Goal: Task Accomplishment & Management: Complete application form

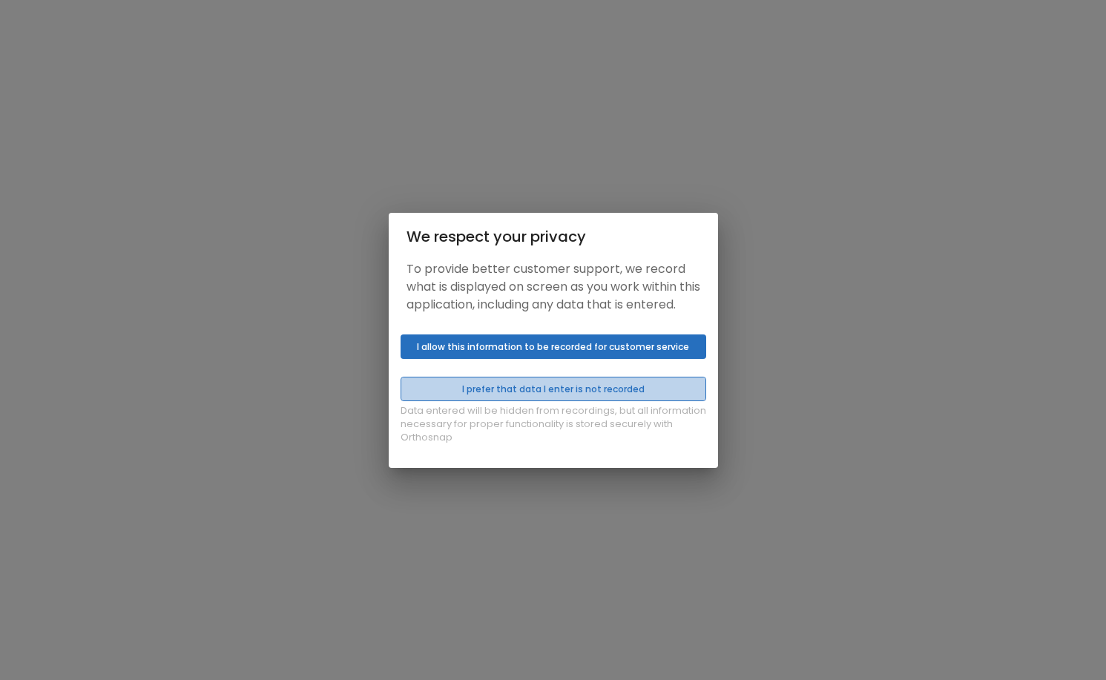
click at [548, 395] on button "I prefer that data I enter is not recorded" at bounding box center [553, 389] width 306 height 24
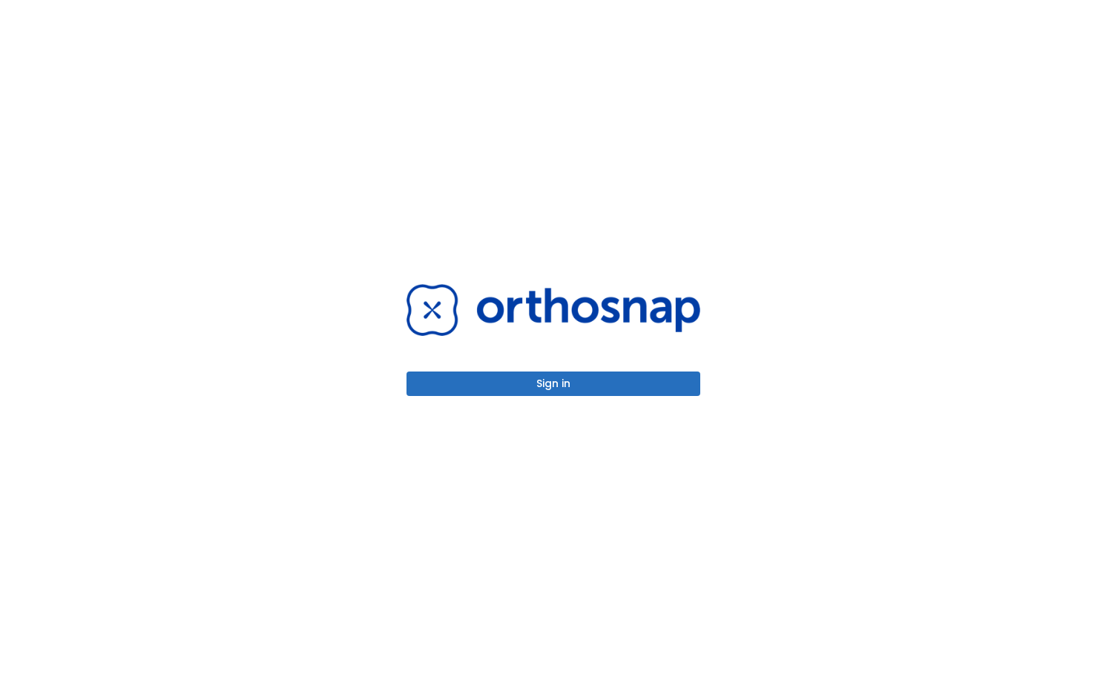
click at [540, 369] on div "Sign in" at bounding box center [553, 339] width 294 height 111
click at [545, 380] on button "Sign in" at bounding box center [553, 384] width 294 height 24
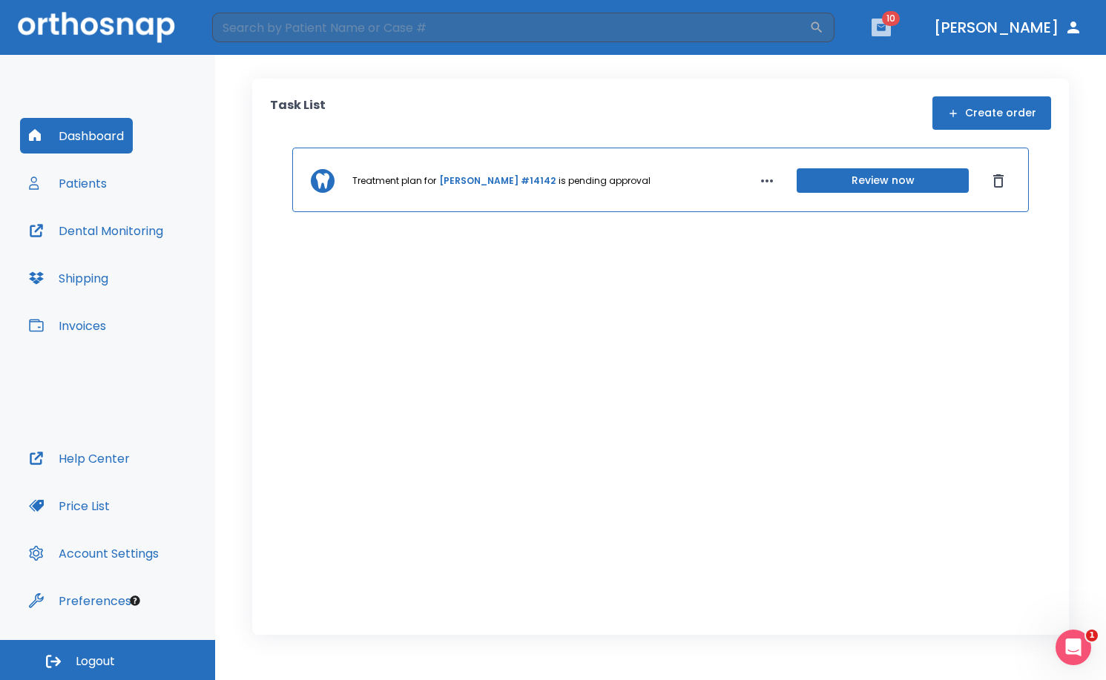
click at [886, 32] on icon "button" at bounding box center [881, 27] width 10 height 10
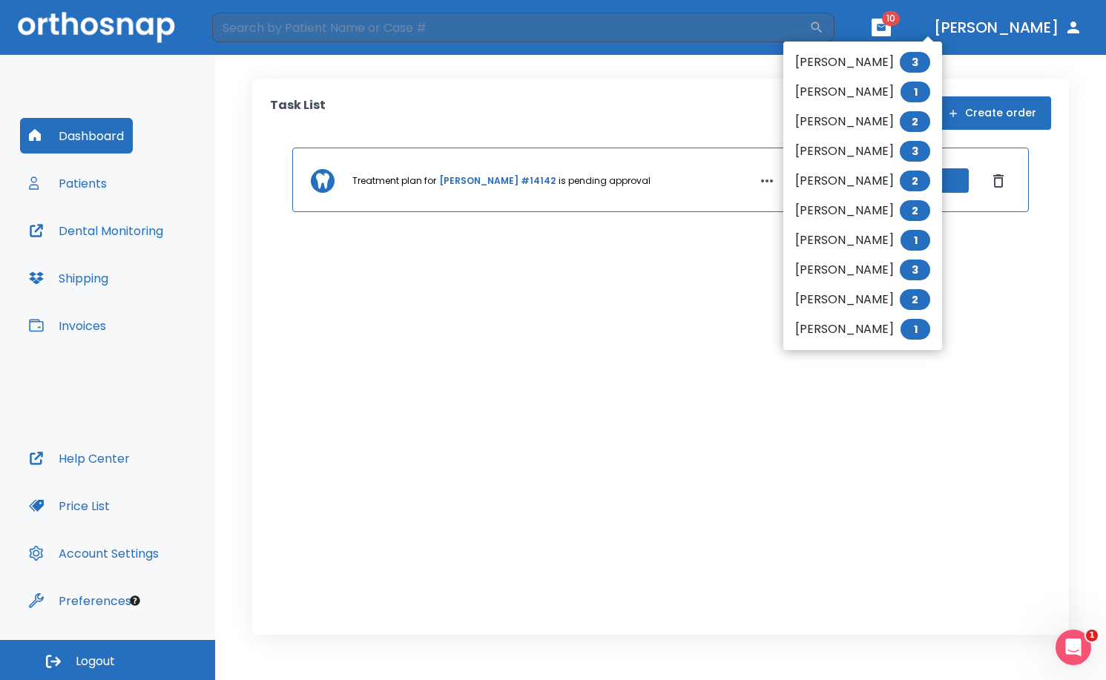
click at [819, 56] on li "[PERSON_NAME] 3" at bounding box center [862, 62] width 159 height 30
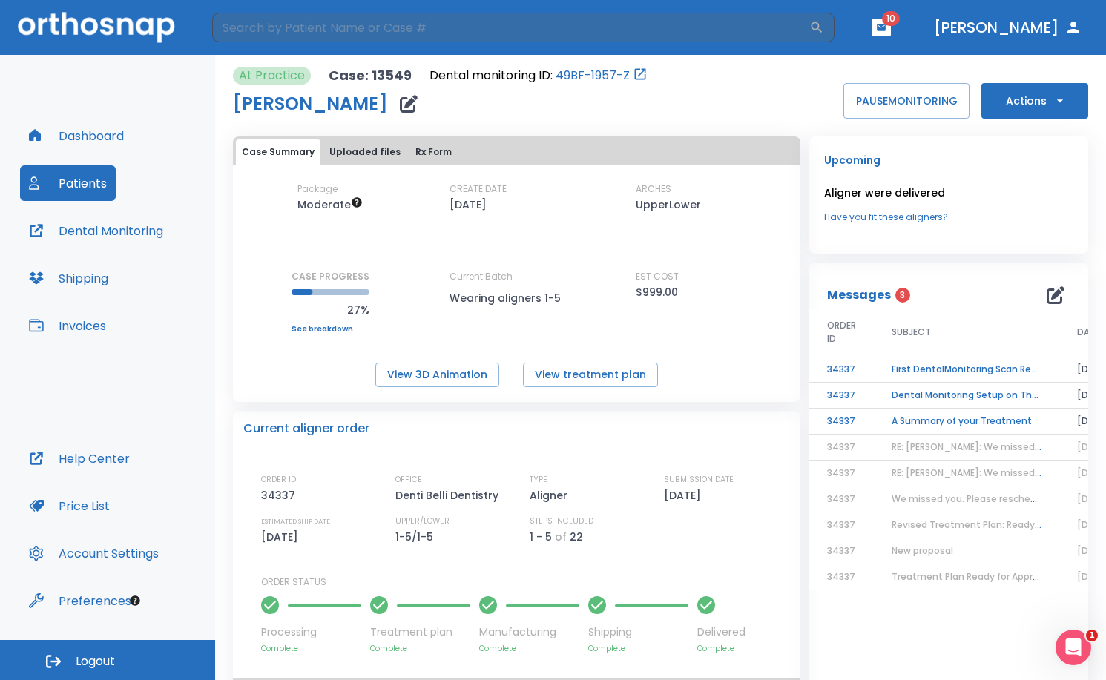
click at [983, 395] on td "Dental Monitoring Setup on The Delivery Day" at bounding box center [966, 396] width 185 height 26
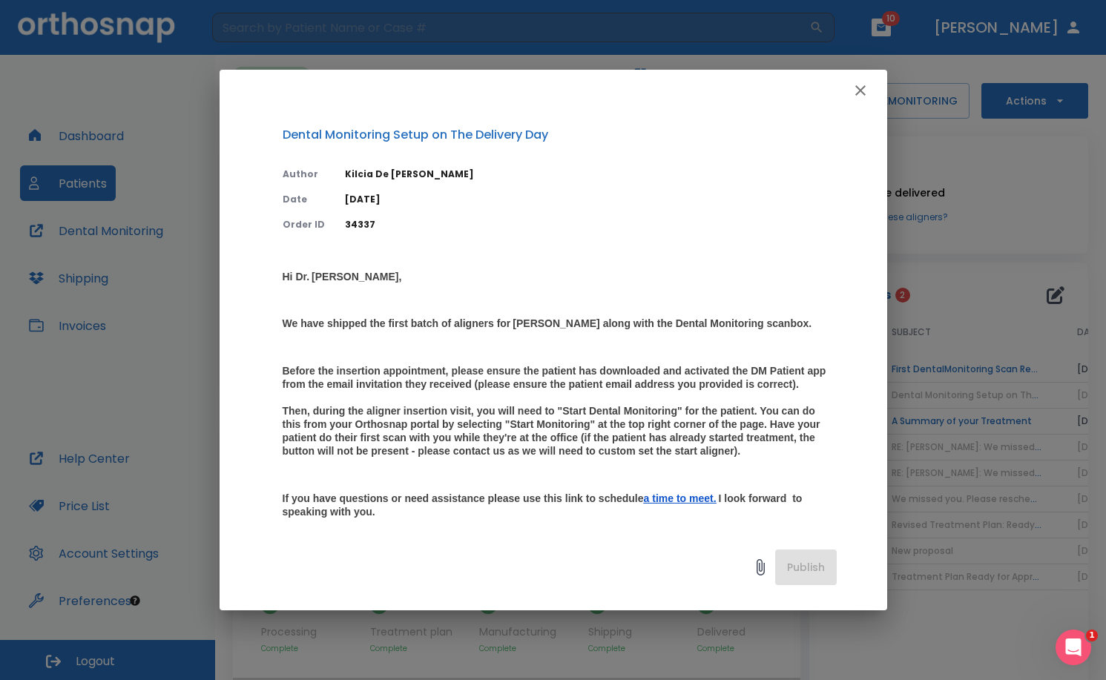
click at [865, 93] on icon "button" at bounding box center [860, 91] width 18 height 18
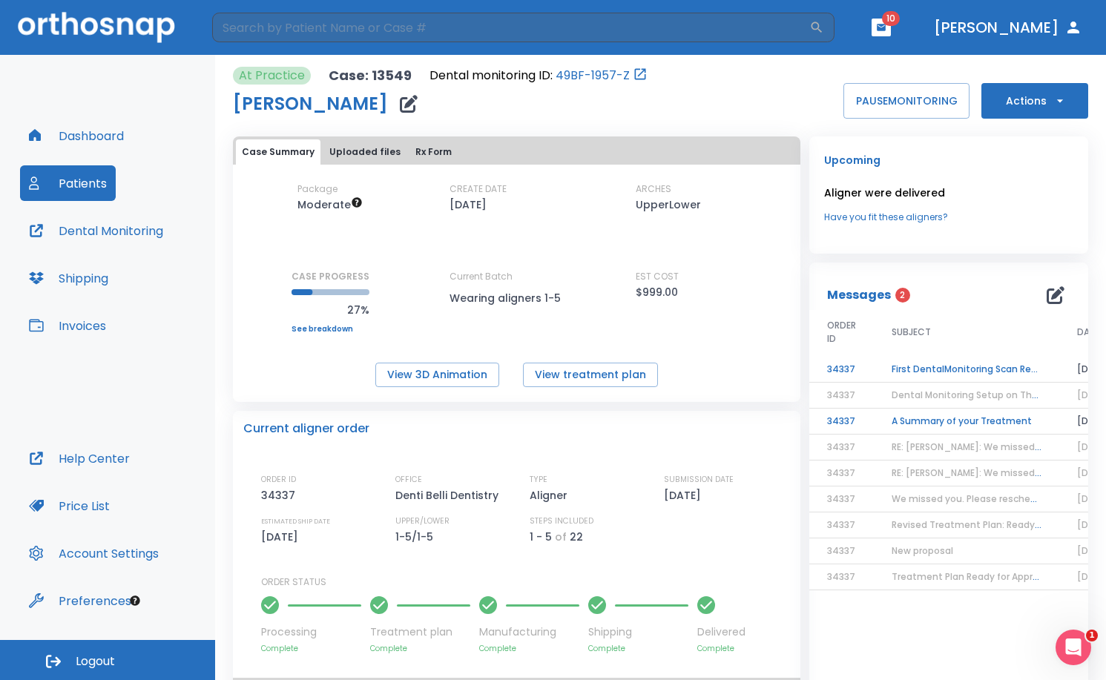
click at [903, 419] on td "A Summary of your Treatment" at bounding box center [966, 422] width 185 height 26
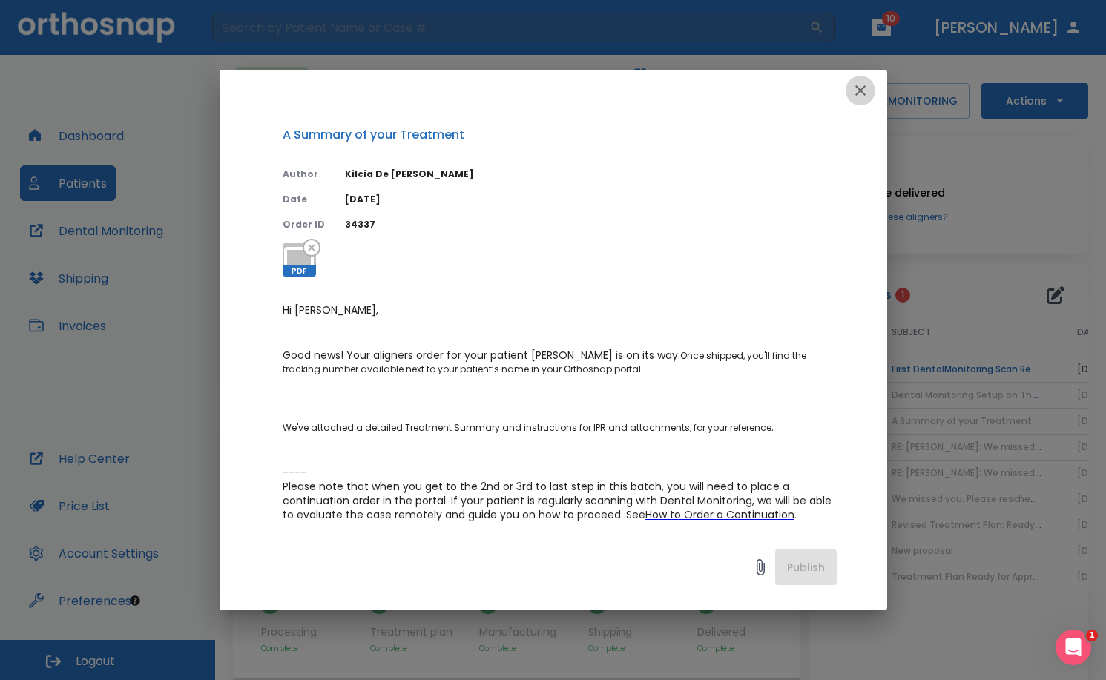
click at [859, 98] on icon "button" at bounding box center [860, 91] width 18 height 18
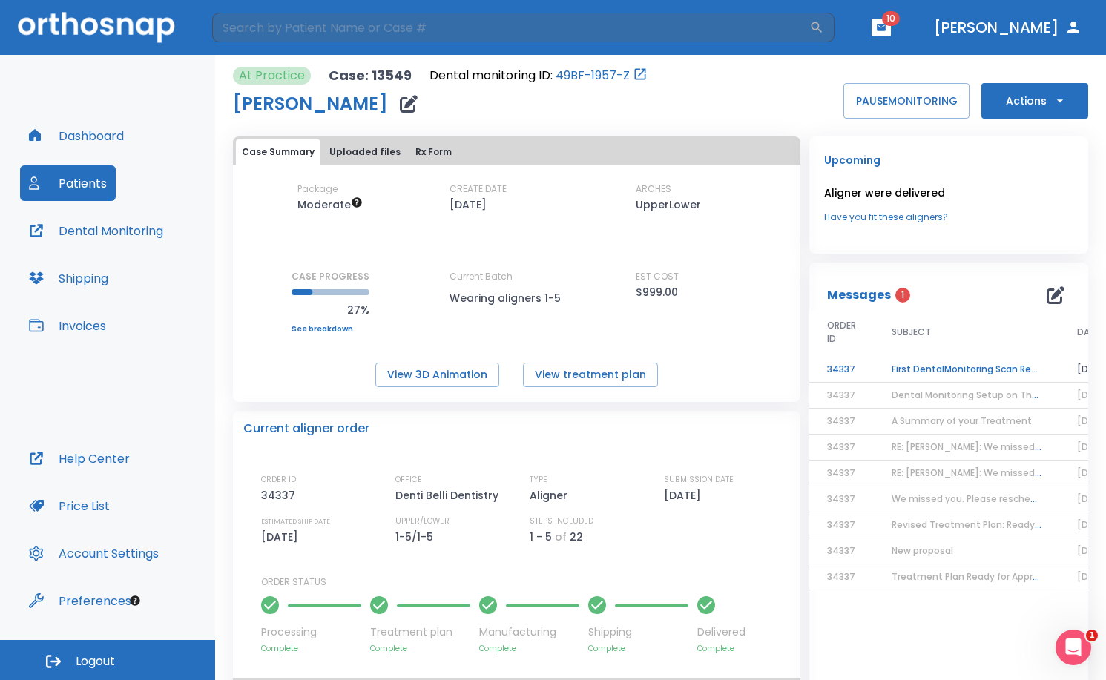
click at [920, 377] on td "First DentalMonitoring Scan Review!" at bounding box center [966, 370] width 185 height 26
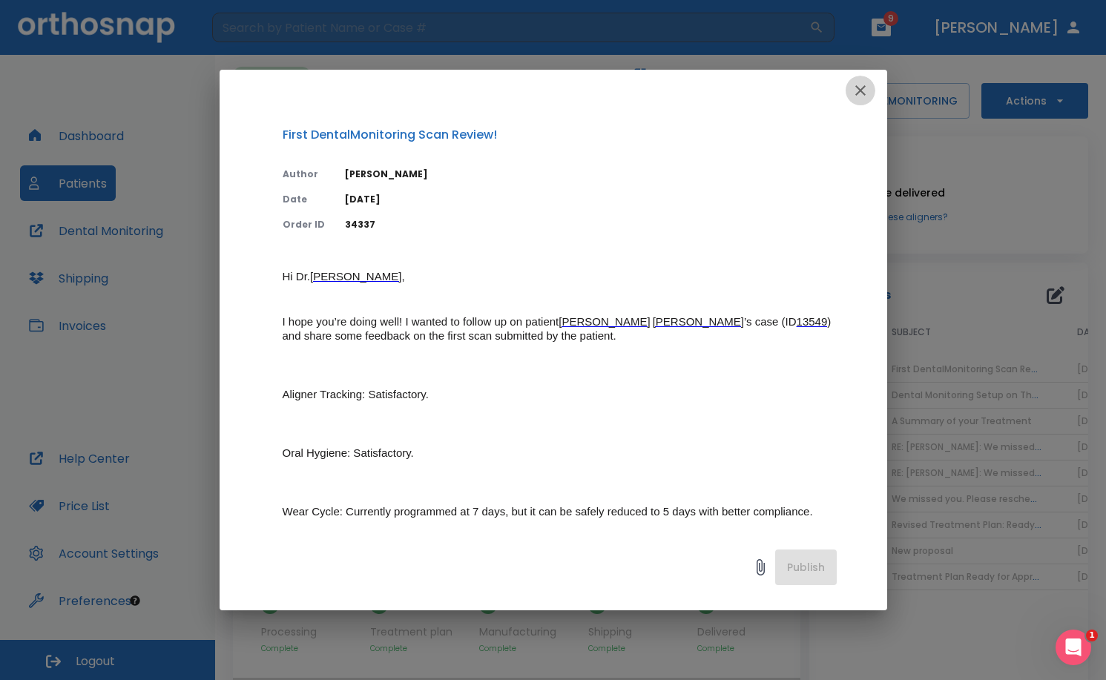
click at [857, 98] on icon "button" at bounding box center [860, 91] width 18 height 18
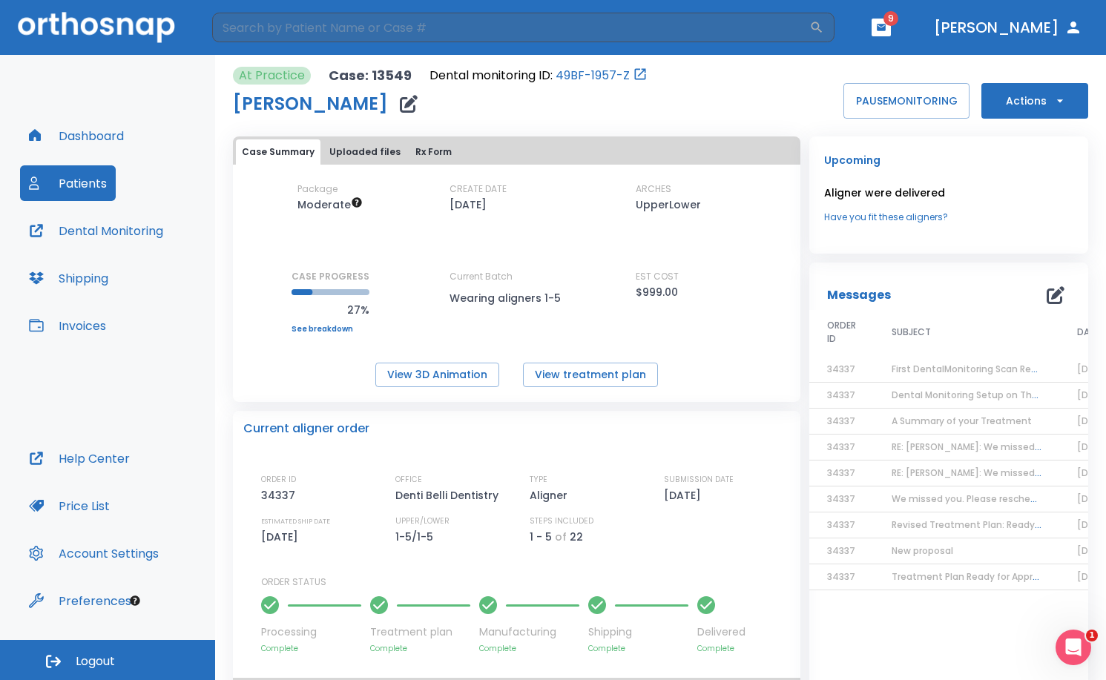
click at [885, 24] on icon "button" at bounding box center [881, 27] width 9 height 7
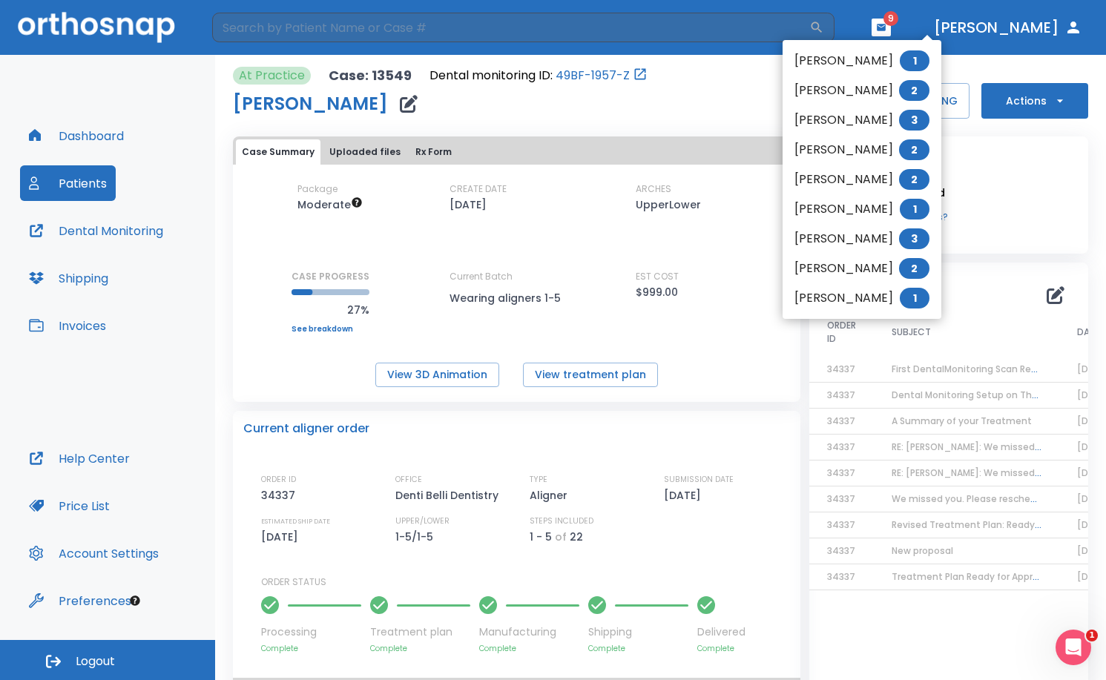
click at [533, 36] on div at bounding box center [553, 340] width 1106 height 680
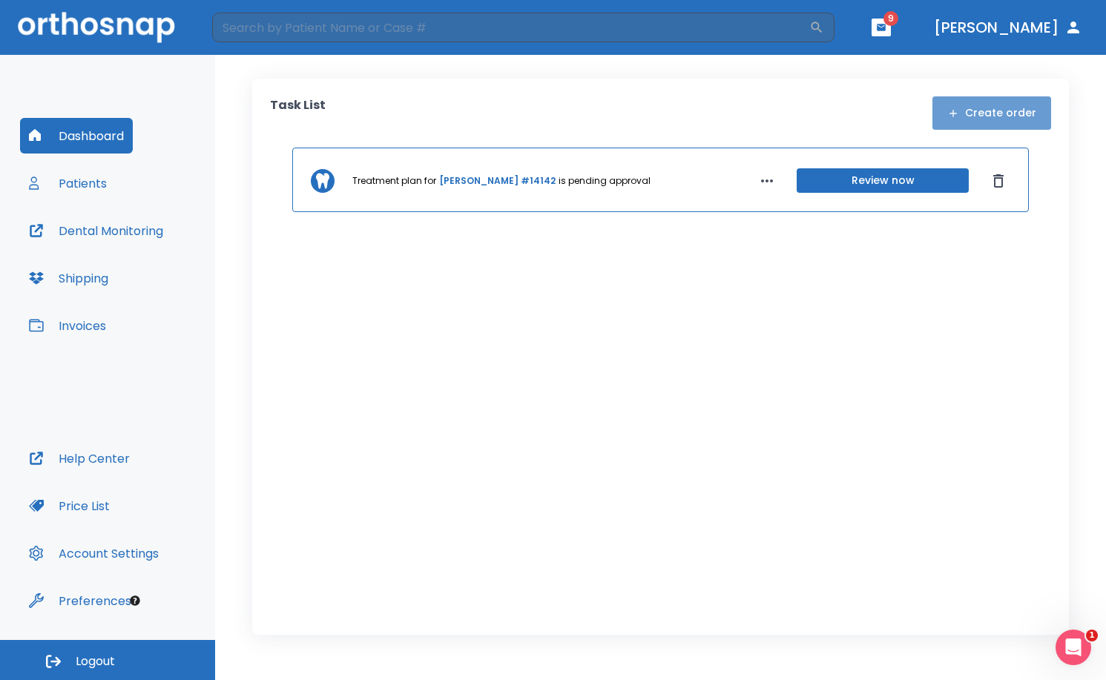
click at [998, 113] on button "Create order" at bounding box center [991, 112] width 119 height 33
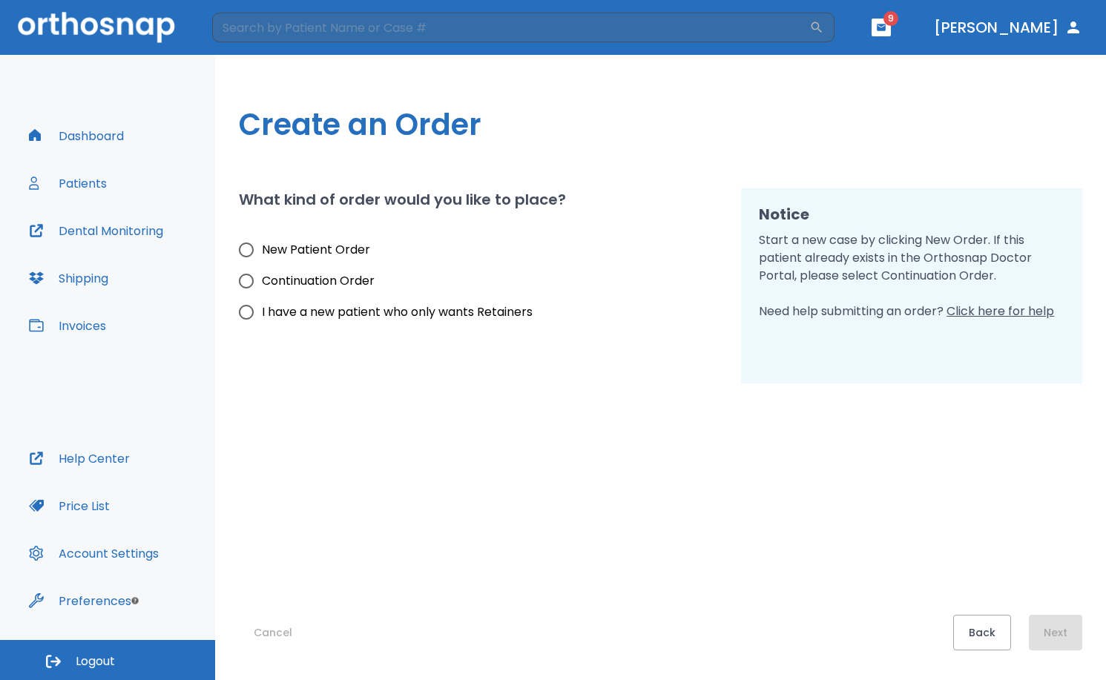
click at [286, 250] on span "New Patient Order" at bounding box center [316, 250] width 108 height 18
click at [262, 250] on input "New Patient Order" at bounding box center [246, 249] width 31 height 31
radio input "true"
click at [1065, 631] on button "Next" at bounding box center [1055, 633] width 53 height 36
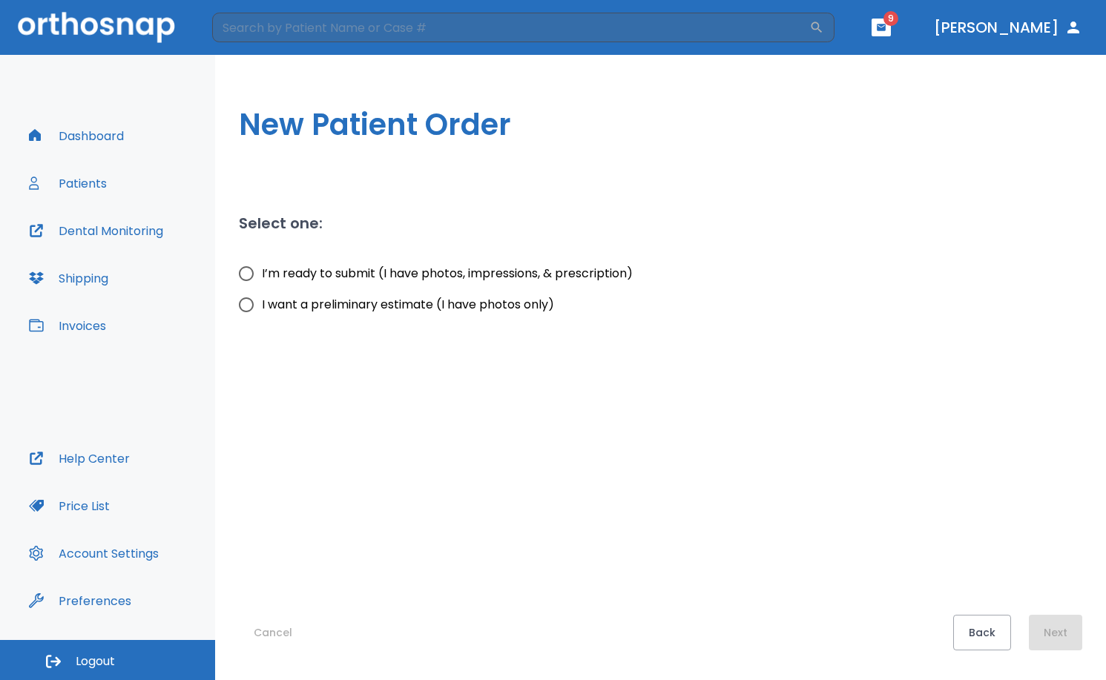
click at [330, 275] on span "I’m ready to submit (I have photos, impressions, & prescription)" at bounding box center [447, 274] width 371 height 18
click at [262, 275] on input "I’m ready to submit (I have photos, impressions, & prescription)" at bounding box center [246, 273] width 31 height 31
radio input "true"
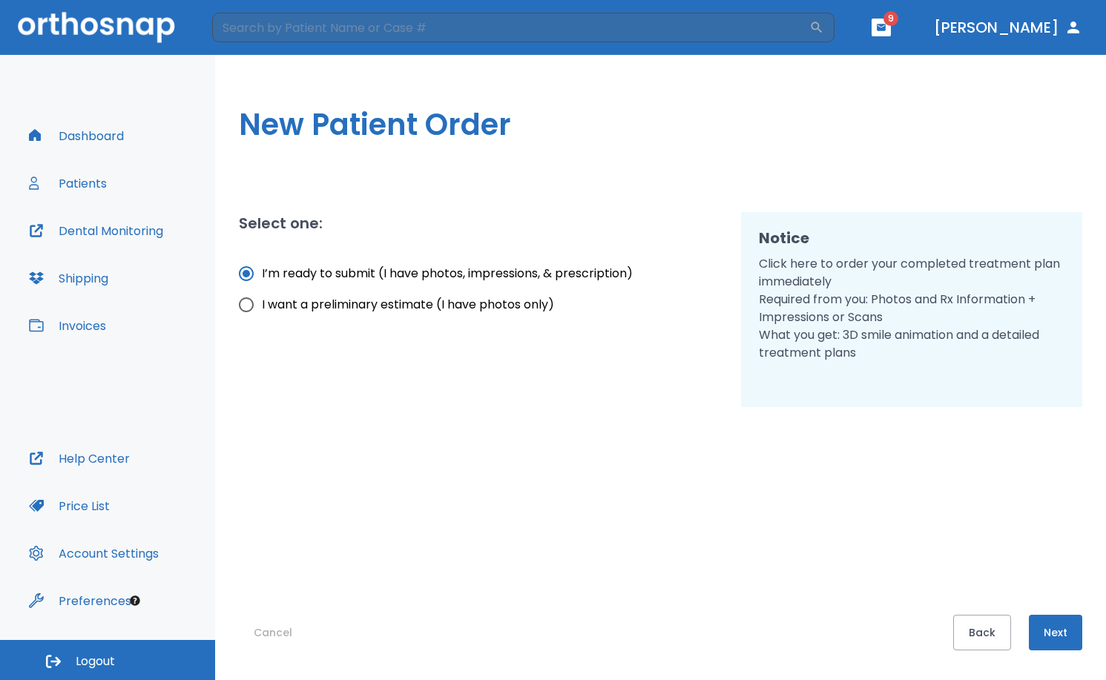
click at [1046, 638] on button "Next" at bounding box center [1055, 633] width 53 height 36
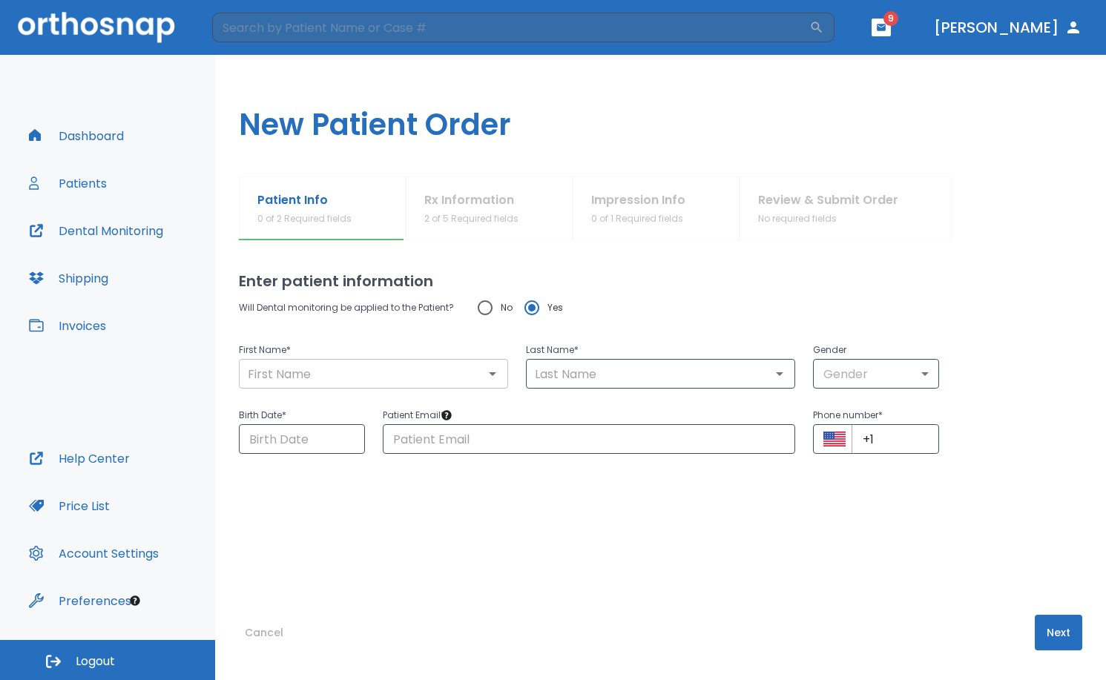
click at [324, 369] on input "text" at bounding box center [373, 373] width 260 height 21
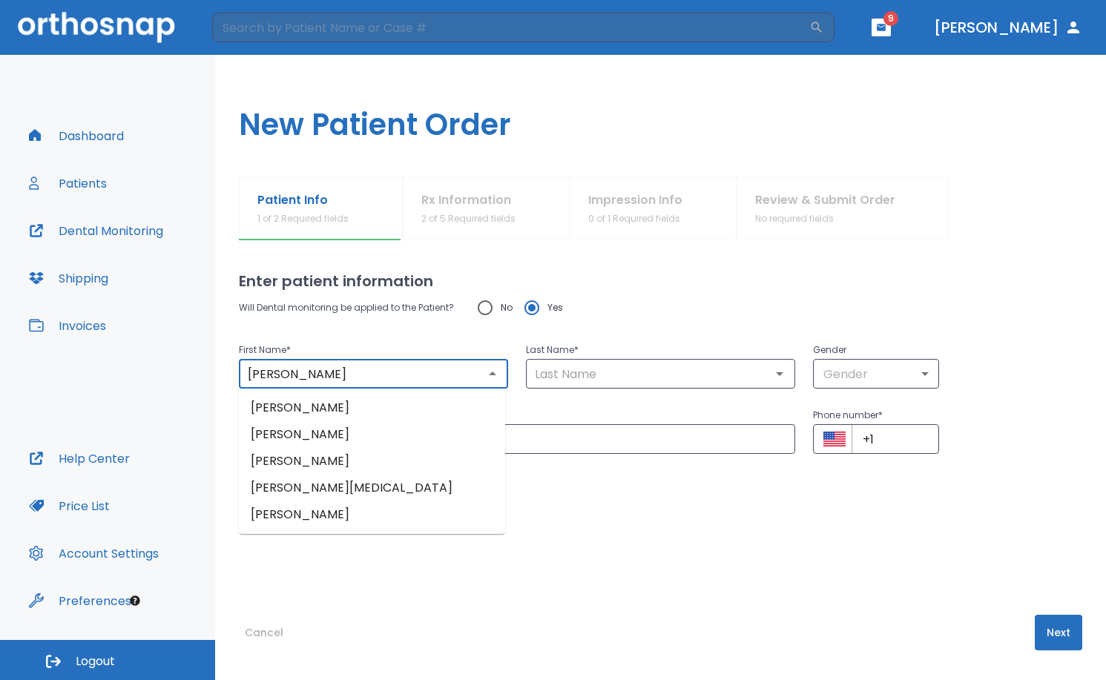
type input "[PERSON_NAME]"
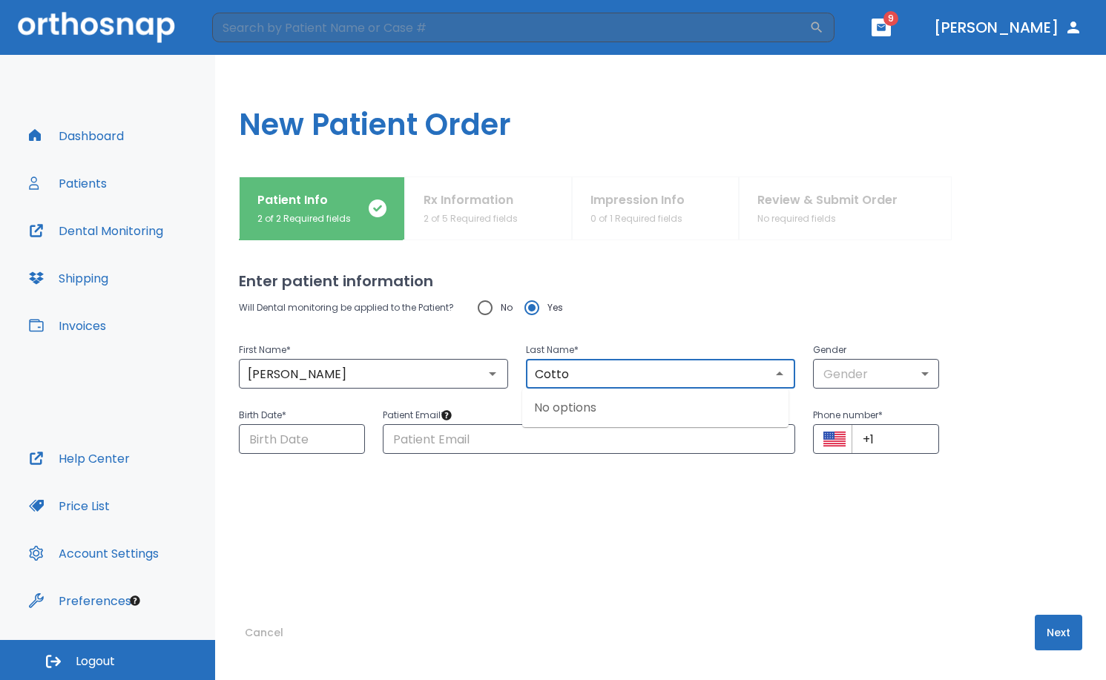
type input "Cotto"
click at [920, 378] on body "​ 9 [PERSON_NAME] Dashboard Patients Dental Monitoring Shipping Invoices Help C…" at bounding box center [553, 340] width 1106 height 680
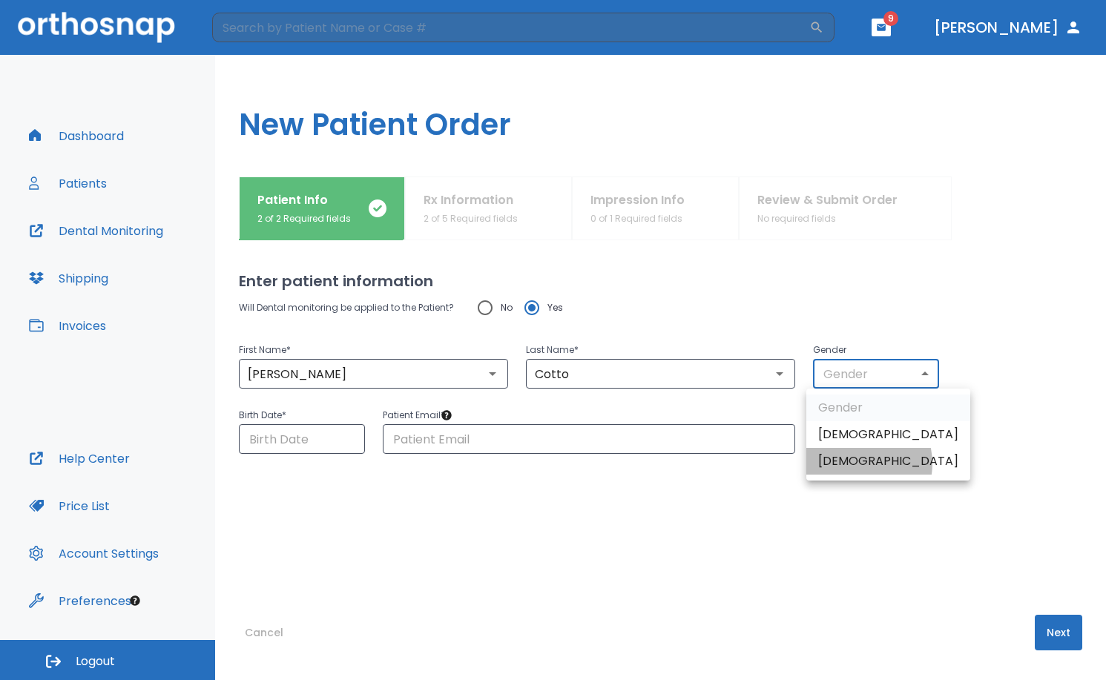
click at [855, 463] on li "[DEMOGRAPHIC_DATA]" at bounding box center [888, 461] width 164 height 27
type input "0"
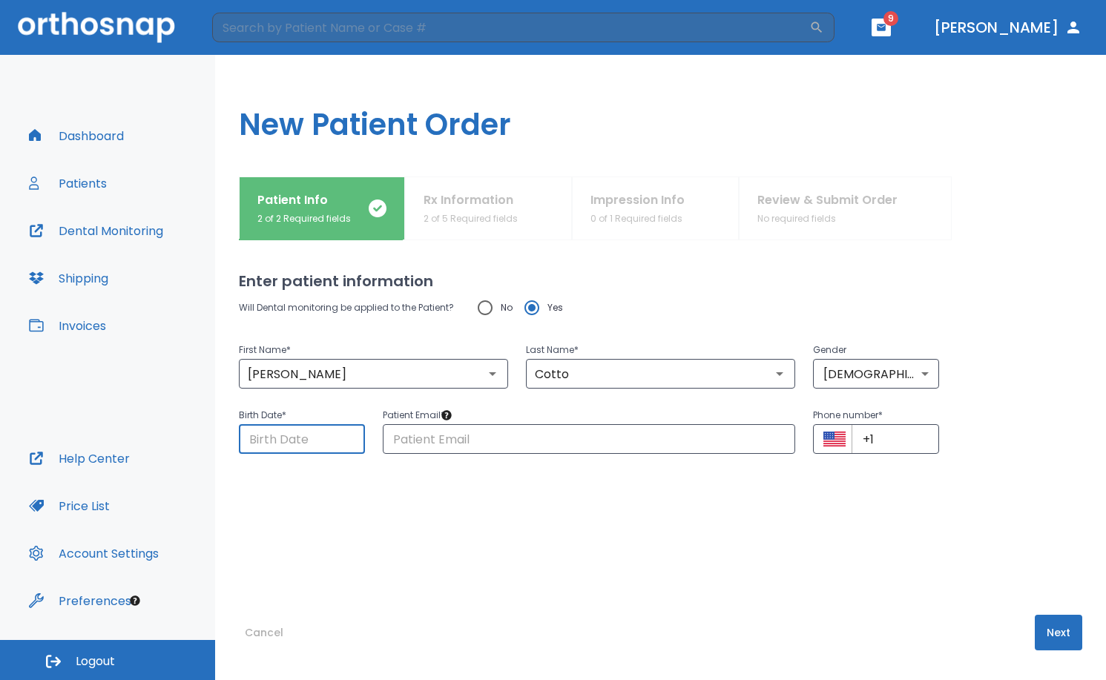
click at [271, 439] on input "Choose date" at bounding box center [302, 439] width 126 height 30
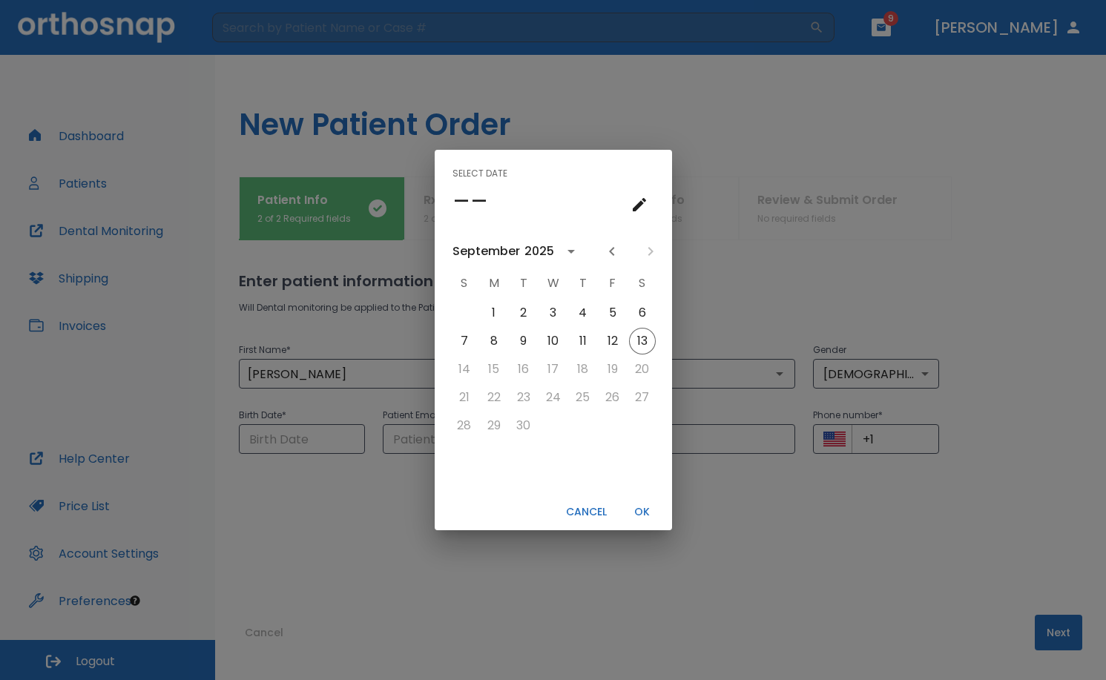
click at [641, 211] on icon "calendar view is open, go to text input view" at bounding box center [639, 205] width 18 height 18
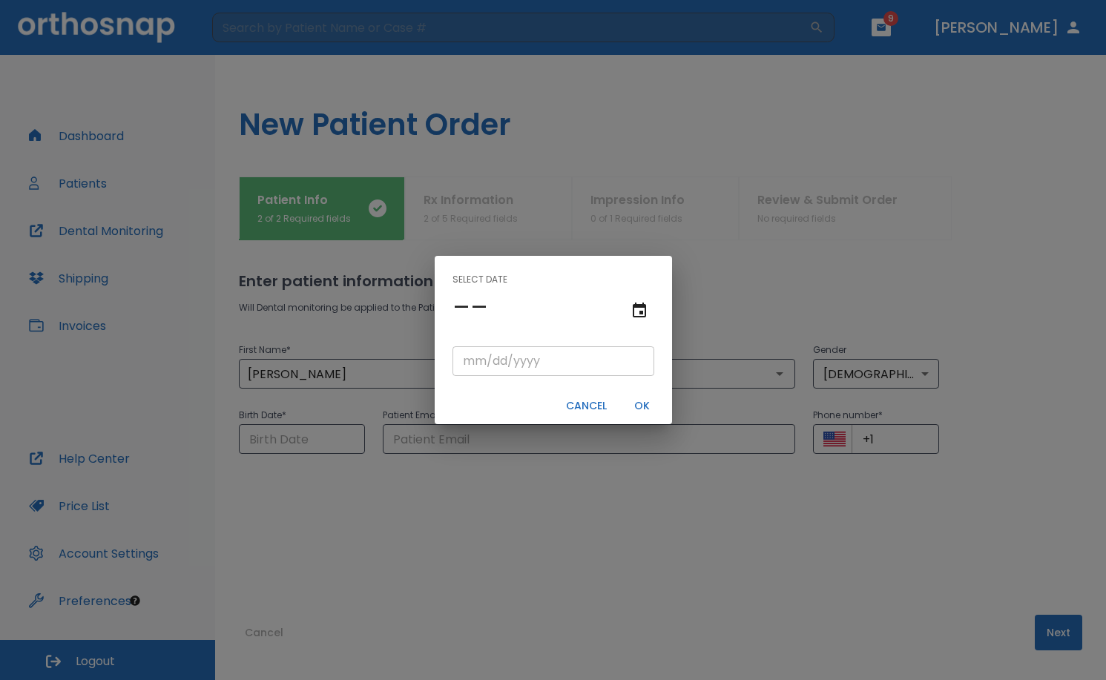
click at [472, 366] on input "tel" at bounding box center [553, 361] width 202 height 30
type input "08/23/"
type input "08/23/0001"
type input "08/23/1"
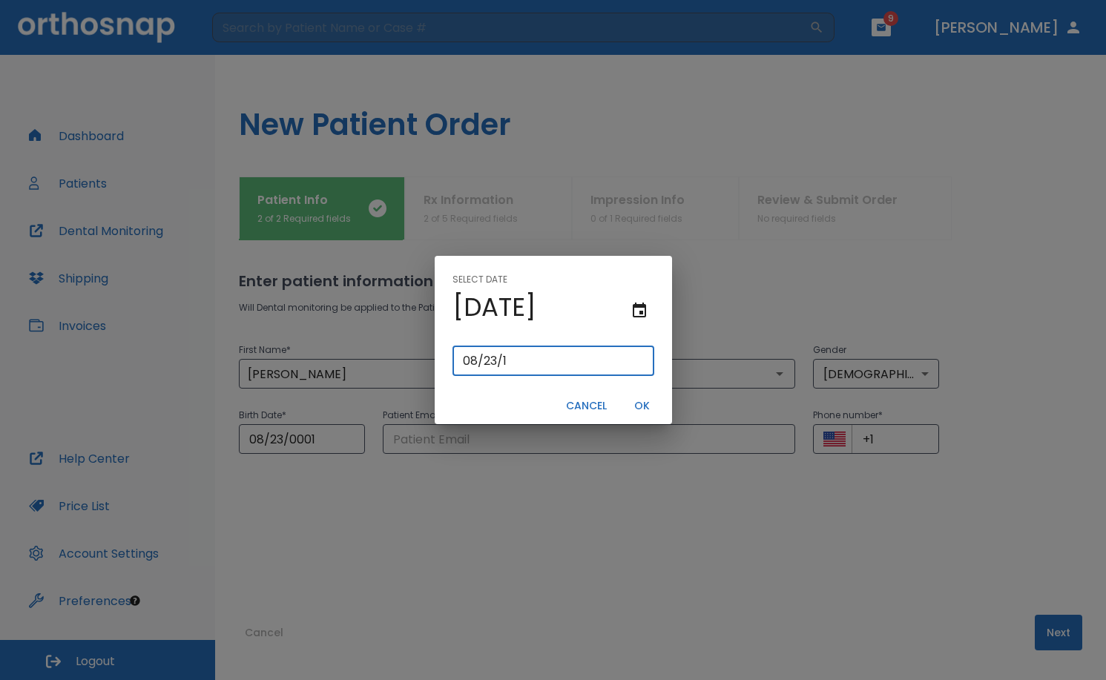
type input "08/23/0019"
type input "[DATE]"
type input "08/23/0199"
type input "08/23/199"
type input "[DATE]"
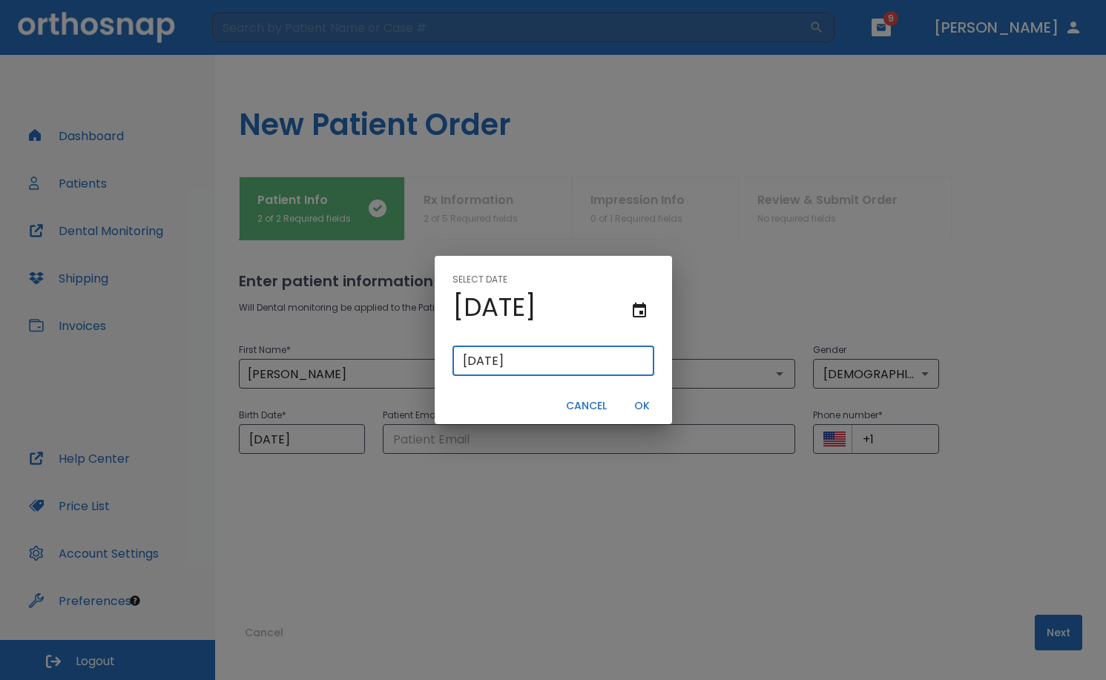
type input "[DATE]"
click at [638, 408] on button "OK" at bounding box center [641, 406] width 47 height 24
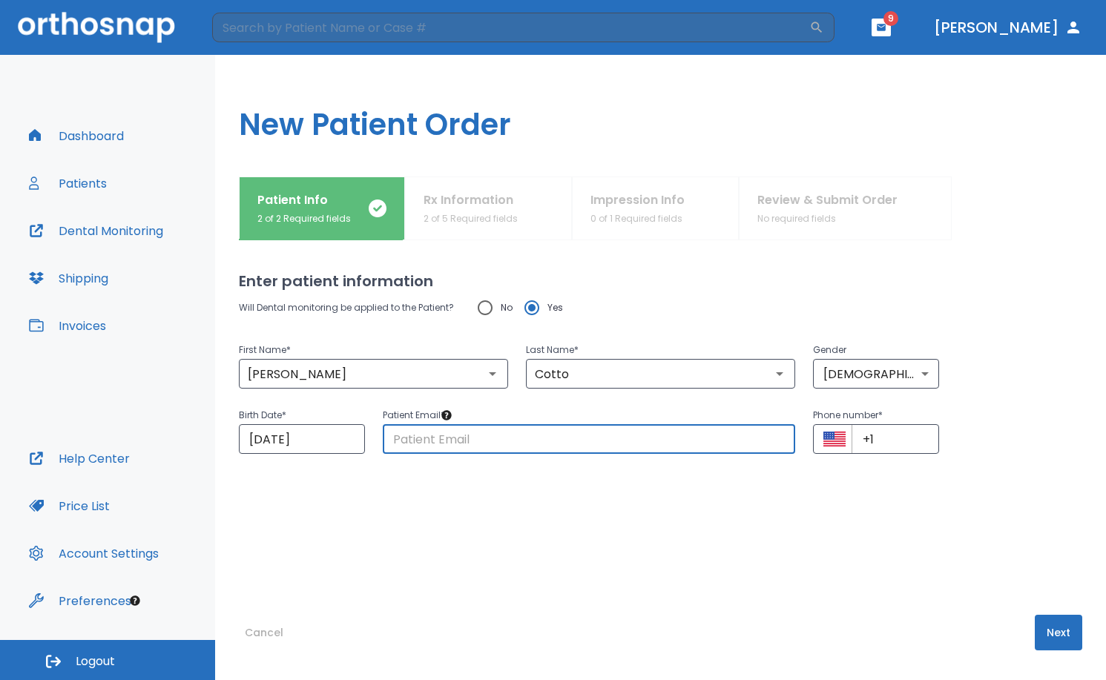
click at [514, 448] on input "text" at bounding box center [589, 439] width 413 height 30
click at [970, 347] on div "First Name * [PERSON_NAME] ​ Last Name * [PERSON_NAME] ​ Gender [DEMOGRAPHIC_DA…" at bounding box center [651, 355] width 861 height 65
click at [466, 440] on input "text" at bounding box center [589, 439] width 413 height 30
paste input "[EMAIL_ADDRESS][DOMAIN_NAME]"
type input "[EMAIL_ADDRESS][DOMAIN_NAME]"
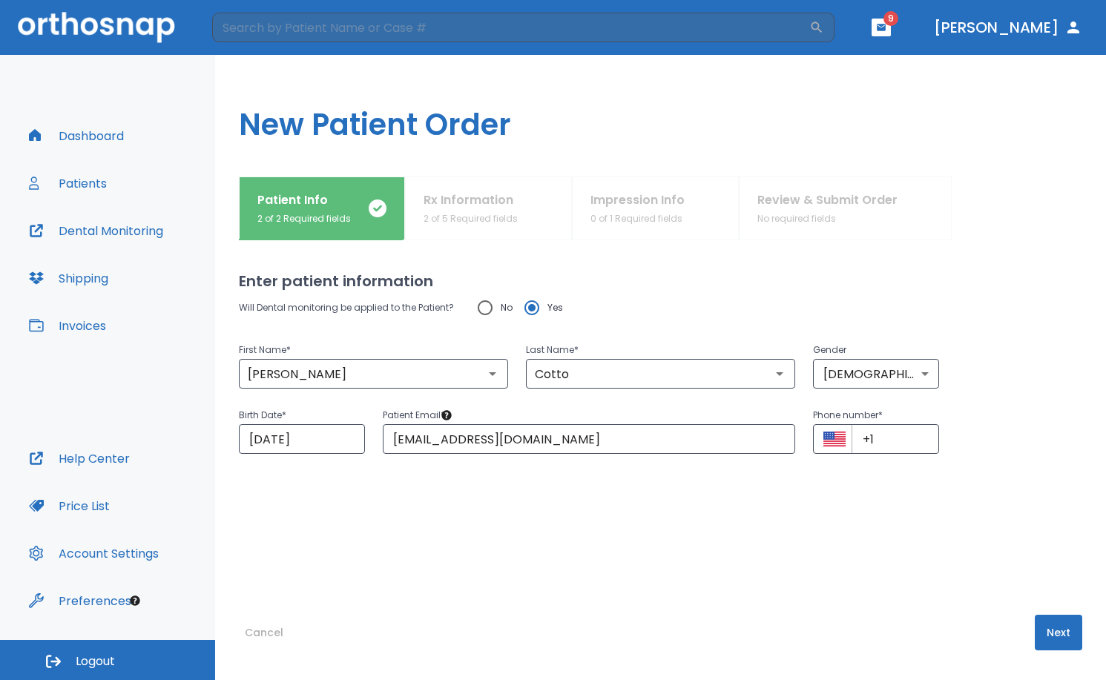
click at [643, 524] on div "Will Dental monitoring be applied to the Patient? No Yes First Name * [PERSON_N…" at bounding box center [660, 423] width 843 height 263
click at [938, 467] on div "Will Dental monitoring be applied to the Patient? No Yes First Name * [PERSON_N…" at bounding box center [660, 423] width 843 height 263
drag, startPoint x: 879, startPoint y: 448, endPoint x: 837, endPoint y: 441, distance: 42.1
click at [835, 442] on div "​ +1 ​" at bounding box center [876, 439] width 126 height 30
paste input "[PHONE_NUMBER]"
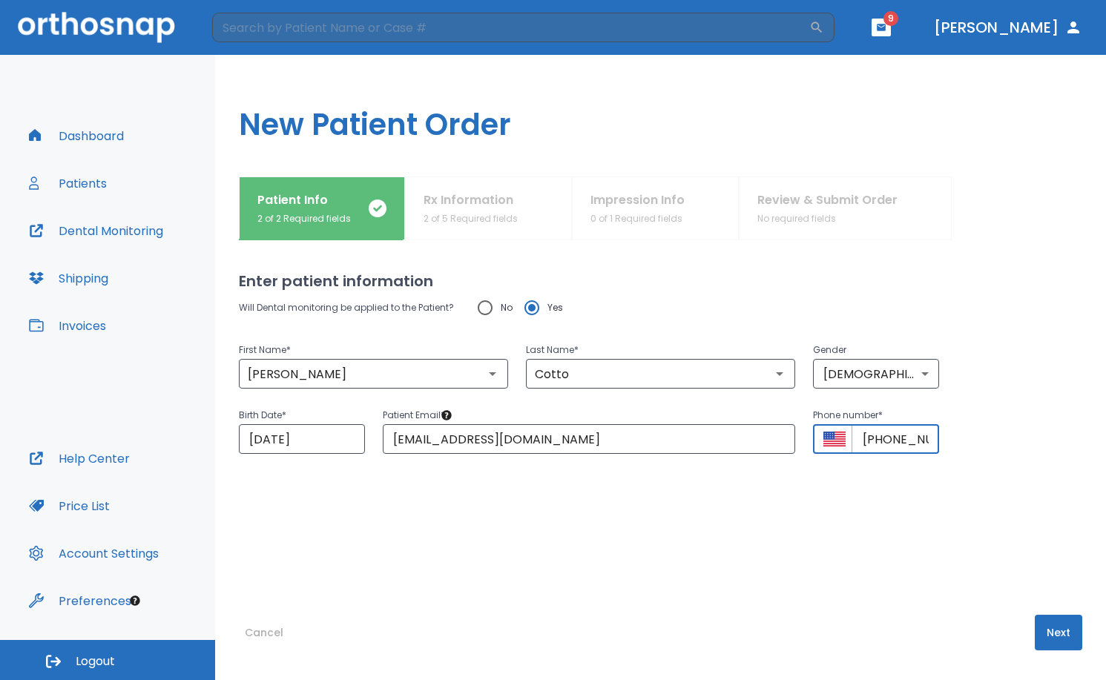
scroll to position [0, 43]
type input "[PHONE_NUMBER]"
click at [897, 513] on div "Will Dental monitoring be applied to the Patient? No Yes First Name * [PERSON_N…" at bounding box center [660, 423] width 843 height 263
click at [1040, 630] on button "Next" at bounding box center [1057, 633] width 47 height 36
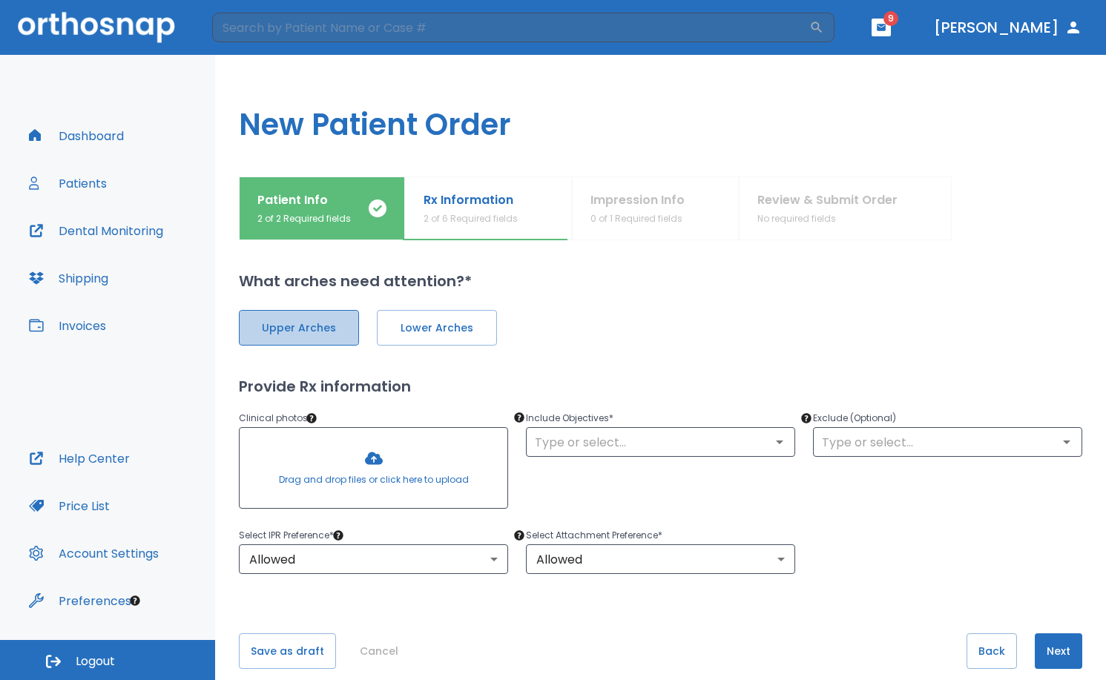
click at [329, 330] on span "Upper Arches" at bounding box center [298, 328] width 89 height 16
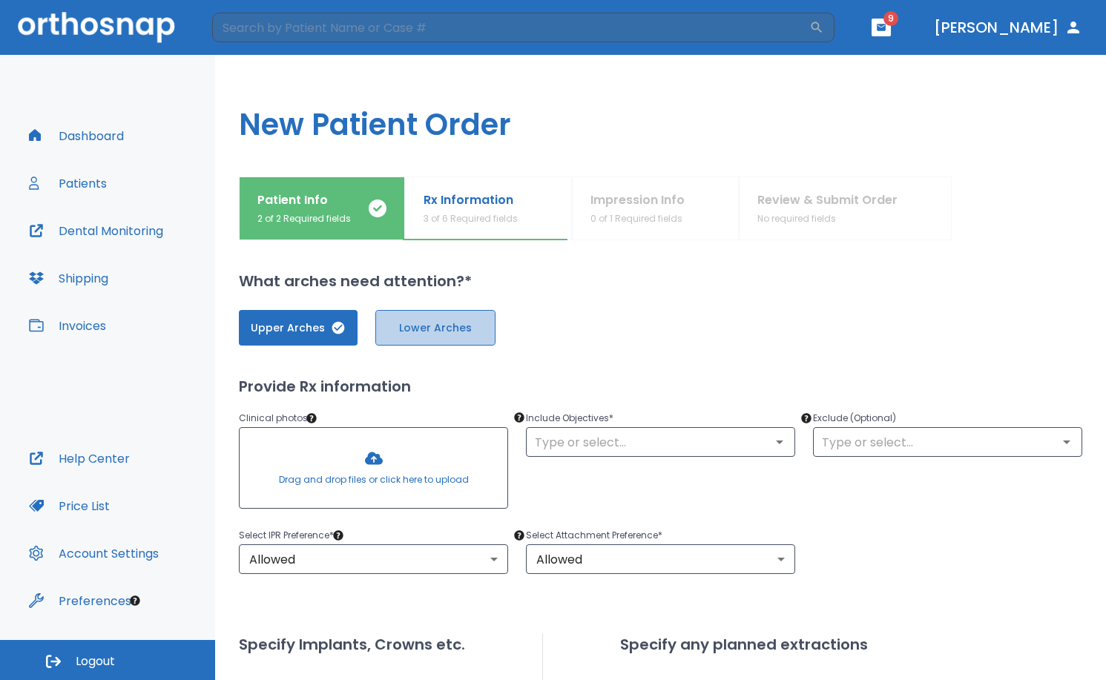
click at [399, 333] on span "Lower Arches" at bounding box center [435, 328] width 89 height 16
click at [447, 467] on div at bounding box center [374, 468] width 268 height 80
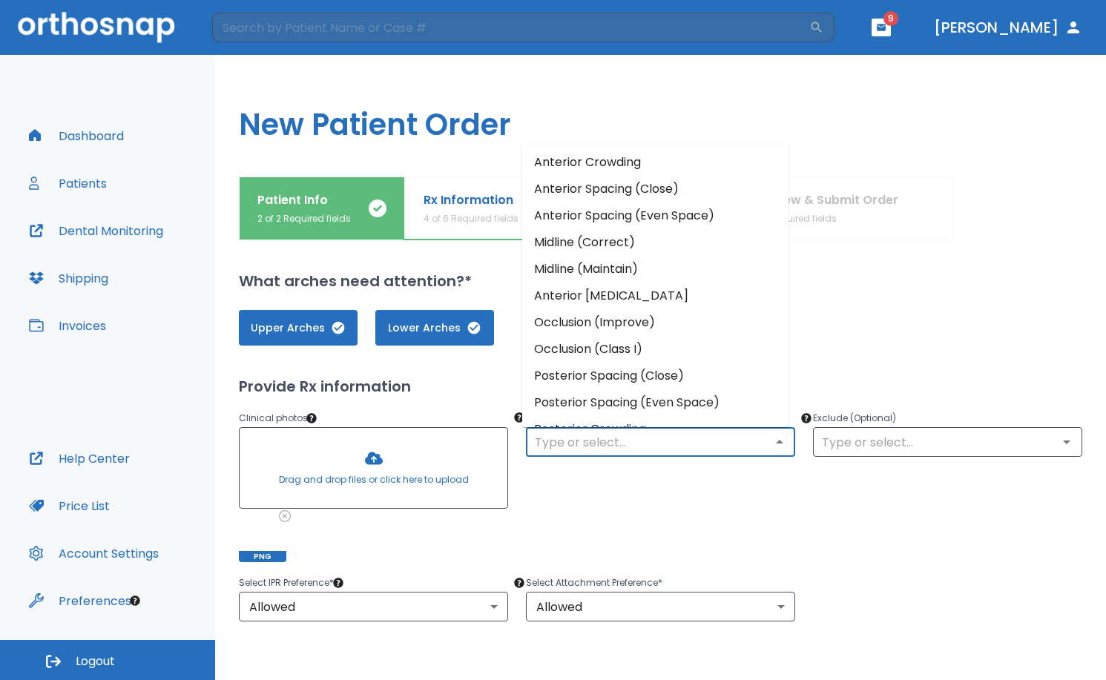
click at [667, 453] on div "​" at bounding box center [660, 442] width 269 height 30
click at [650, 173] on li "Anterior Crowding" at bounding box center [655, 162] width 266 height 27
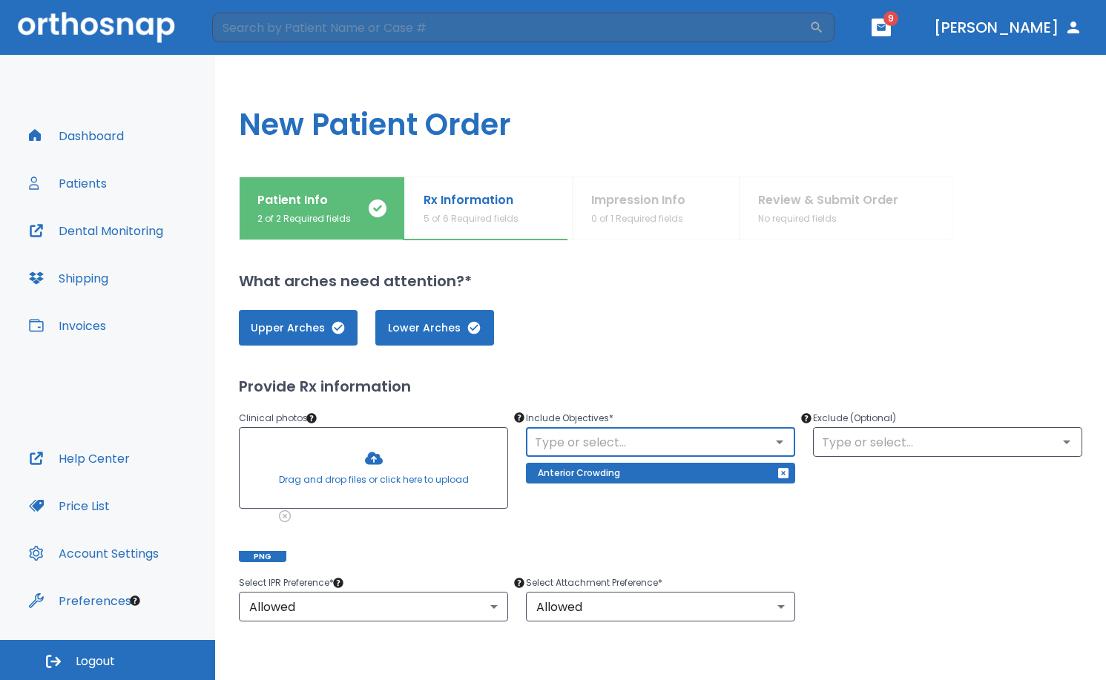
click at [776, 444] on icon "Open" at bounding box center [779, 442] width 18 height 18
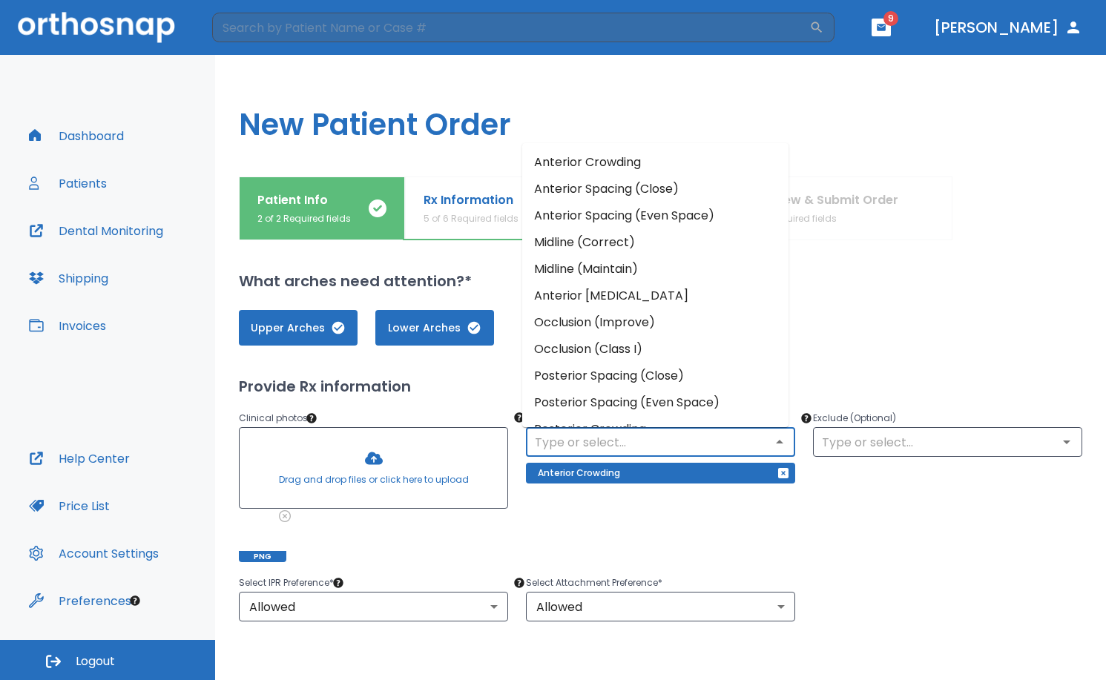
click at [682, 321] on li "Occlusion (Improve)" at bounding box center [655, 322] width 266 height 27
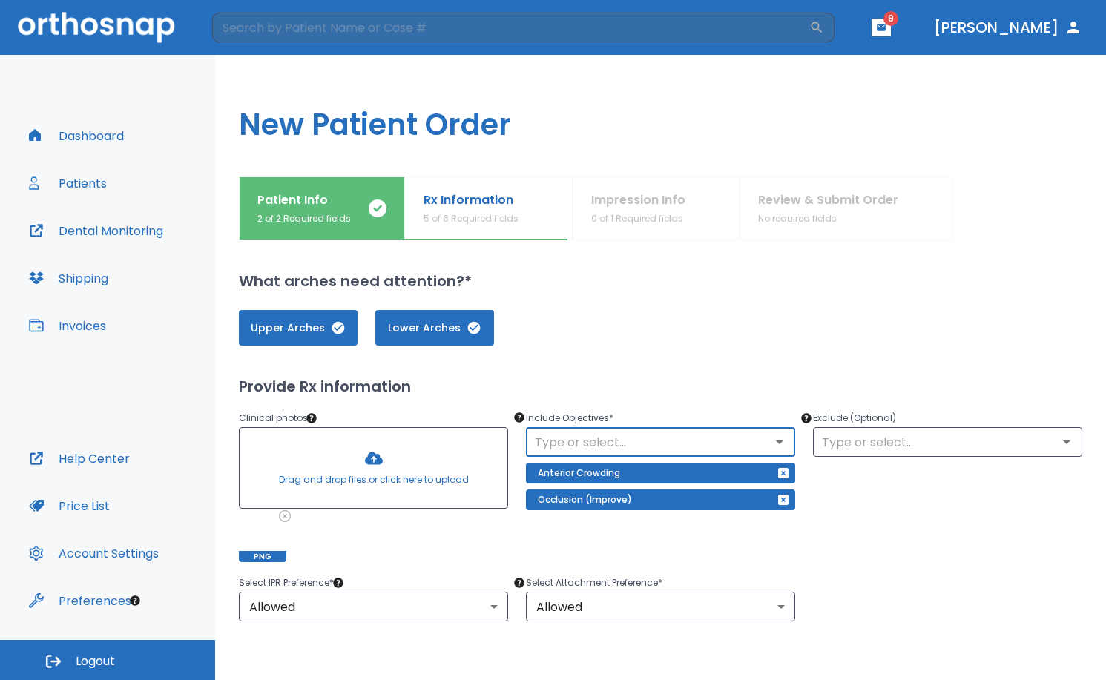
click at [918, 521] on div "Exclude (Optional) ​" at bounding box center [938, 477] width 287 height 171
click at [894, 442] on input "text" at bounding box center [947, 442] width 260 height 21
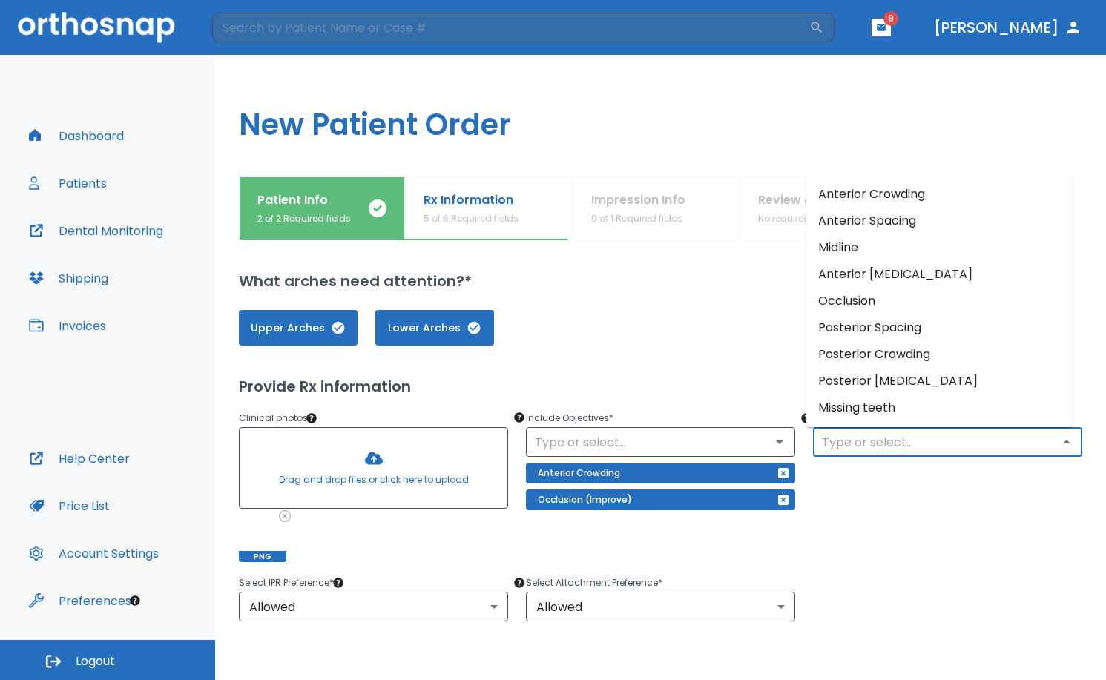
click at [974, 524] on div "Exclude (Optional) ​" at bounding box center [938, 477] width 287 height 171
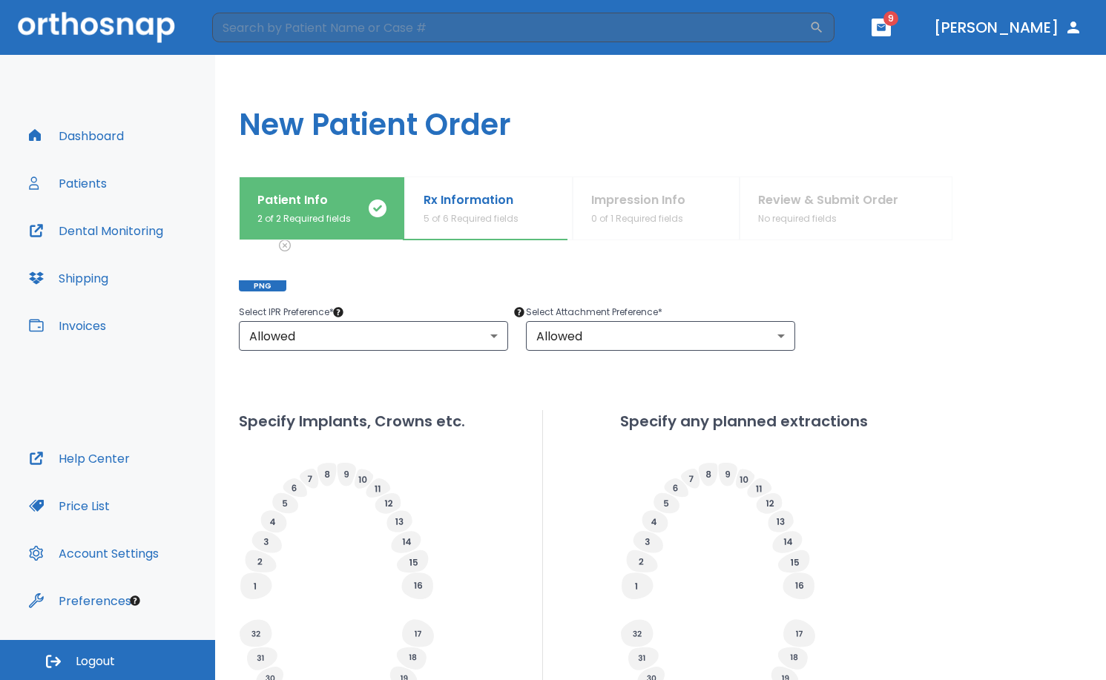
scroll to position [297, 0]
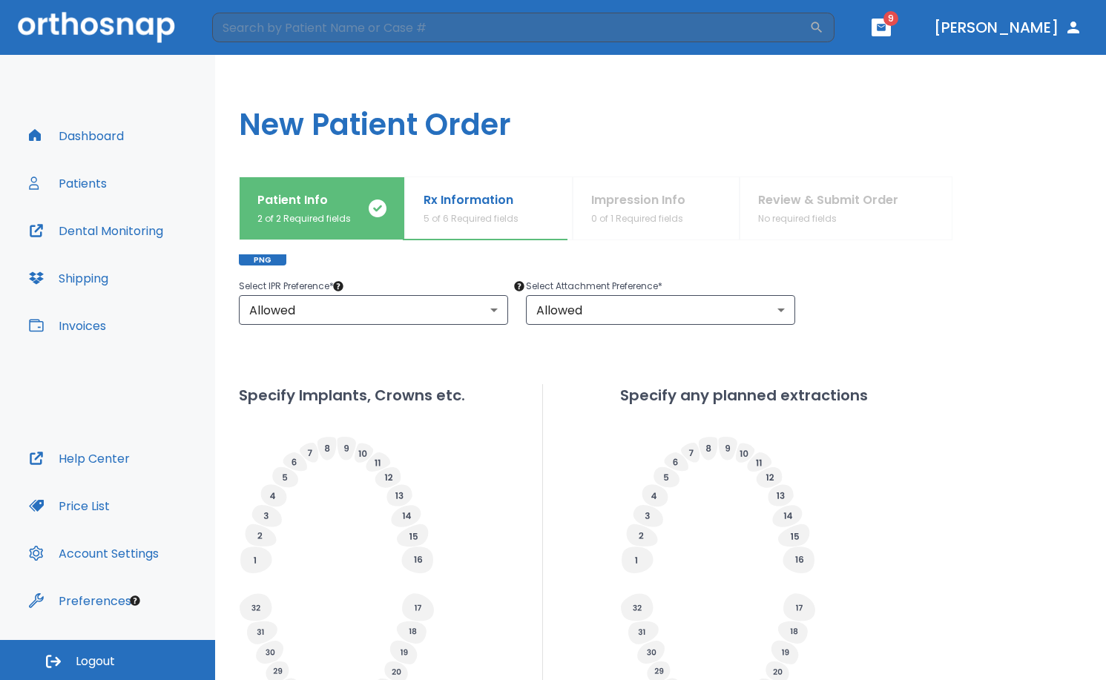
click at [1043, 321] on div "Select IPR Preference * Allowed 1 ​ Select Attachment Preference * Allowed 1 ​" at bounding box center [651, 292] width 861 height 65
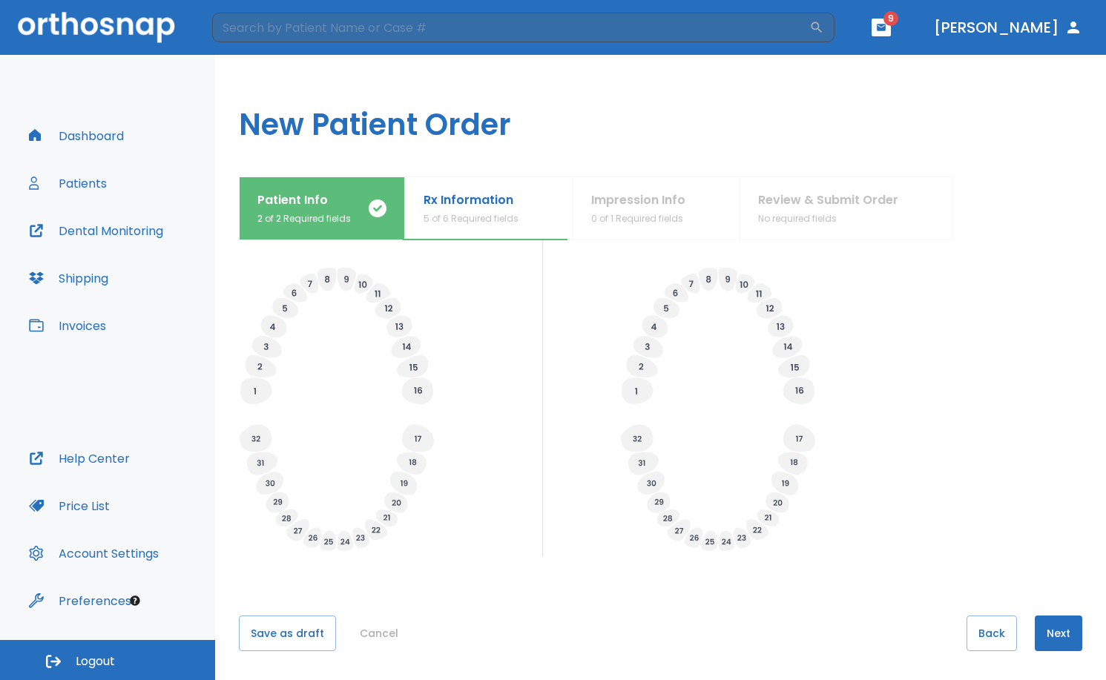
scroll to position [466, 0]
click at [1043, 633] on button "Next" at bounding box center [1057, 633] width 47 height 36
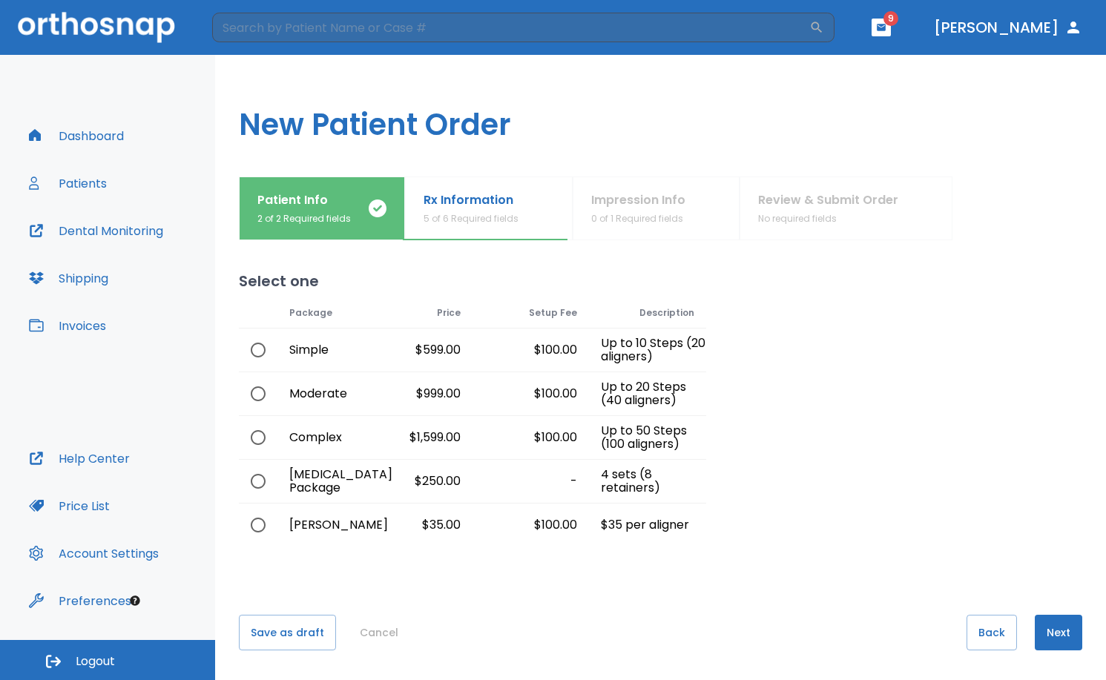
drag, startPoint x: 283, startPoint y: 438, endPoint x: 274, endPoint y: 439, distance: 8.3
click at [280, 439] on div "Complex" at bounding box center [316, 437] width 78 height 43
click at [262, 439] on input "radio" at bounding box center [257, 437] width 31 height 31
radio input "true"
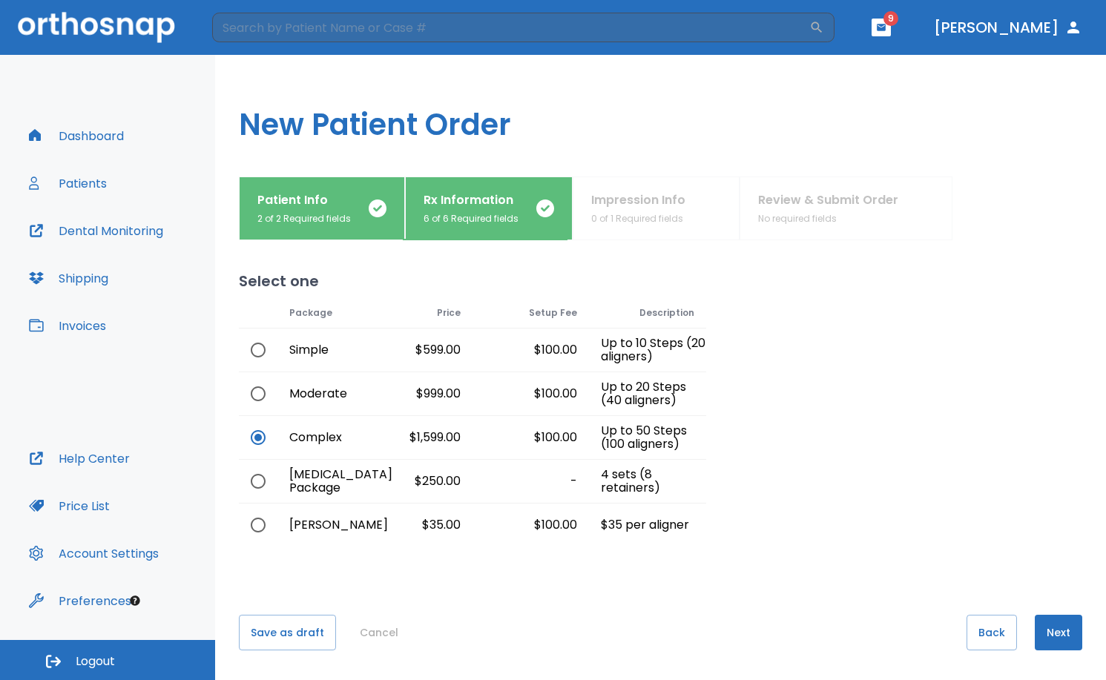
click at [1050, 643] on button "Next" at bounding box center [1057, 633] width 47 height 36
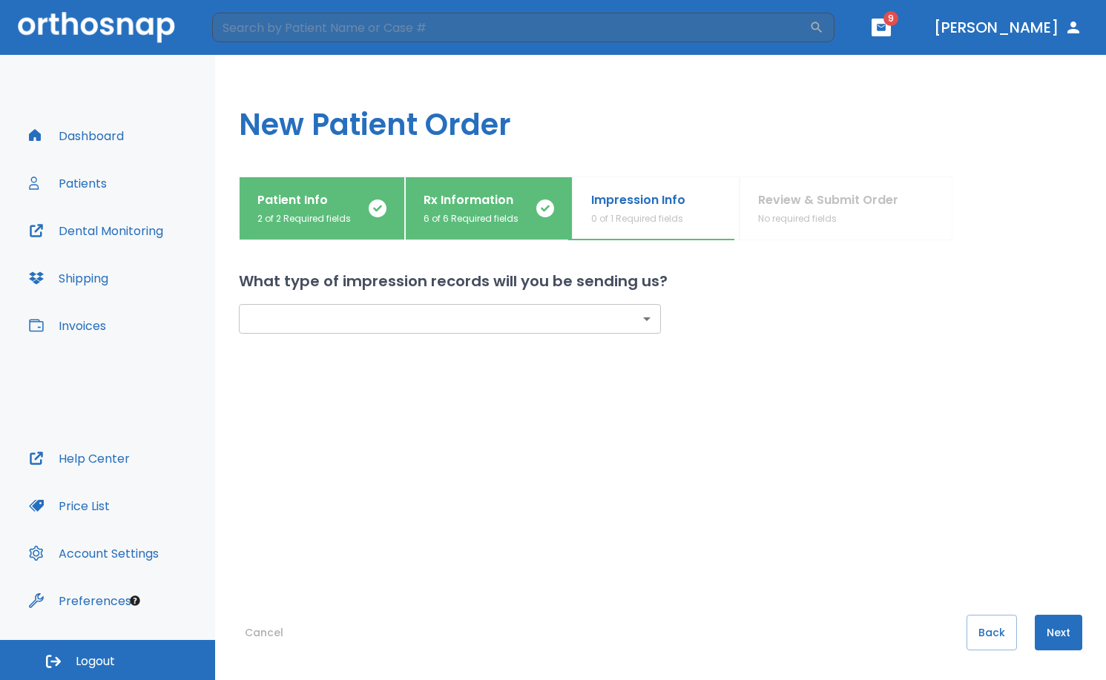
click at [452, 315] on body "​ 9 [PERSON_NAME] Dashboard Patients Dental Monitoring Shipping Invoices Help C…" at bounding box center [553, 340] width 1106 height 680
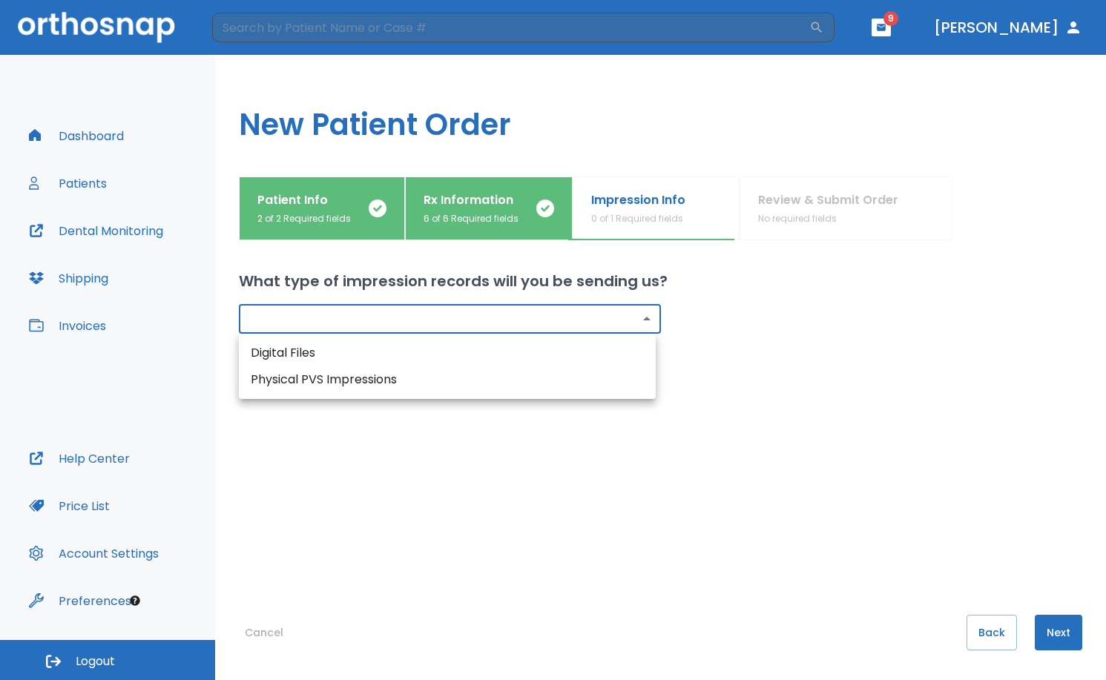
click at [443, 356] on li "Digital Files" at bounding box center [447, 353] width 417 height 27
type input "digital"
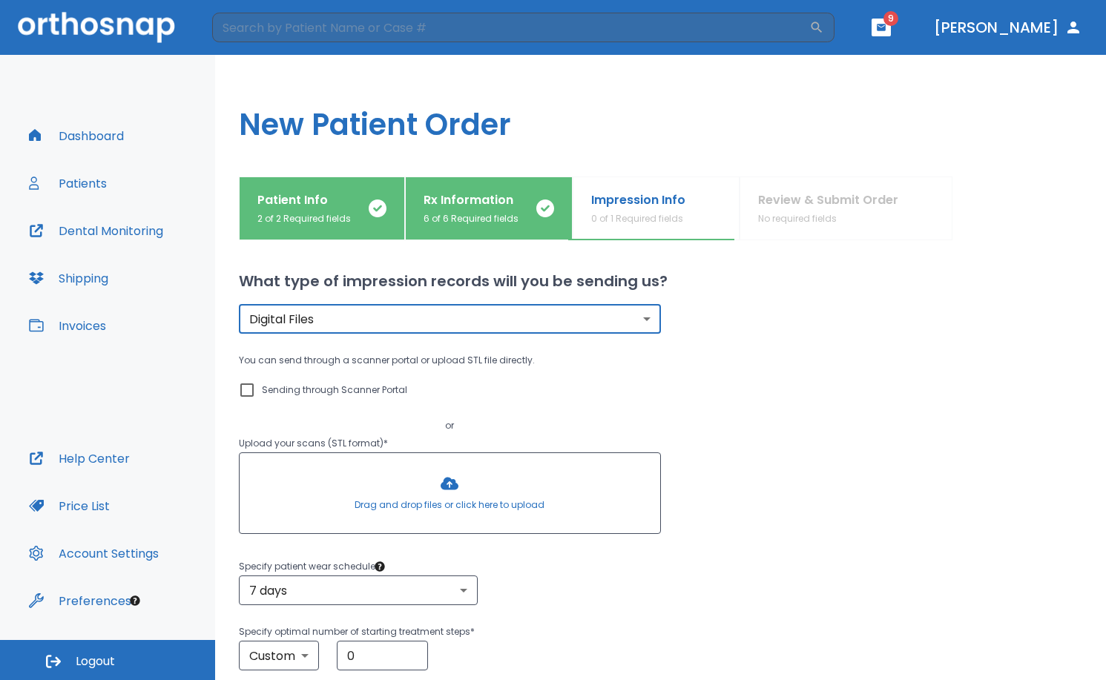
click at [248, 388] on input "Sending through Scanner Portal" at bounding box center [247, 390] width 18 height 18
checkbox input "true"
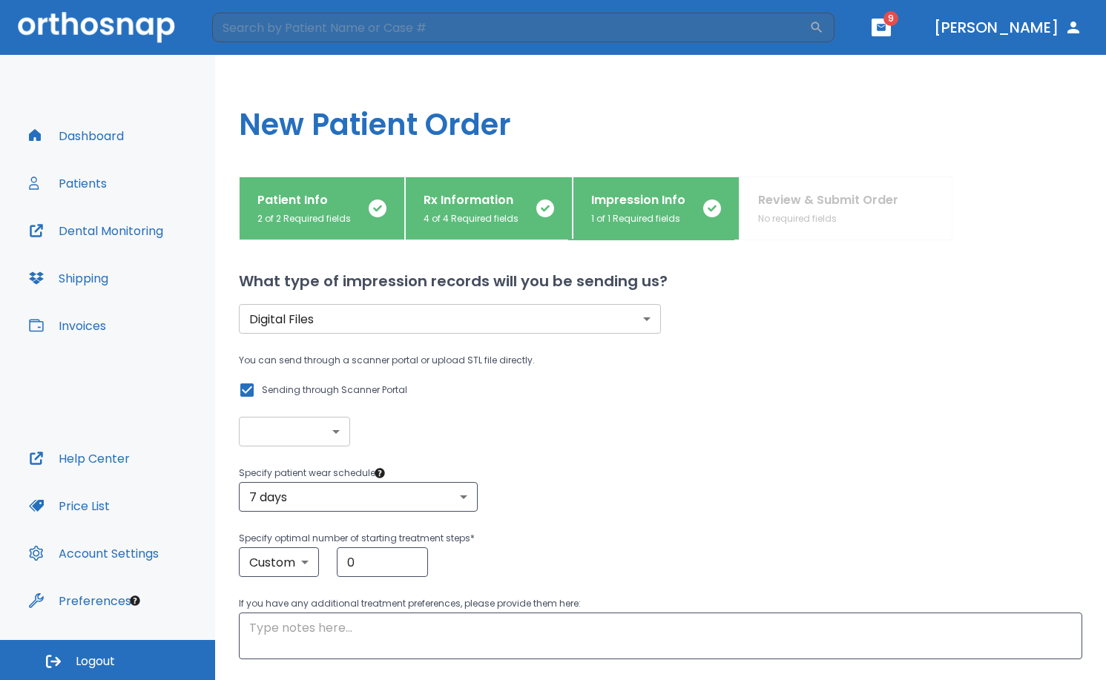
click at [296, 431] on body "​ 9 [PERSON_NAME] Dashboard Patients Dental Monitoring Shipping Invoices Help C…" at bounding box center [553, 340] width 1106 height 680
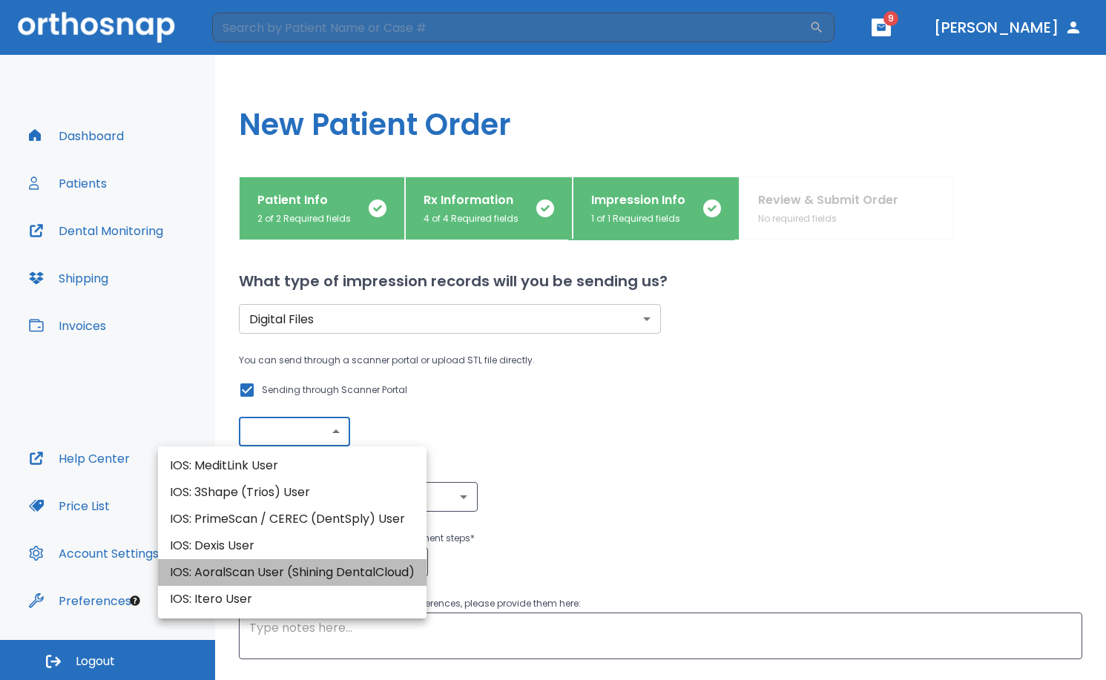
click at [307, 573] on li "IOS: AoralScan User (Shining DentalCloud)" at bounding box center [292, 572] width 268 height 27
type input "IOS: AoralScan User (Shining DentalCloud)"
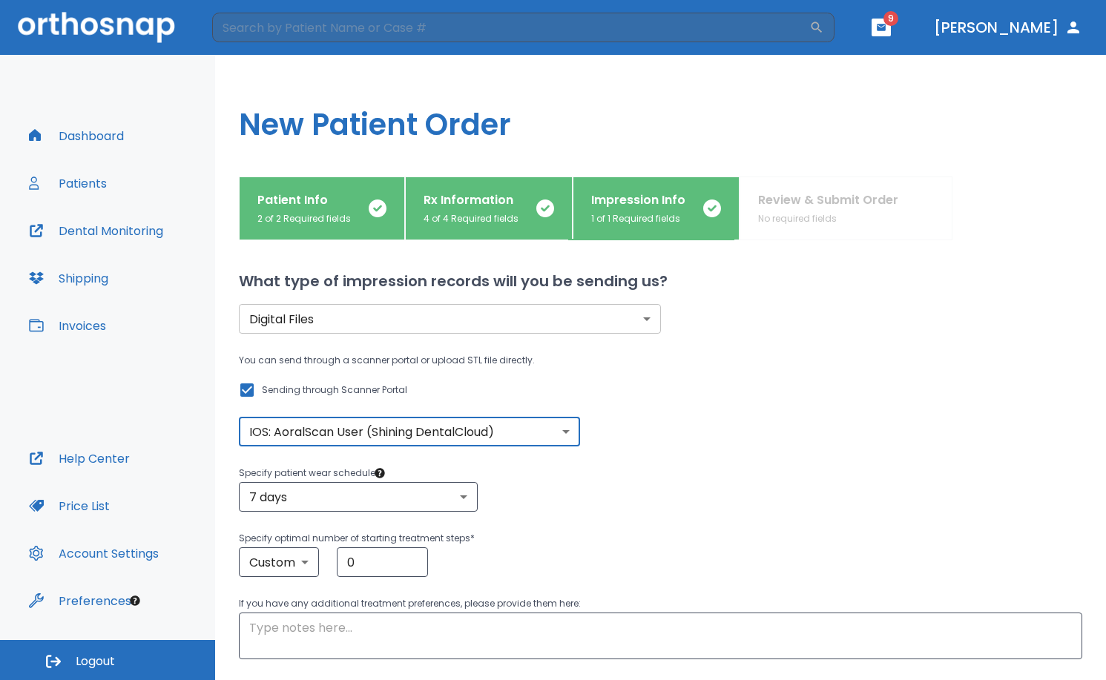
click at [802, 593] on div "Digital Files digital ​ You can send through a scanner portal or upload STL fil…" at bounding box center [642, 458] width 879 height 403
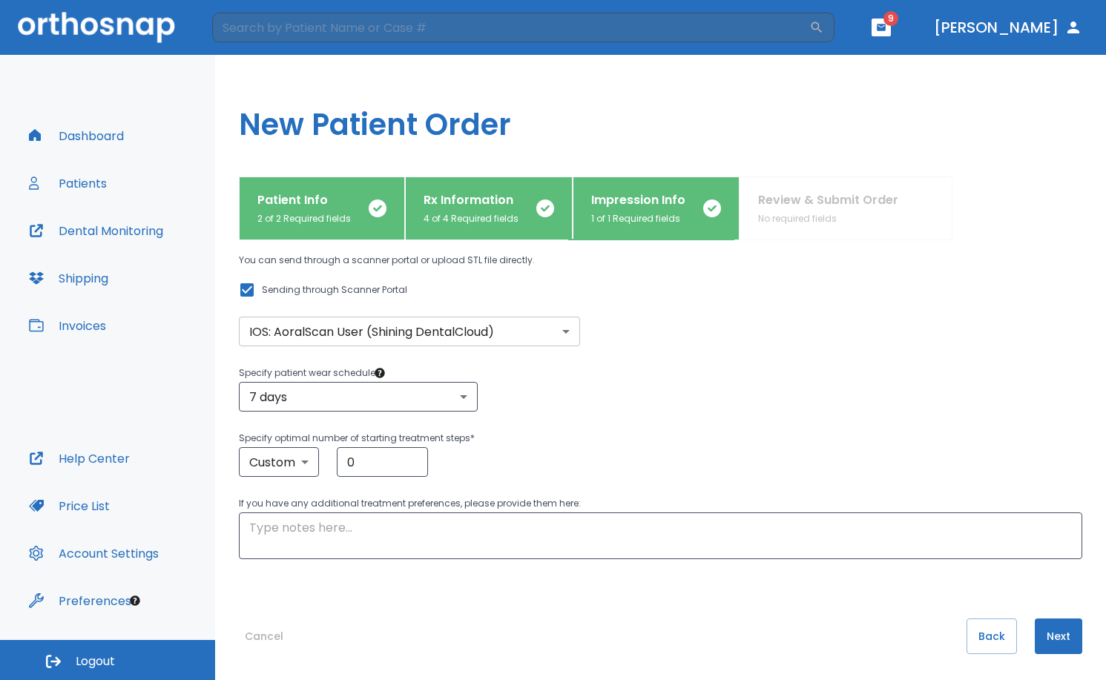
scroll to position [104, 0]
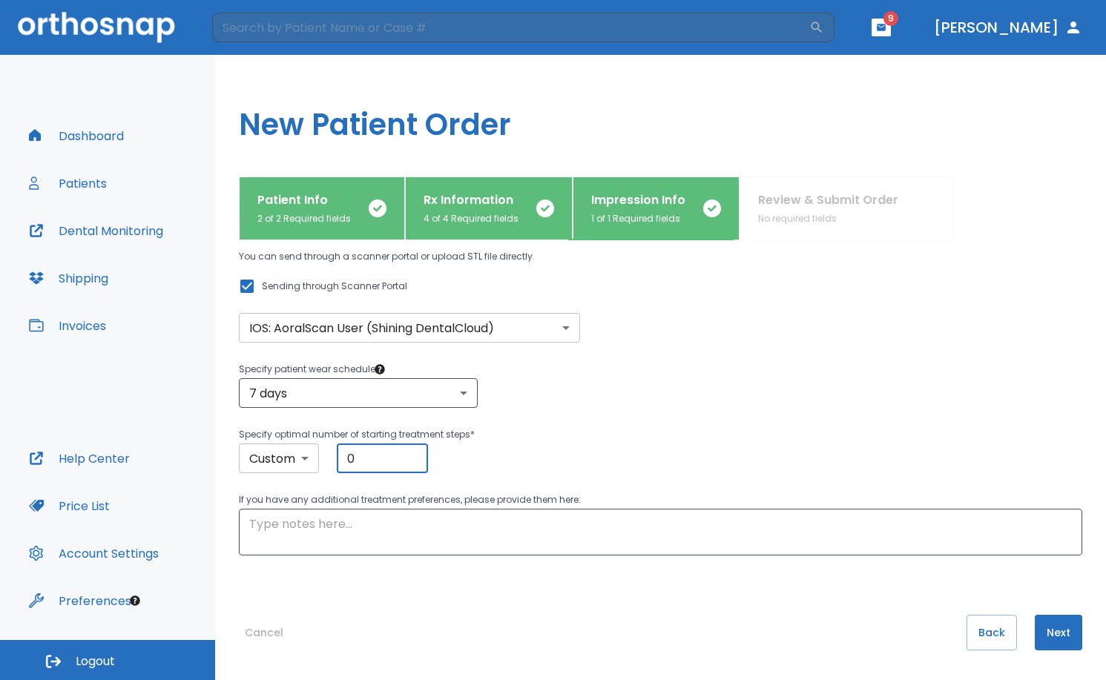
drag, startPoint x: 361, startPoint y: 463, endPoint x: 314, endPoint y: 453, distance: 48.4
click at [314, 453] on div "Custom custom ​ 0 ​" at bounding box center [660, 458] width 843 height 30
type input "10"
drag, startPoint x: 578, startPoint y: 472, endPoint x: 569, endPoint y: 475, distance: 9.4
click at [577, 472] on div "Custom custom ​ 10 ​" at bounding box center [660, 458] width 843 height 30
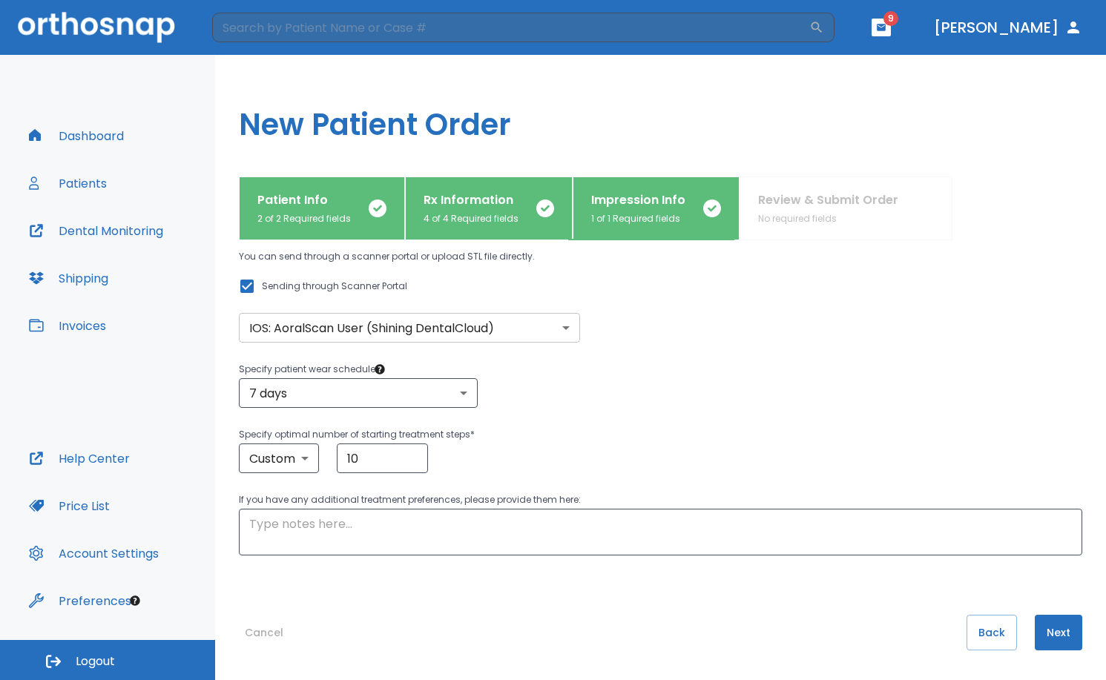
click at [1047, 633] on button "Next" at bounding box center [1057, 633] width 47 height 36
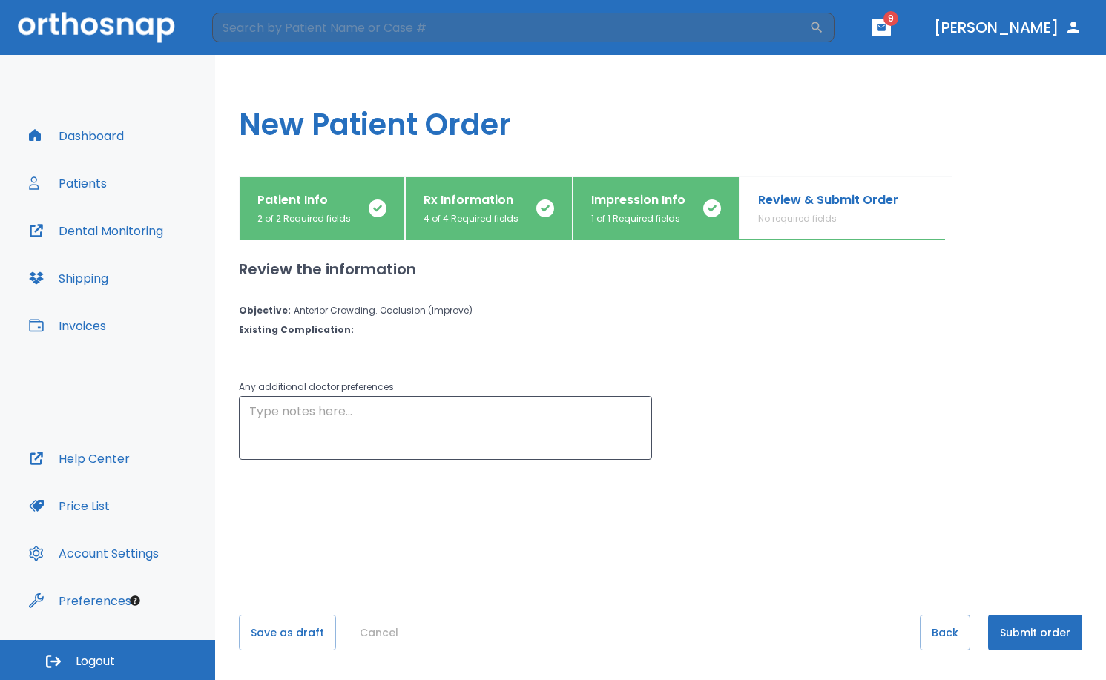
scroll to position [0, 0]
click at [1049, 627] on button "Submit order" at bounding box center [1035, 633] width 94 height 36
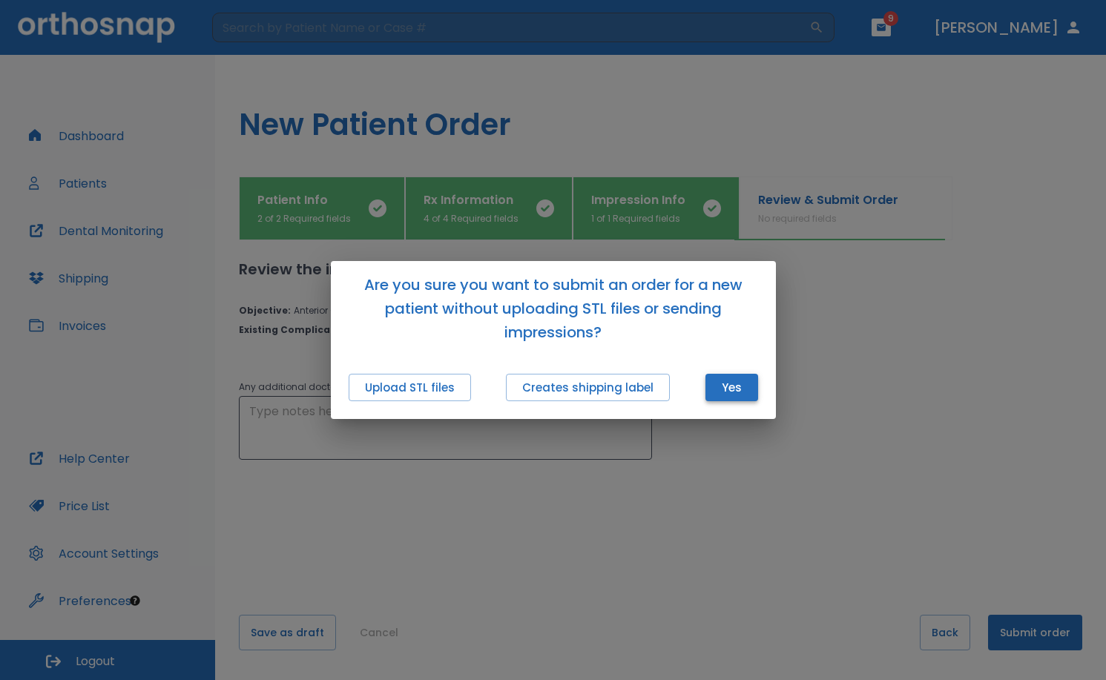
click at [730, 396] on button "Yes" at bounding box center [731, 387] width 53 height 27
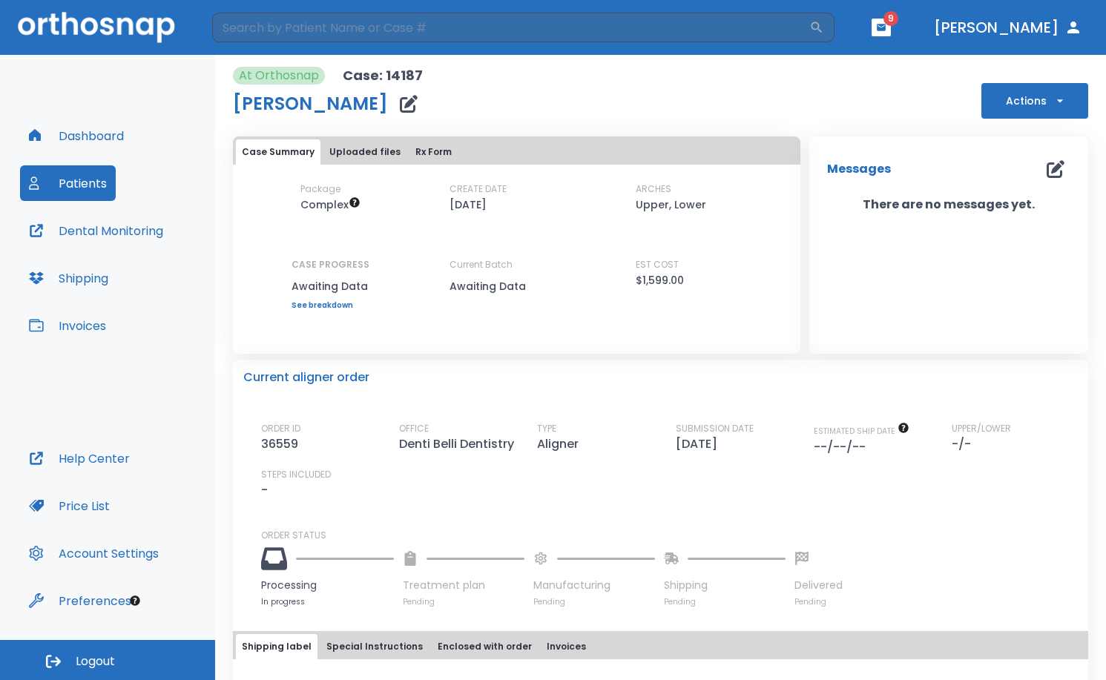
click at [1018, 99] on button "Actions" at bounding box center [1034, 101] width 107 height 36
click at [452, 105] on div at bounding box center [553, 340] width 1106 height 680
click at [1035, 114] on button "Actions" at bounding box center [1034, 101] width 107 height 36
click at [832, 102] on div at bounding box center [553, 340] width 1106 height 680
click at [87, 30] on img at bounding box center [96, 27] width 157 height 30
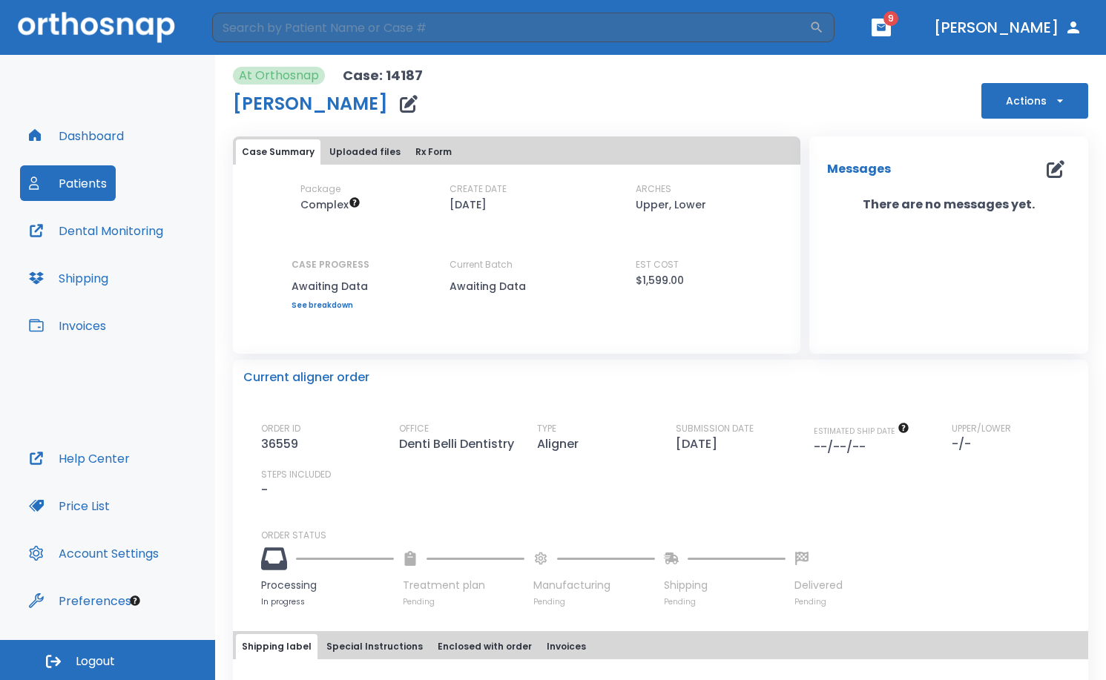
click at [67, 137] on button "Dashboard" at bounding box center [76, 136] width 113 height 36
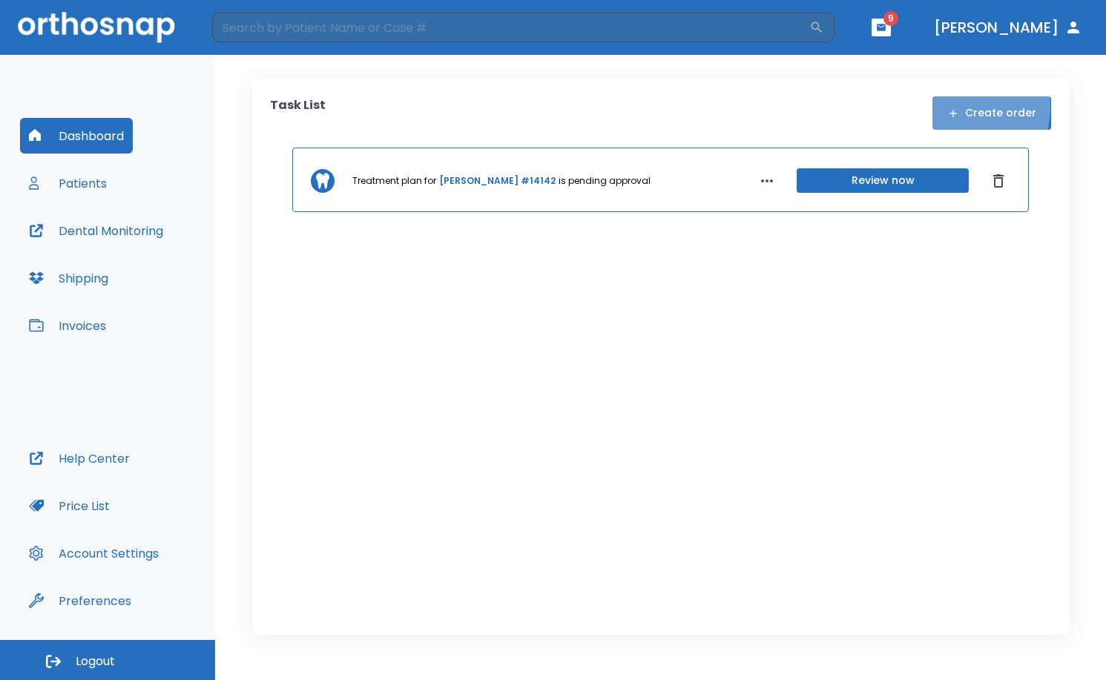
click at [959, 108] on icon "button" at bounding box center [953, 114] width 12 height 12
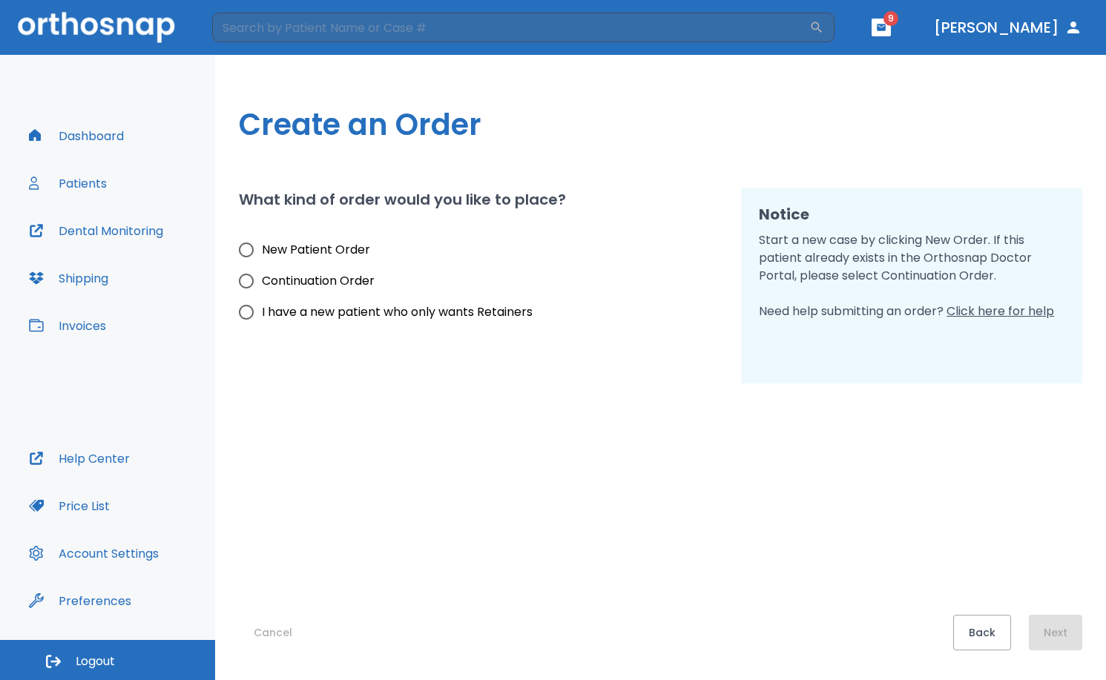
click at [264, 246] on span "New Patient Order" at bounding box center [316, 250] width 108 height 18
click at [262, 246] on input "New Patient Order" at bounding box center [246, 249] width 31 height 31
radio input "true"
click at [1049, 638] on button "Next" at bounding box center [1055, 633] width 53 height 36
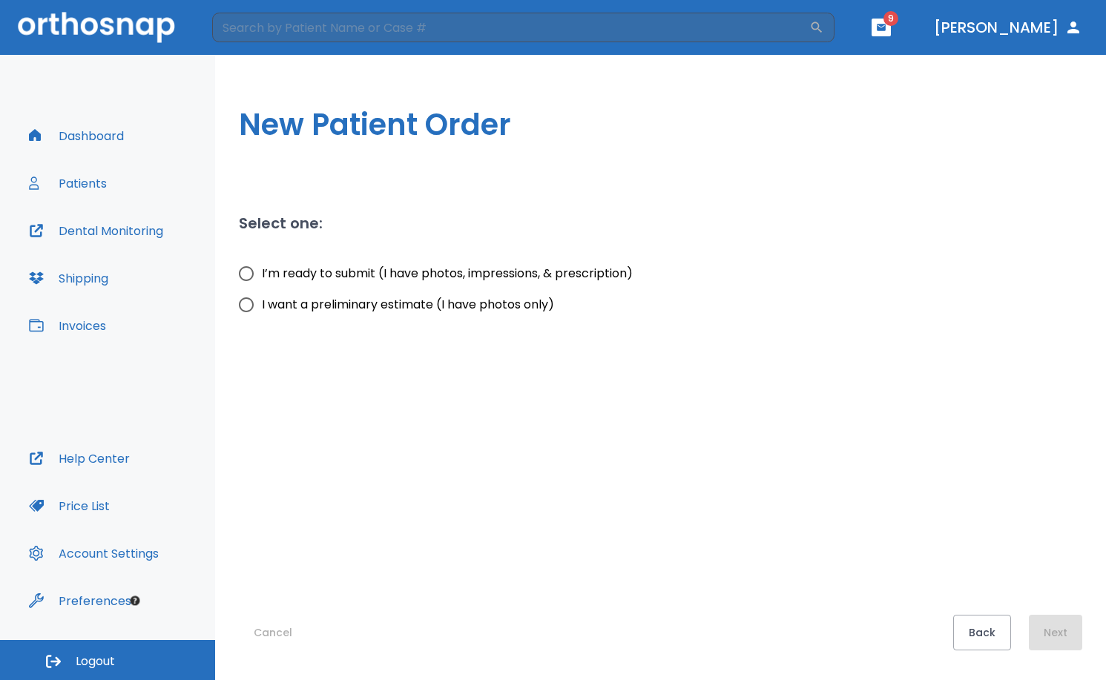
click at [292, 271] on span "I’m ready to submit (I have photos, impressions, & prescription)" at bounding box center [447, 274] width 371 height 18
click at [262, 271] on input "I’m ready to submit (I have photos, impressions, & prescription)" at bounding box center [246, 273] width 31 height 31
radio input "true"
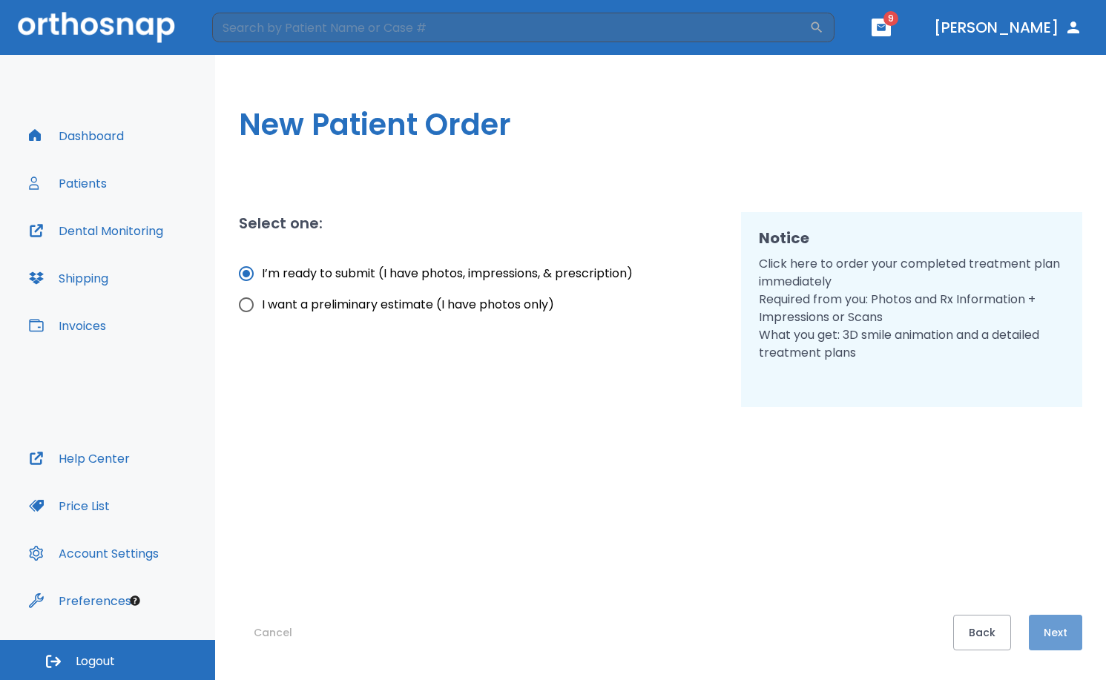
click at [1030, 633] on button "Next" at bounding box center [1055, 633] width 53 height 36
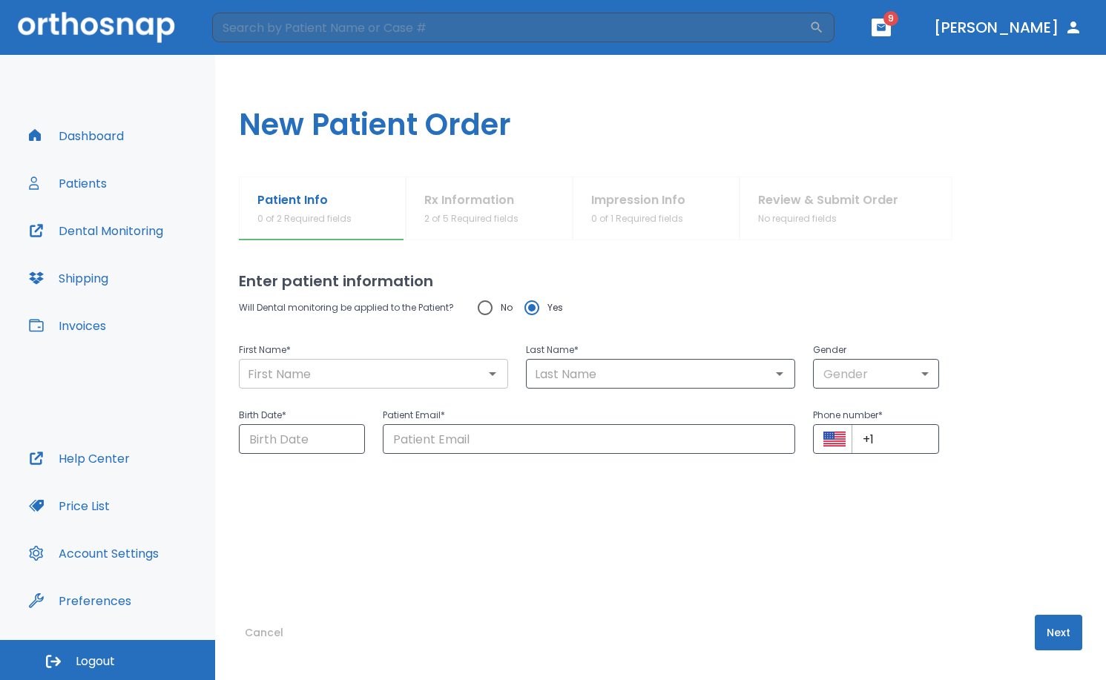
click at [378, 366] on input "text" at bounding box center [373, 373] width 260 height 21
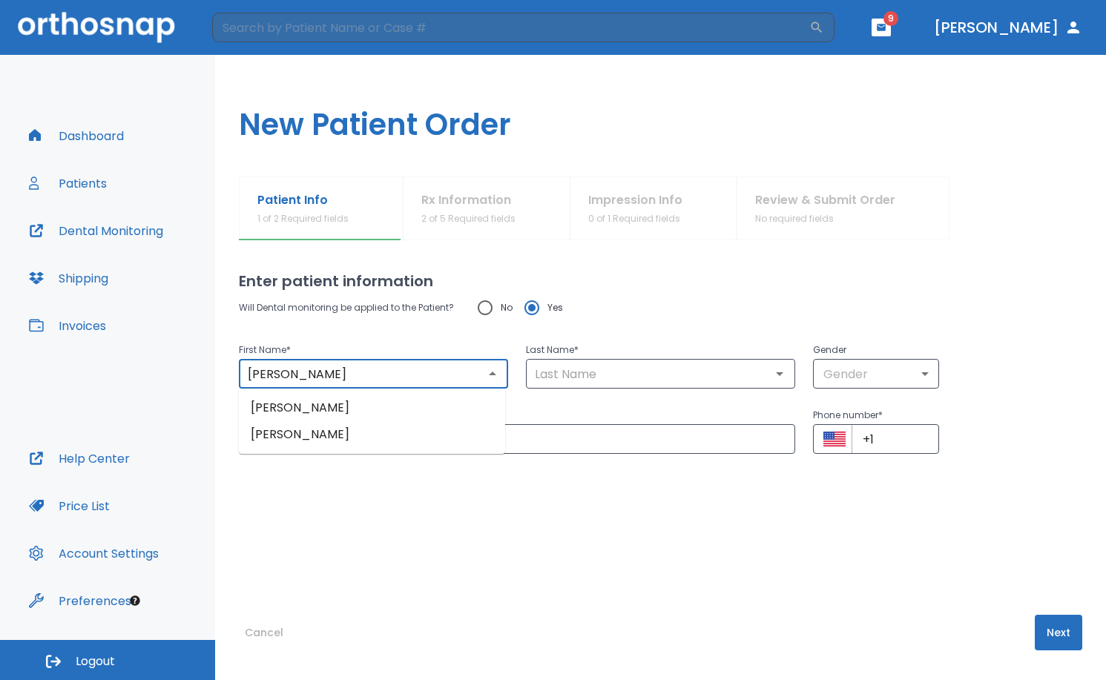
type input "[PERSON_NAME]"
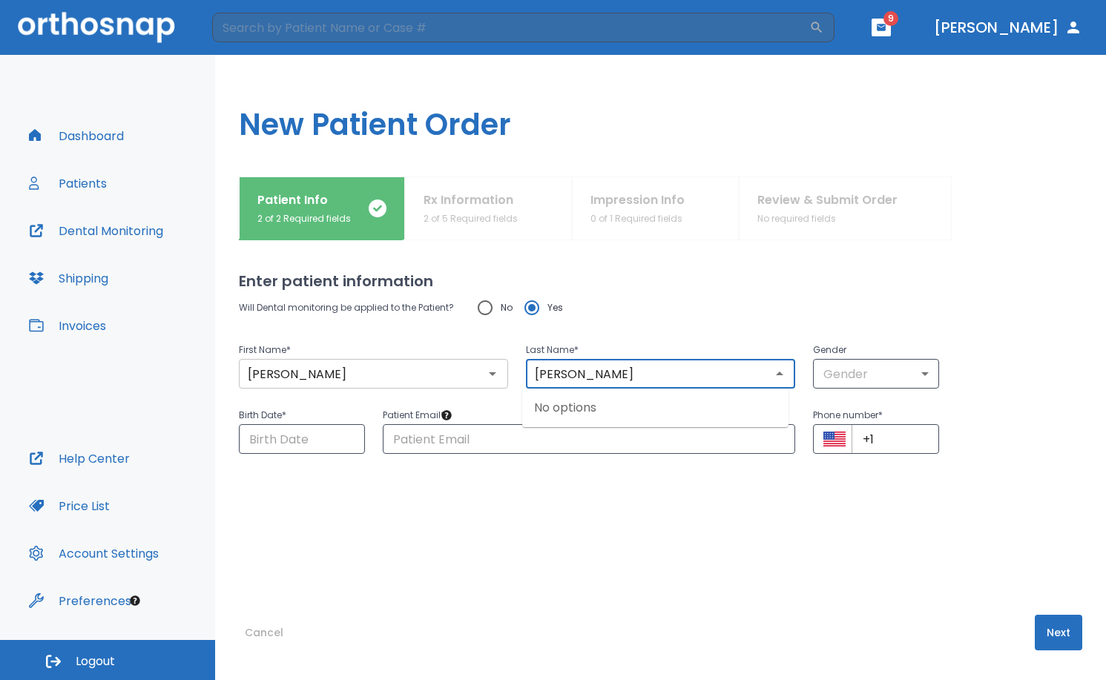
type input "[PERSON_NAME]"
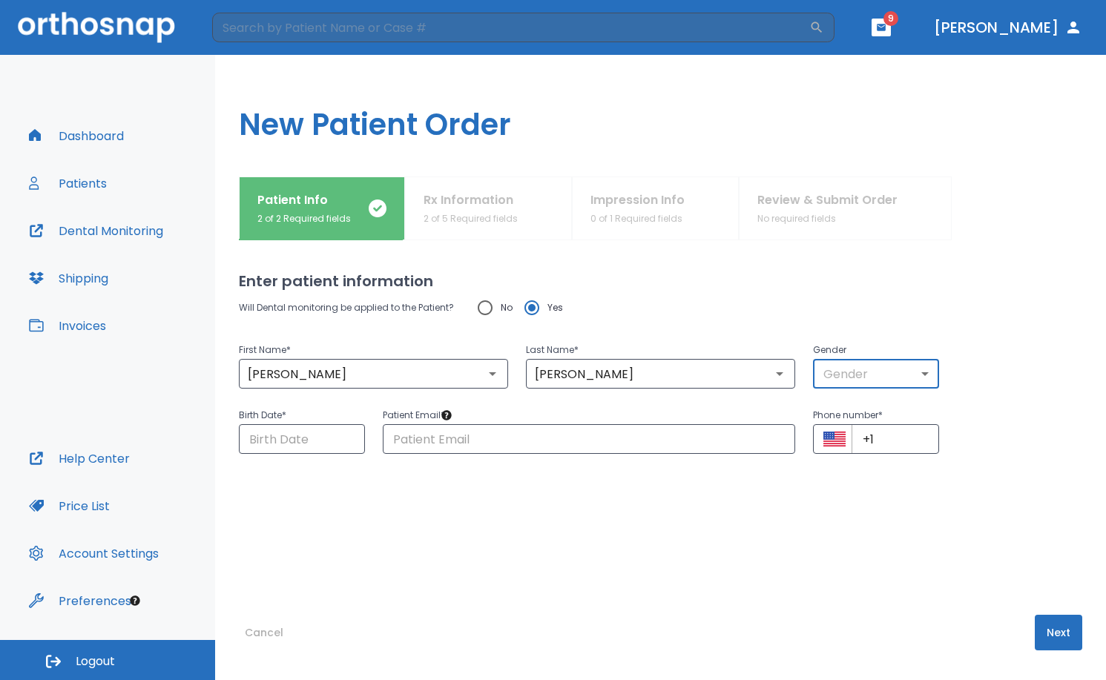
click at [917, 378] on body "​ 9 [PERSON_NAME] Dashboard Patients Dental Monitoring Shipping Invoices Help C…" at bounding box center [553, 340] width 1106 height 680
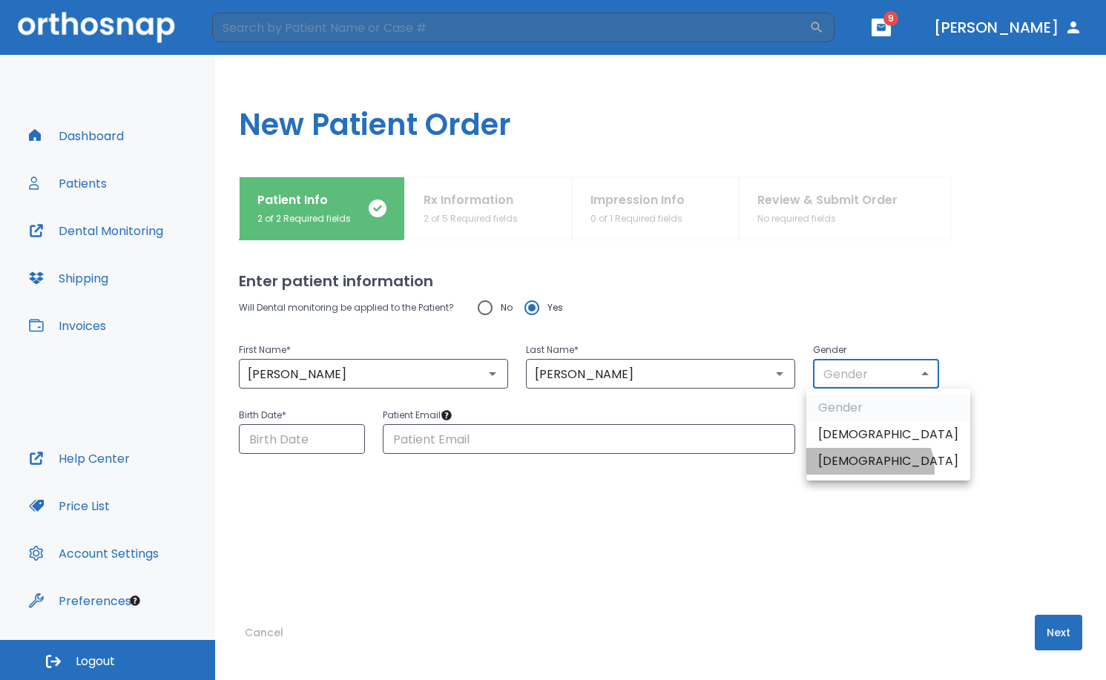
click at [868, 470] on li "[DEMOGRAPHIC_DATA]" at bounding box center [888, 461] width 164 height 27
type input "0"
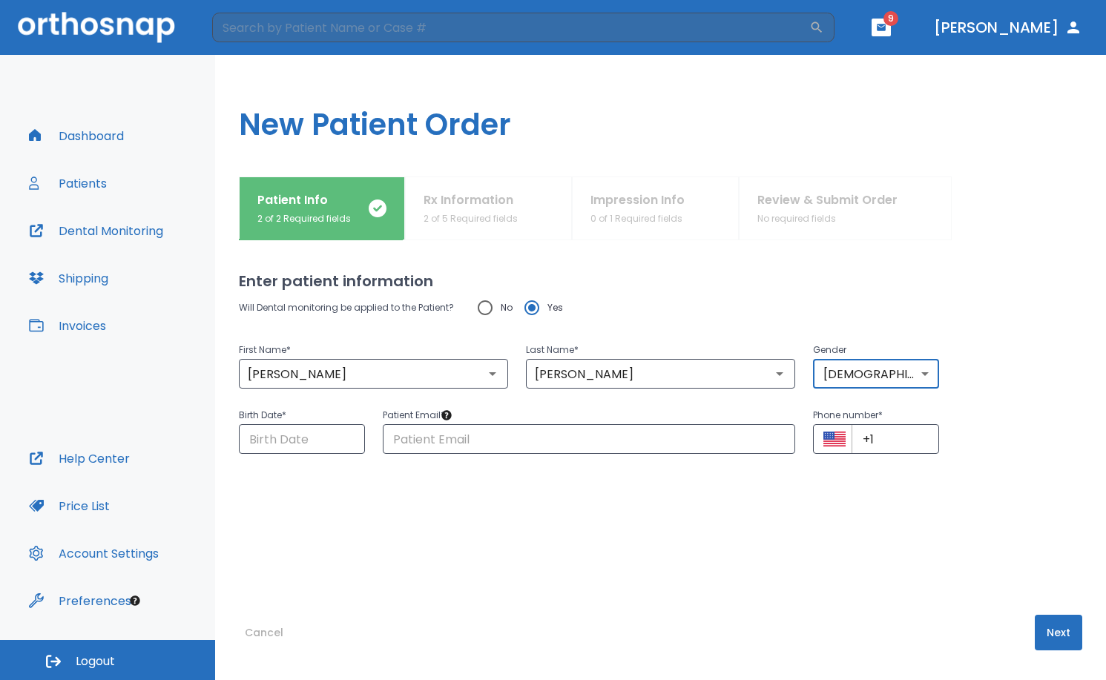
click at [792, 517] on div "Will Dental monitoring be applied to the Patient? No Yes First Name * [PERSON_N…" at bounding box center [660, 423] width 843 height 263
click at [1047, 423] on div "Birth Date * ​ Patient Email * ​ Phone number * ​ +1 ​" at bounding box center [651, 421] width 861 height 65
click at [325, 438] on input "Choose date" at bounding box center [302, 439] width 126 height 30
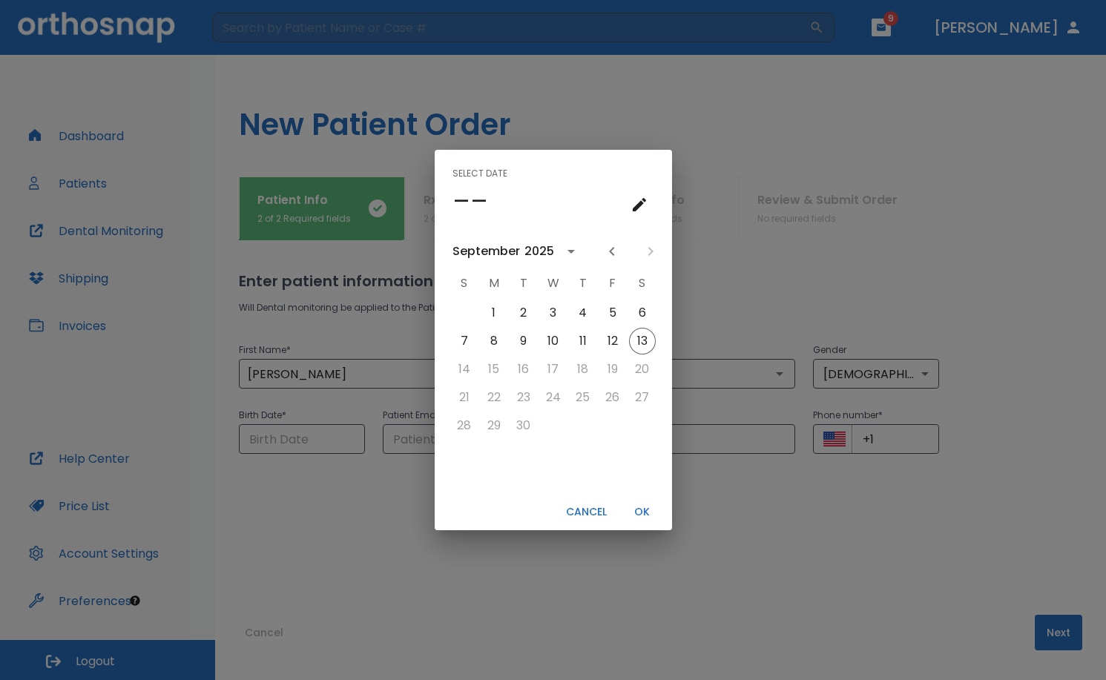
click at [640, 202] on icon "calendar view is open, go to text input view" at bounding box center [639, 204] width 13 height 13
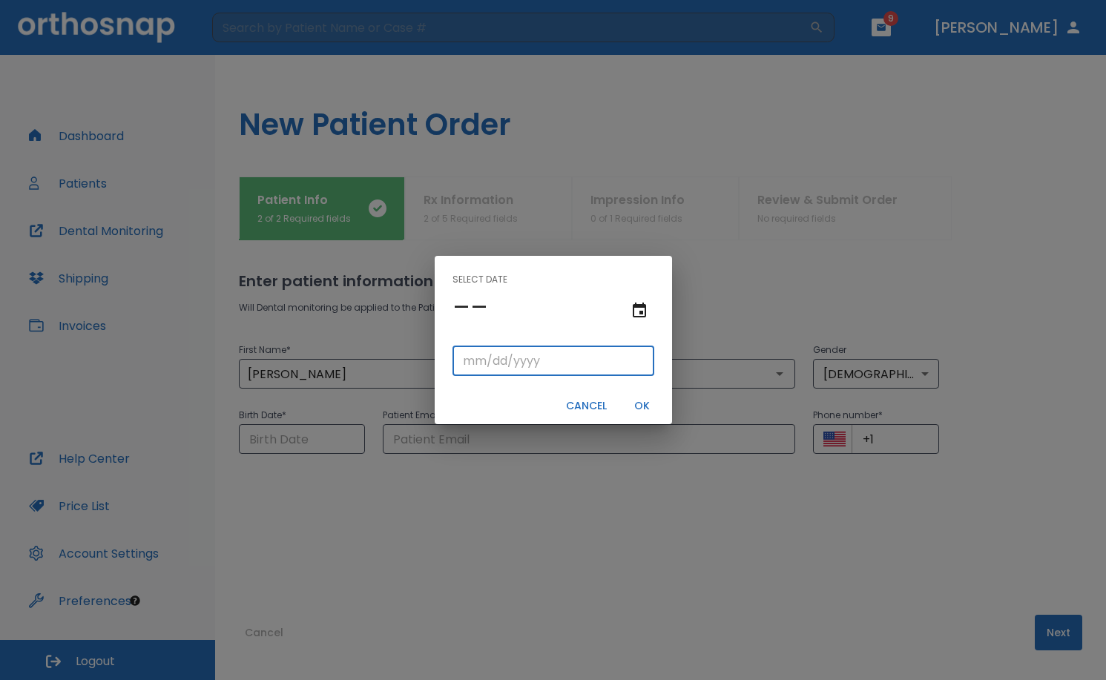
click at [466, 360] on input "tel" at bounding box center [553, 361] width 202 height 30
type input "11/01/"
type input "11/01/0001"
type input "11/01/1"
type input "11/01/0019"
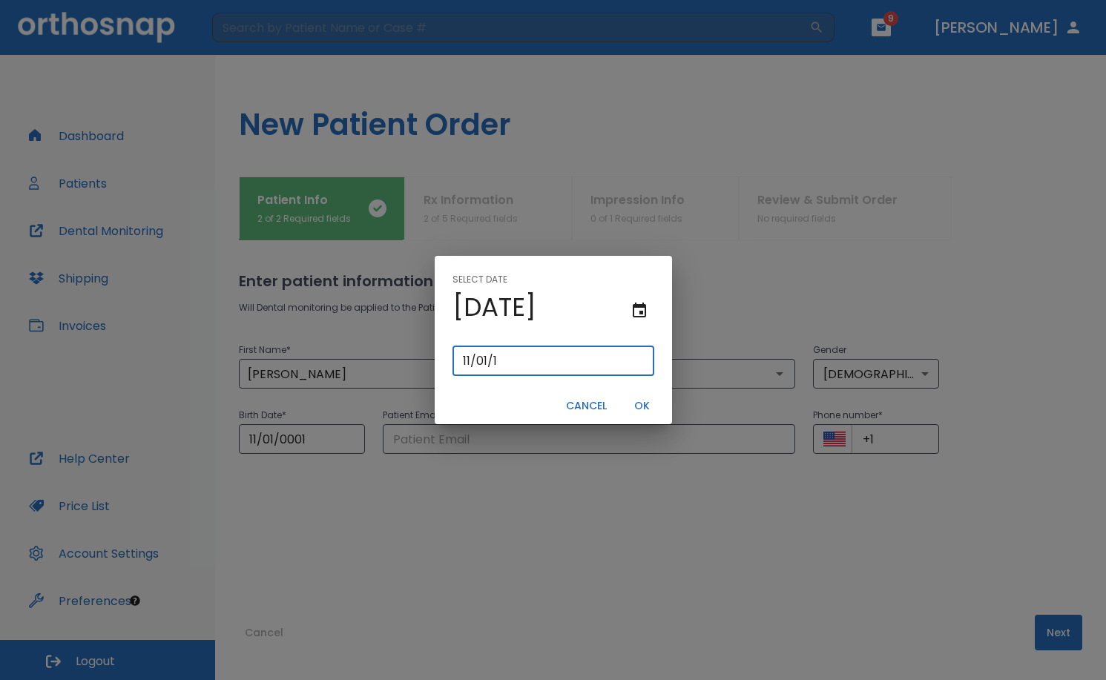
type input "[DATE]"
type input "11/01/0199"
type input "11/01/199"
type input "[DATE]"
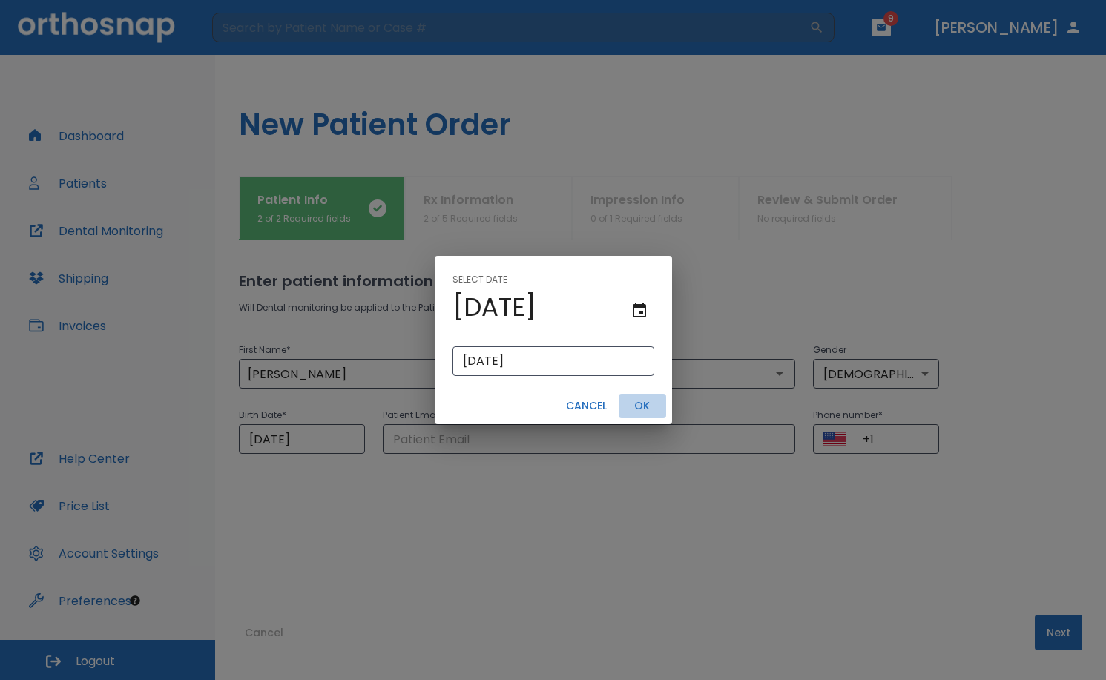
click at [638, 411] on button "OK" at bounding box center [641, 406] width 47 height 24
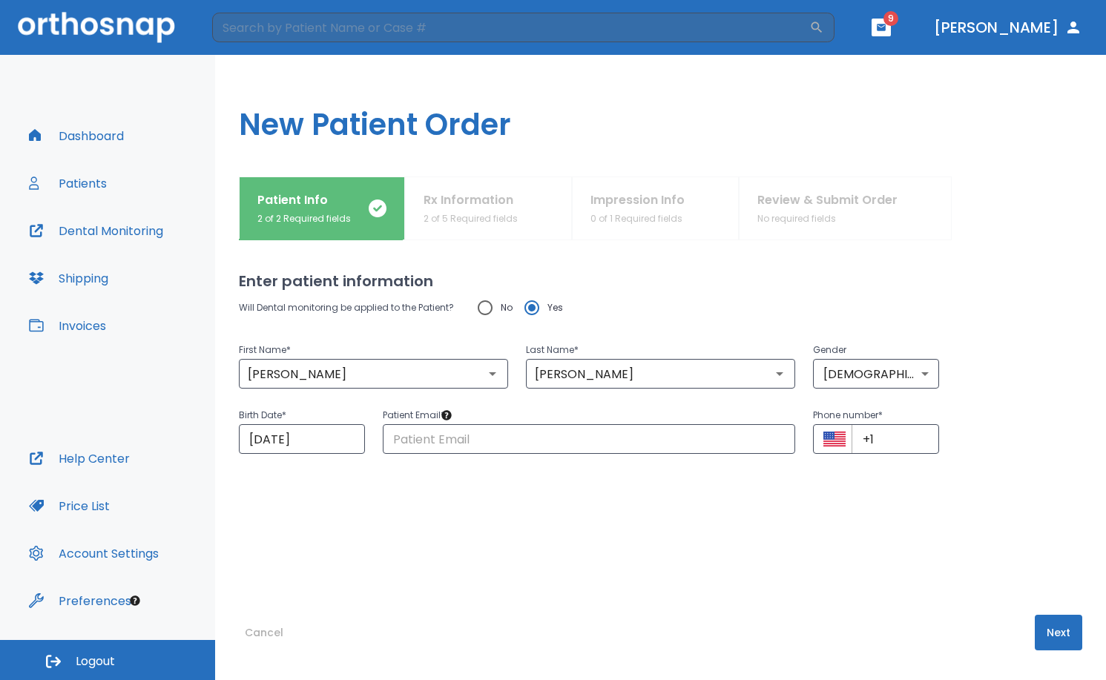
click at [994, 332] on div "First Name * [PERSON_NAME] ​ Last Name * [PERSON_NAME] ​ Gender [DEMOGRAPHIC_DA…" at bounding box center [651, 355] width 861 height 65
drag, startPoint x: 528, startPoint y: 418, endPoint x: 528, endPoint y: 437, distance: 18.5
click at [528, 419] on p "Patient Email *" at bounding box center [589, 415] width 413 height 18
click at [528, 438] on input "text" at bounding box center [589, 439] width 413 height 30
paste input "[PERSON_NAME][EMAIL_ADDRESS][PERSON_NAME][DOMAIN_NAME]"
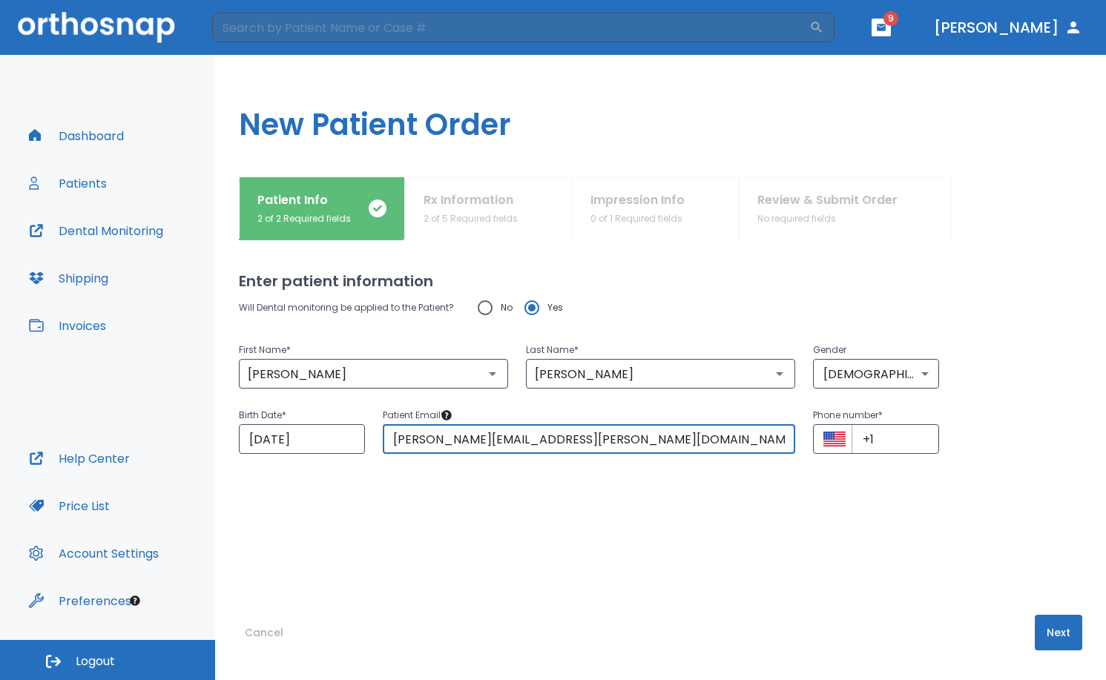
type input "[PERSON_NAME][EMAIL_ADDRESS][PERSON_NAME][DOMAIN_NAME]"
click at [1039, 459] on div "Will Dental monitoring be applied to the Patient? No Yes First Name * [PERSON_N…" at bounding box center [660, 423] width 843 height 263
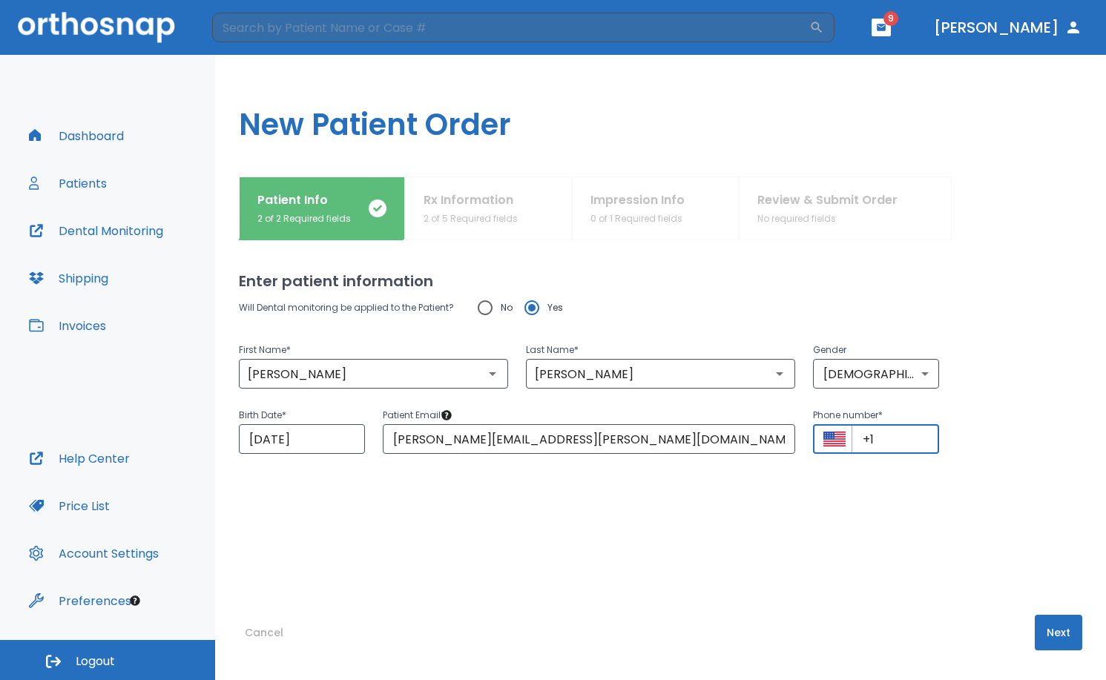
drag, startPoint x: 896, startPoint y: 437, endPoint x: 797, endPoint y: 420, distance: 100.1
click at [797, 420] on div "Phone number * ​ +1 ​" at bounding box center [867, 421] width 144 height 65
paste input "[PHONE_NUMBER]"
type input "[PHONE_NUMBER]"
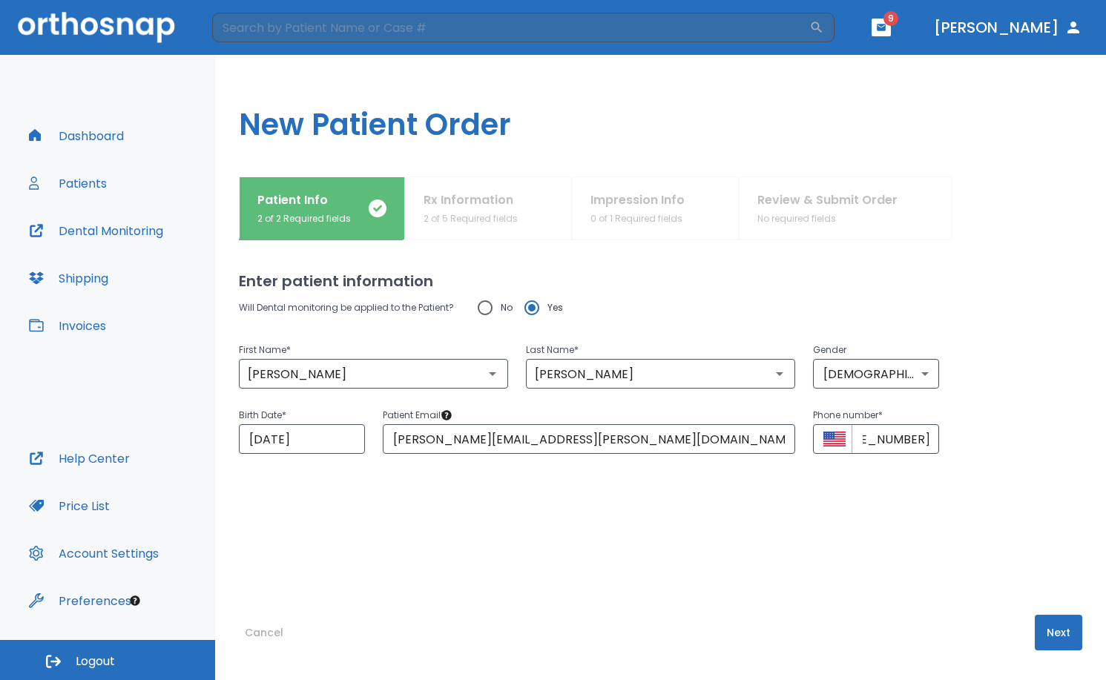
click at [1015, 549] on div "Will Dental monitoring be applied to the Patient? No Yes First Name * [PERSON_N…" at bounding box center [660, 423] width 843 height 263
click at [1052, 638] on button "Next" at bounding box center [1057, 633] width 47 height 36
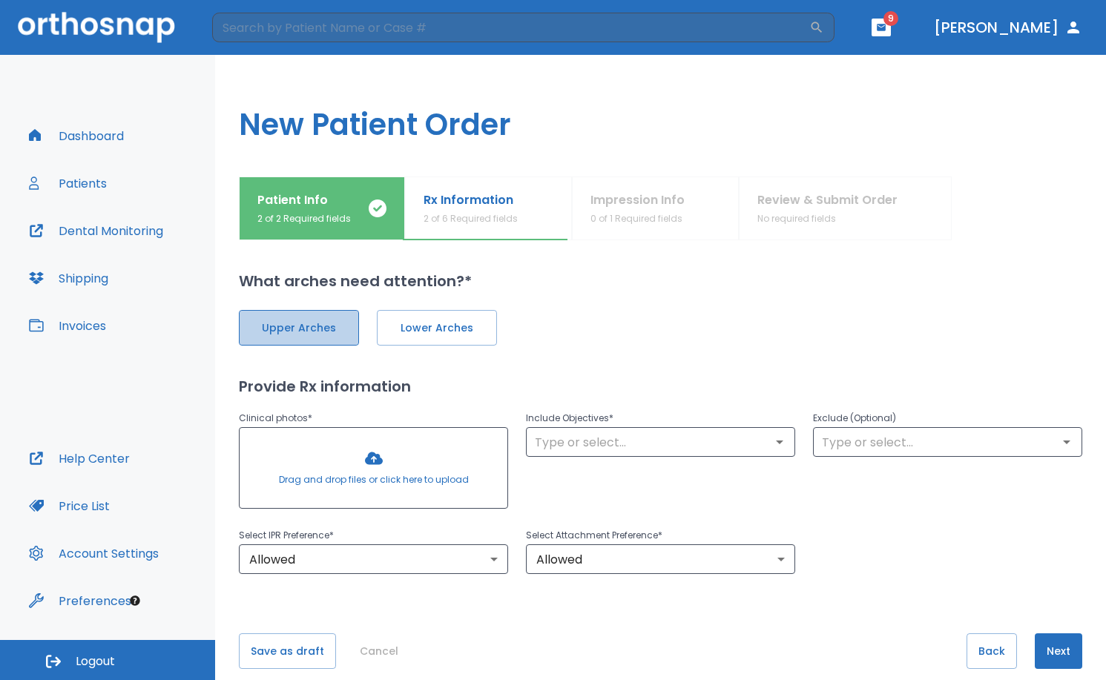
click at [303, 329] on span "Upper Arches" at bounding box center [298, 328] width 89 height 16
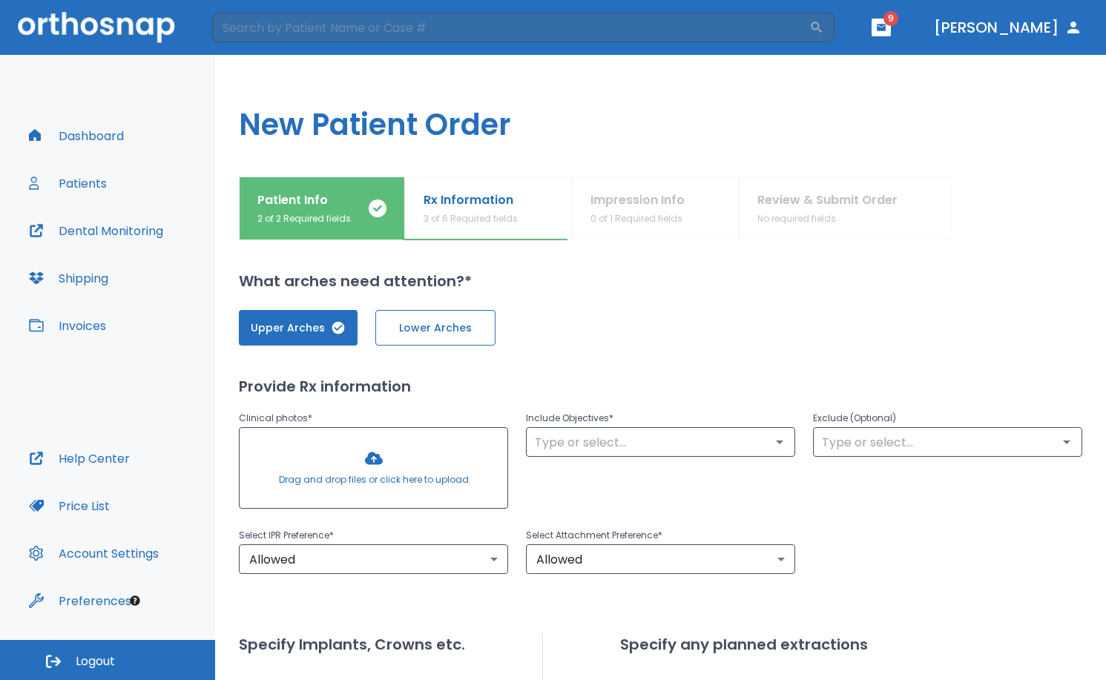
click at [413, 331] on span "Lower Arches" at bounding box center [435, 328] width 89 height 16
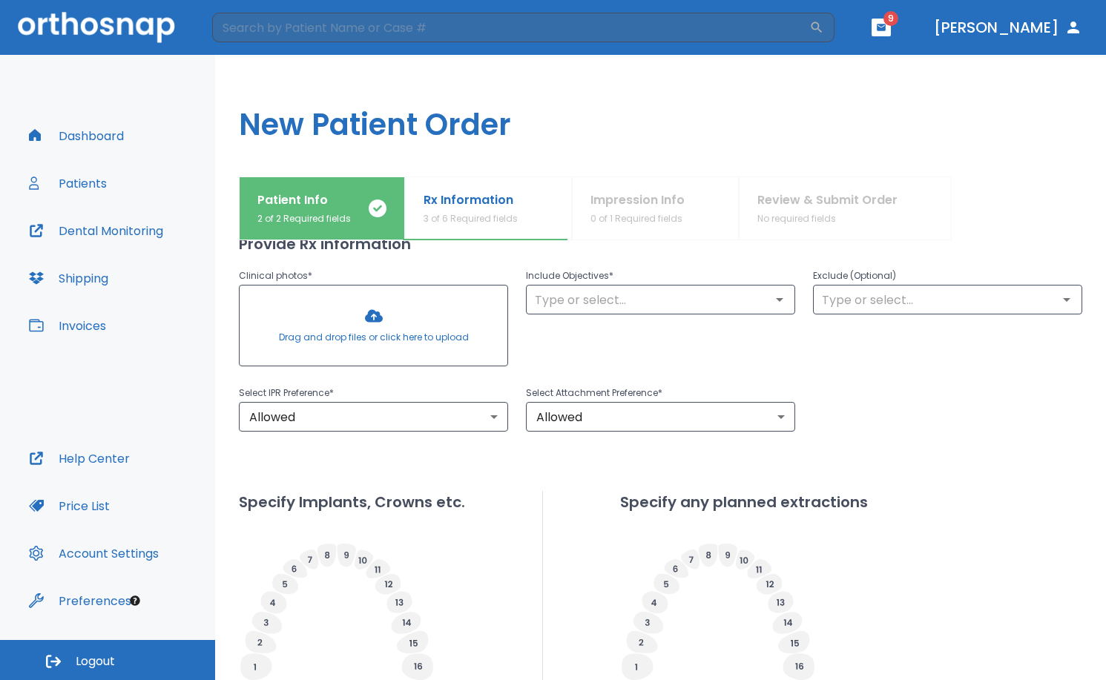
scroll to position [148, 0]
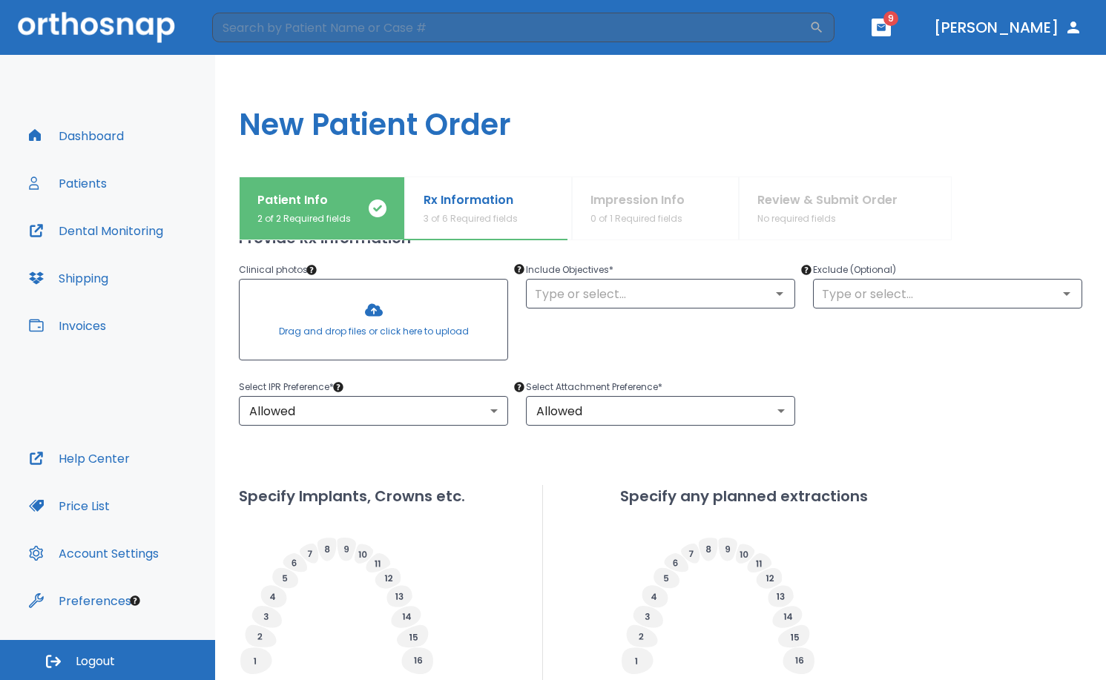
click at [319, 331] on div at bounding box center [374, 320] width 268 height 80
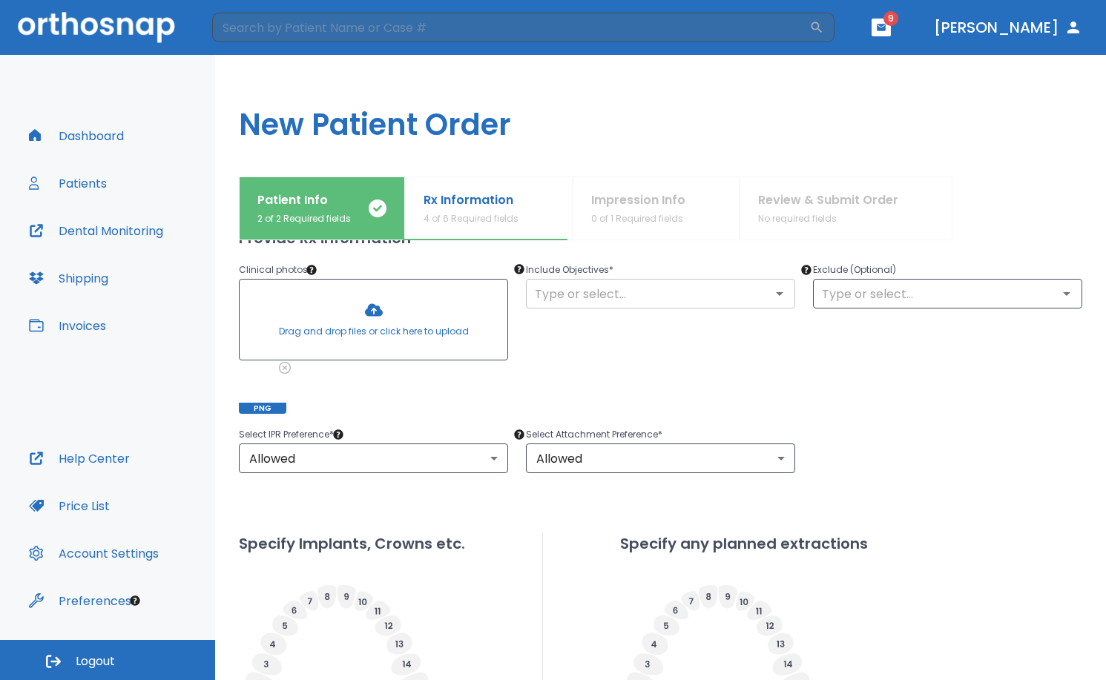
click at [776, 291] on icon "Open" at bounding box center [779, 294] width 18 height 18
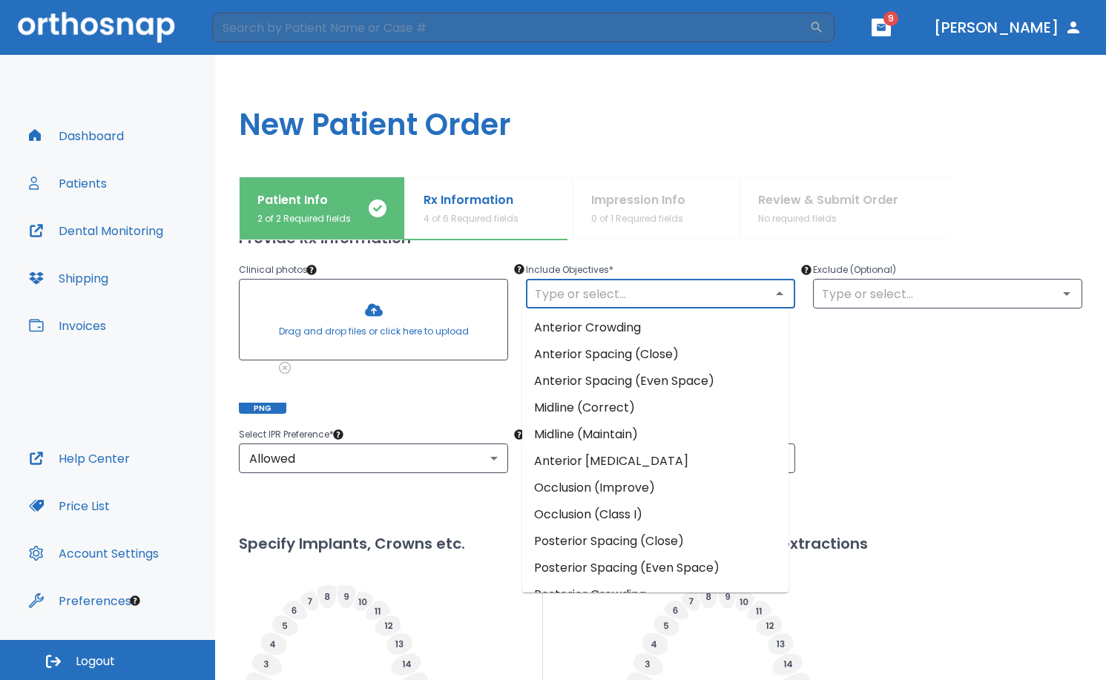
click at [740, 324] on li "Anterior Crowding" at bounding box center [655, 327] width 266 height 27
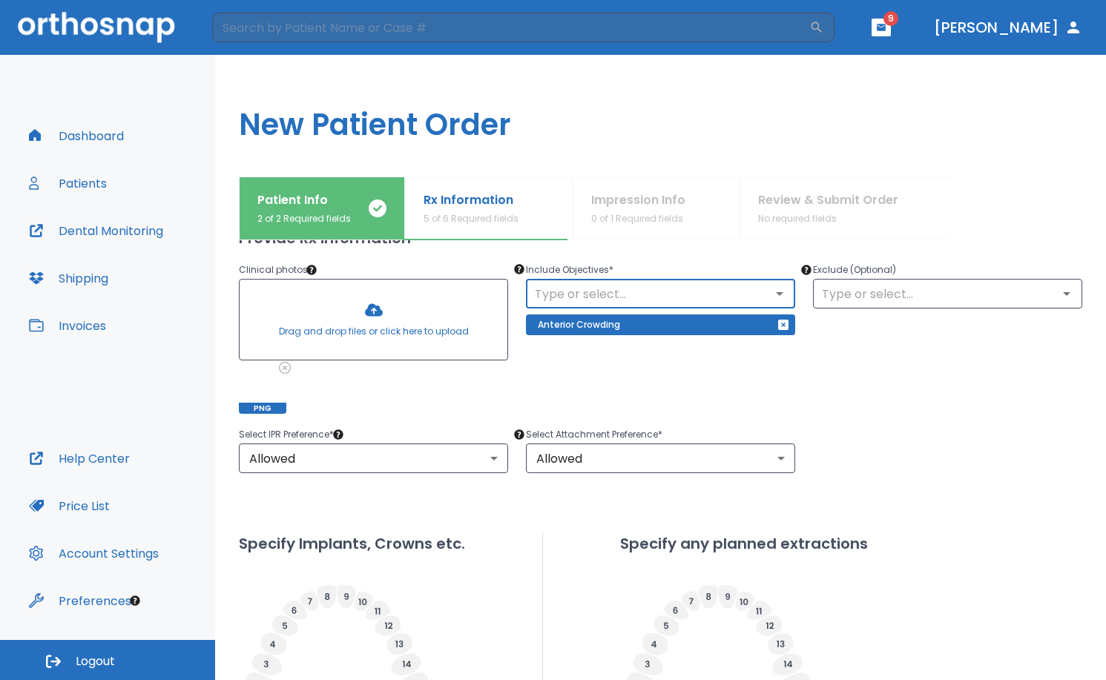
click at [869, 386] on div "Exclude (Optional) ​" at bounding box center [938, 328] width 287 height 171
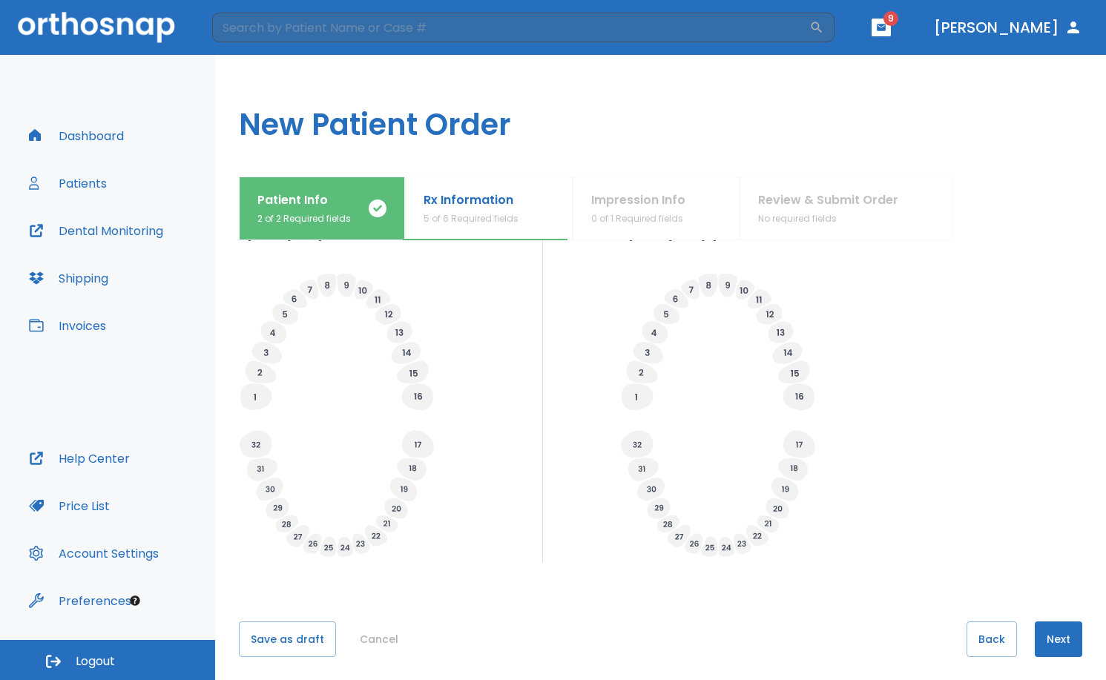
scroll to position [466, 0]
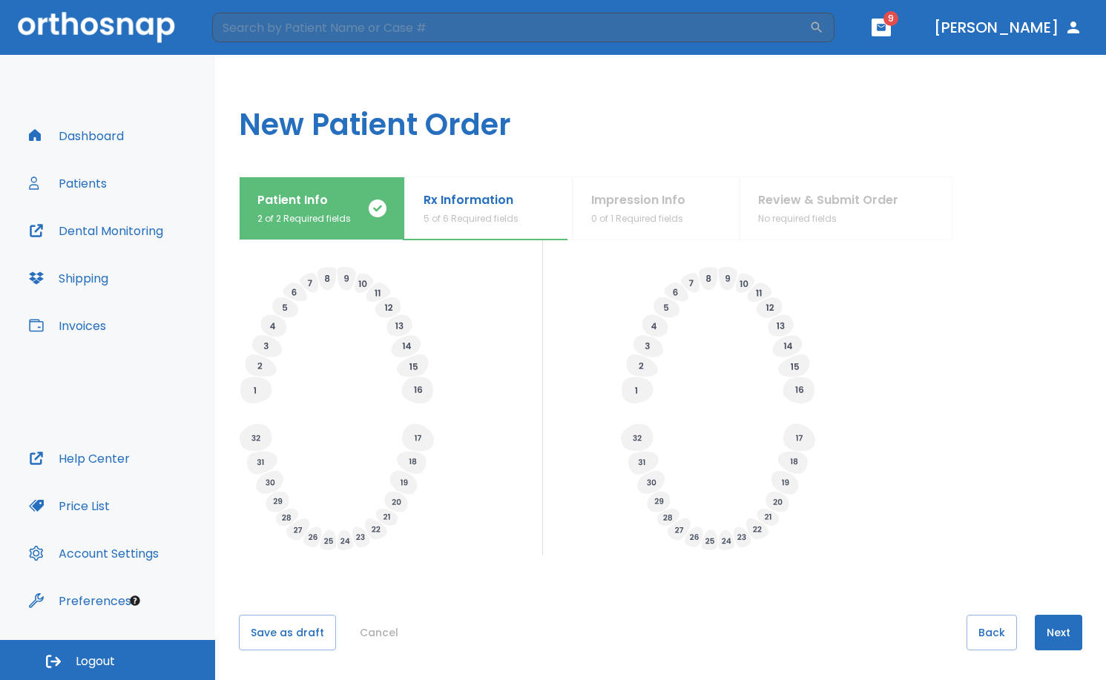
click at [1049, 643] on button "Next" at bounding box center [1057, 633] width 47 height 36
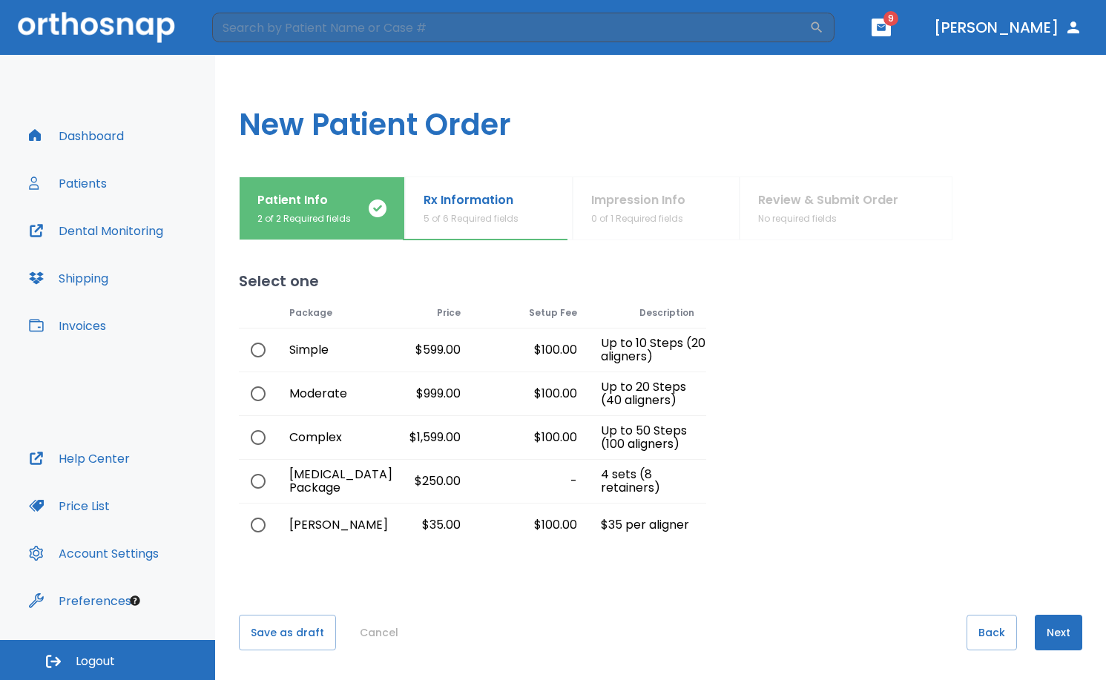
click at [258, 443] on input "radio" at bounding box center [257, 437] width 31 height 31
radio input "true"
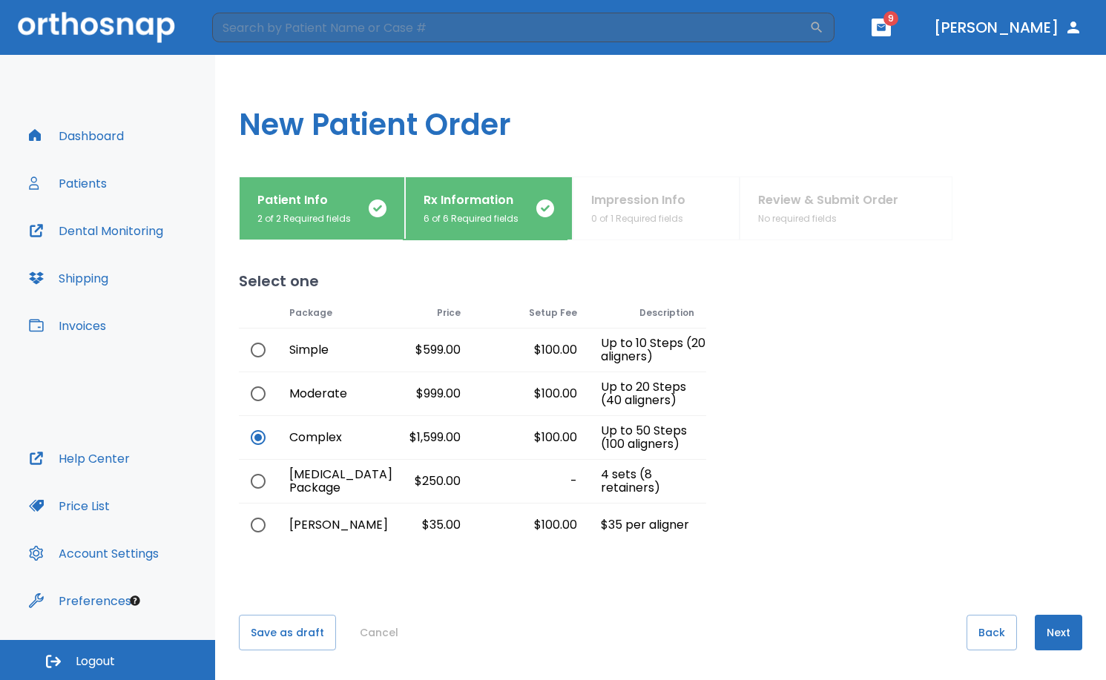
click at [1043, 647] on button "Next" at bounding box center [1057, 633] width 47 height 36
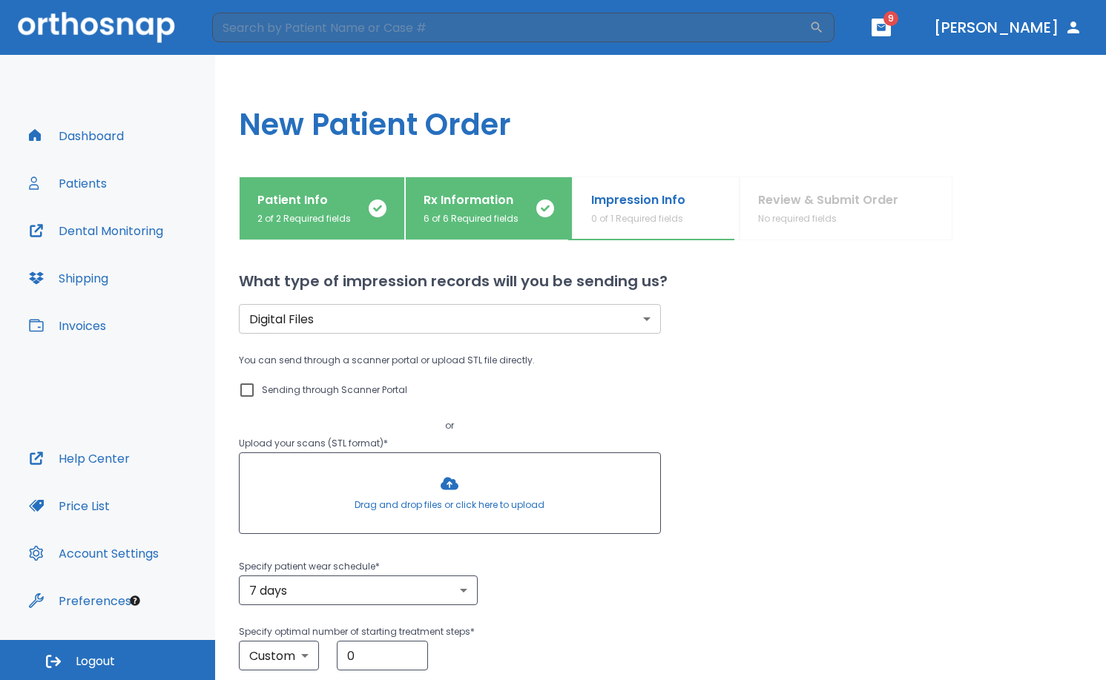
click at [246, 394] on input "Sending through Scanner Portal" at bounding box center [247, 390] width 18 height 18
checkbox input "true"
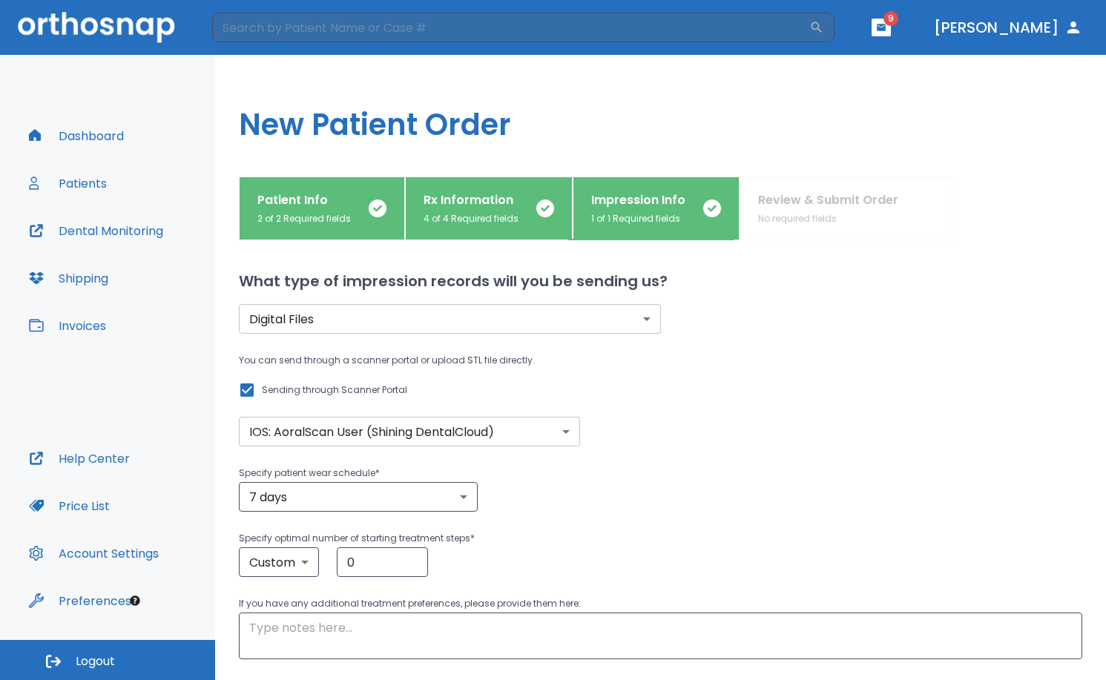
scroll to position [74, 0]
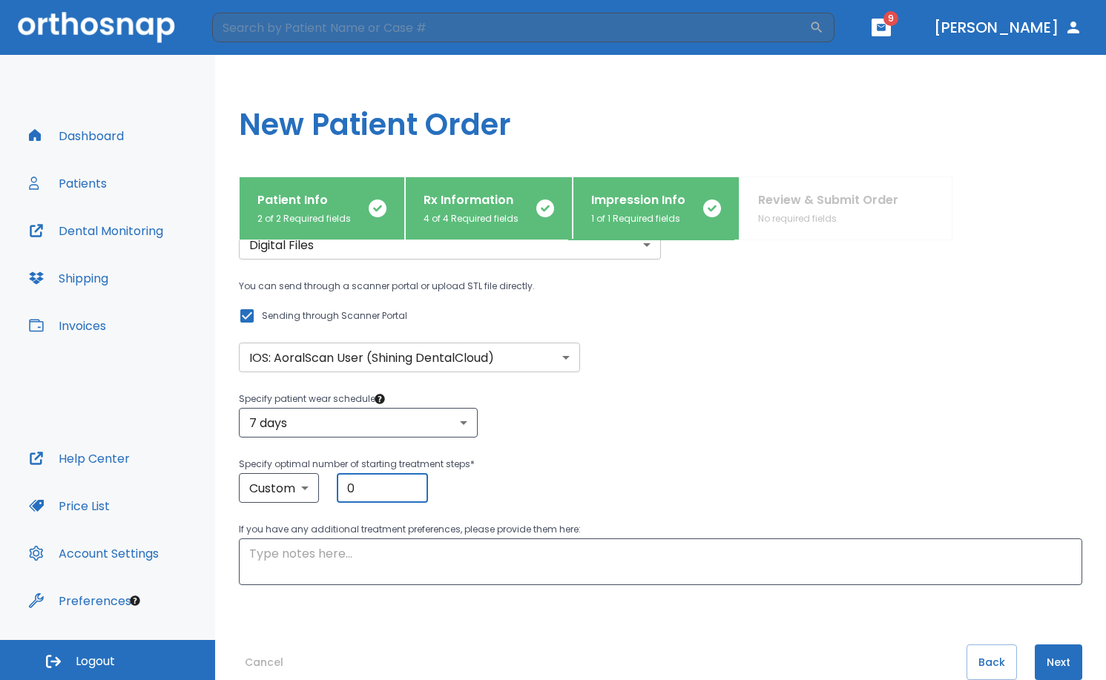
drag, startPoint x: 371, startPoint y: 495, endPoint x: 195, endPoint y: 439, distance: 184.3
click at [195, 439] on div "Dashboard Patients Dental Monitoring Shipping Invoices Help Center Price List A…" at bounding box center [553, 367] width 1106 height 625
type input "10"
click at [667, 603] on div "What type of impression records will you be sending us? Digital Files digital ​…" at bounding box center [660, 386] width 843 height 440
click at [1046, 662] on button "Next" at bounding box center [1057, 662] width 47 height 36
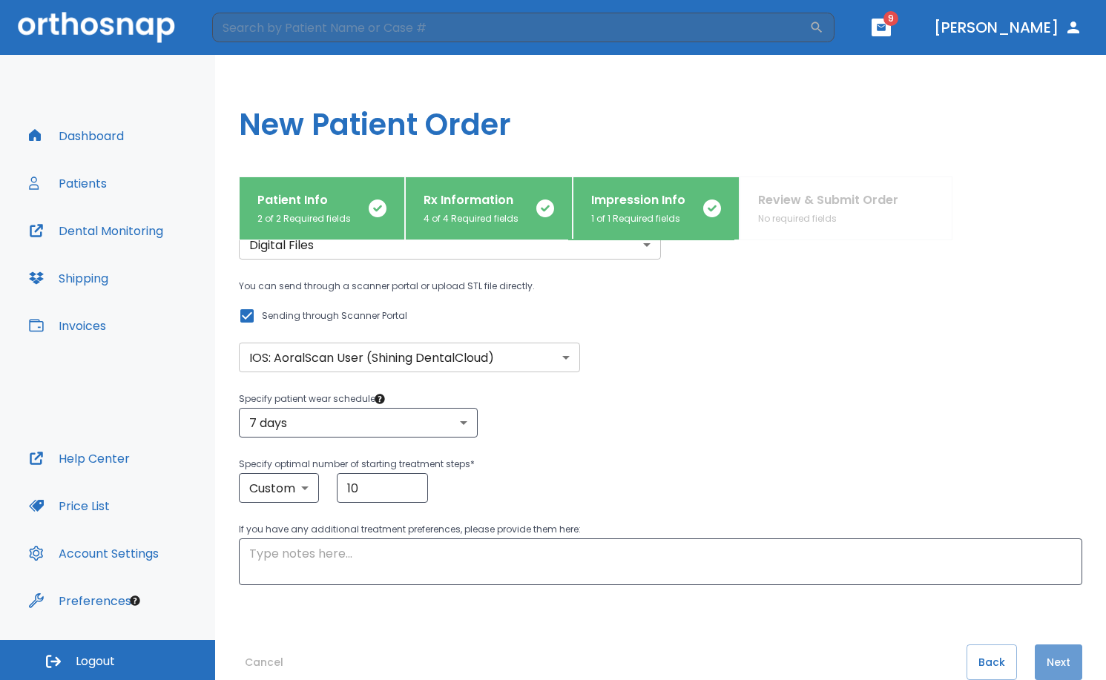
scroll to position [0, 0]
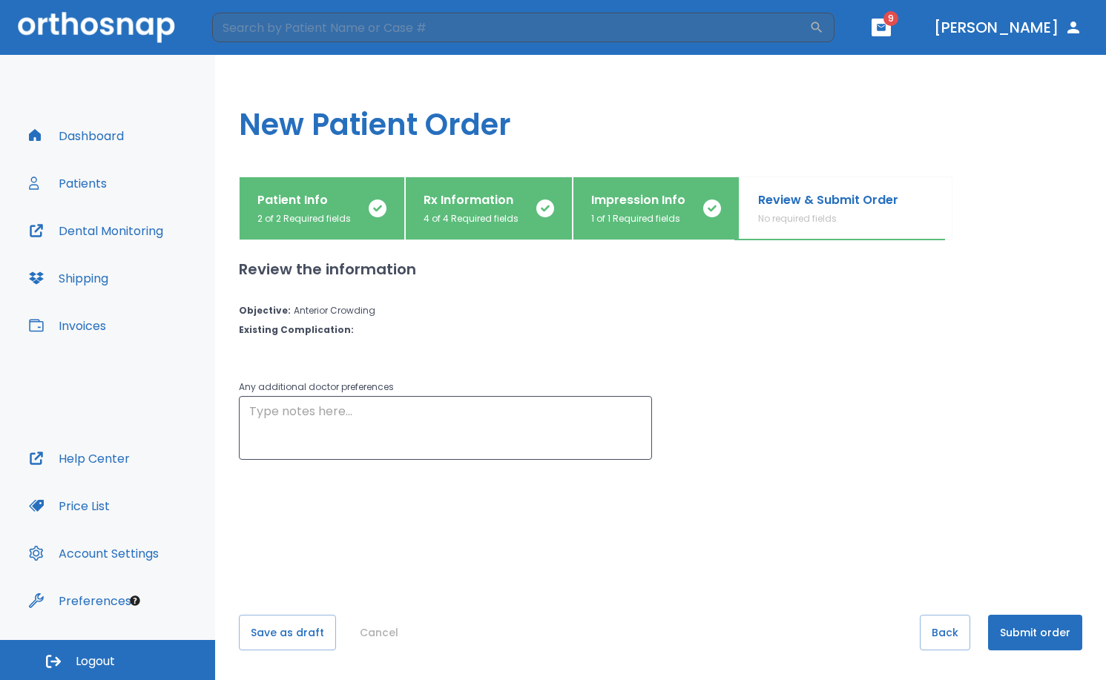
click at [1014, 640] on button "Submit order" at bounding box center [1035, 633] width 94 height 36
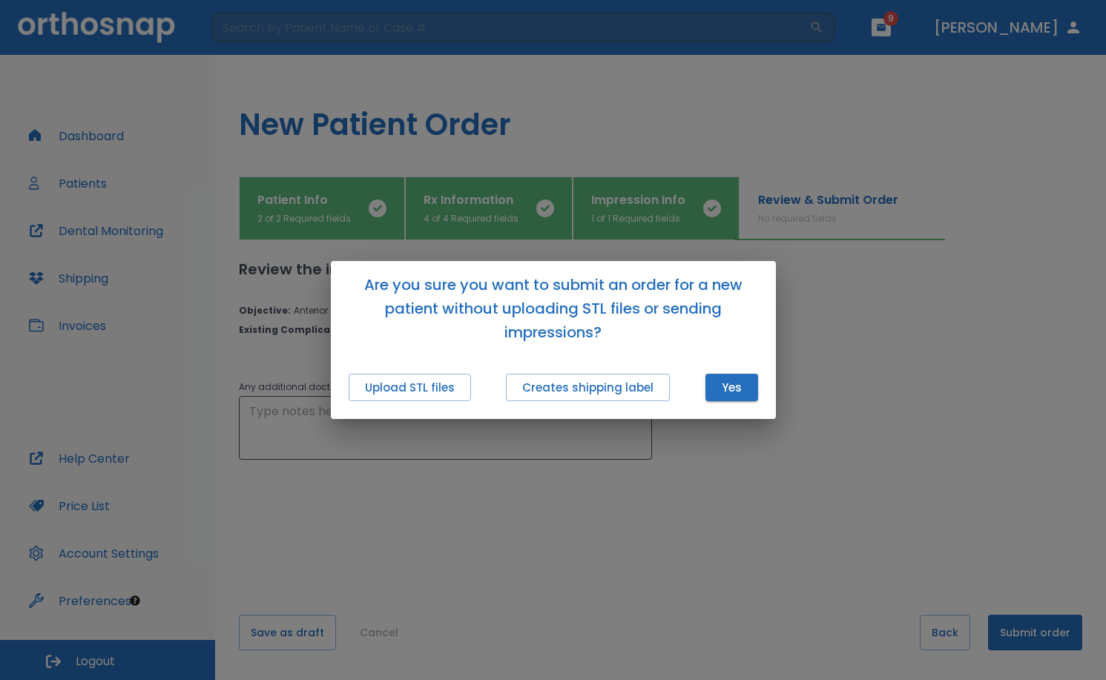
click at [704, 390] on div "Upload STL files Creates shipping label Yes" at bounding box center [553, 387] width 445 height 63
click at [716, 392] on button "Yes" at bounding box center [731, 387] width 53 height 27
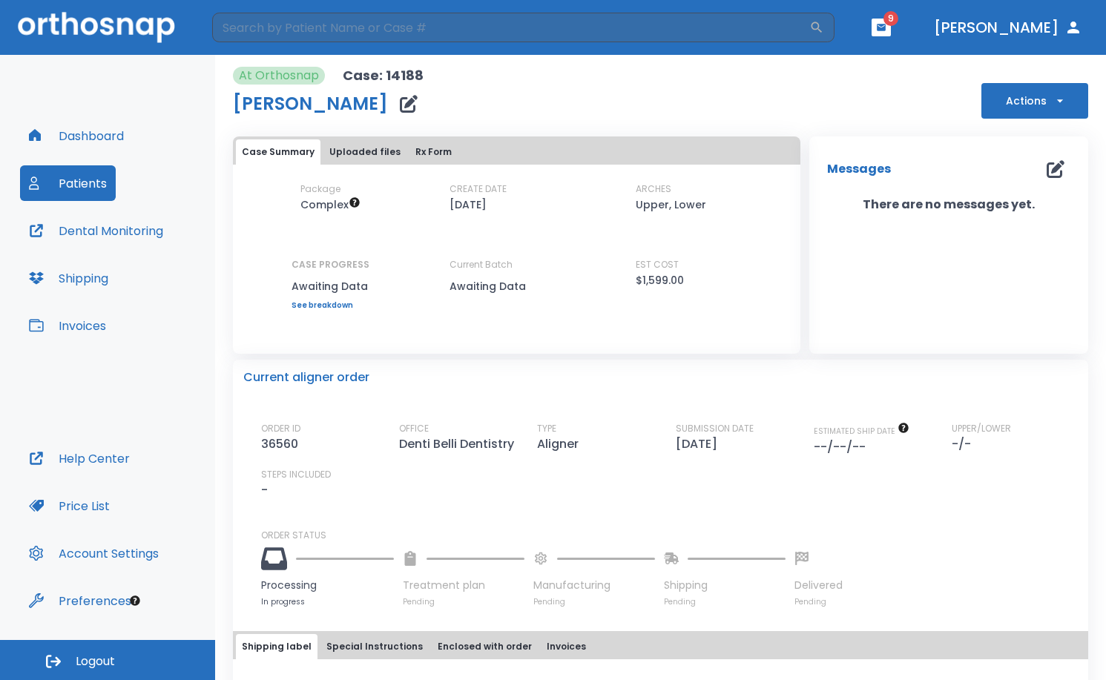
click at [1049, 338] on div "Messages 0 There are no messages yet." at bounding box center [948, 244] width 279 height 217
click at [88, 139] on button "Dashboard" at bounding box center [76, 136] width 113 height 36
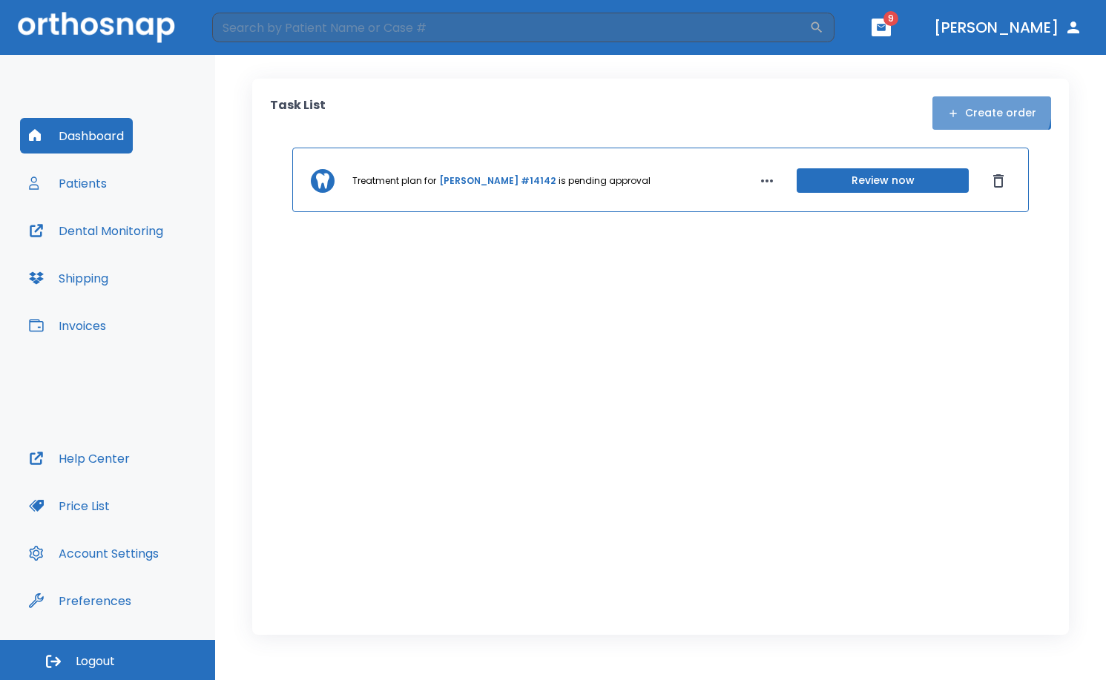
click at [993, 108] on button "Create order" at bounding box center [991, 112] width 119 height 33
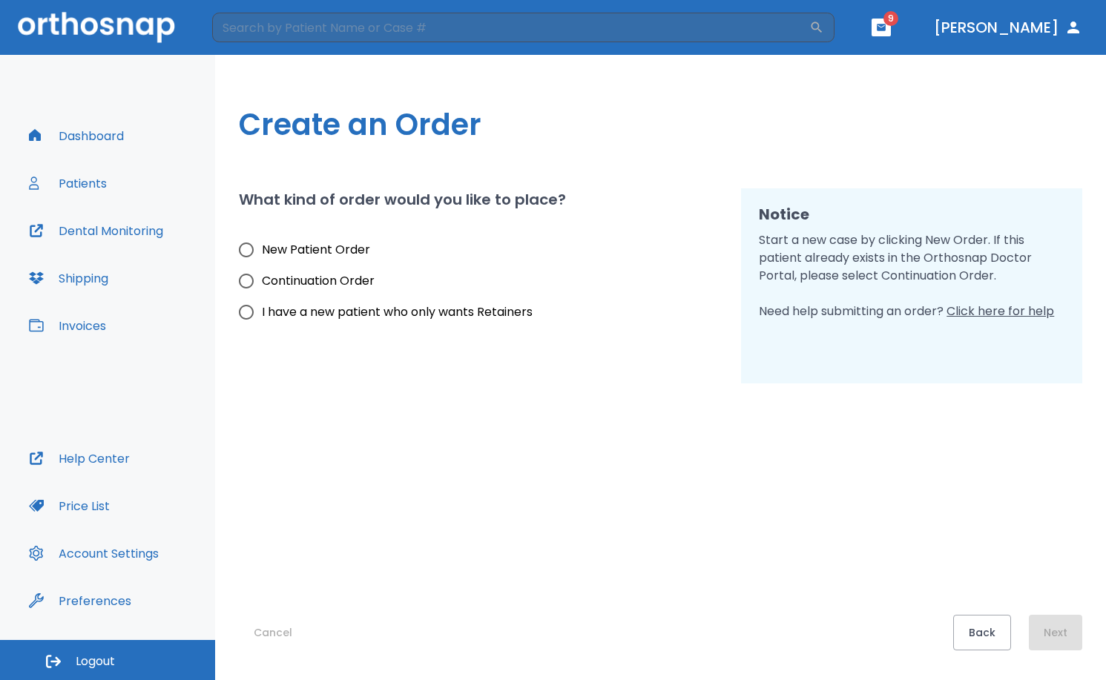
click at [318, 245] on span "New Patient Order" at bounding box center [316, 250] width 108 height 18
click at [262, 245] on input "New Patient Order" at bounding box center [246, 249] width 31 height 31
radio input "true"
click at [1042, 639] on button "Next" at bounding box center [1055, 633] width 53 height 36
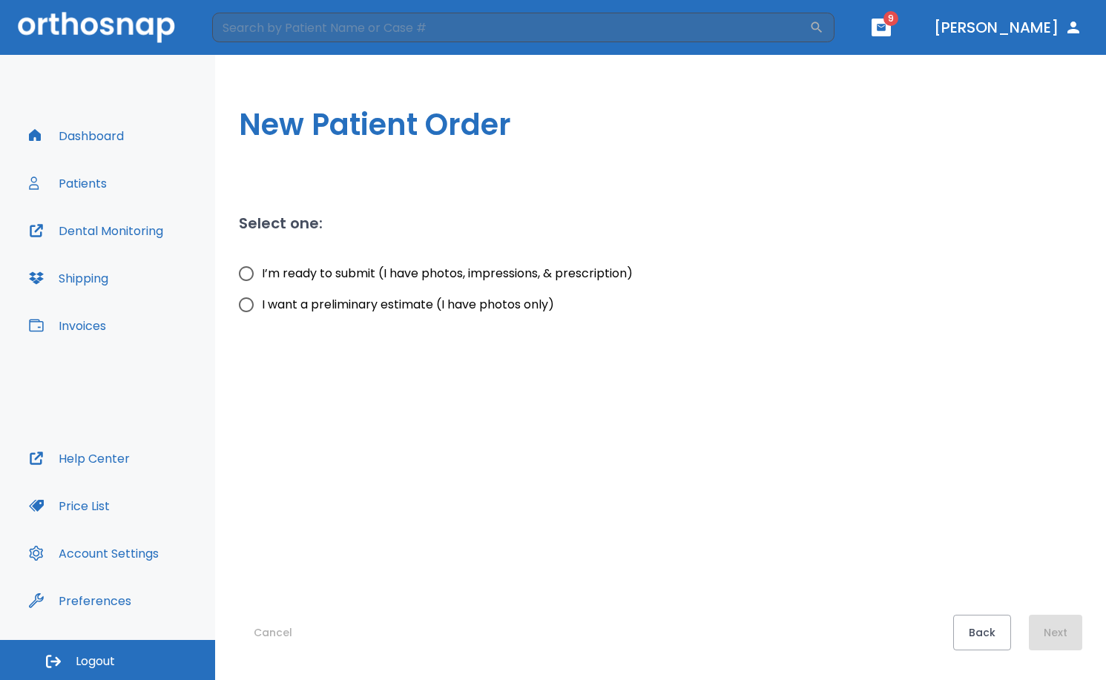
click at [266, 276] on span "I’m ready to submit (I have photos, impressions, & prescription)" at bounding box center [447, 274] width 371 height 18
click at [262, 276] on input "I’m ready to submit (I have photos, impressions, & prescription)" at bounding box center [246, 273] width 31 height 31
radio input "true"
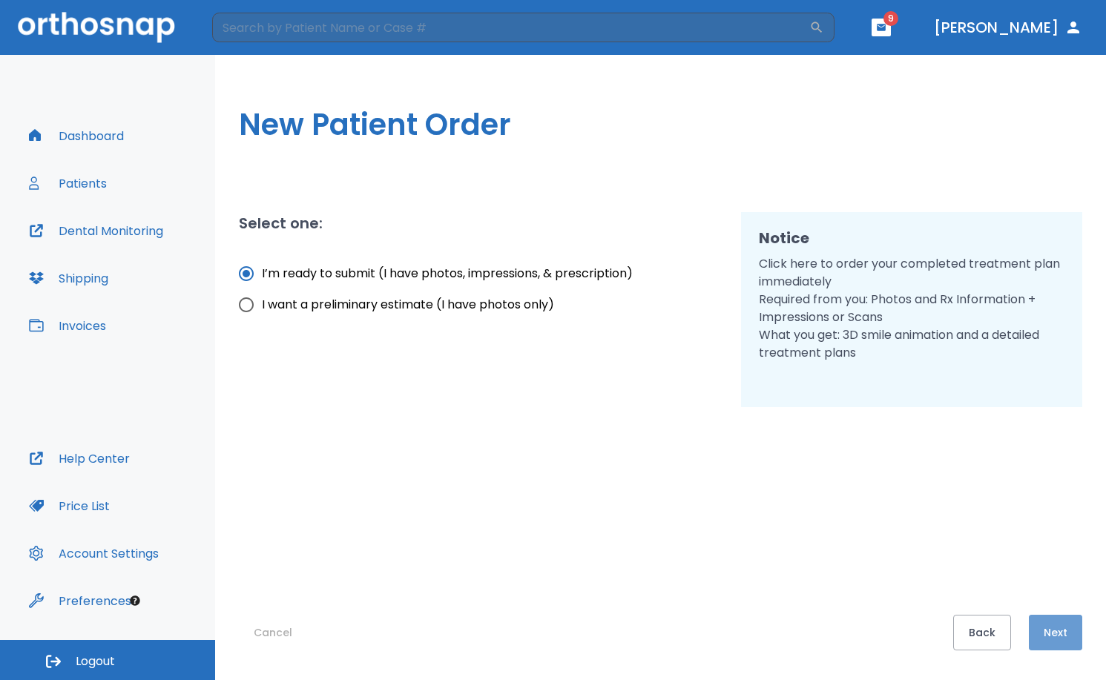
click at [1058, 639] on button "Next" at bounding box center [1055, 633] width 53 height 36
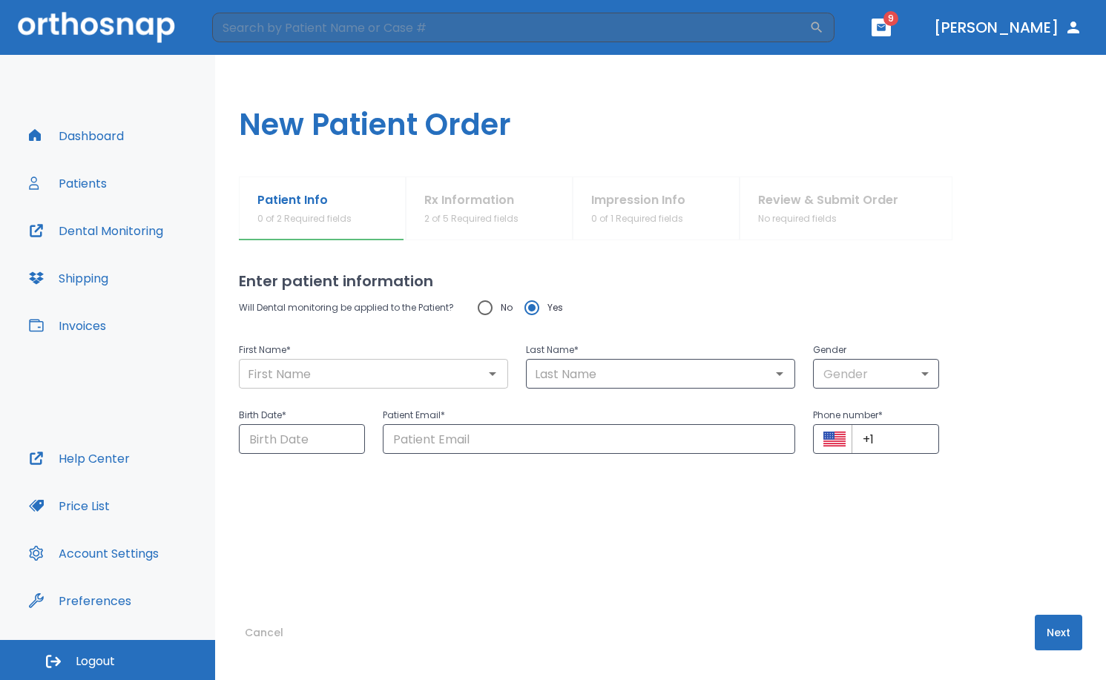
click at [403, 365] on input "text" at bounding box center [373, 373] width 260 height 21
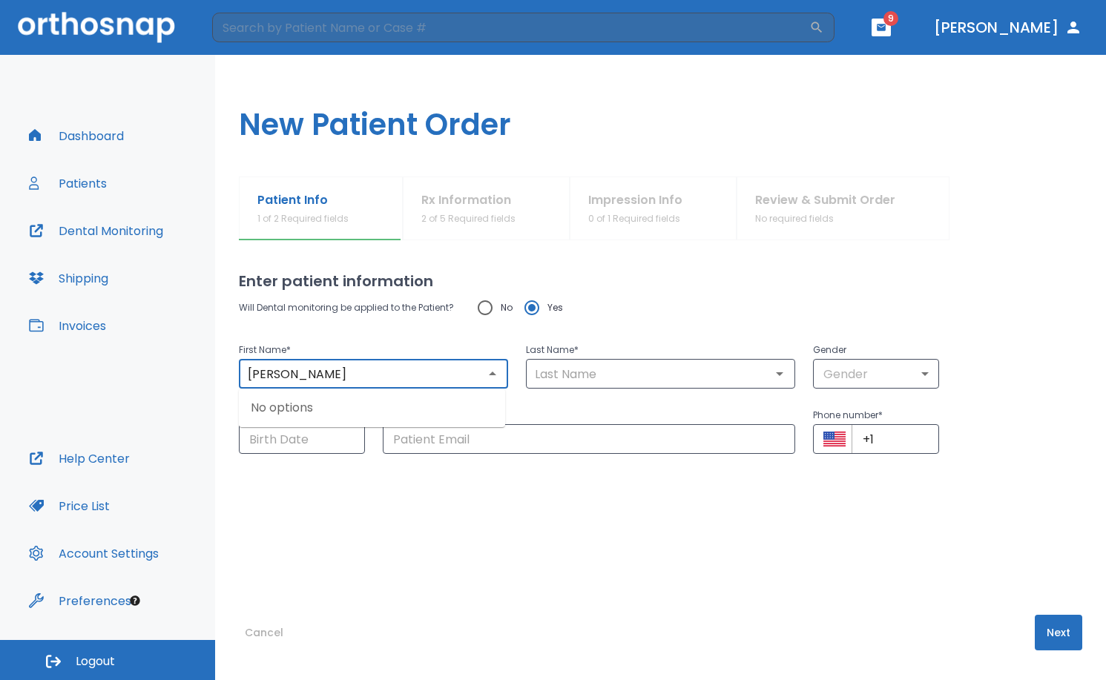
type input "[PERSON_NAME]"
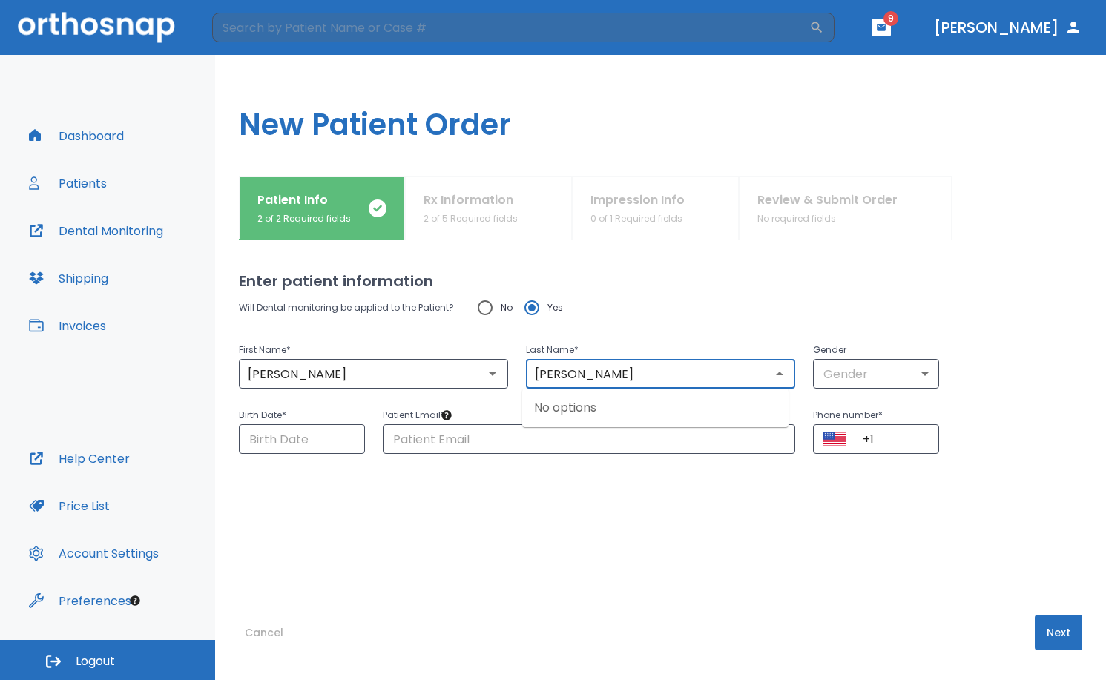
type input "[PERSON_NAME]"
click at [1032, 458] on div "Will Dental monitoring be applied to the Patient? No Yes First Name * [PERSON_N…" at bounding box center [660, 423] width 843 height 263
click at [676, 423] on p "Patient Email *" at bounding box center [589, 415] width 413 height 18
click at [672, 434] on input "text" at bounding box center [589, 439] width 413 height 30
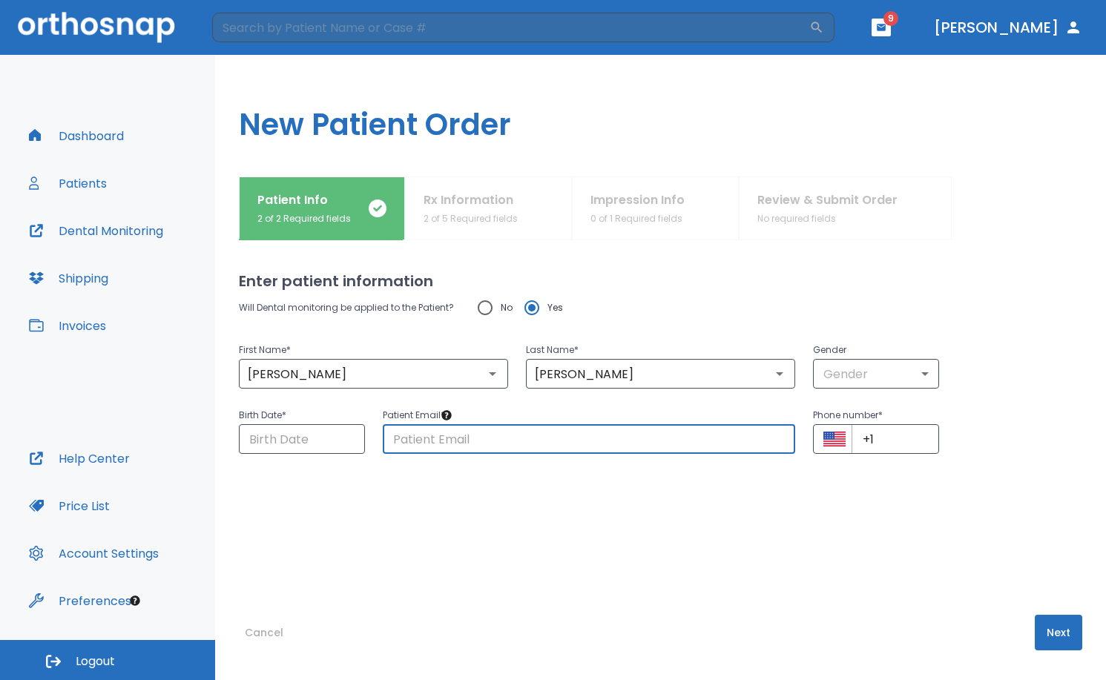
paste input "[EMAIL_ADDRESS][DOMAIN_NAME]"
type input "[EMAIL_ADDRESS][DOMAIN_NAME]"
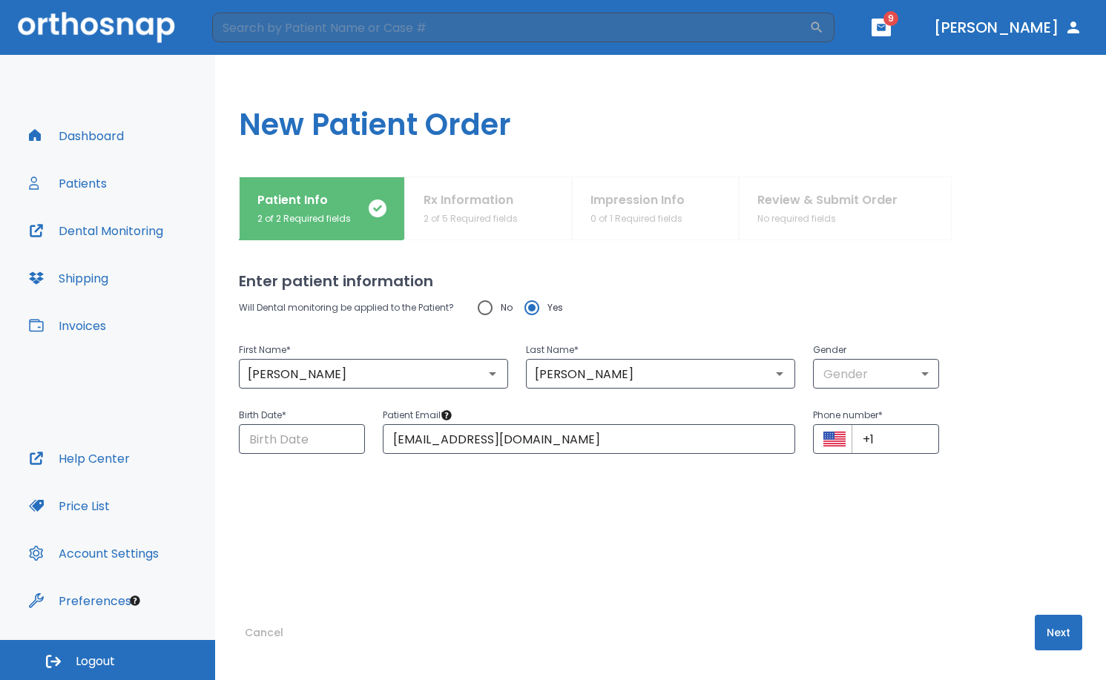
click at [1023, 435] on div "Birth Date * ​ Patient Email * [EMAIL_ADDRESS][DOMAIN_NAME] ​ Phone number * ​ …" at bounding box center [651, 421] width 861 height 65
drag, startPoint x: 895, startPoint y: 440, endPoint x: 795, endPoint y: 424, distance: 101.3
click at [795, 424] on div "Phone number * ​ +1 ​" at bounding box center [867, 421] width 144 height 65
paste input "[PHONE_NUMBER]"
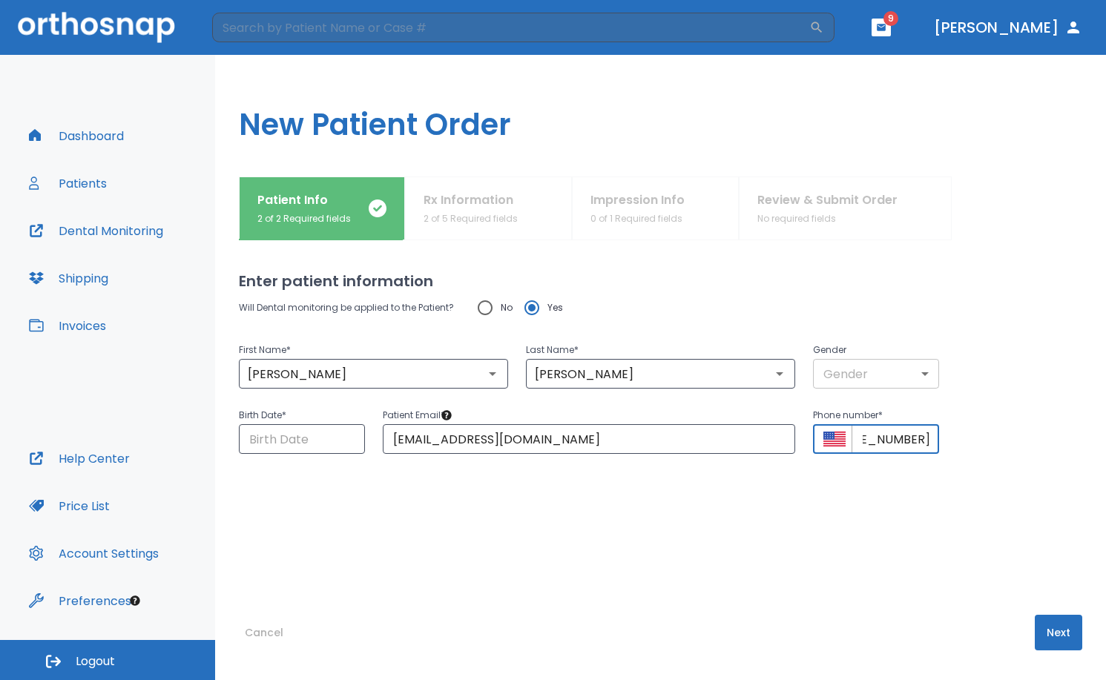
type input "[PHONE_NUMBER]"
click at [882, 375] on body "​ 9 [PERSON_NAME] Dashboard Patients Dental Monitoring Shipping Invoices Help C…" at bounding box center [553, 340] width 1106 height 680
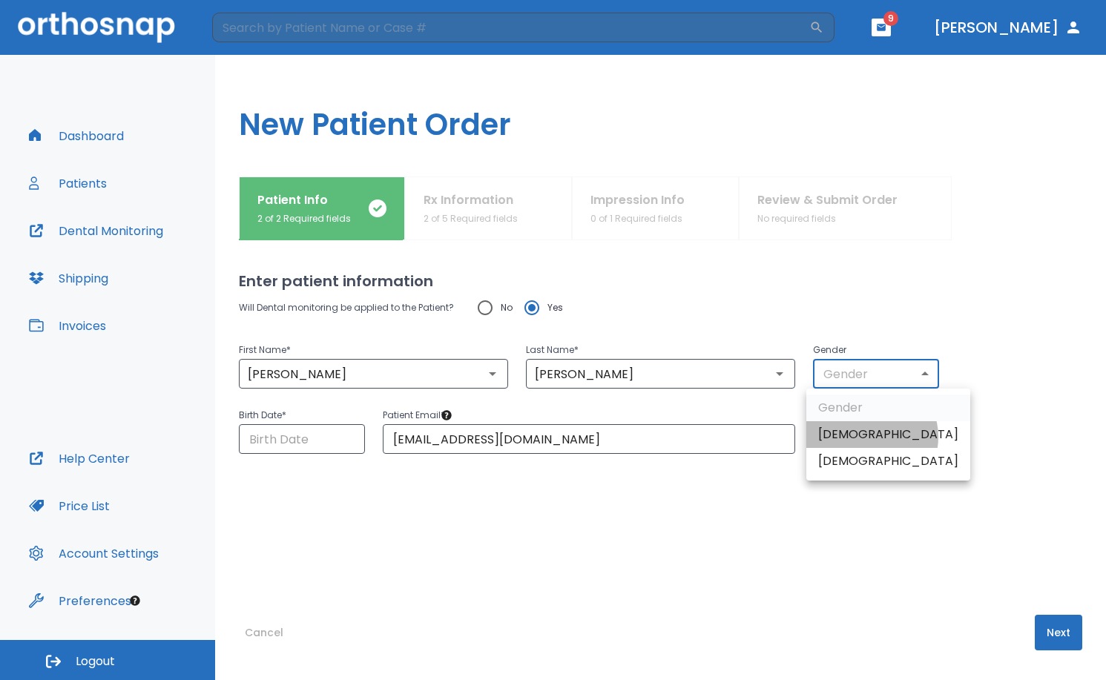
click at [871, 437] on li "[DEMOGRAPHIC_DATA]" at bounding box center [888, 434] width 164 height 27
type input "1"
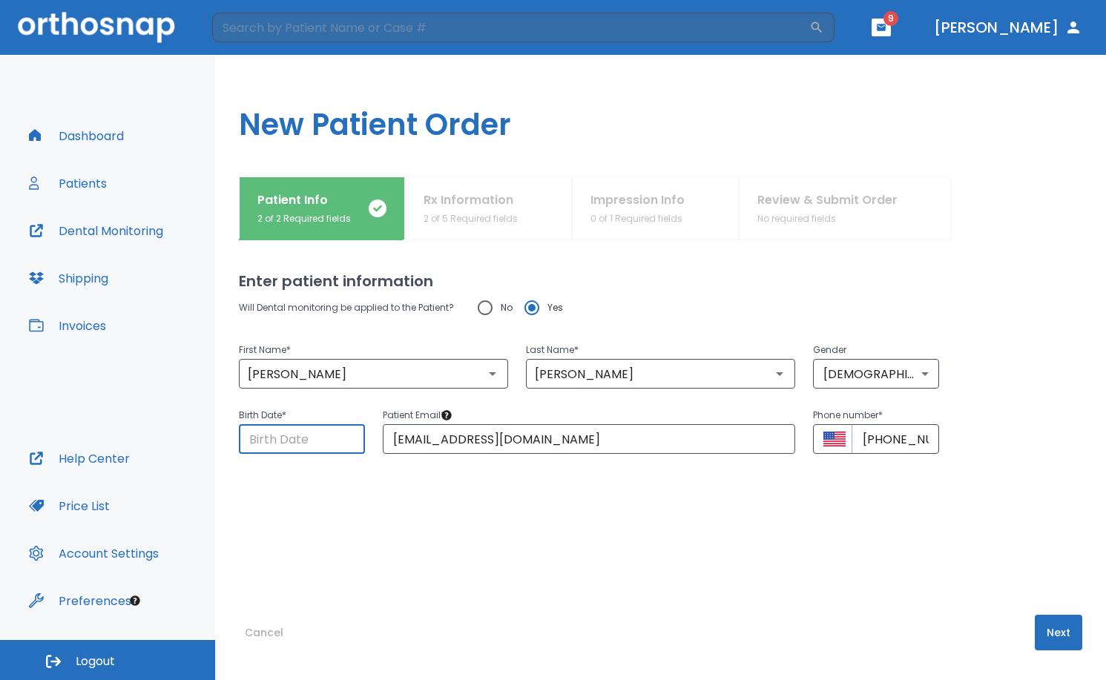
click at [286, 435] on input "Choose date" at bounding box center [302, 439] width 126 height 30
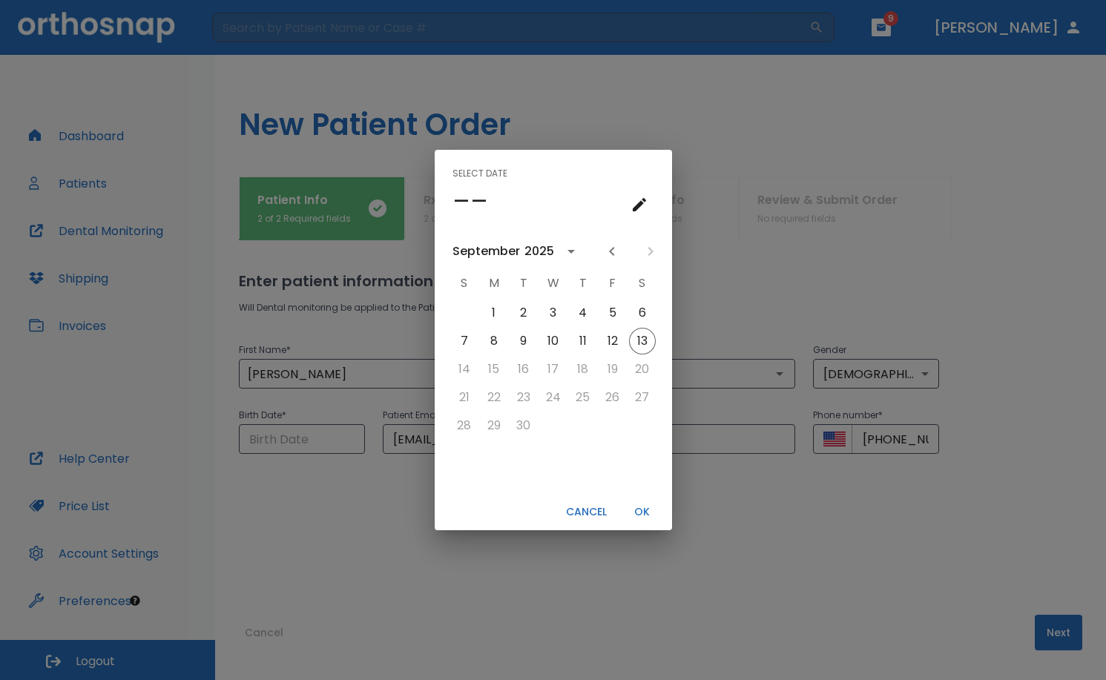
click at [636, 210] on icon "calendar view is open, go to text input view" at bounding box center [639, 204] width 13 height 13
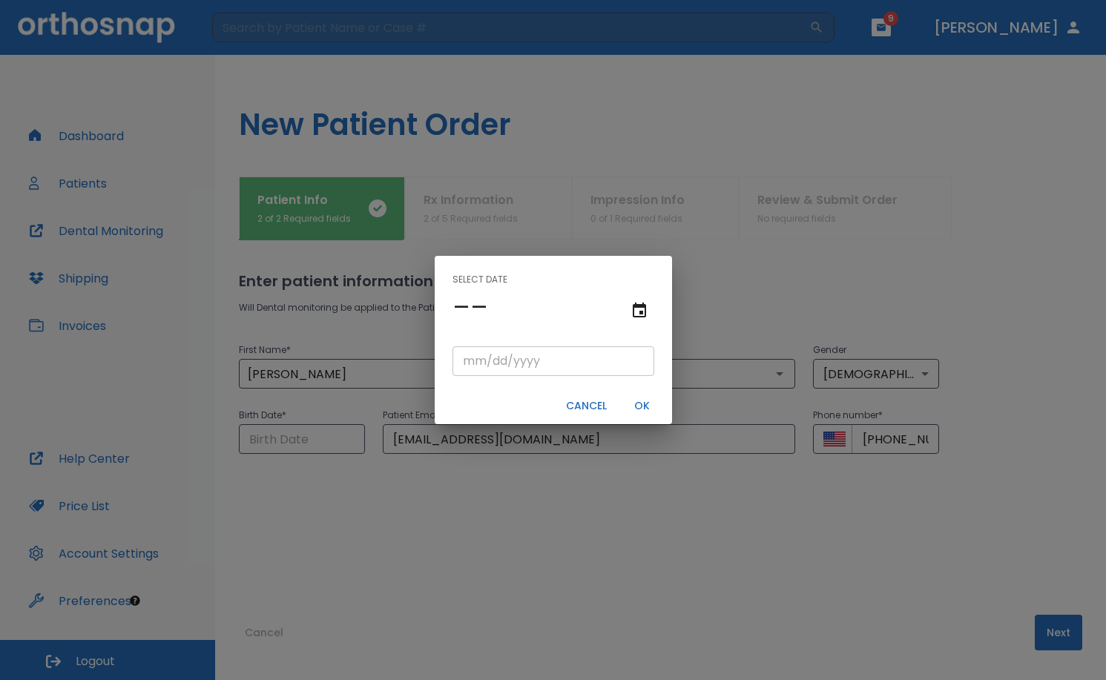
click at [466, 360] on input "tel" at bounding box center [553, 361] width 202 height 30
type input "03/26/"
type input "03/26/0001"
type input "03/26/1"
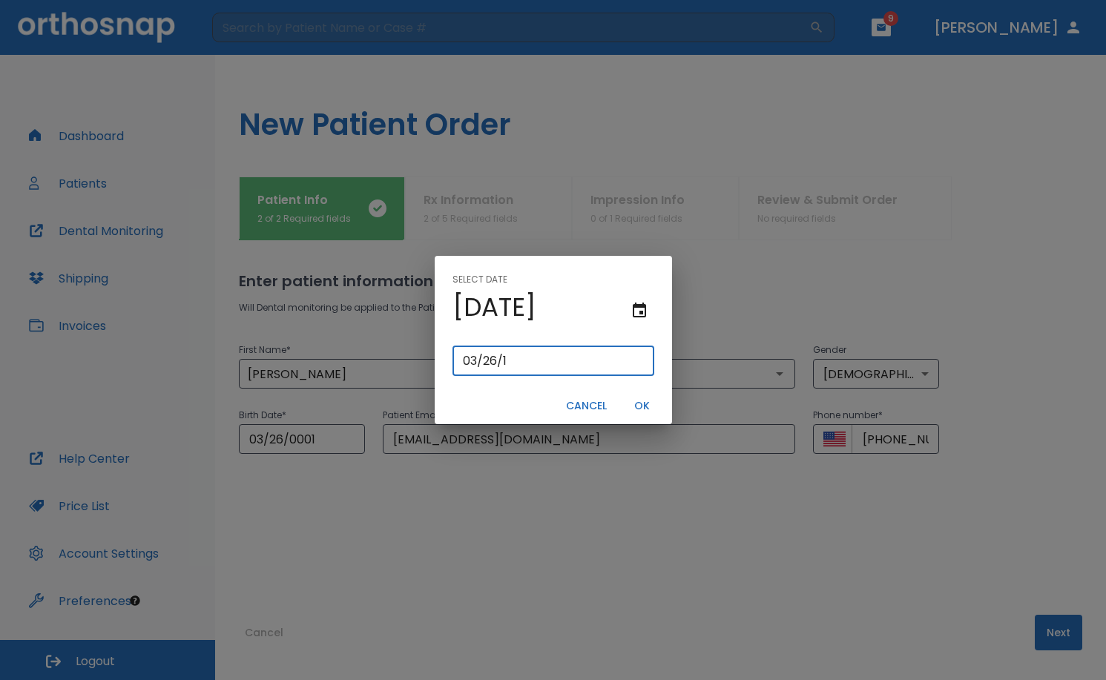
type input "03/26/0019"
type input "[DATE]"
type input "03/26/0198"
type input "03/26/198"
type input "[DATE]"
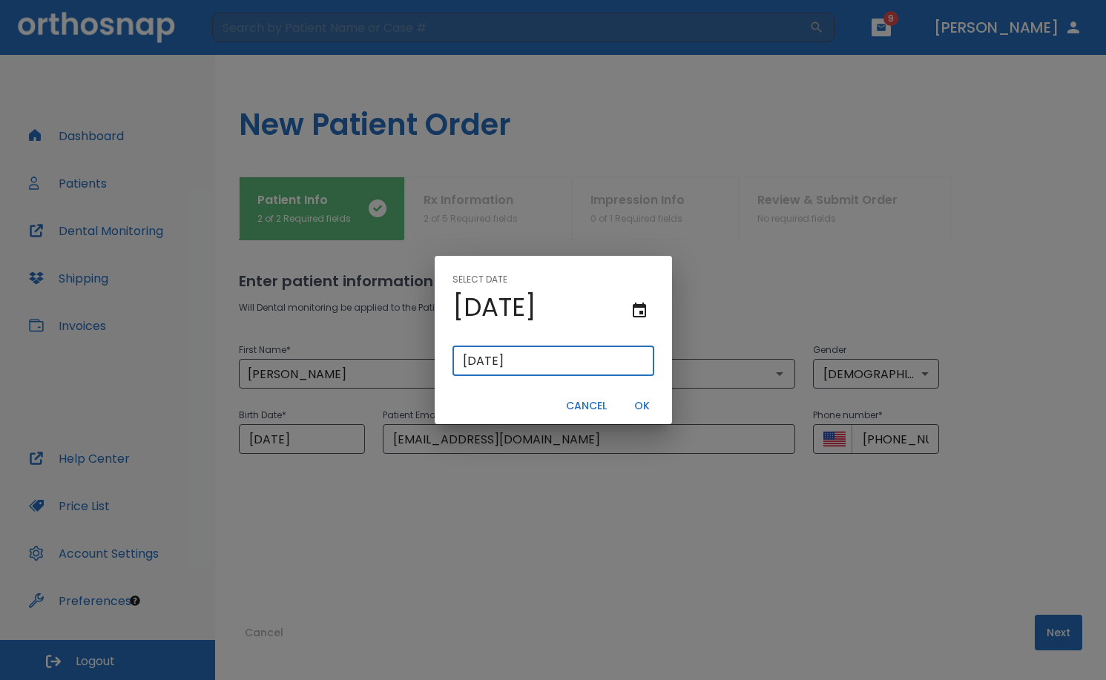
type input "[DATE]"
drag, startPoint x: 636, startPoint y: 408, endPoint x: 647, endPoint y: 424, distance: 19.3
click at [636, 409] on button "OK" at bounding box center [641, 406] width 47 height 24
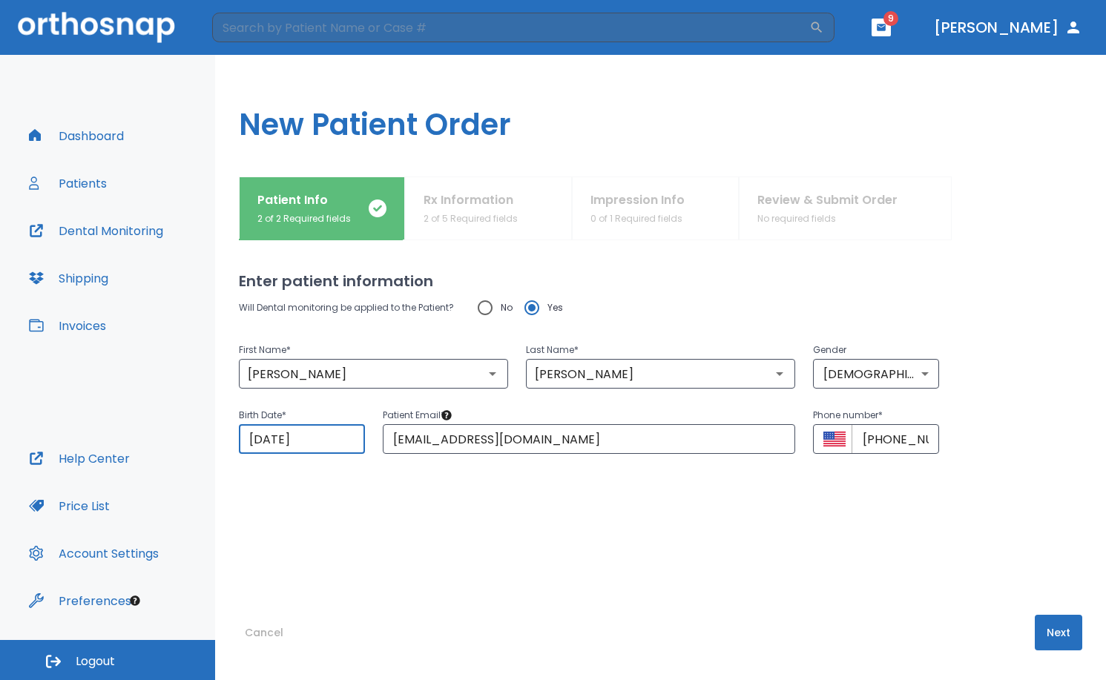
click at [748, 556] on div "Enter patient information Will Dental monitoring be applied to the Patient? No …" at bounding box center [660, 460] width 843 height 440
click at [1055, 641] on button "Next" at bounding box center [1057, 633] width 47 height 36
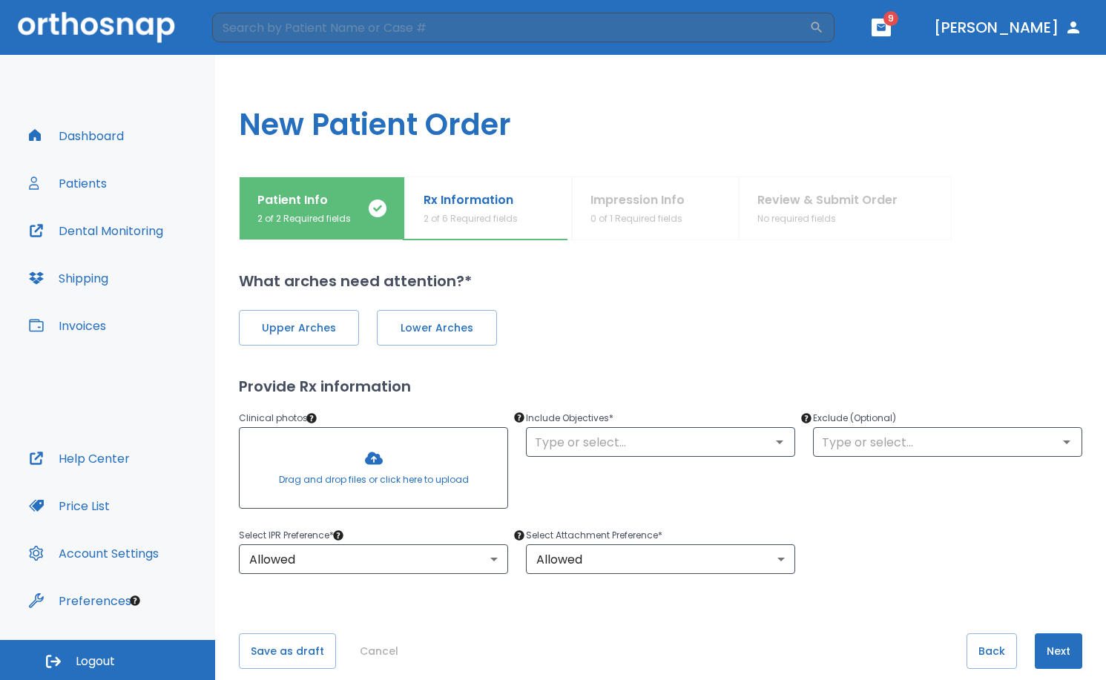
drag, startPoint x: 297, startPoint y: 277, endPoint x: 305, endPoint y: 294, distance: 19.3
click at [297, 277] on h2 "What arches need attention?*" at bounding box center [660, 281] width 843 height 22
click at [324, 331] on span "Upper Arches" at bounding box center [298, 328] width 89 height 16
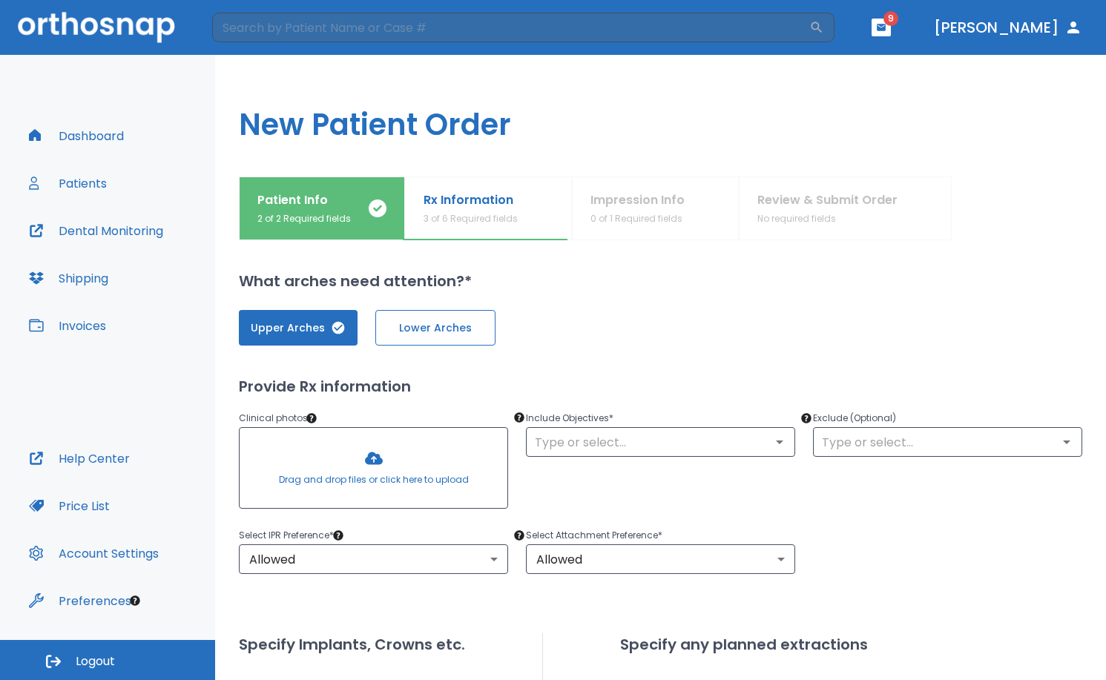
click at [418, 337] on button "Lower Arches" at bounding box center [435, 328] width 120 height 36
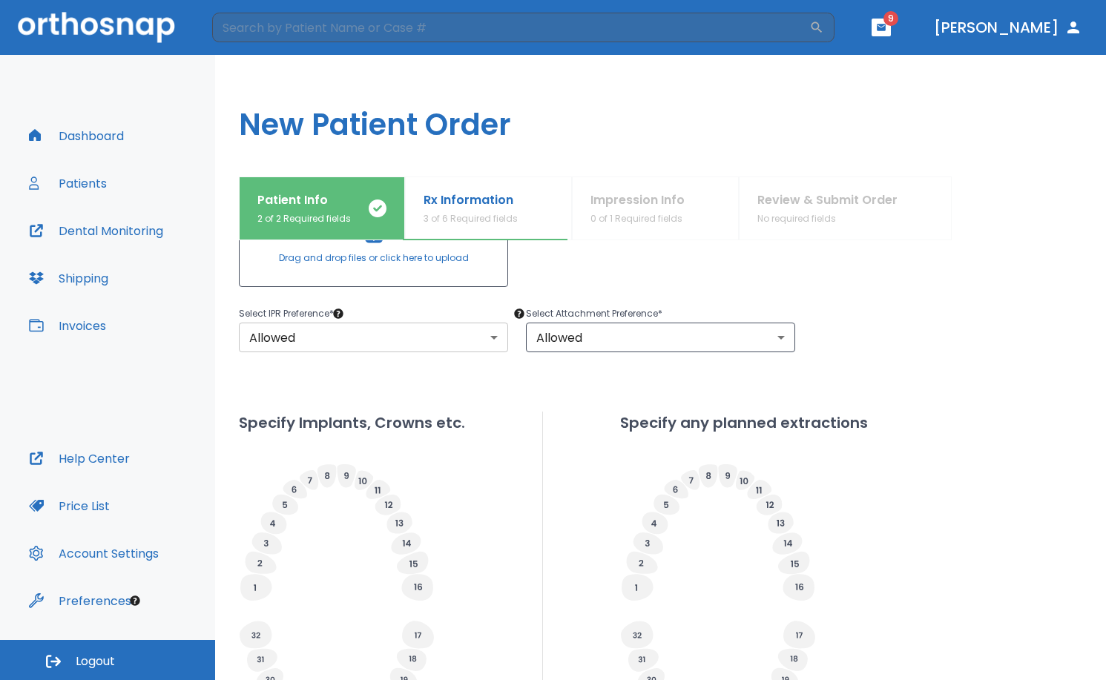
scroll to position [222, 0]
click at [363, 277] on div at bounding box center [374, 245] width 268 height 80
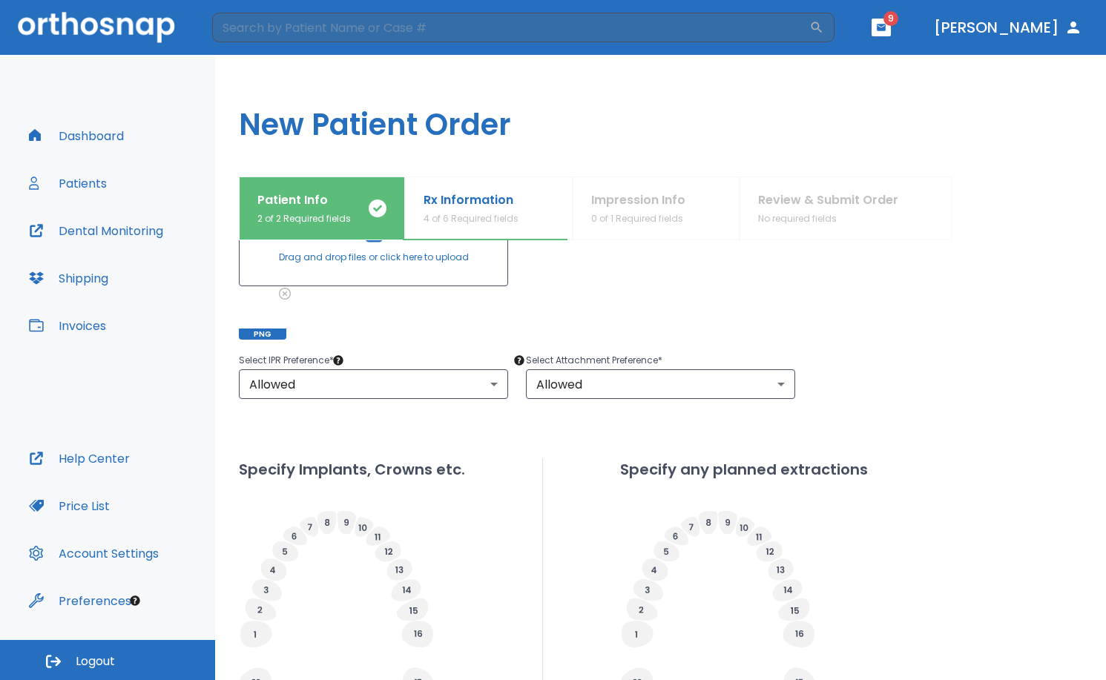
click at [943, 320] on div "Exclude (Optional) ​" at bounding box center [938, 254] width 287 height 171
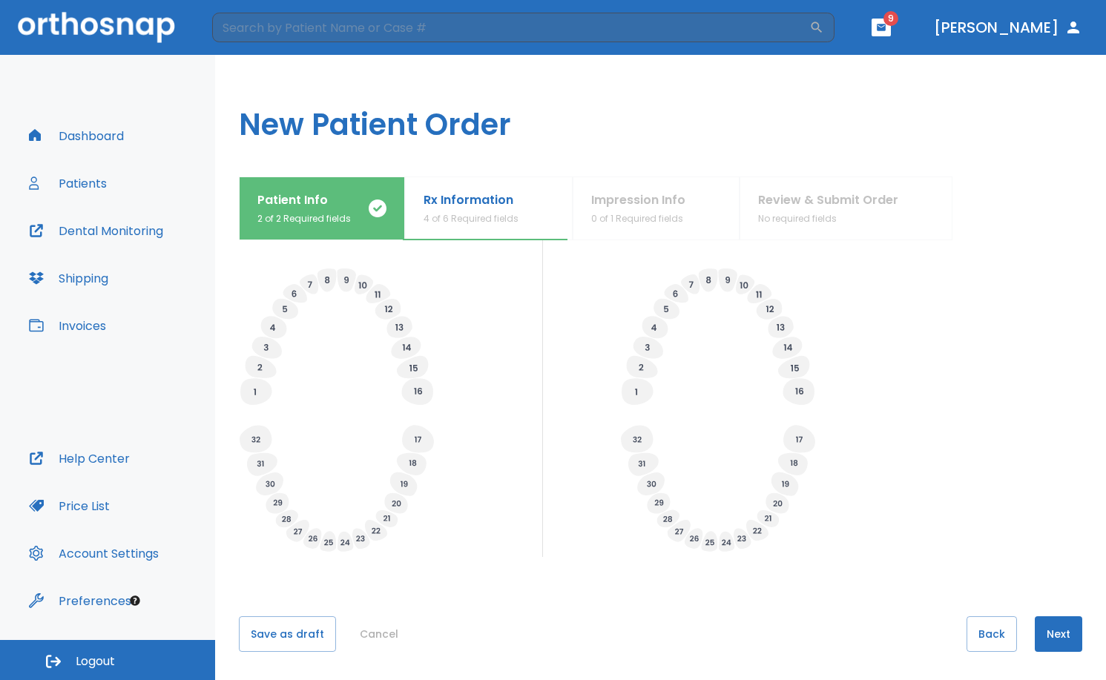
scroll to position [466, 0]
click at [1044, 628] on button "Next" at bounding box center [1057, 633] width 47 height 36
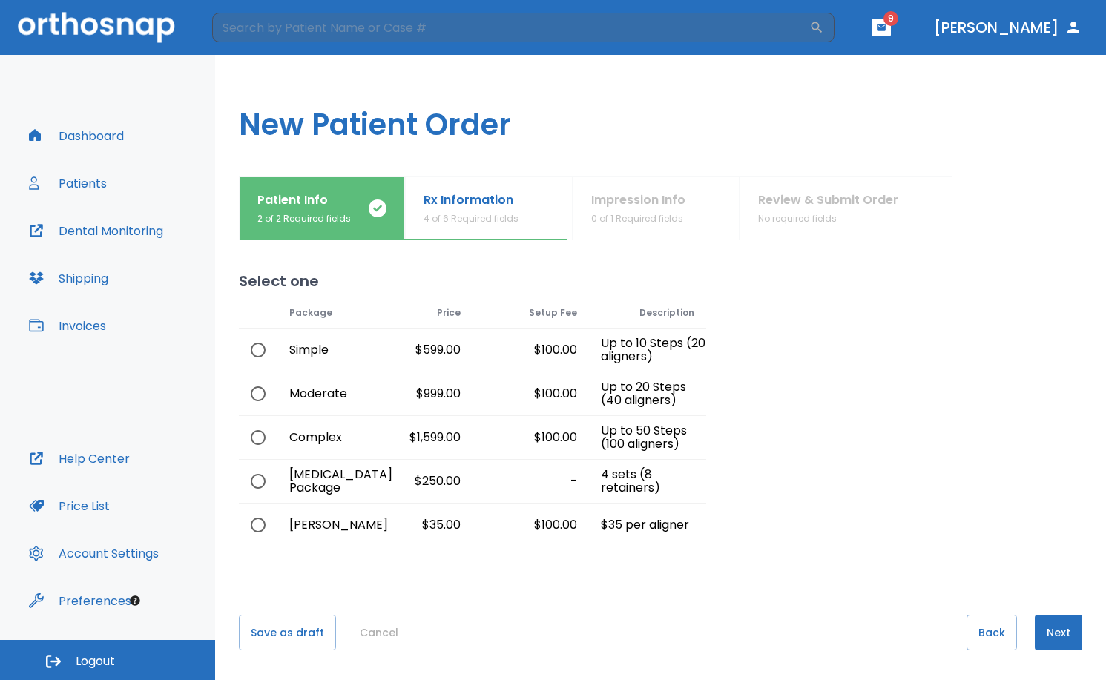
click at [263, 434] on input "radio" at bounding box center [257, 437] width 31 height 31
radio input "true"
click at [1067, 647] on button "Next" at bounding box center [1057, 633] width 47 height 36
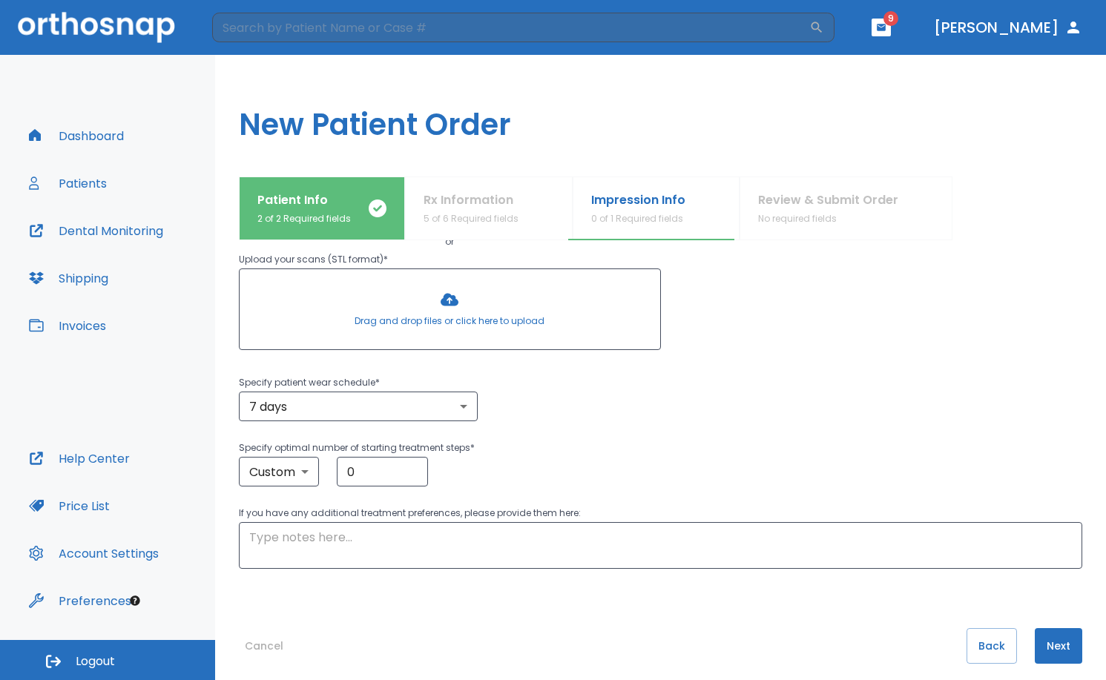
scroll to position [197, 0]
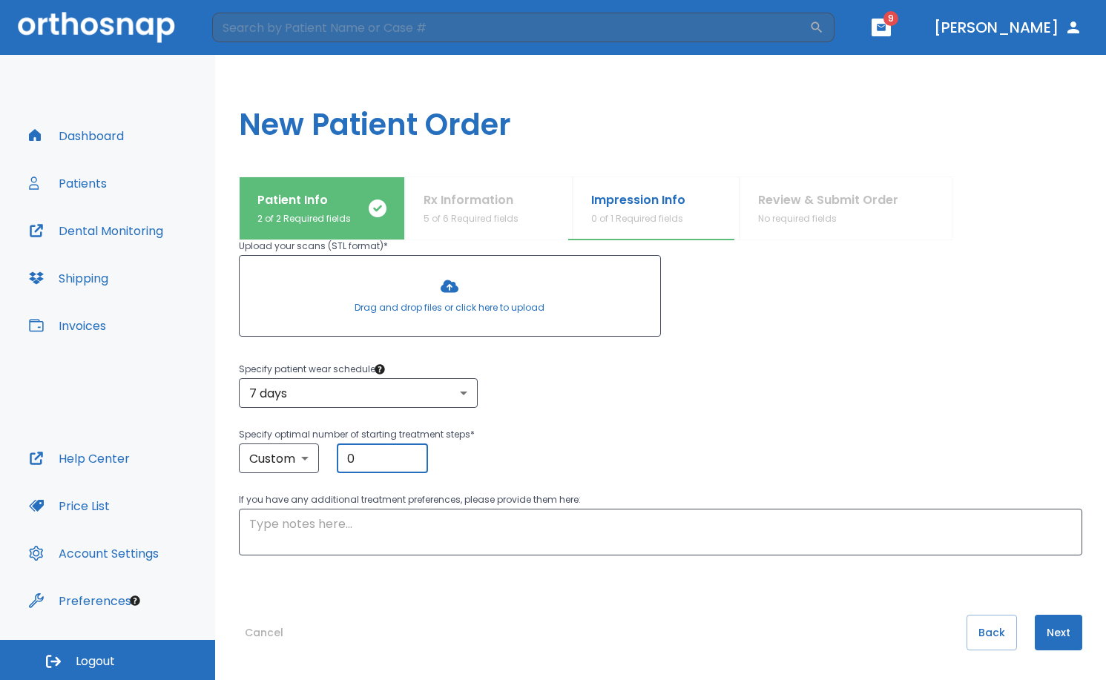
drag, startPoint x: 377, startPoint y: 461, endPoint x: 324, endPoint y: 449, distance: 53.8
click at [324, 449] on div "Custom custom ​ 0 ​" at bounding box center [660, 458] width 843 height 30
type input "10"
click at [857, 455] on div "Custom custom ​ 10 ​" at bounding box center [660, 458] width 843 height 30
click at [1039, 633] on button "Next" at bounding box center [1057, 633] width 47 height 36
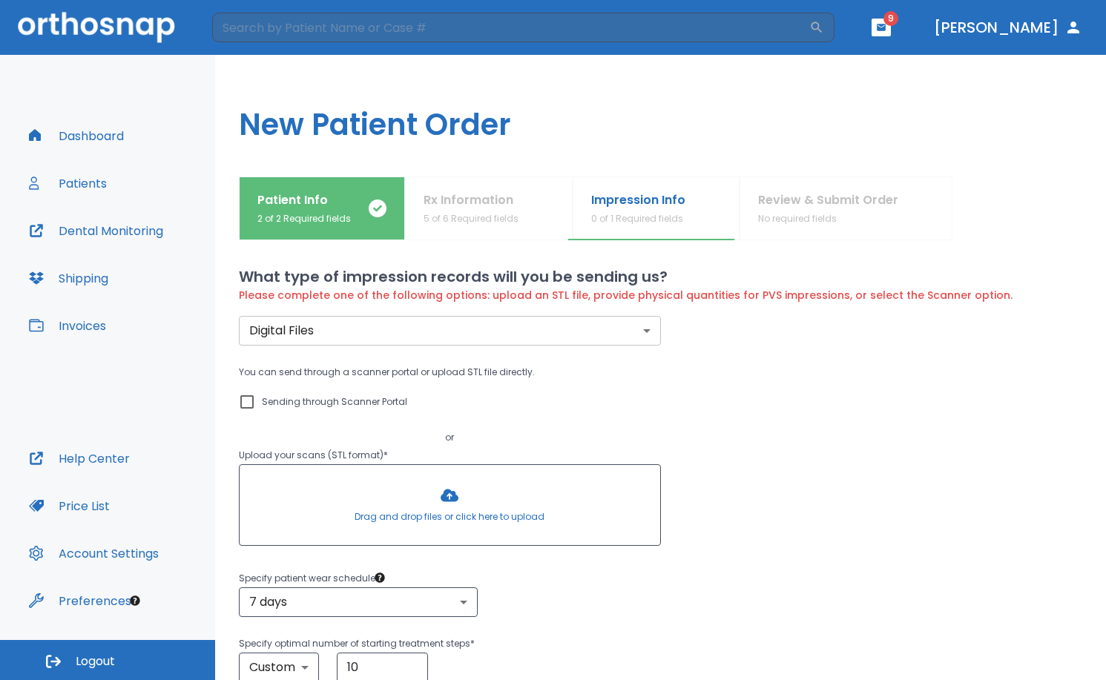
scroll to position [0, 0]
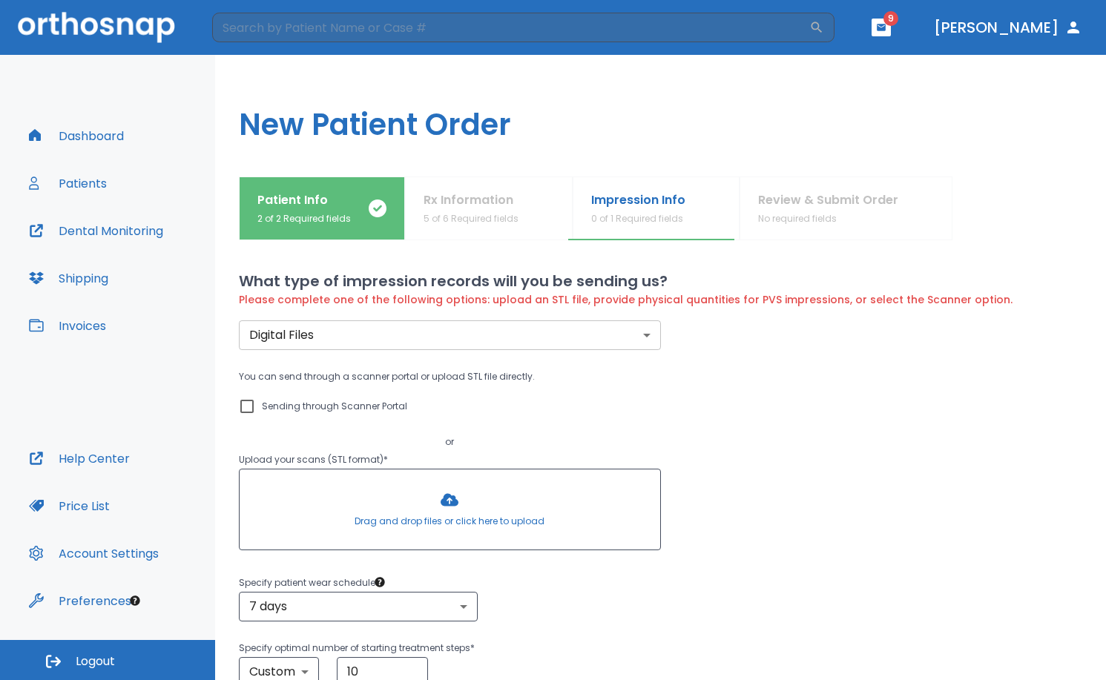
click at [251, 400] on input "Sending through Scanner Portal" at bounding box center [247, 406] width 18 height 18
checkbox input "true"
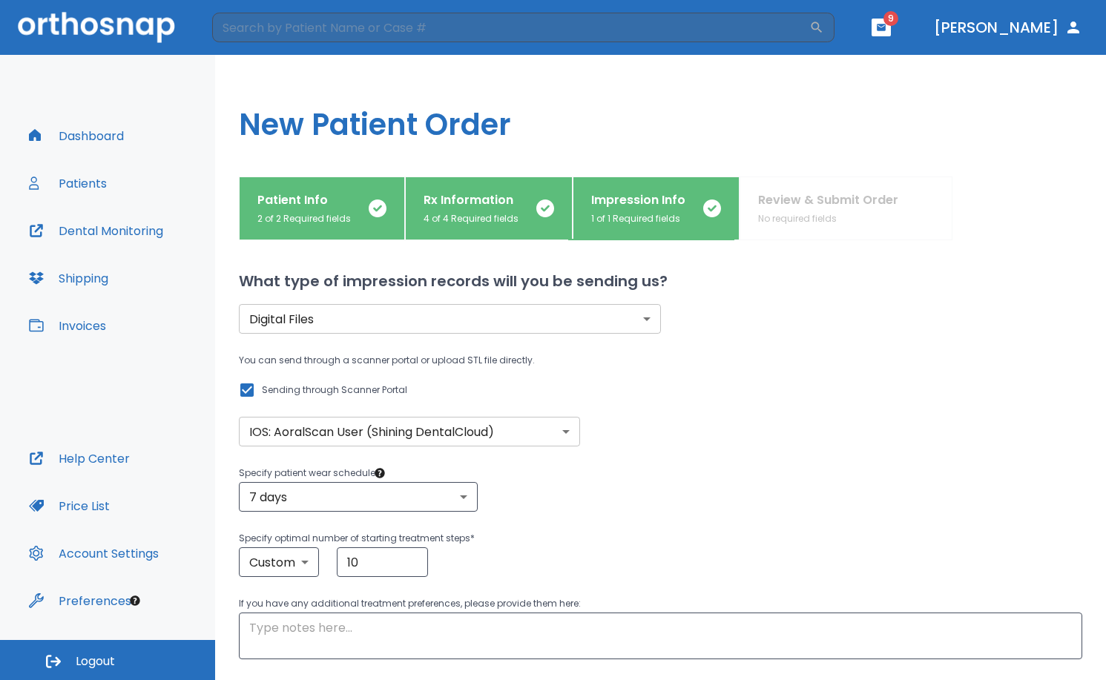
scroll to position [104, 0]
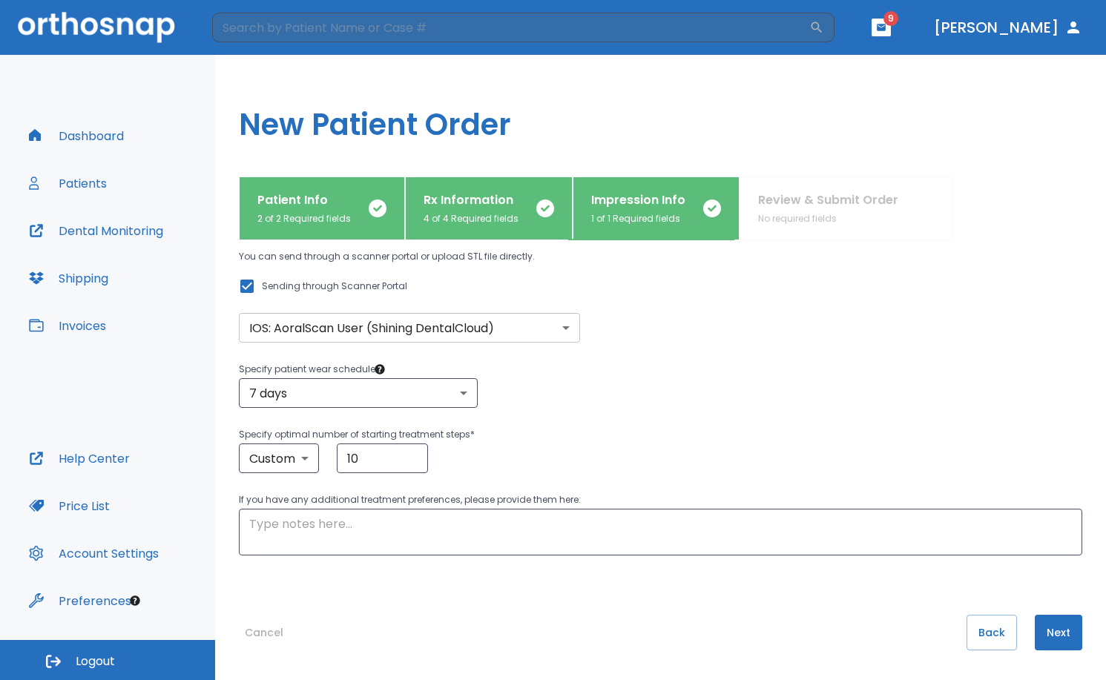
click at [1055, 630] on button "Next" at bounding box center [1057, 633] width 47 height 36
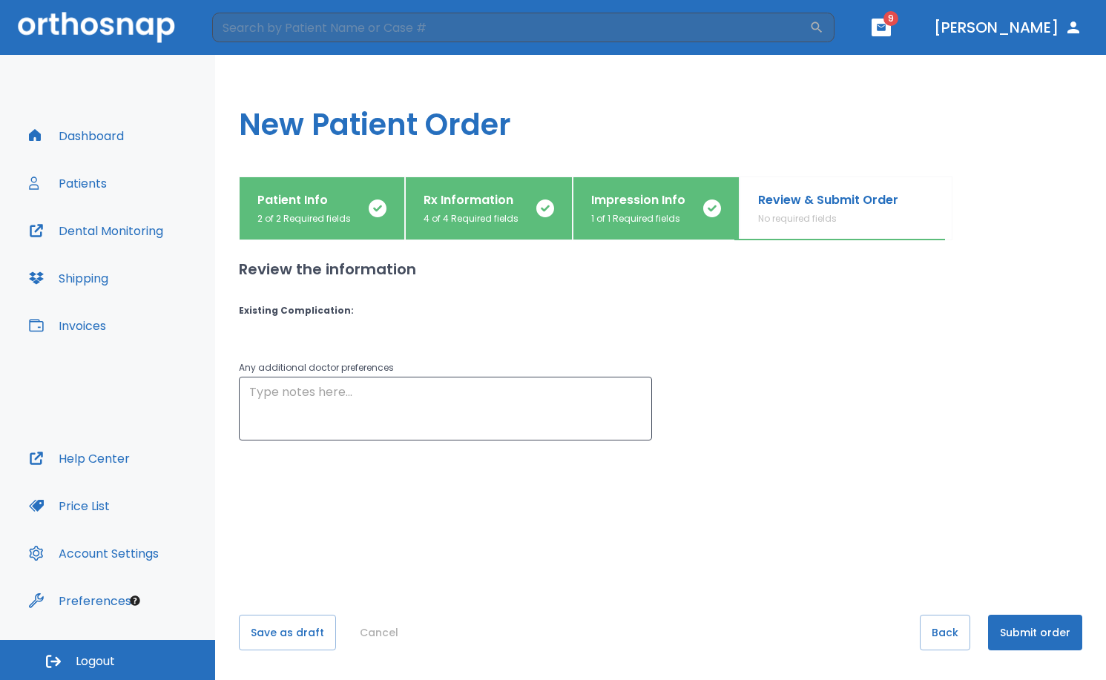
click at [1038, 629] on button "Submit order" at bounding box center [1035, 633] width 94 height 36
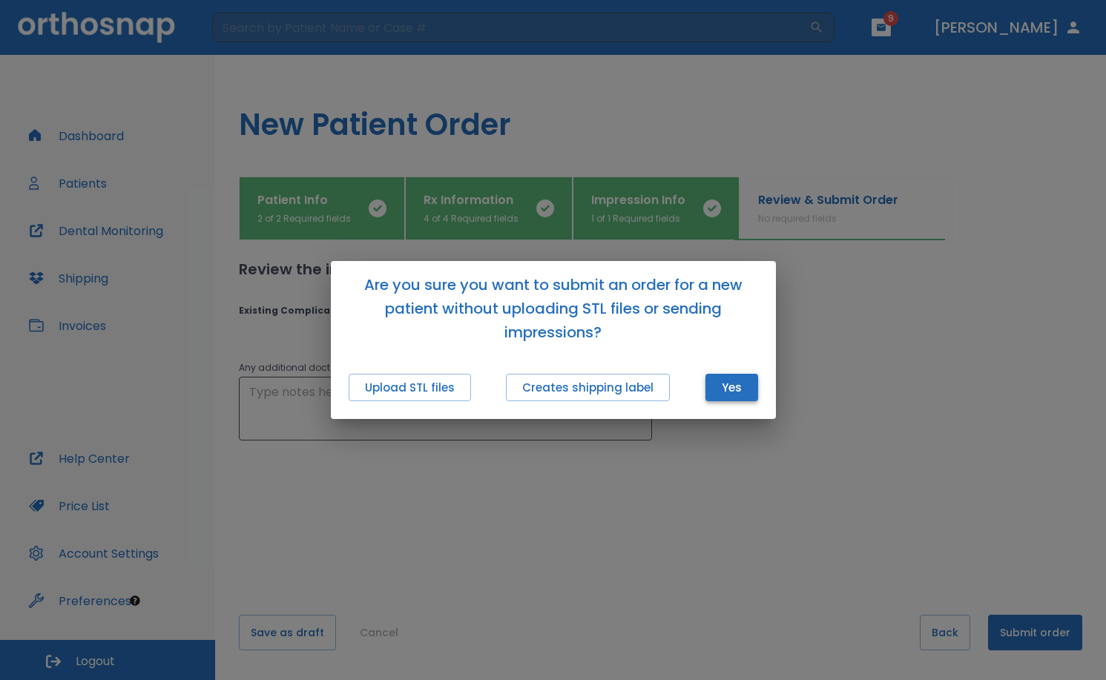
click at [732, 393] on button "Yes" at bounding box center [731, 387] width 53 height 27
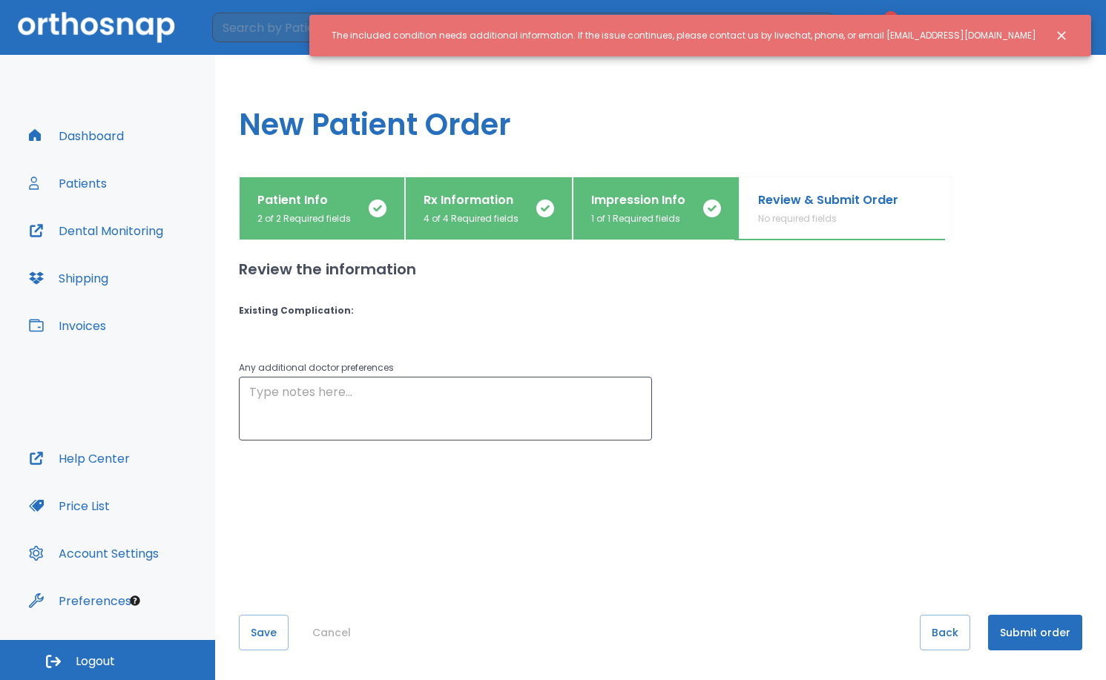
click at [610, 202] on p "Impression Info" at bounding box center [638, 200] width 94 height 18
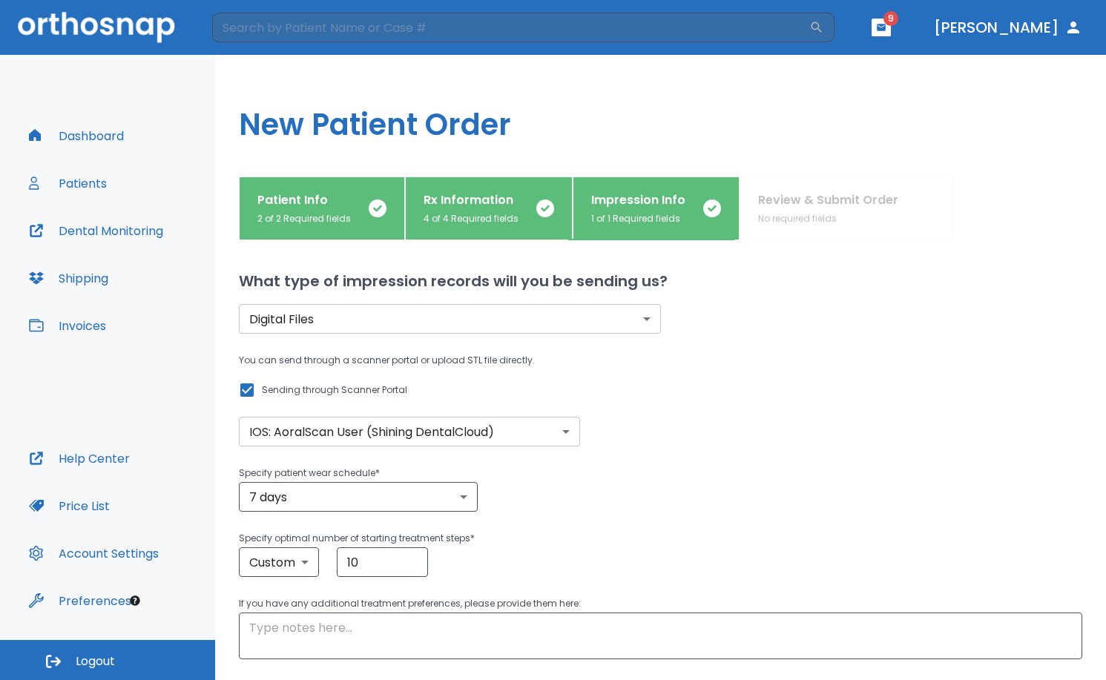
drag, startPoint x: 610, startPoint y: 202, endPoint x: 948, endPoint y: 488, distance: 442.6
click at [948, 488] on div "7 days 7 ​" at bounding box center [660, 497] width 843 height 30
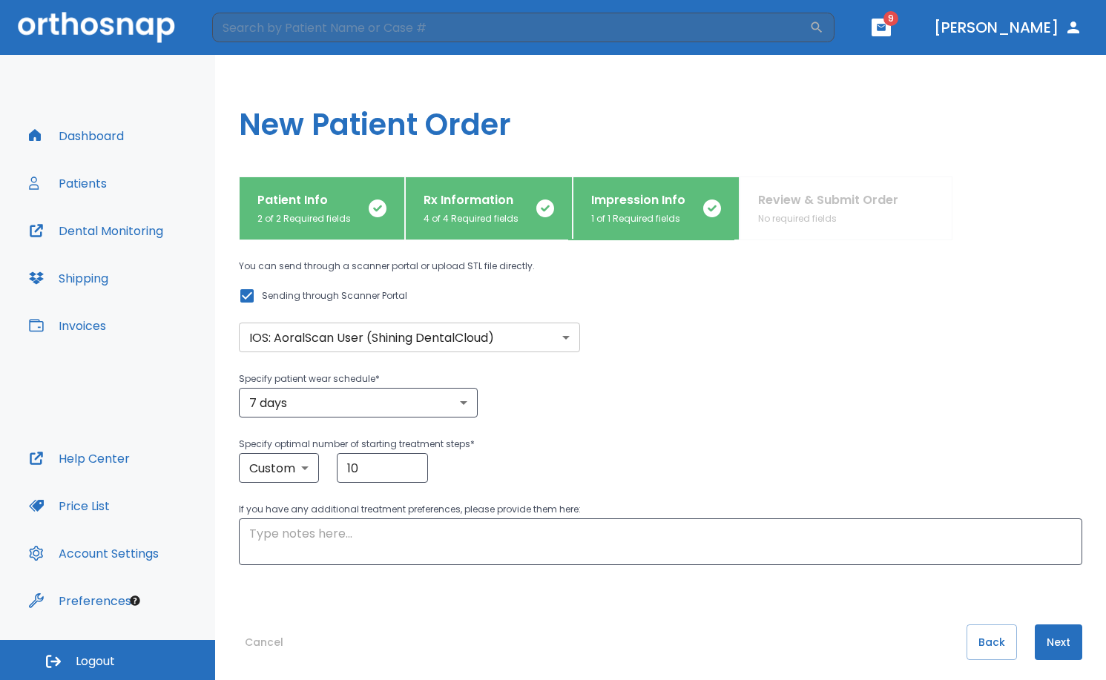
scroll to position [104, 0]
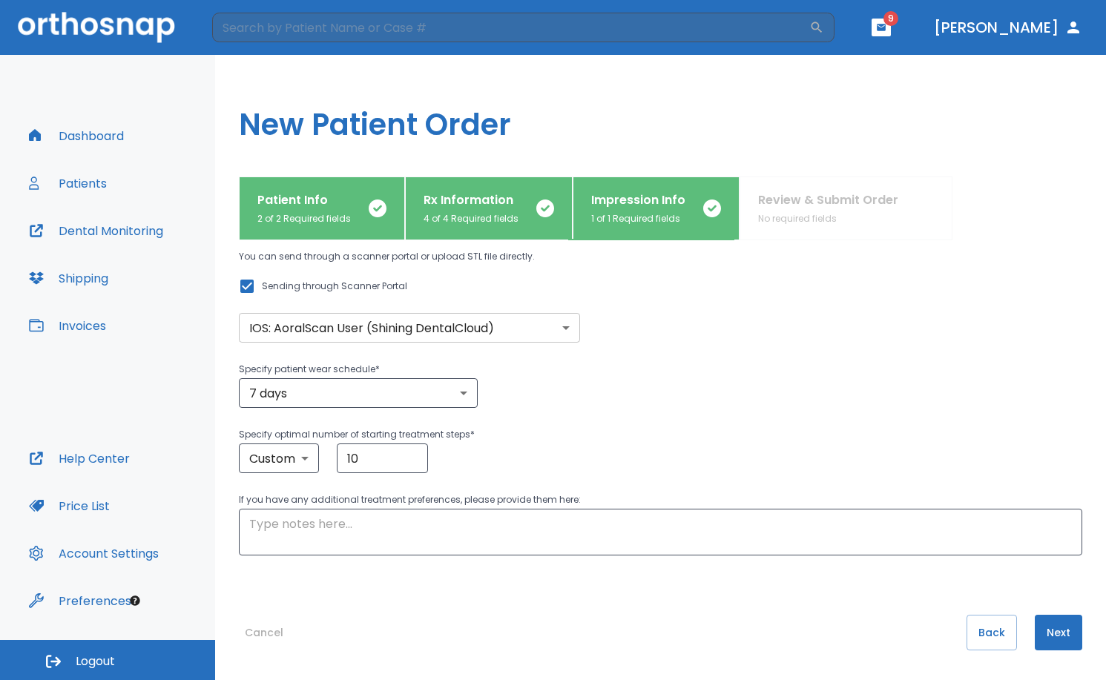
click at [477, 192] on p "Rx Information" at bounding box center [470, 200] width 95 height 18
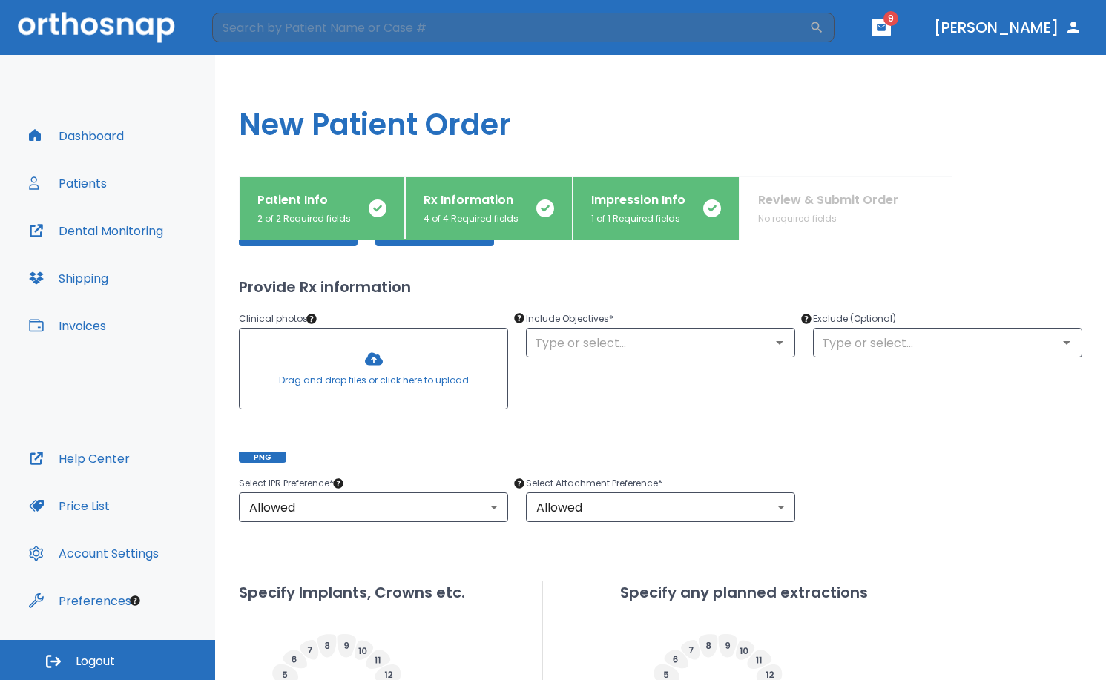
scroll to position [96, 0]
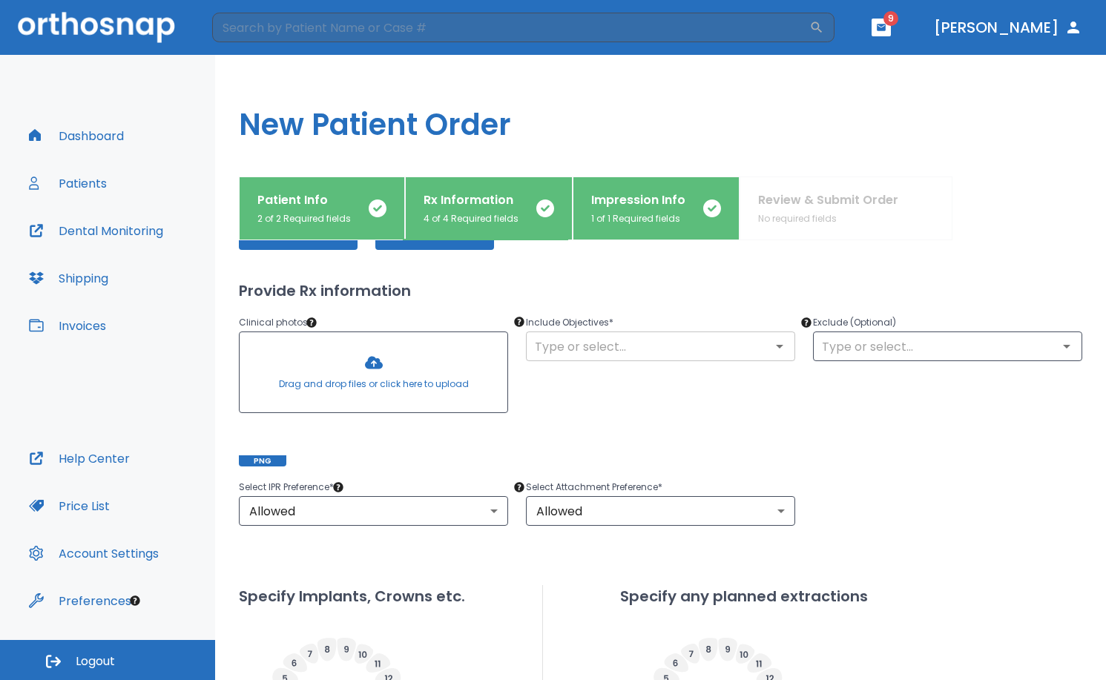
click at [710, 355] on input "text" at bounding box center [660, 346] width 260 height 21
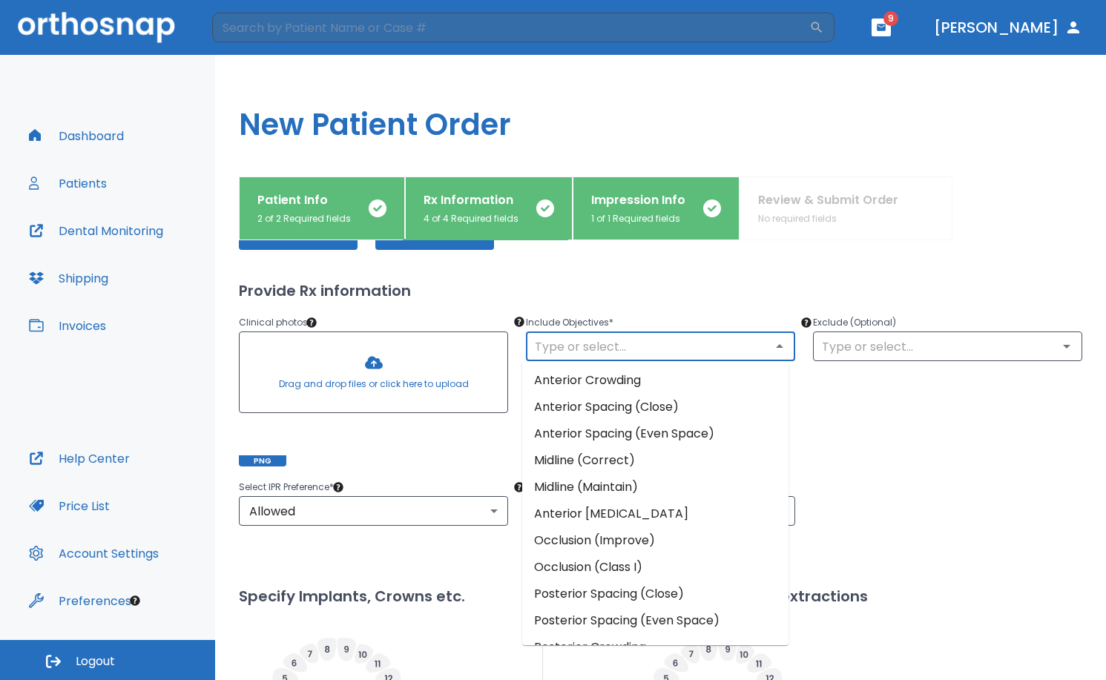
click at [684, 384] on li "Anterior Crowding" at bounding box center [655, 380] width 266 height 27
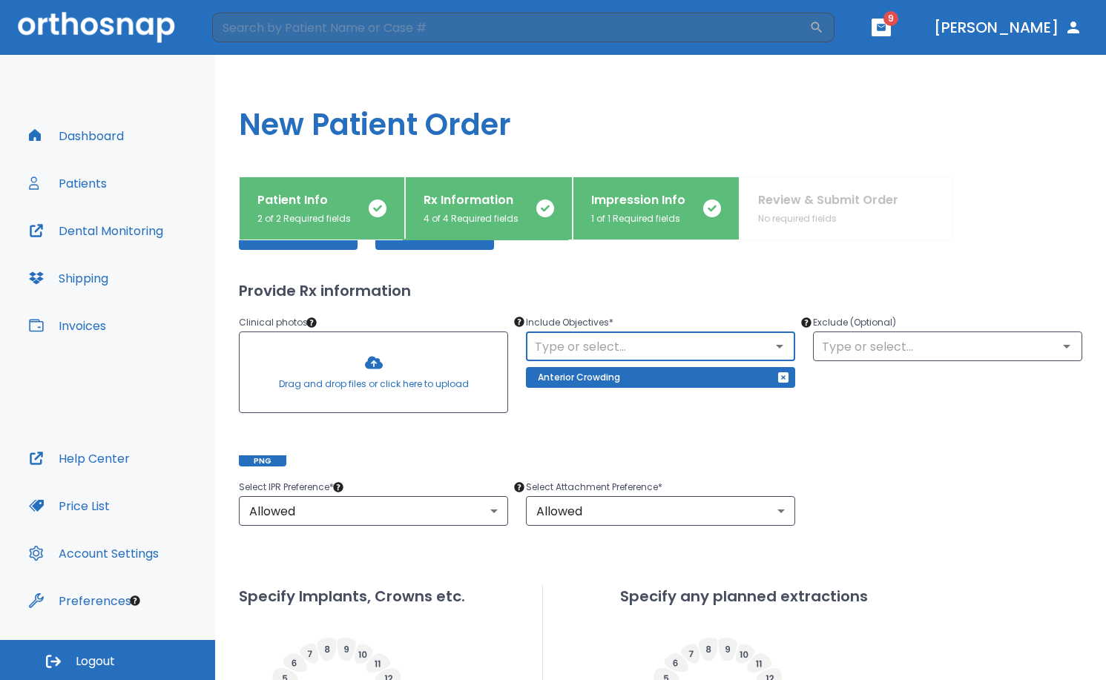
click at [795, 424] on div "Exclude (Optional) ​" at bounding box center [938, 381] width 287 height 171
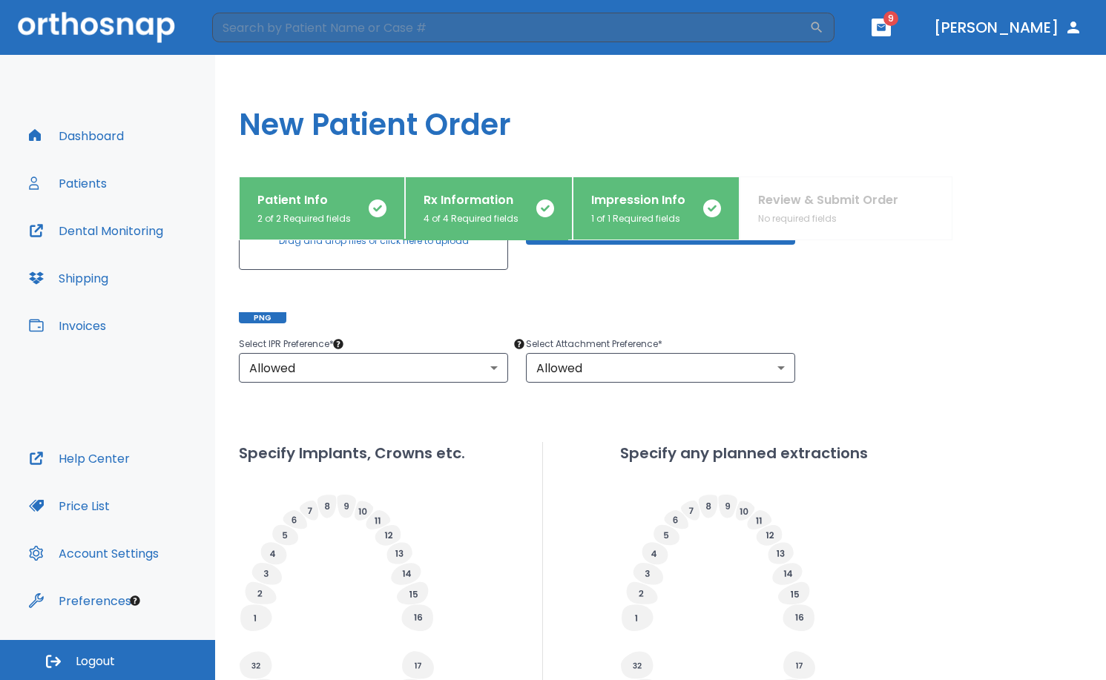
scroll to position [466, 0]
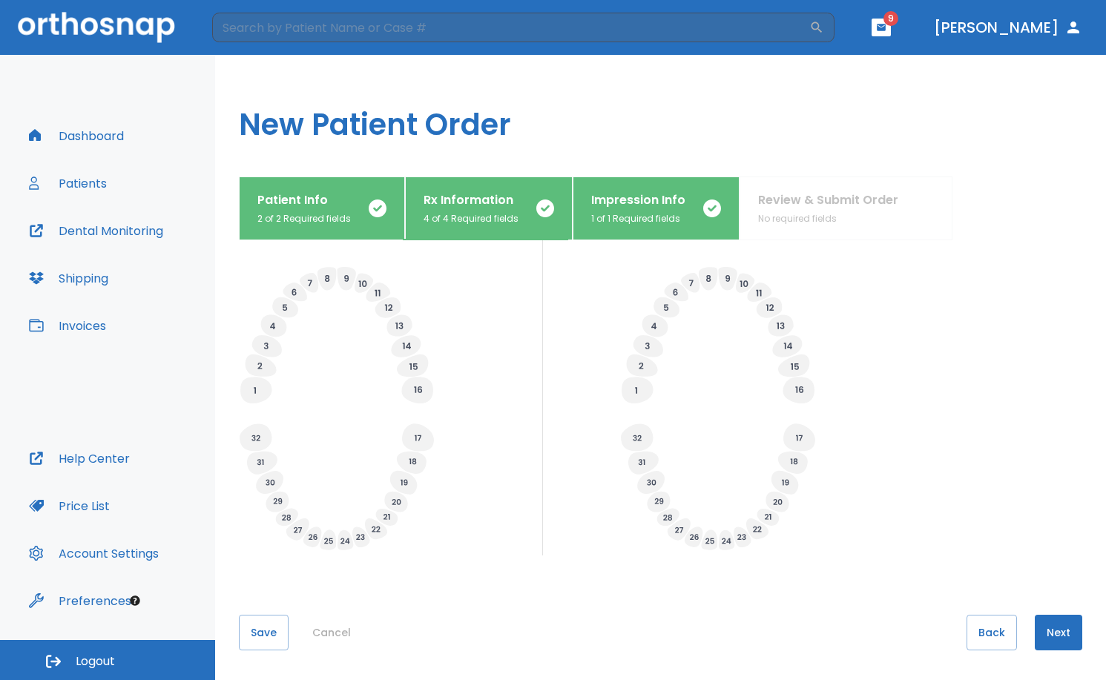
click at [1050, 633] on button "Next" at bounding box center [1057, 633] width 47 height 36
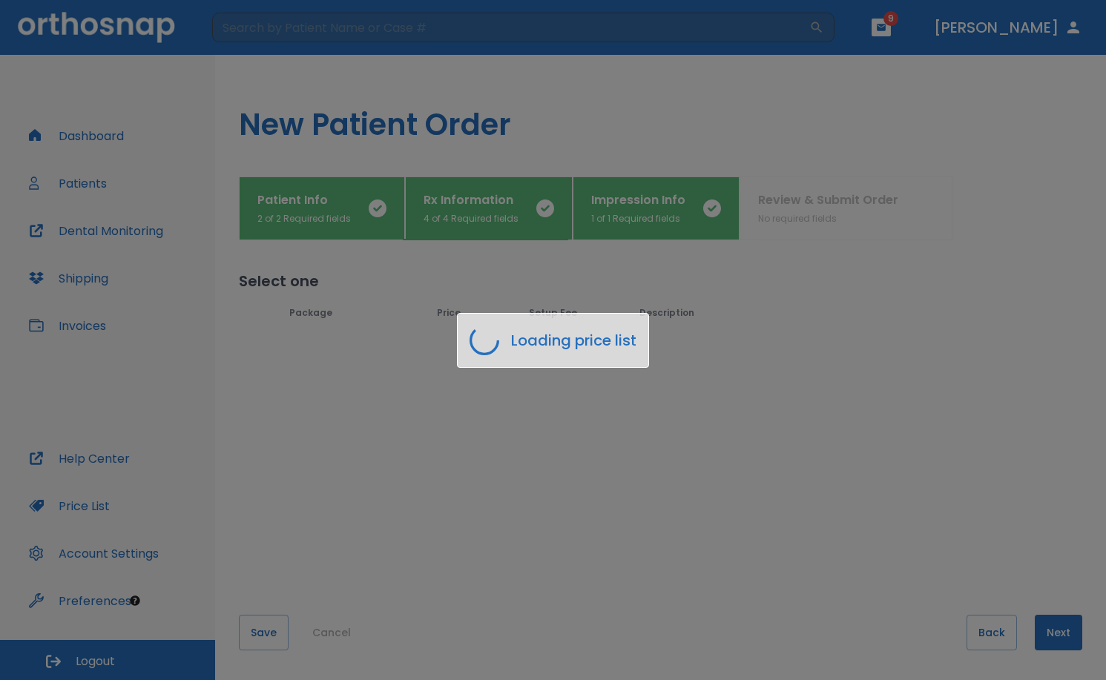
scroll to position [0, 0]
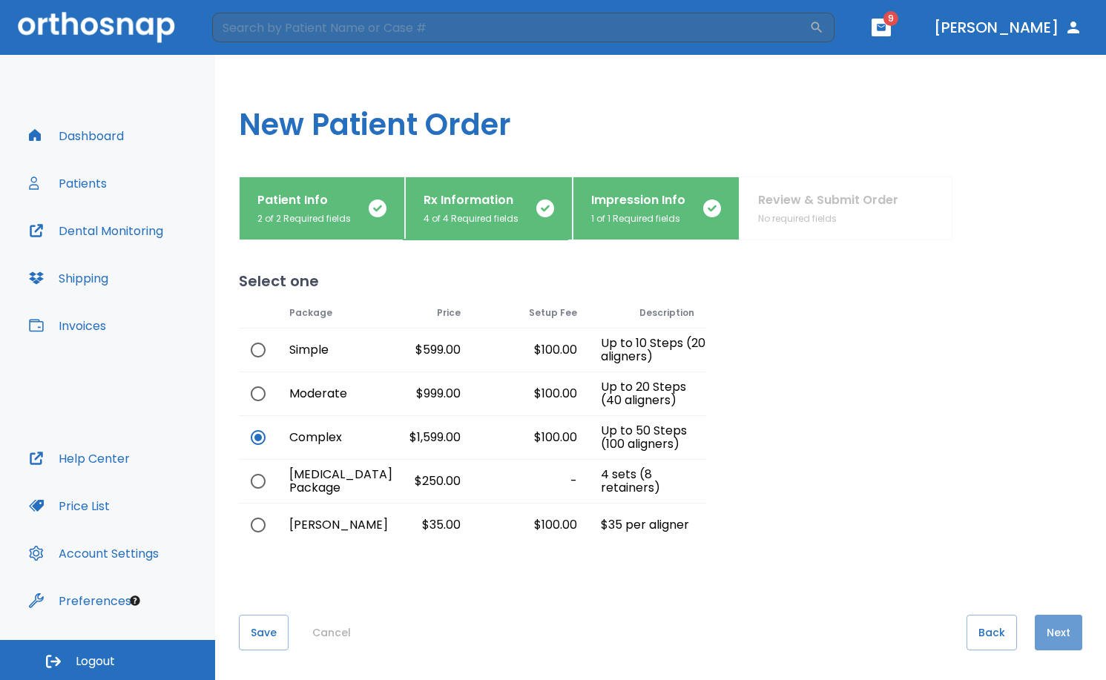
click at [1050, 633] on button "Next" at bounding box center [1057, 633] width 47 height 36
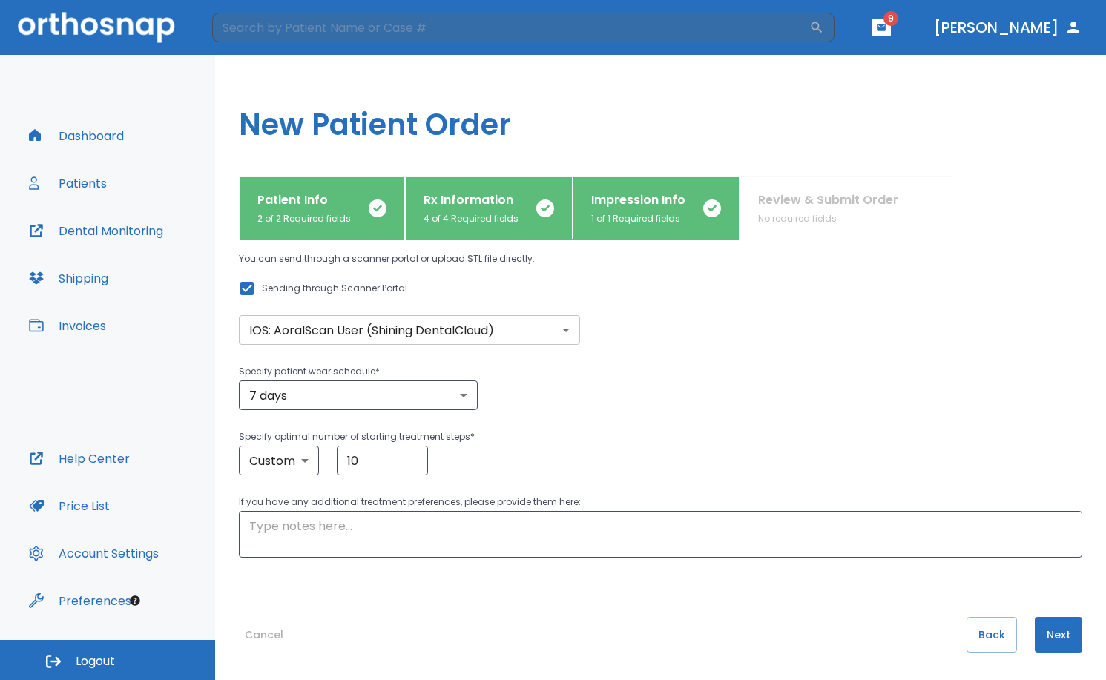
scroll to position [104, 0]
click at [1052, 636] on button "Next" at bounding box center [1057, 633] width 47 height 36
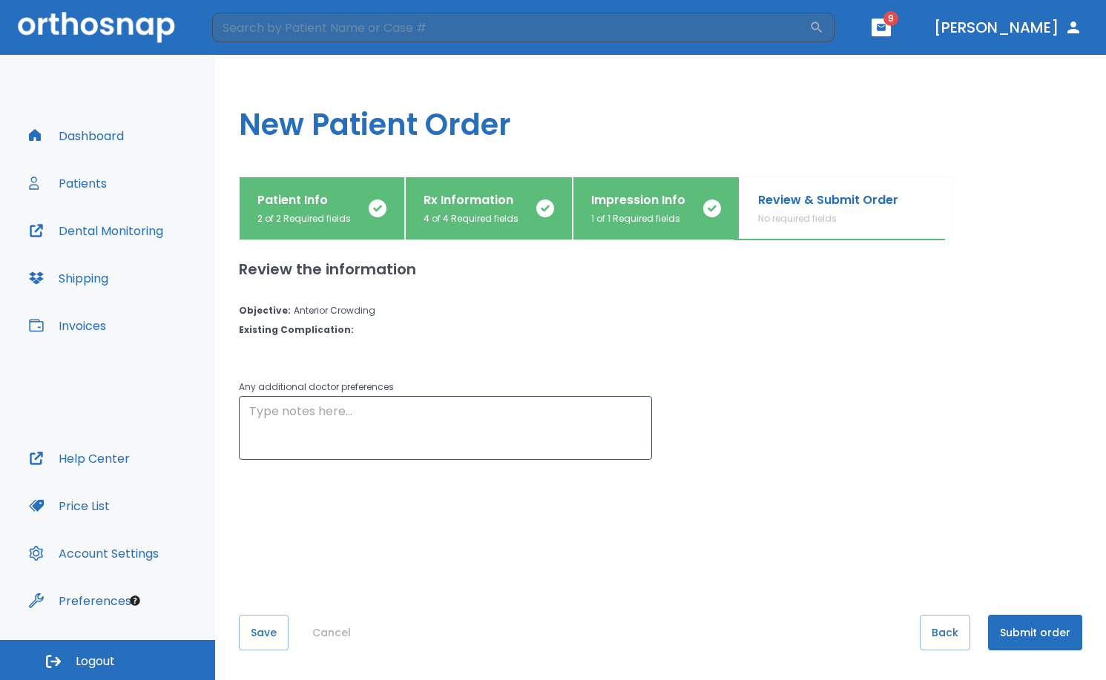
scroll to position [0, 0]
click at [1052, 636] on button "Submit order" at bounding box center [1035, 633] width 94 height 36
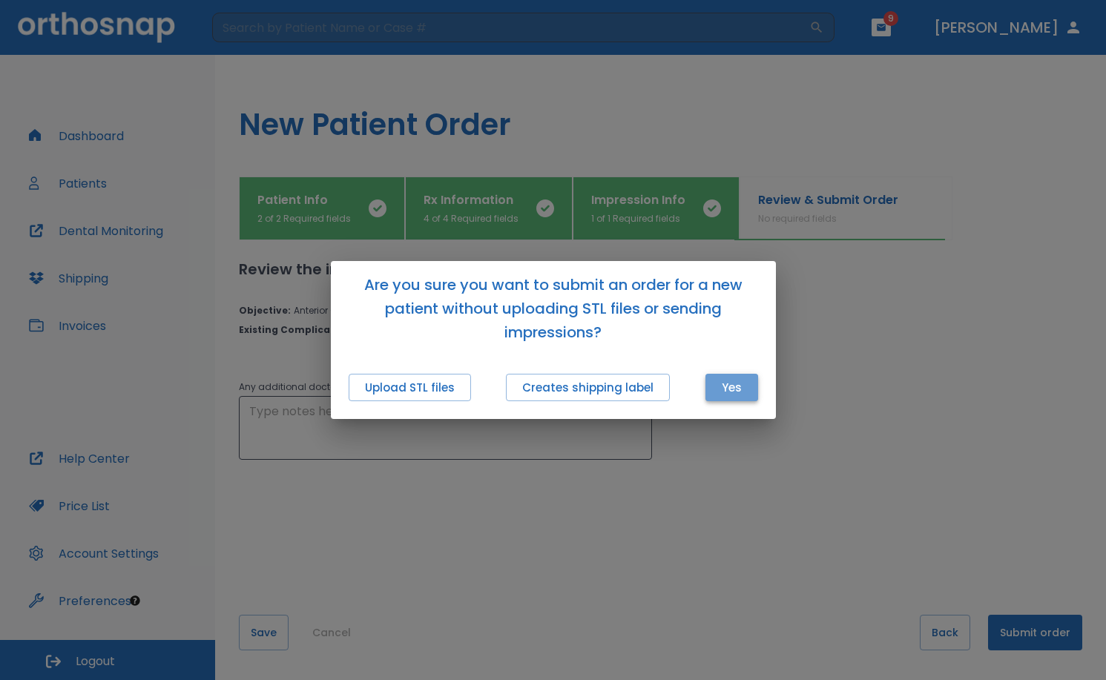
click at [719, 394] on button "Yes" at bounding box center [731, 387] width 53 height 27
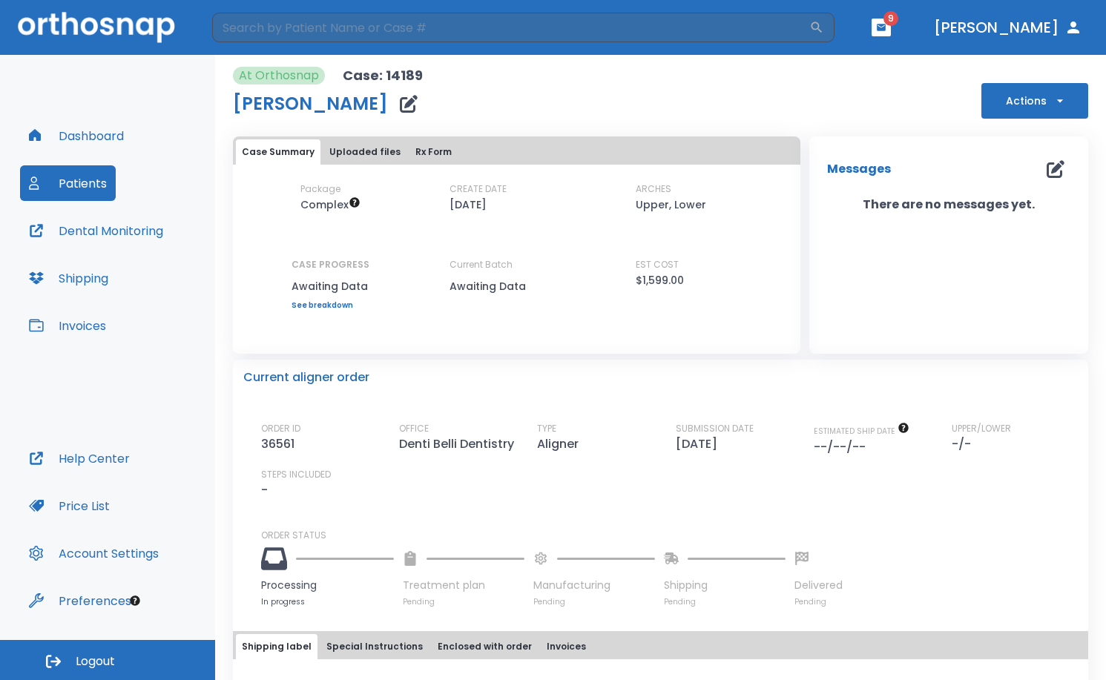
scroll to position [76, 0]
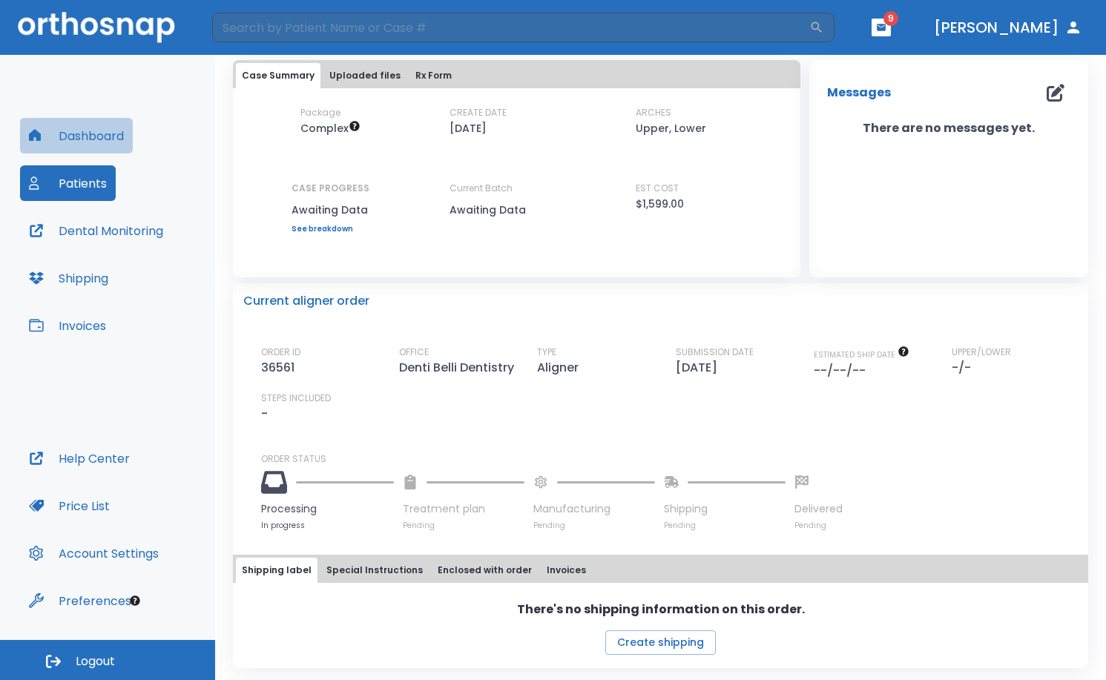
click at [59, 133] on button "Dashboard" at bounding box center [76, 136] width 113 height 36
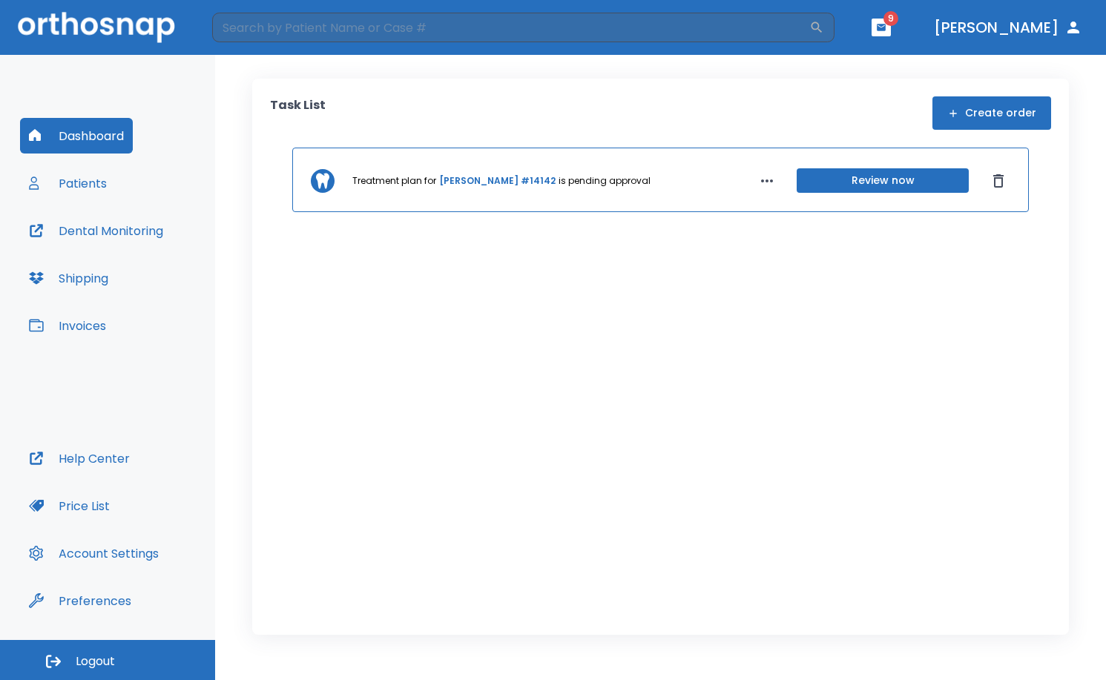
click at [998, 113] on button "Create order" at bounding box center [991, 112] width 119 height 33
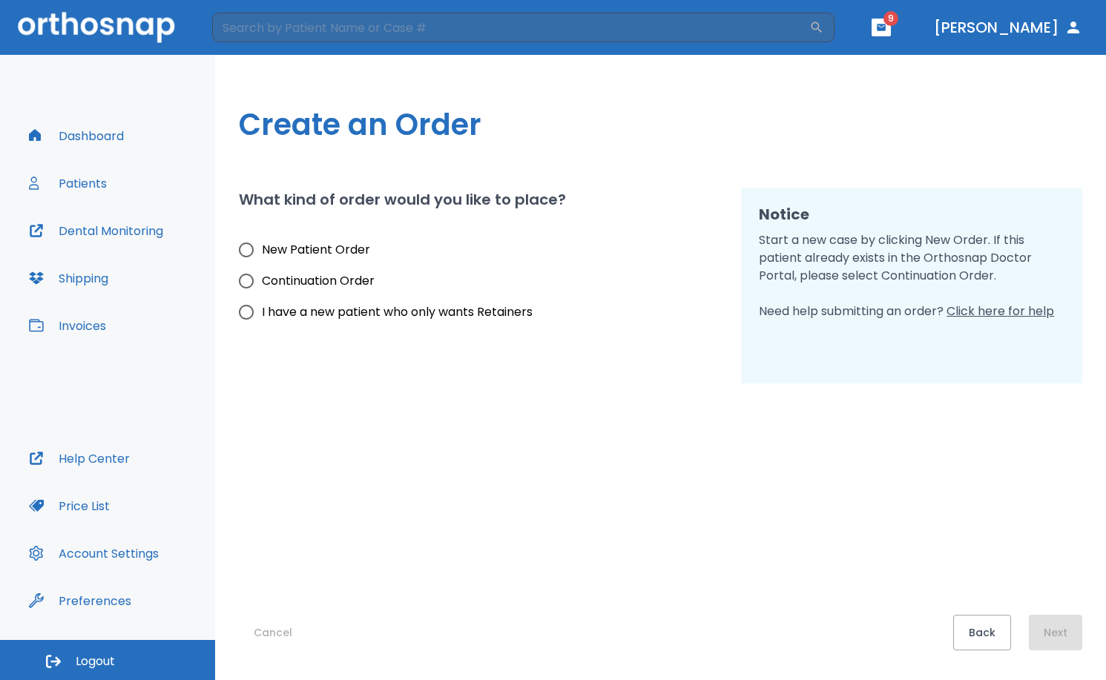
drag, startPoint x: 253, startPoint y: 250, endPoint x: 454, endPoint y: 361, distance: 229.7
click at [253, 249] on input "New Patient Order" at bounding box center [246, 249] width 31 height 31
radio input "true"
click at [1073, 644] on button "Next" at bounding box center [1055, 633] width 53 height 36
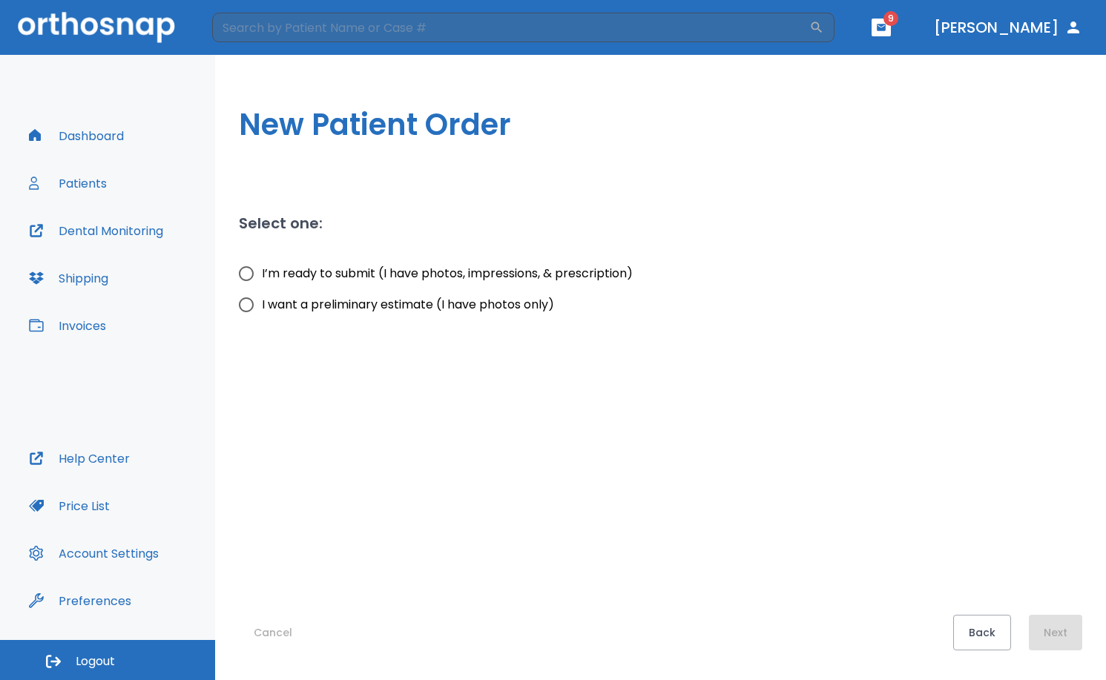
click at [324, 268] on span "I’m ready to submit (I have photos, impressions, & prescription)" at bounding box center [447, 274] width 371 height 18
click at [262, 268] on input "I’m ready to submit (I have photos, impressions, & prescription)" at bounding box center [246, 273] width 31 height 31
radio input "true"
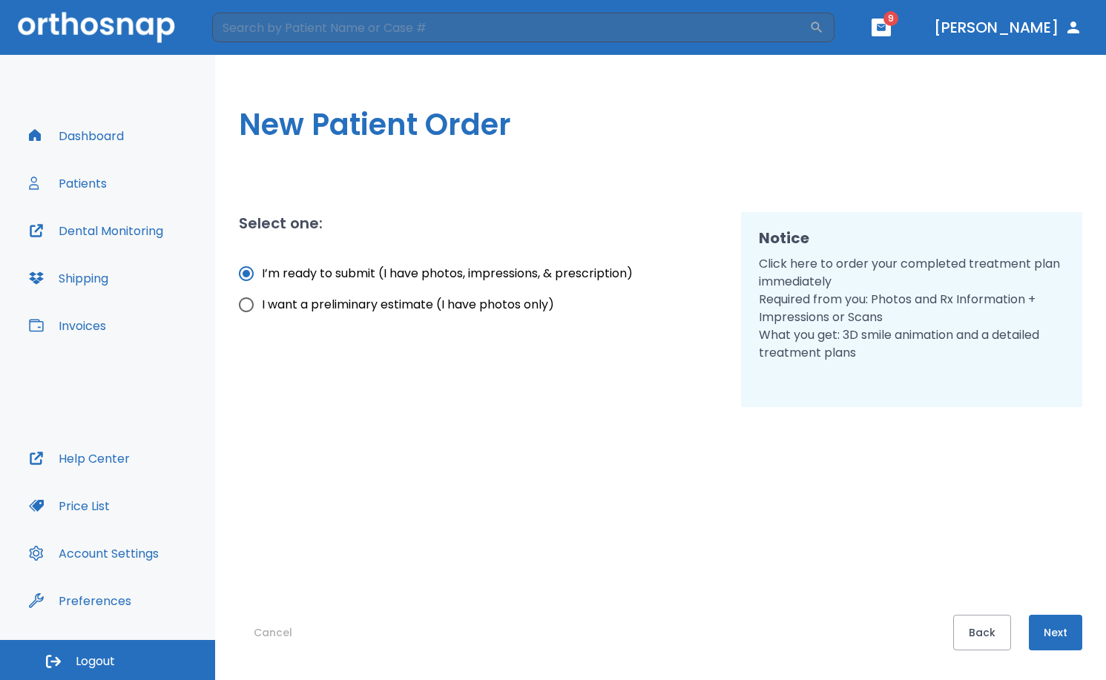
click at [1060, 630] on button "Next" at bounding box center [1055, 633] width 53 height 36
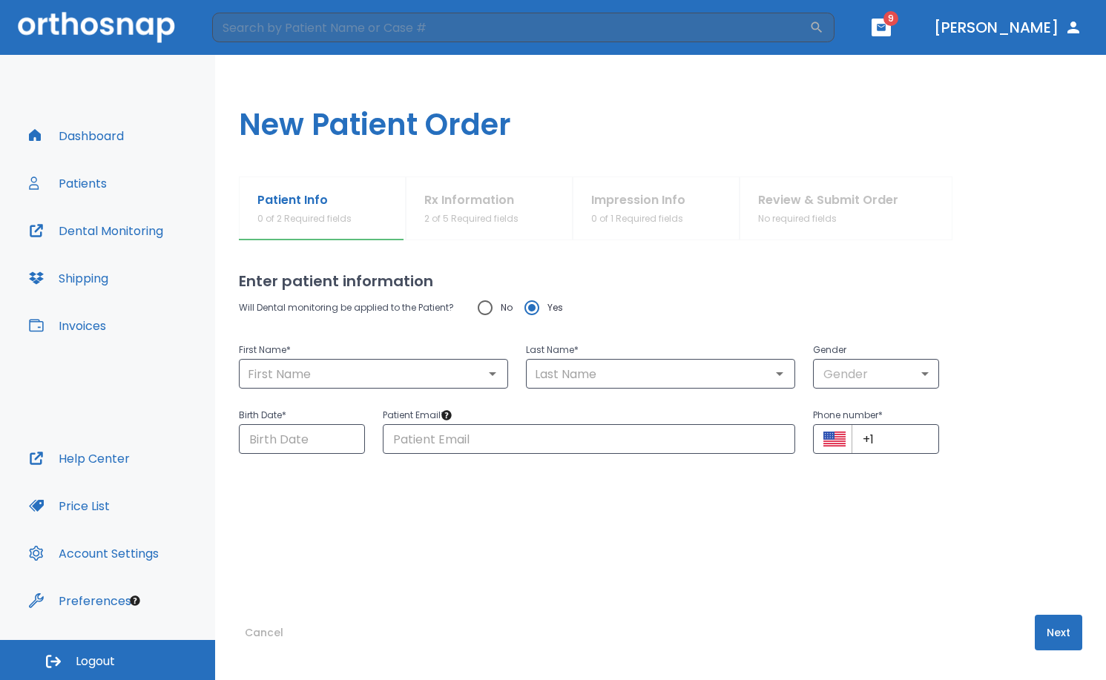
click at [1064, 425] on div "Birth Date * ​ Patient Email * ​ Phone number * ​ +1 ​" at bounding box center [651, 421] width 861 height 65
click at [672, 433] on input "text" at bounding box center [589, 439] width 413 height 30
paste input "[EMAIL_ADDRESS][PERSON_NAME][DOMAIN_NAME]"
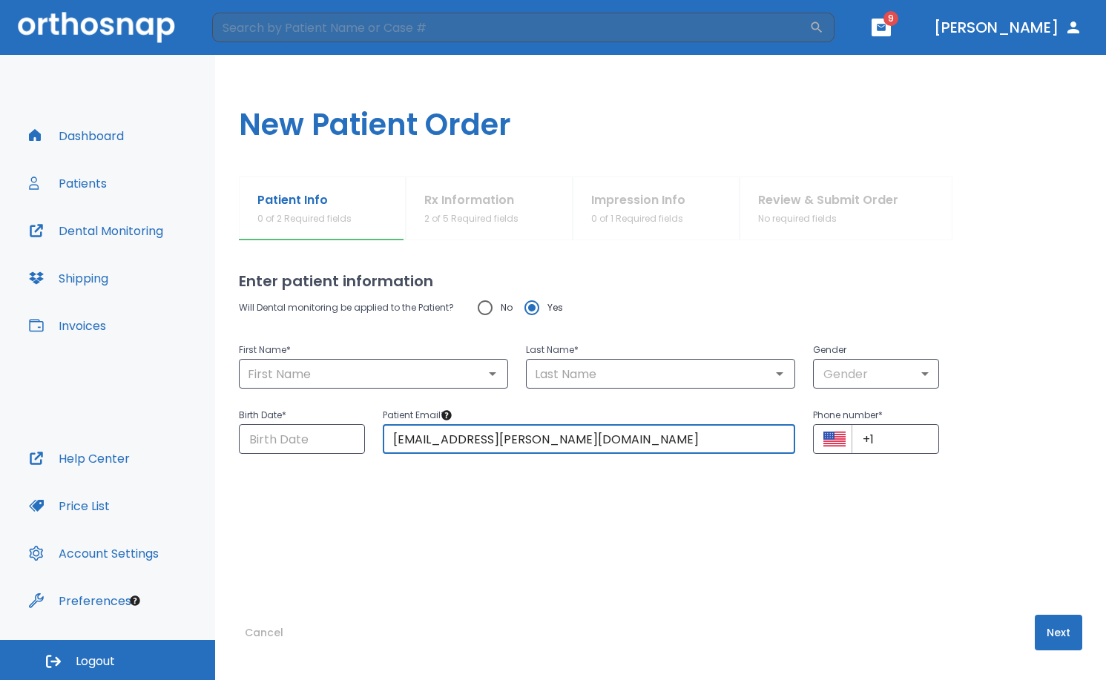
type input "[EMAIL_ADDRESS][PERSON_NAME][DOMAIN_NAME]"
click at [1065, 478] on div "Will Dental monitoring be applied to the Patient? No Yes First Name * ​ Last Na…" at bounding box center [660, 423] width 843 height 263
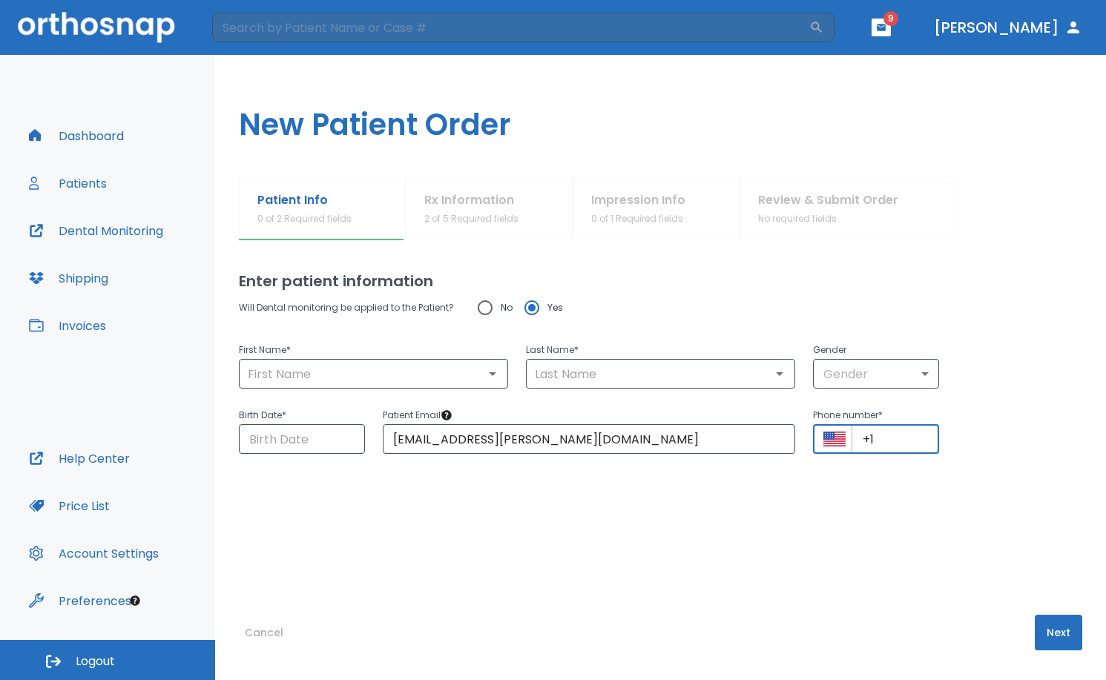
drag, startPoint x: 886, startPoint y: 448, endPoint x: 824, endPoint y: 429, distance: 65.0
click at [824, 429] on div "​ +1 ​" at bounding box center [876, 439] width 126 height 30
paste input "[PHONE_NUMBER]"
type input "[PHONE_NUMBER]"
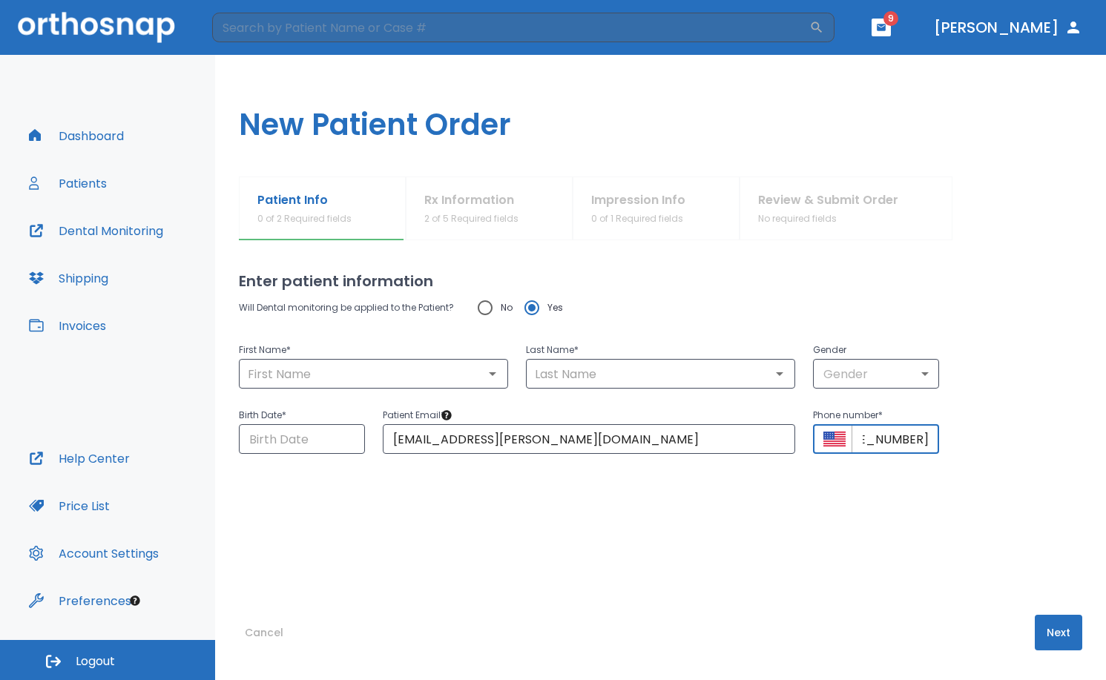
scroll to position [0, 0]
drag, startPoint x: 1034, startPoint y: 479, endPoint x: 1005, endPoint y: 473, distance: 29.5
click at [1034, 479] on div "Will Dental monitoring be applied to the Patient? No Yes First Name * ​ Last Na…" at bounding box center [660, 423] width 843 height 263
click at [280, 438] on input "Choose date" at bounding box center [302, 439] width 126 height 30
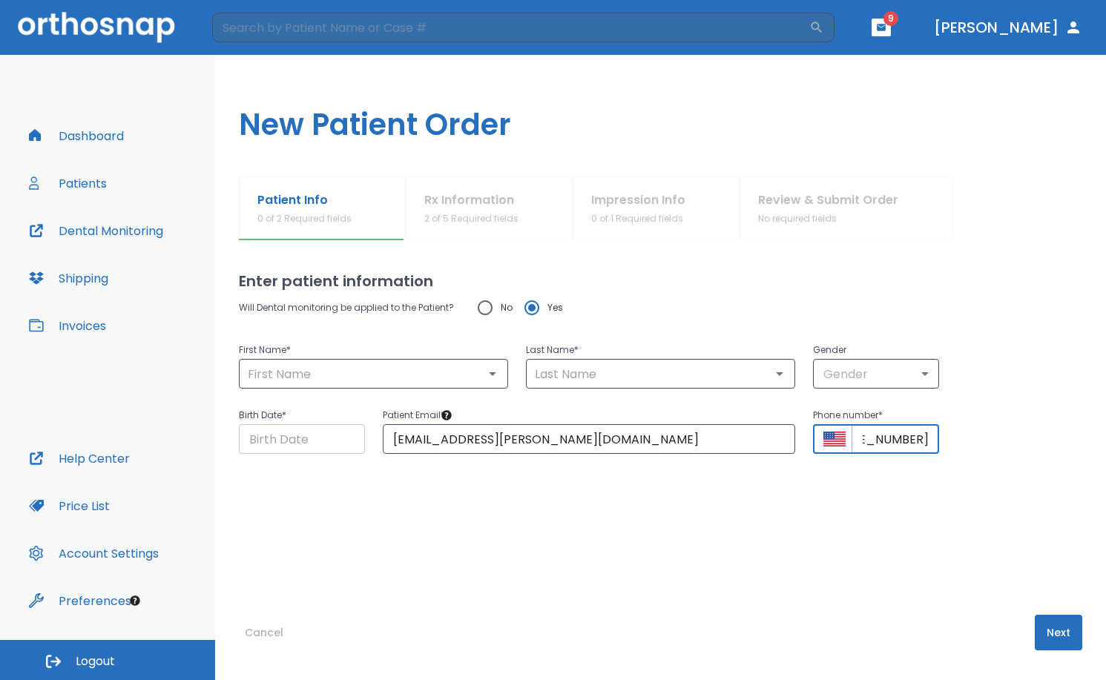
scroll to position [0, 0]
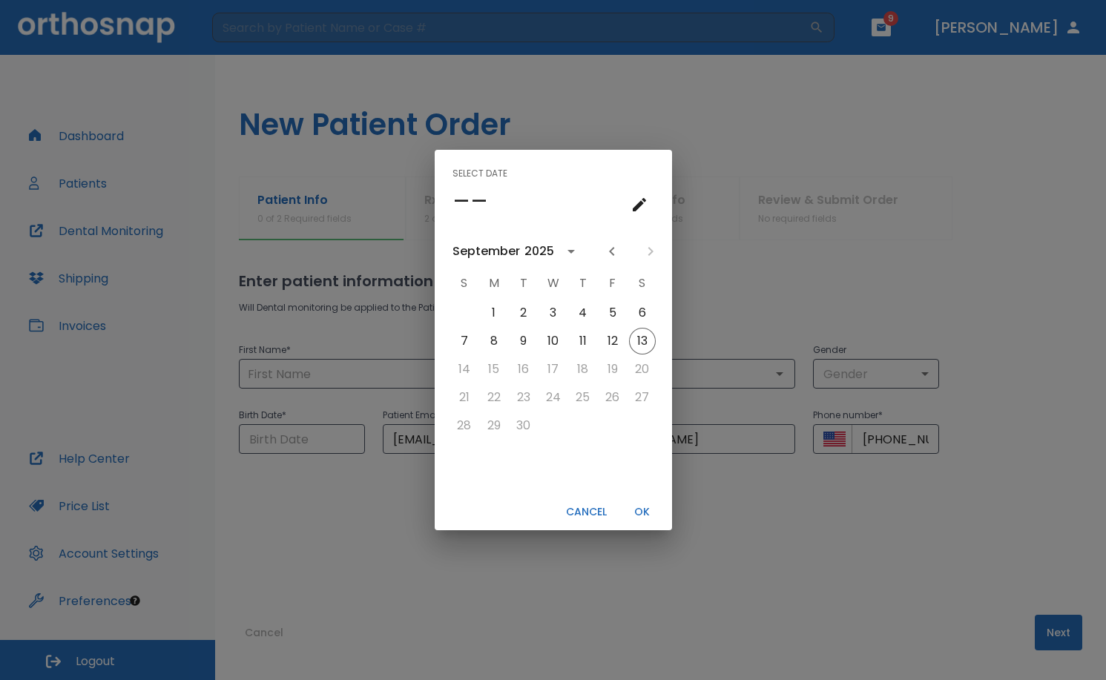
click at [640, 204] on icon "calendar view is open, go to text input view" at bounding box center [639, 204] width 13 height 13
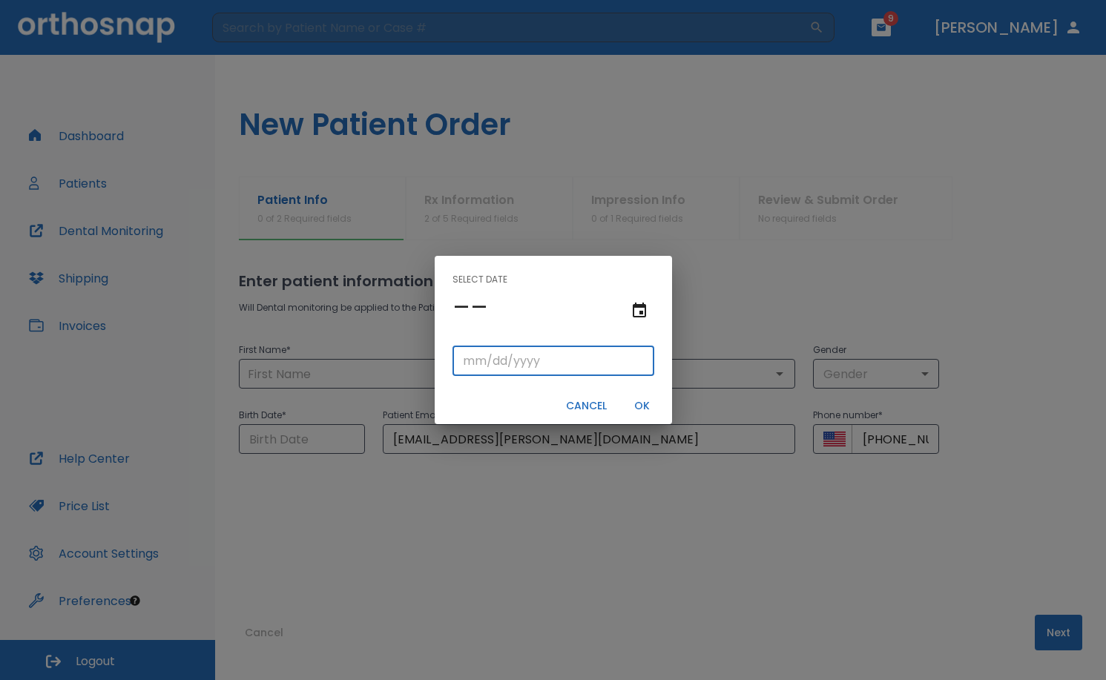
click at [471, 360] on input "tel" at bounding box center [553, 361] width 202 height 30
type input "06/25/"
type input "06/25/0002"
type input "06/25/2"
type input "06/25/0020"
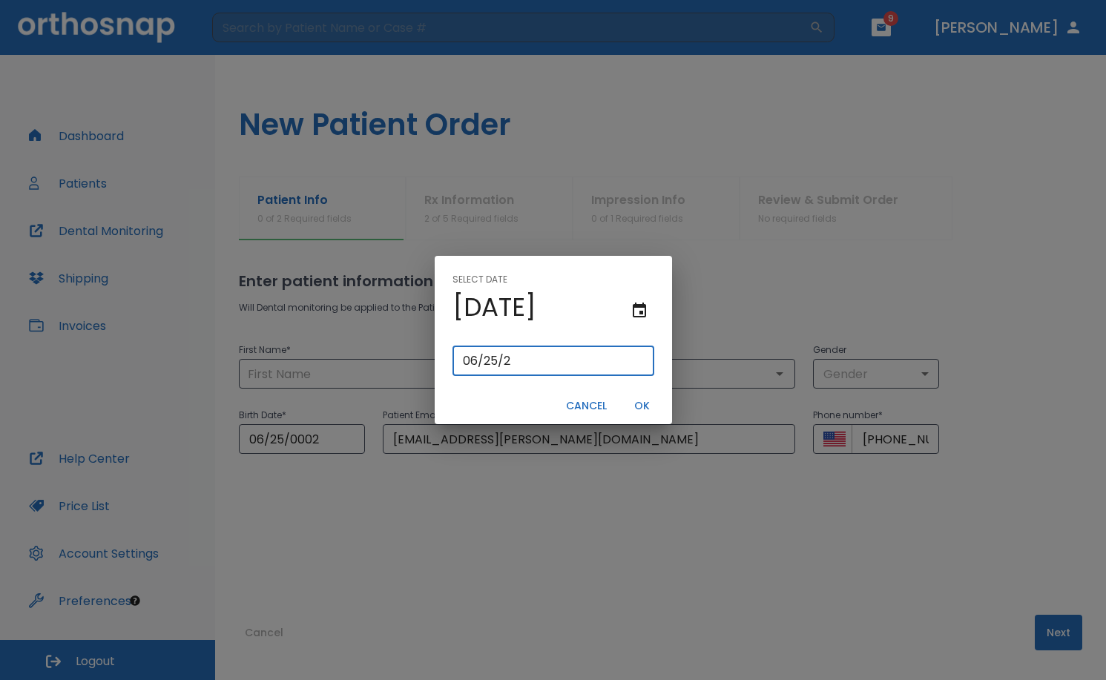
type input "[DATE]"
type input "06/25/0200"
type input "06/25/200"
type input "[DATE]"
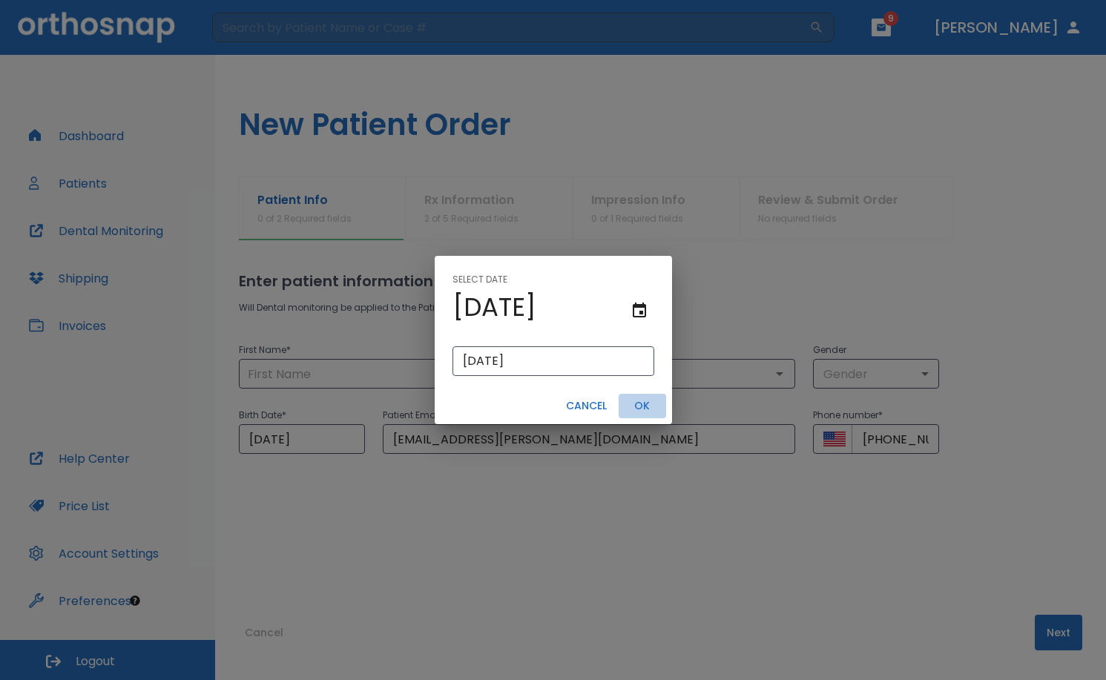
click at [637, 407] on button "OK" at bounding box center [641, 406] width 47 height 24
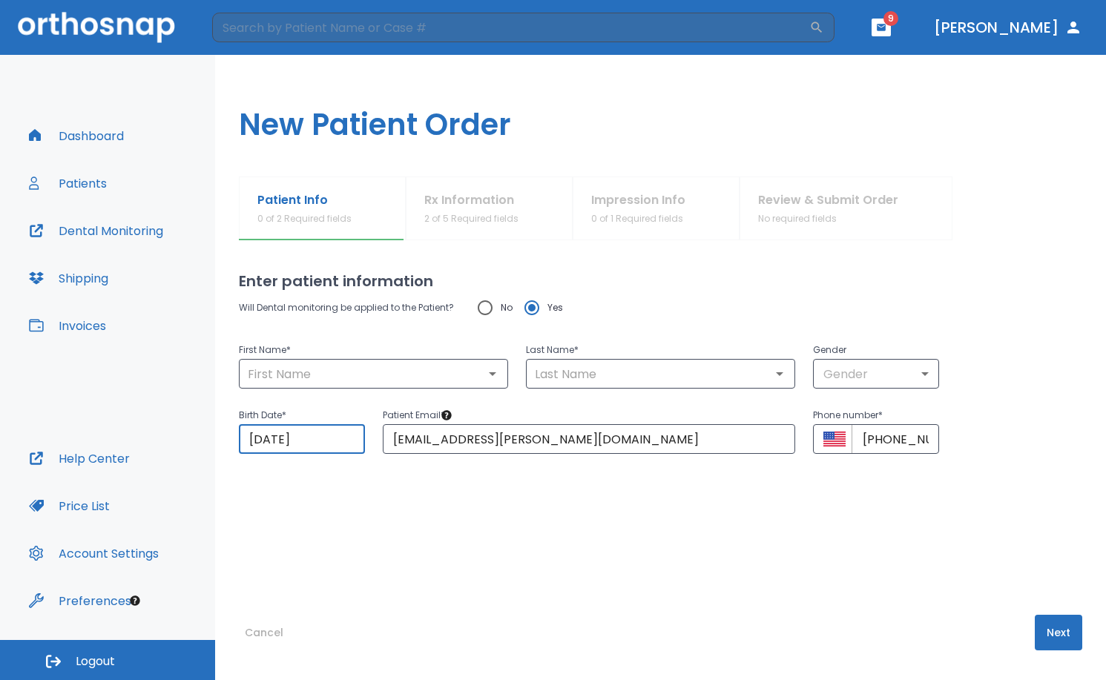
click at [756, 524] on div "Will Dental monitoring be applied to the Patient? No Yes First Name * ​ Last Na…" at bounding box center [660, 423] width 843 height 263
click at [837, 371] on body "​ 9 [PERSON_NAME] Dashboard Patients Dental Monitoring Shipping Invoices Help C…" at bounding box center [553, 340] width 1106 height 680
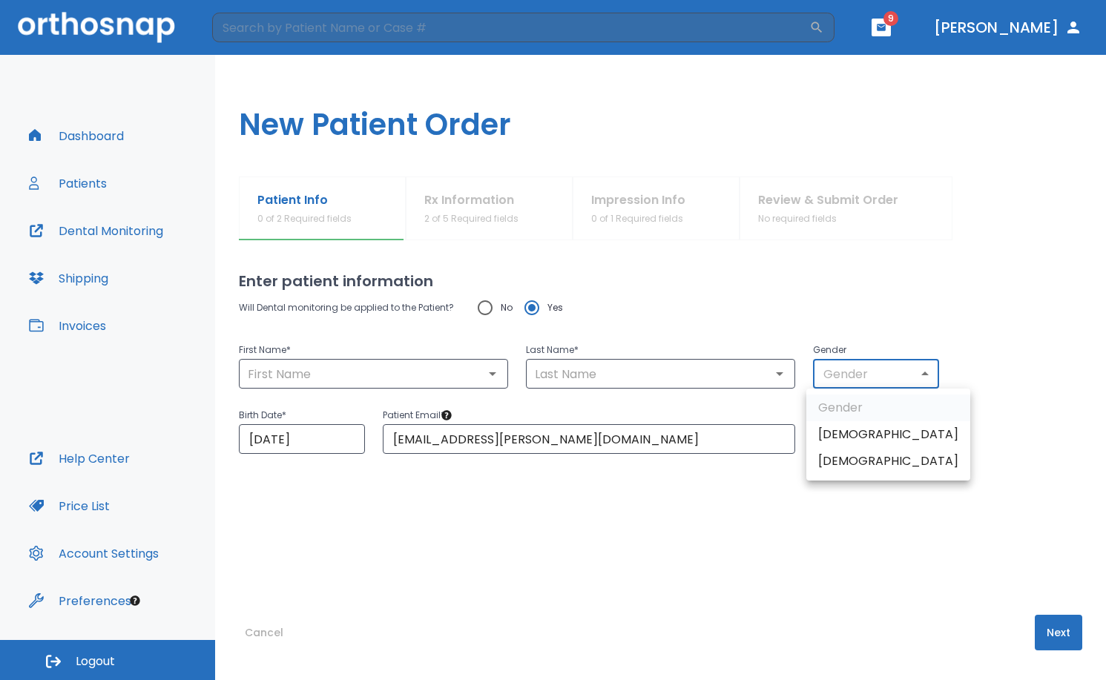
click at [842, 438] on li "[DEMOGRAPHIC_DATA]" at bounding box center [888, 434] width 164 height 27
type input "1"
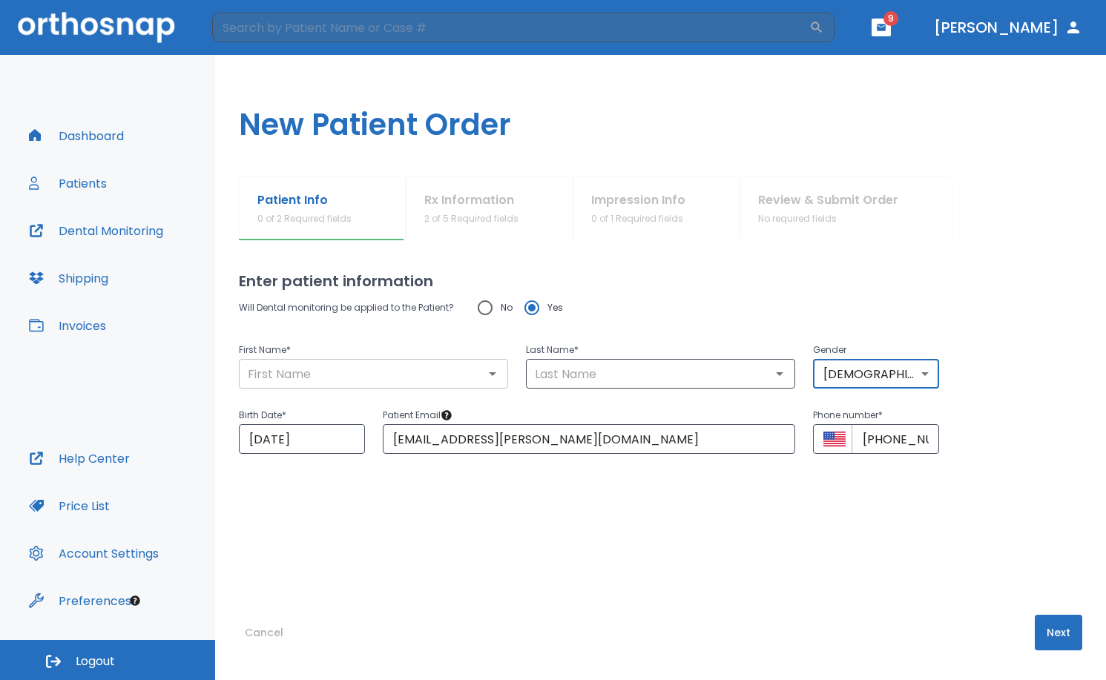
click at [326, 383] on input "text" at bounding box center [373, 373] width 260 height 21
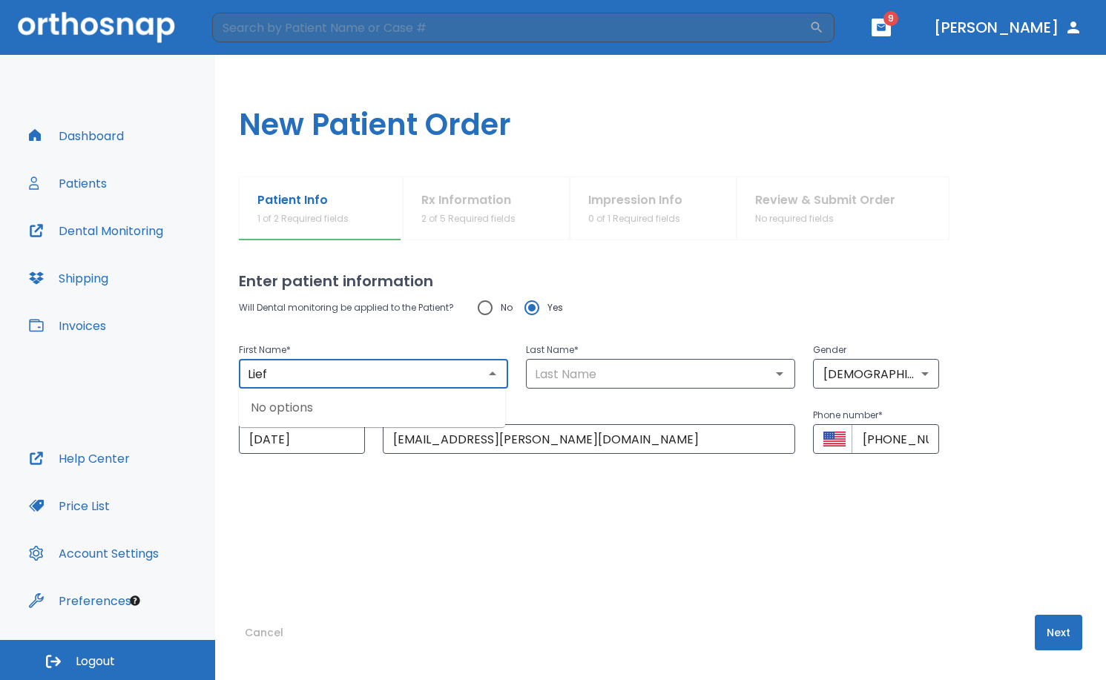
type input "Lief"
drag, startPoint x: 350, startPoint y: 550, endPoint x: 36, endPoint y: 492, distance: 319.7
click at [349, 550] on div "Will Dental monitoring be applied to the Patient? No Yes First Name * Lief ​ La…" at bounding box center [660, 423] width 843 height 263
click at [1012, 560] on div "Enter patient information Will Dental monitoring be applied to the Patient? No …" at bounding box center [660, 460] width 843 height 440
click at [593, 386] on div "​" at bounding box center [660, 374] width 269 height 30
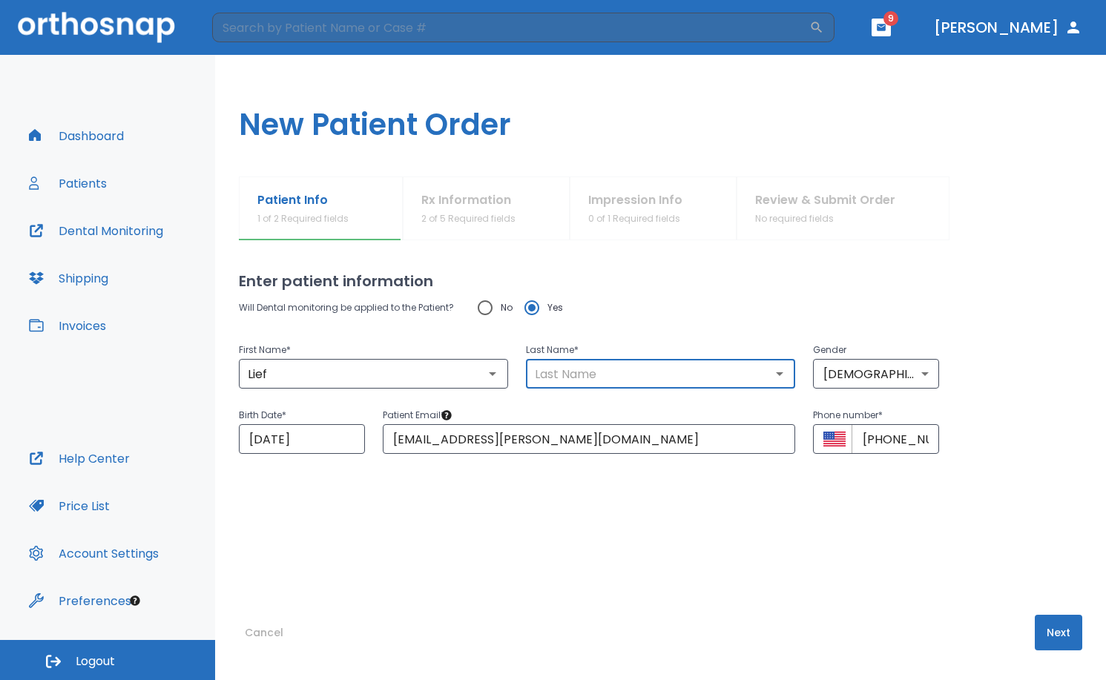
paste input "[PERSON_NAME]"
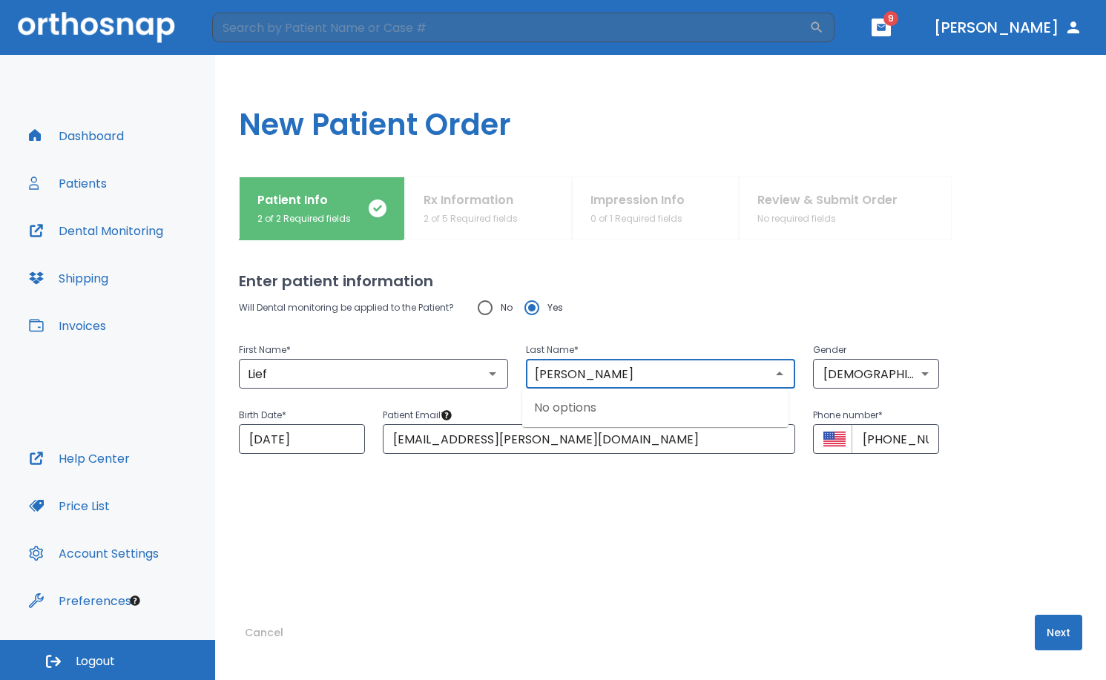
type input "[PERSON_NAME]"
click at [792, 575] on div "Enter patient information Will Dental monitoring be applied to the Patient? No …" at bounding box center [660, 460] width 843 height 440
click at [1034, 625] on button "Next" at bounding box center [1057, 633] width 47 height 36
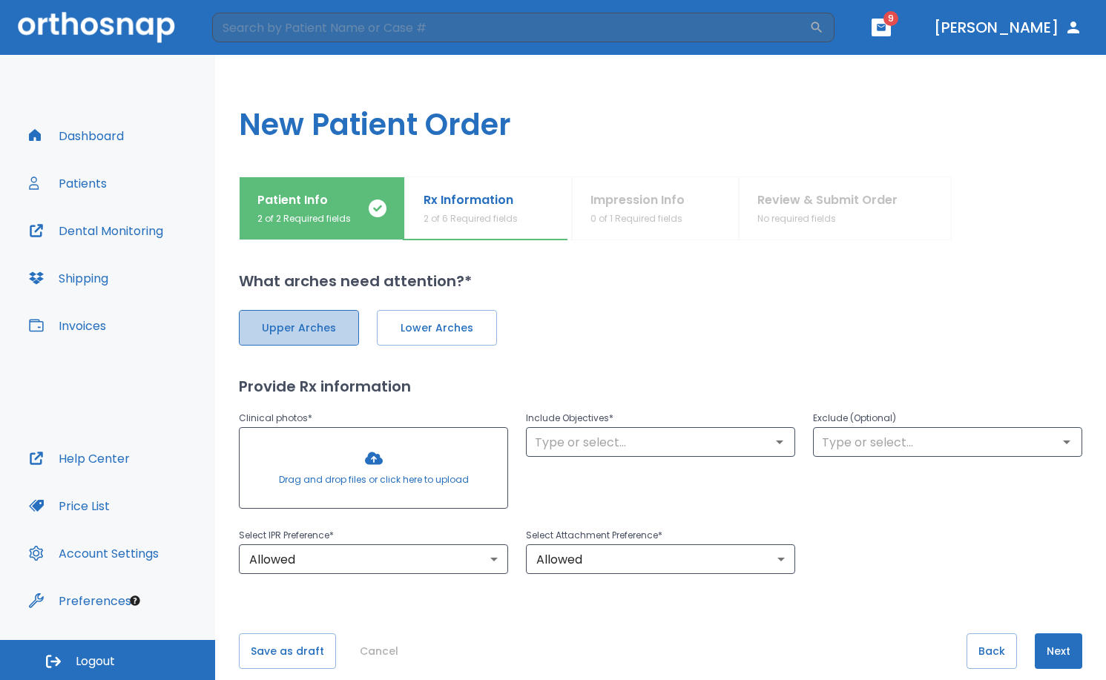
click at [314, 333] on span "Upper Arches" at bounding box center [298, 328] width 89 height 16
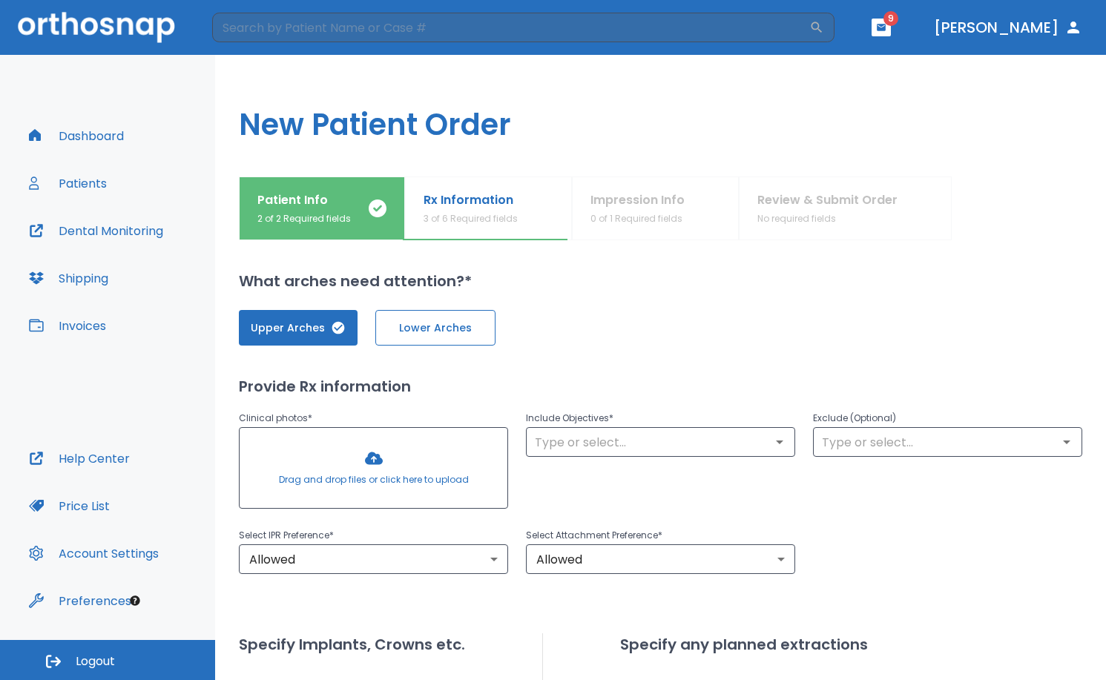
click at [394, 334] on span "Lower Arches" at bounding box center [435, 328] width 89 height 16
click at [443, 459] on div at bounding box center [374, 468] width 268 height 80
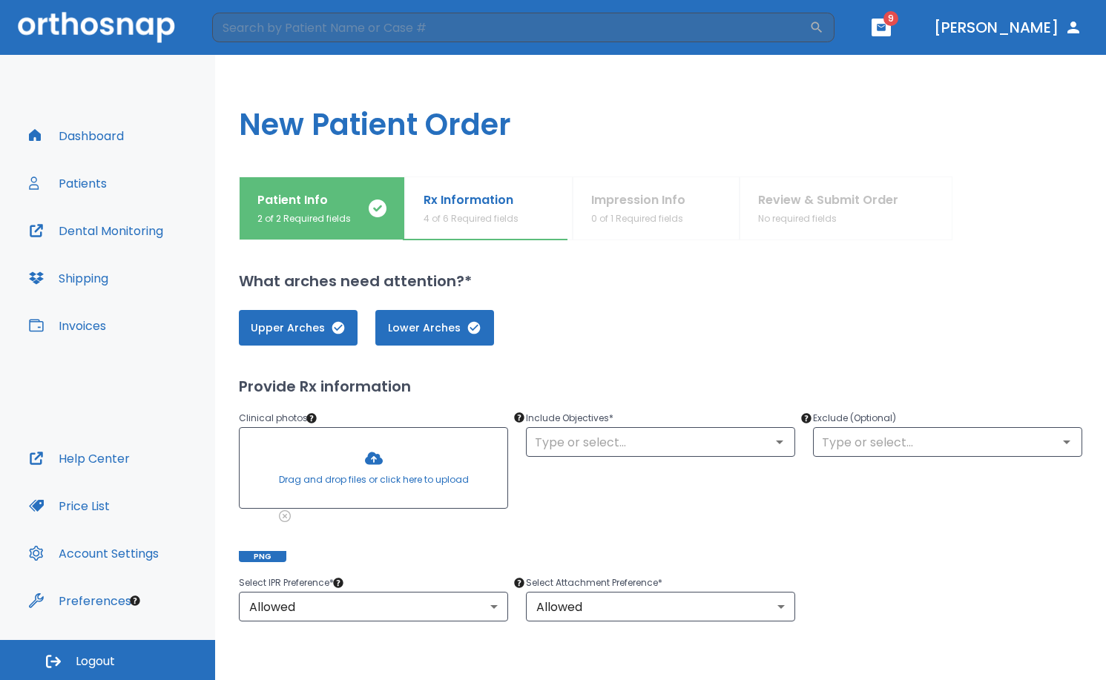
click at [750, 369] on div "Upper Arches Lower Arches Provide Rx information Clinical photos * Drag and dro…" at bounding box center [660, 657] width 843 height 730
click at [749, 427] on div "​" at bounding box center [660, 442] width 269 height 30
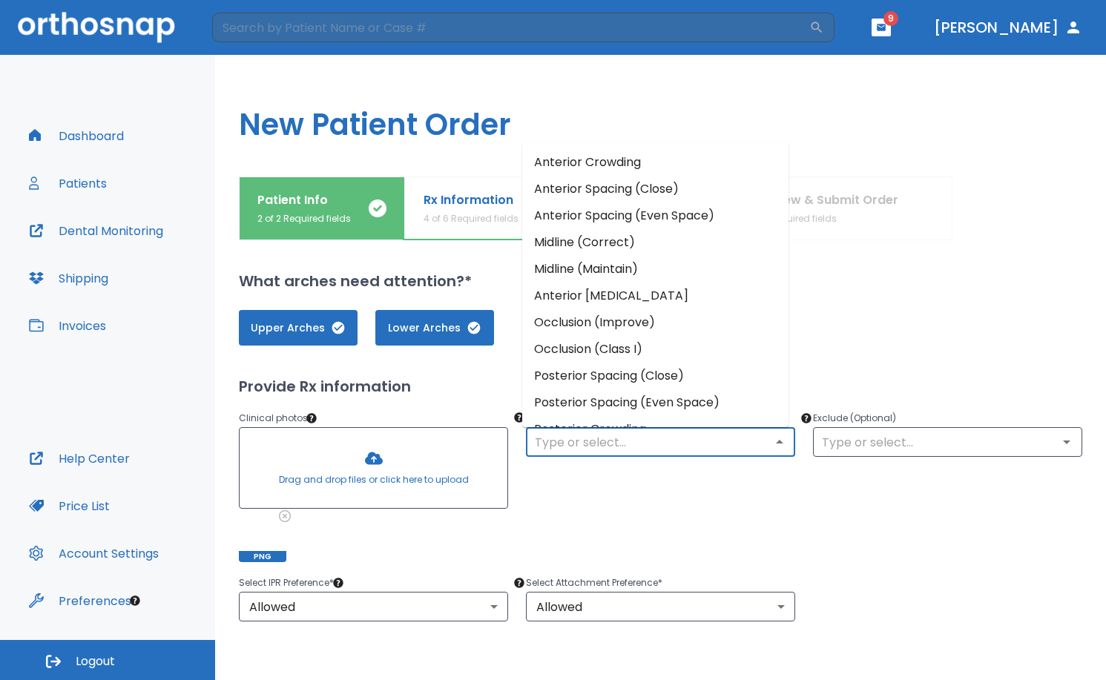
click at [749, 441] on input "text" at bounding box center [660, 442] width 260 height 21
click at [634, 158] on li "Anterior Crowding" at bounding box center [655, 162] width 266 height 27
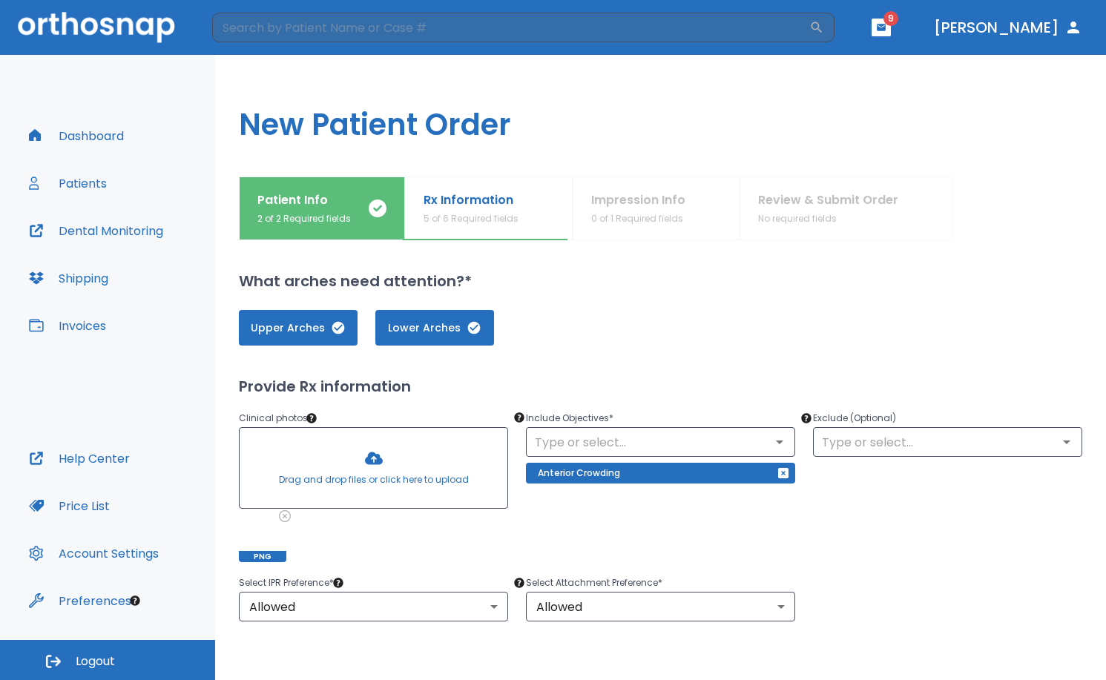
click at [899, 419] on p "Exclude (Optional)" at bounding box center [947, 418] width 269 height 18
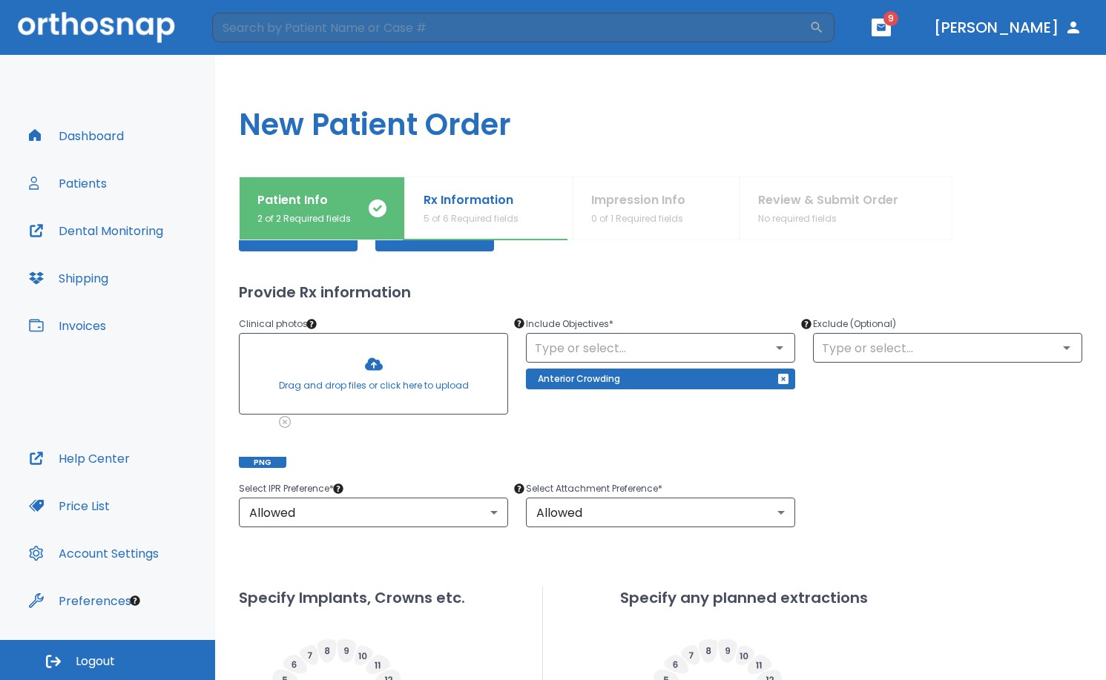
scroll to position [74, 0]
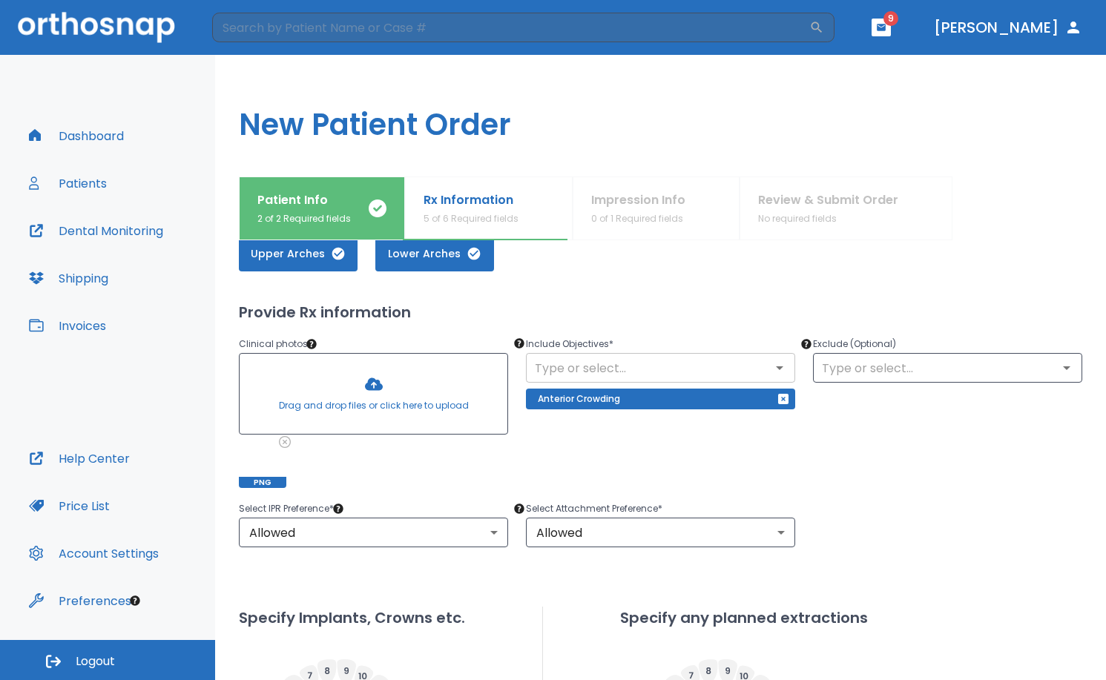
click at [772, 366] on icon "Open" at bounding box center [779, 368] width 18 height 18
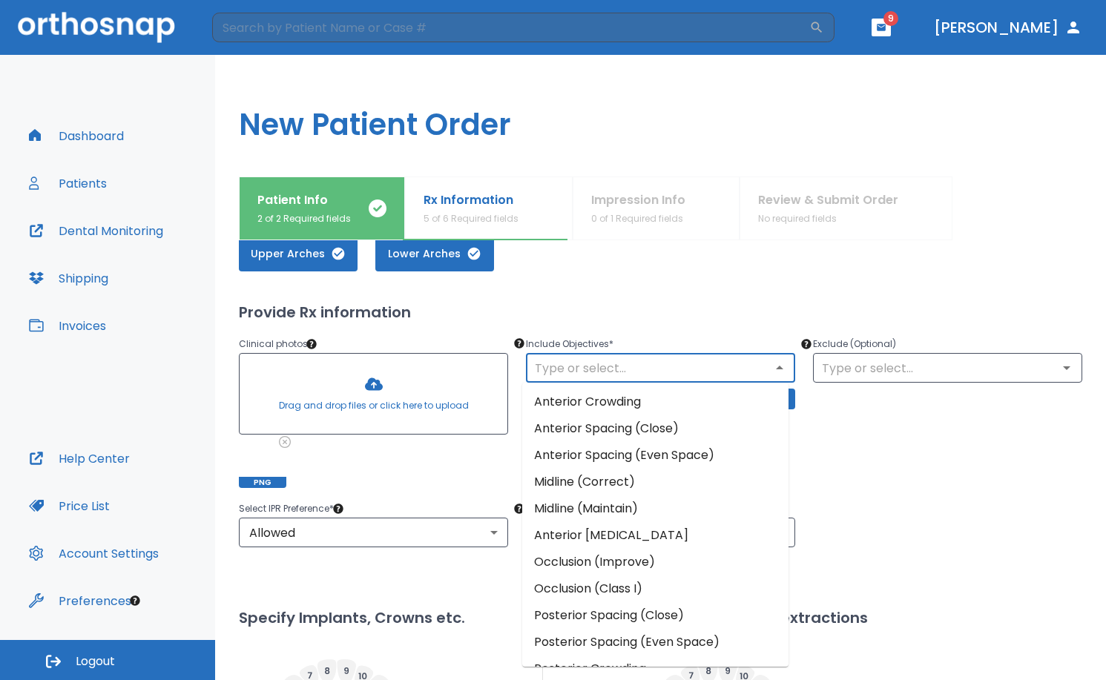
click at [653, 567] on li "Occlusion (Improve)" at bounding box center [655, 562] width 266 height 27
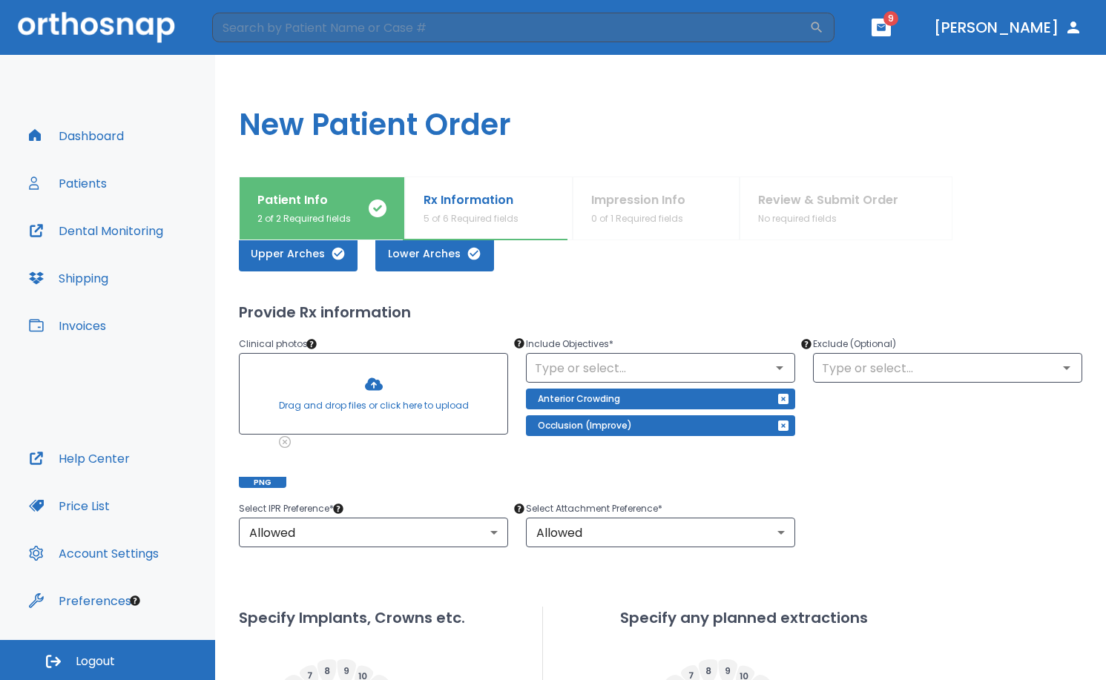
click at [700, 481] on div "Include Objectives * ​ Anterior Crowding Occlusion (Improve)" at bounding box center [651, 402] width 287 height 171
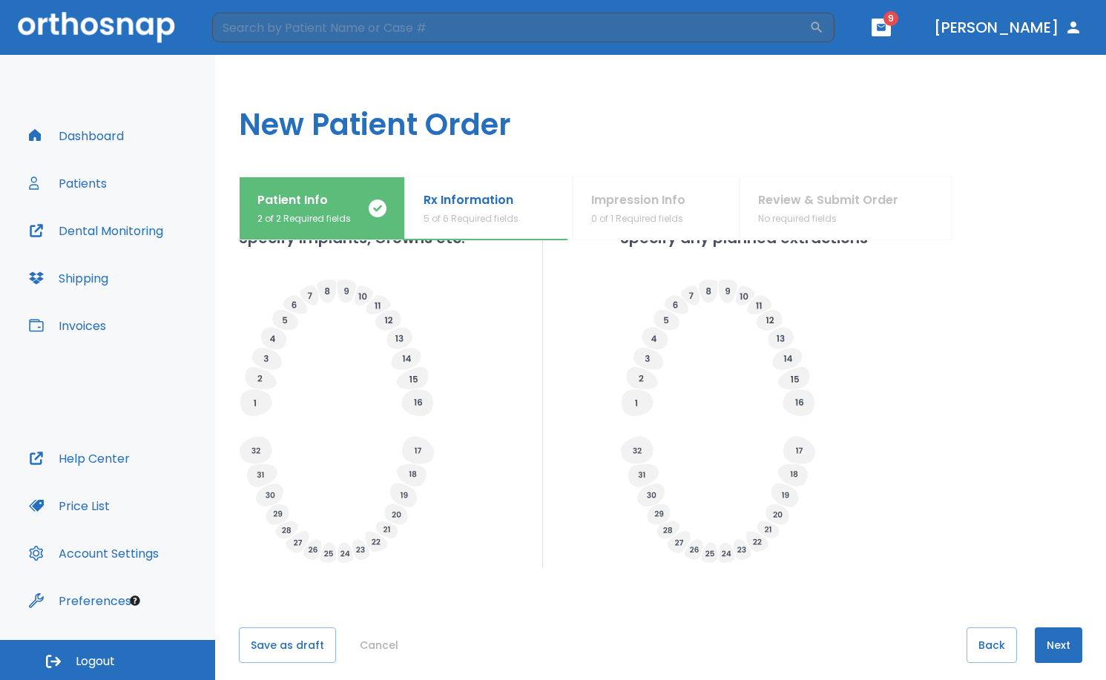
scroll to position [466, 0]
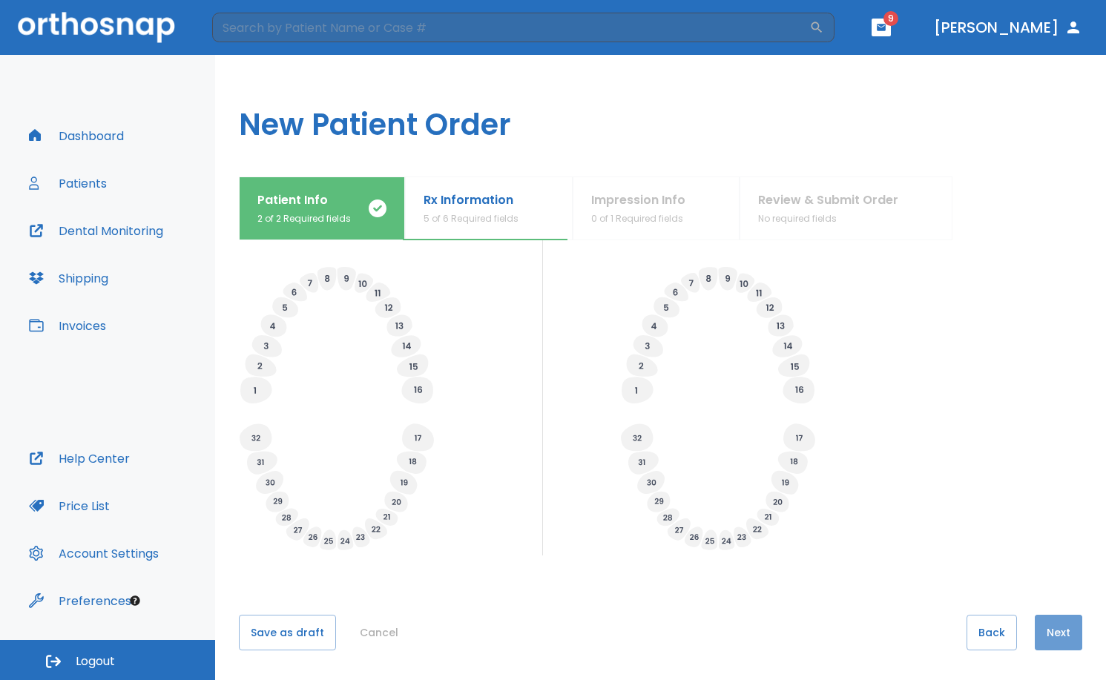
click at [1045, 635] on button "Next" at bounding box center [1057, 633] width 47 height 36
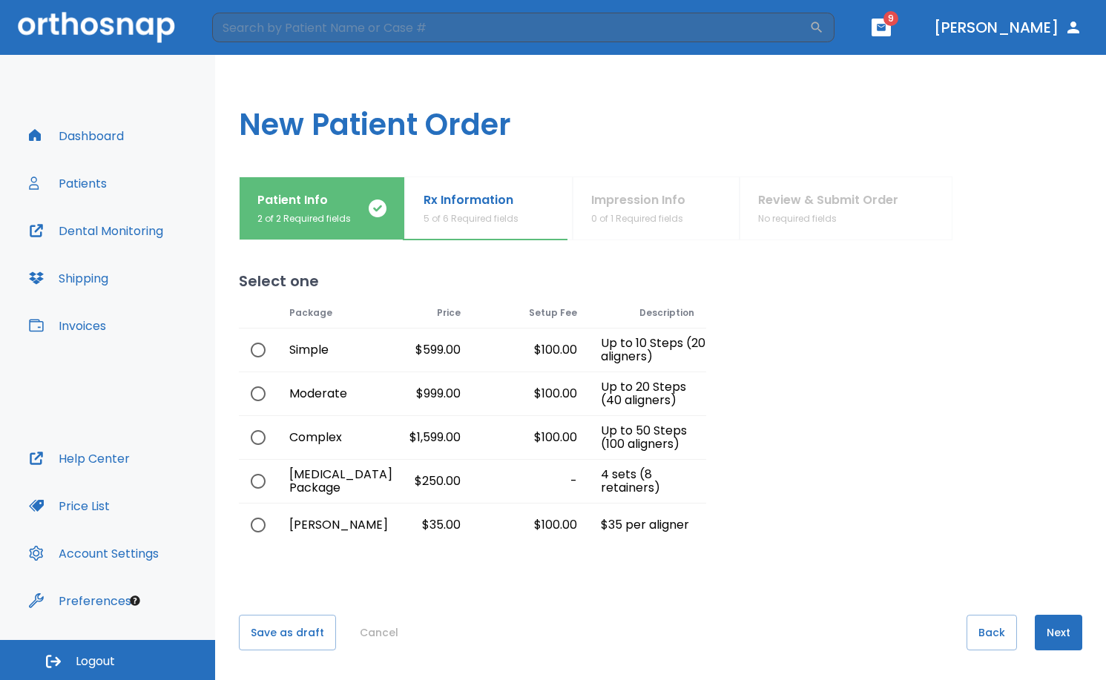
click at [289, 438] on div "Complex" at bounding box center [316, 437] width 78 height 43
click at [257, 441] on input "radio" at bounding box center [257, 437] width 31 height 31
radio input "true"
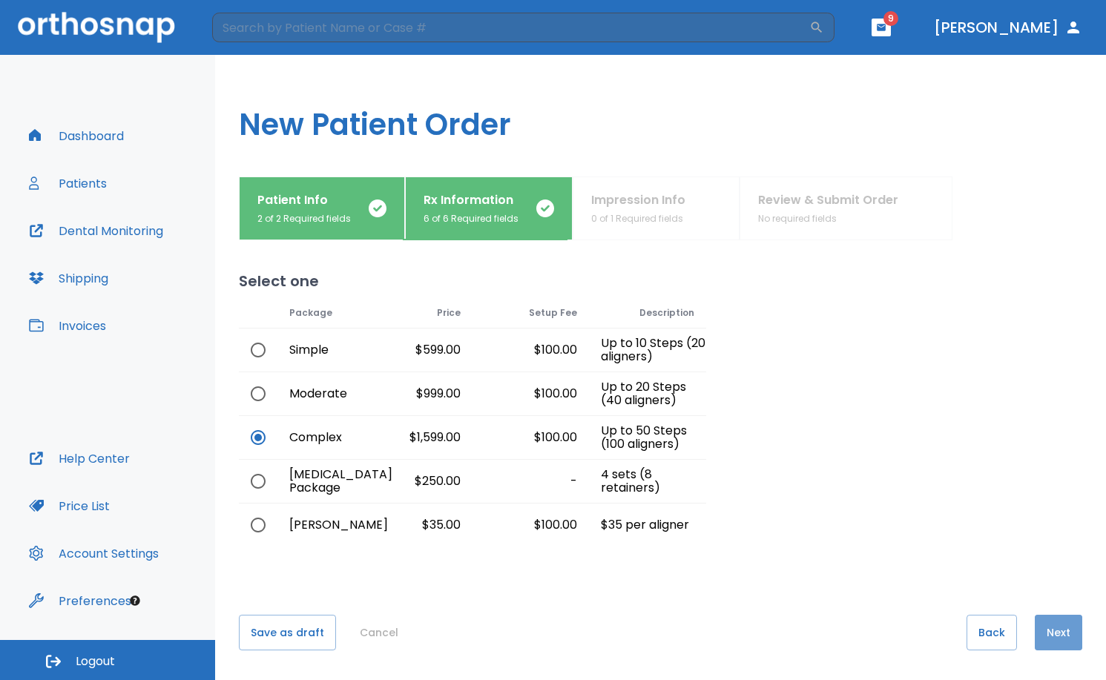
click at [1059, 628] on button "Next" at bounding box center [1057, 633] width 47 height 36
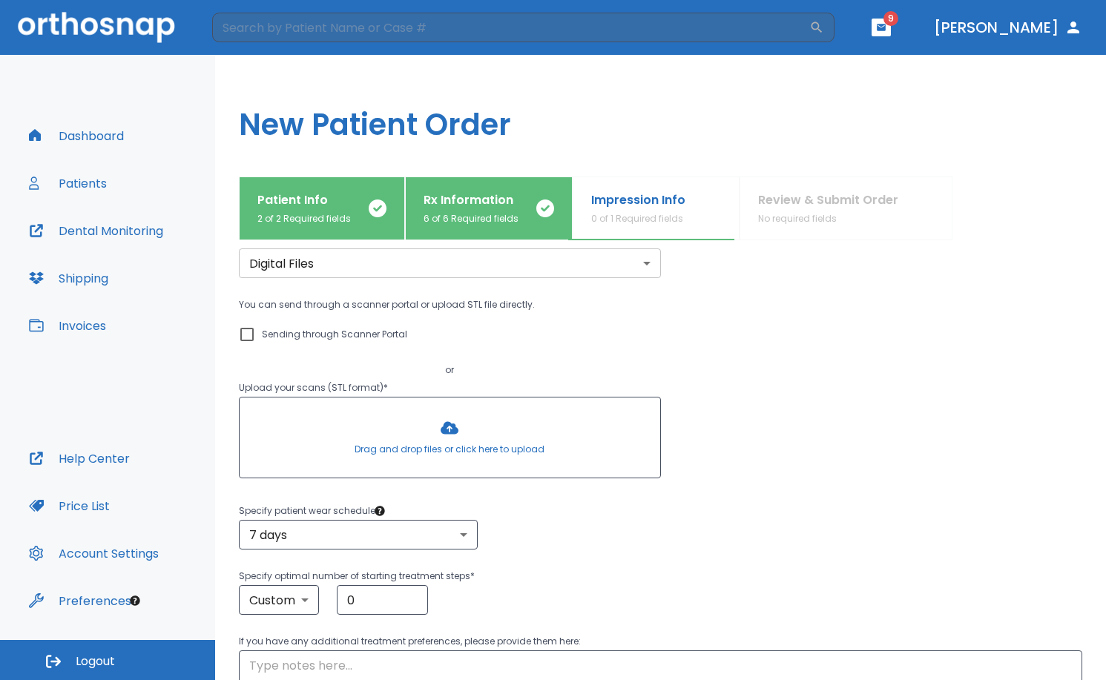
scroll to position [49, 0]
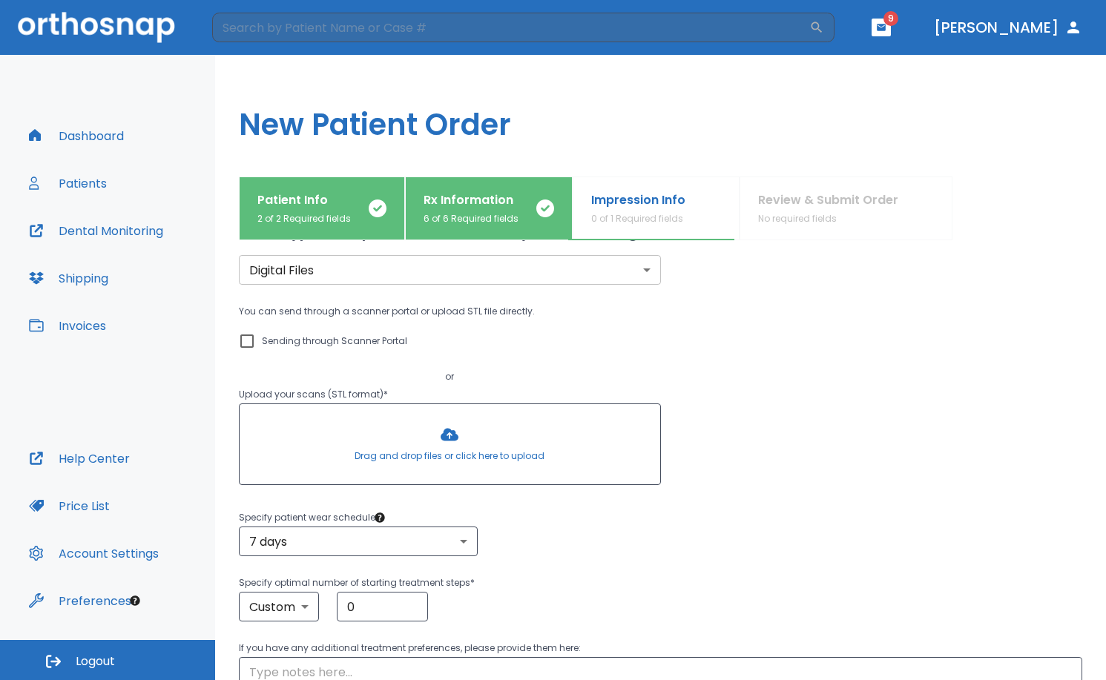
click at [248, 343] on input "Sending through Scanner Portal" at bounding box center [247, 341] width 18 height 18
checkbox input "true"
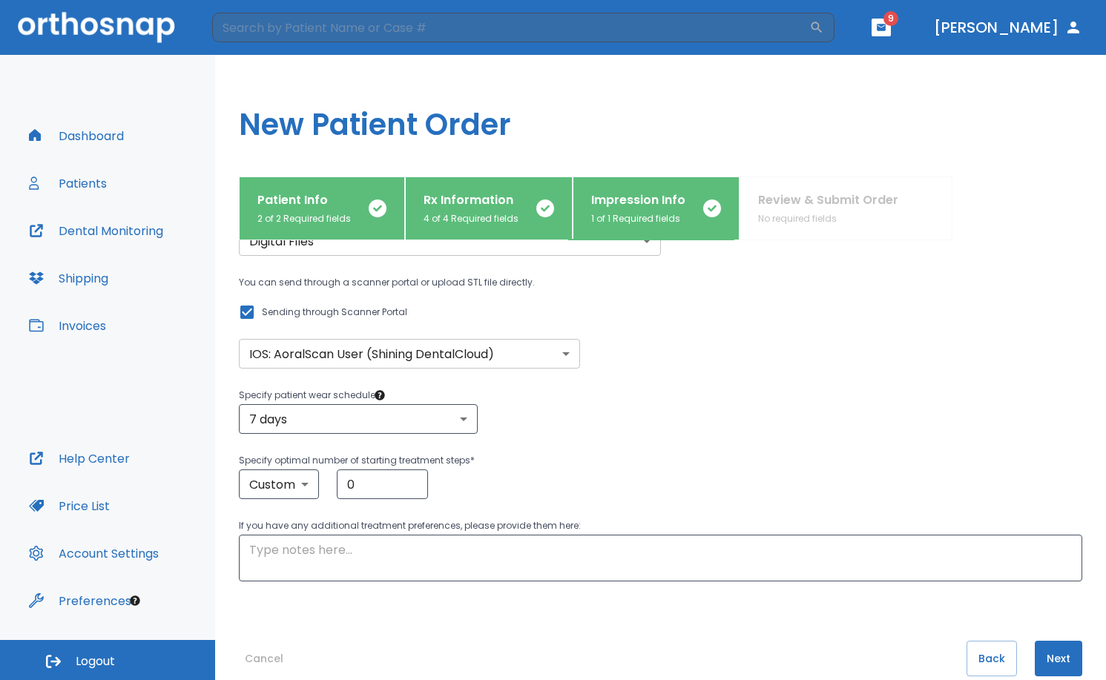
scroll to position [104, 0]
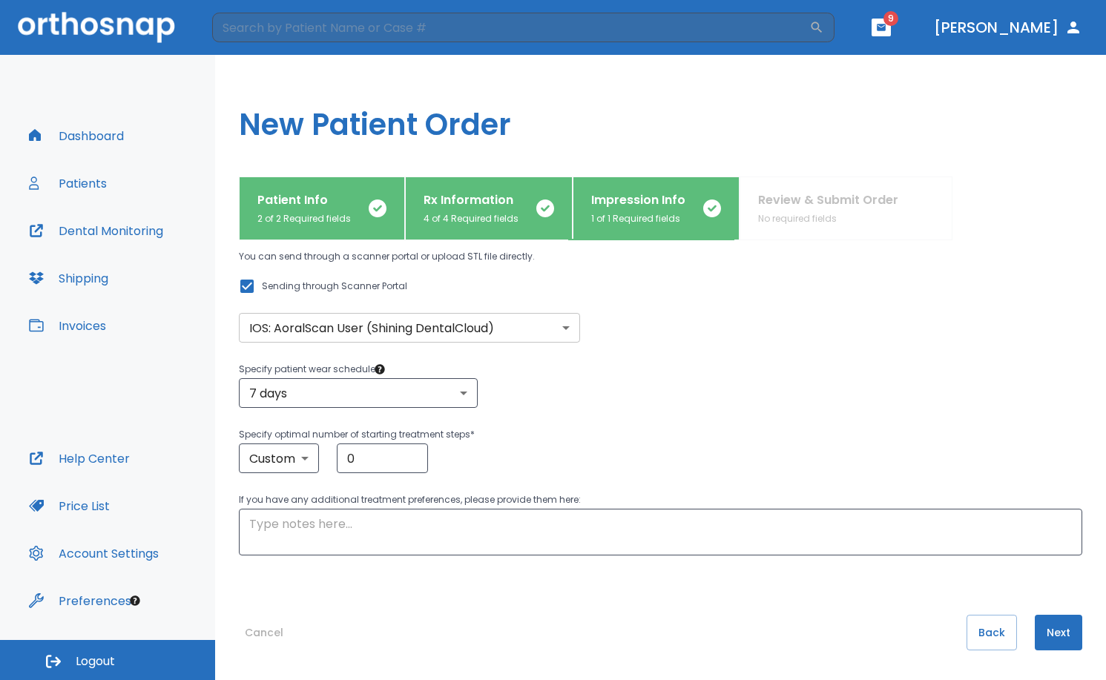
drag, startPoint x: 366, startPoint y: 464, endPoint x: 254, endPoint y: 433, distance: 116.2
click at [254, 433] on div "Specify optimal number of starting treatment steps * Custom custom ​ 0 ​" at bounding box center [660, 449] width 843 height 47
type input "10"
click at [630, 450] on div "Custom custom ​ 10 ​" at bounding box center [660, 458] width 843 height 30
click at [1040, 638] on button "Next" at bounding box center [1057, 633] width 47 height 36
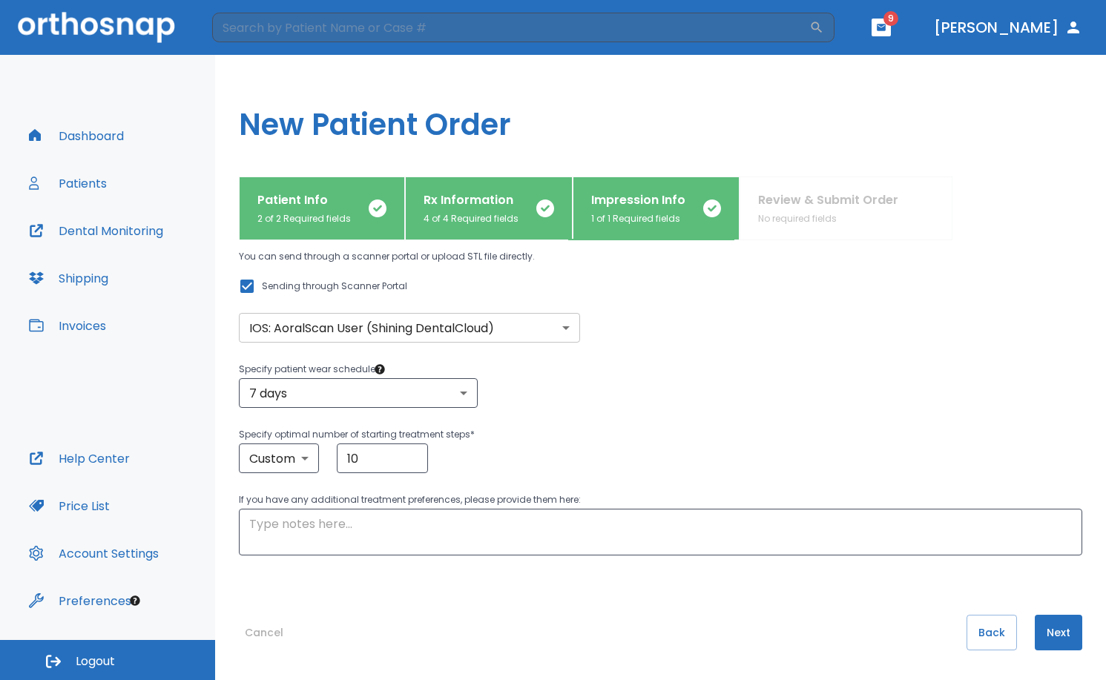
scroll to position [0, 0]
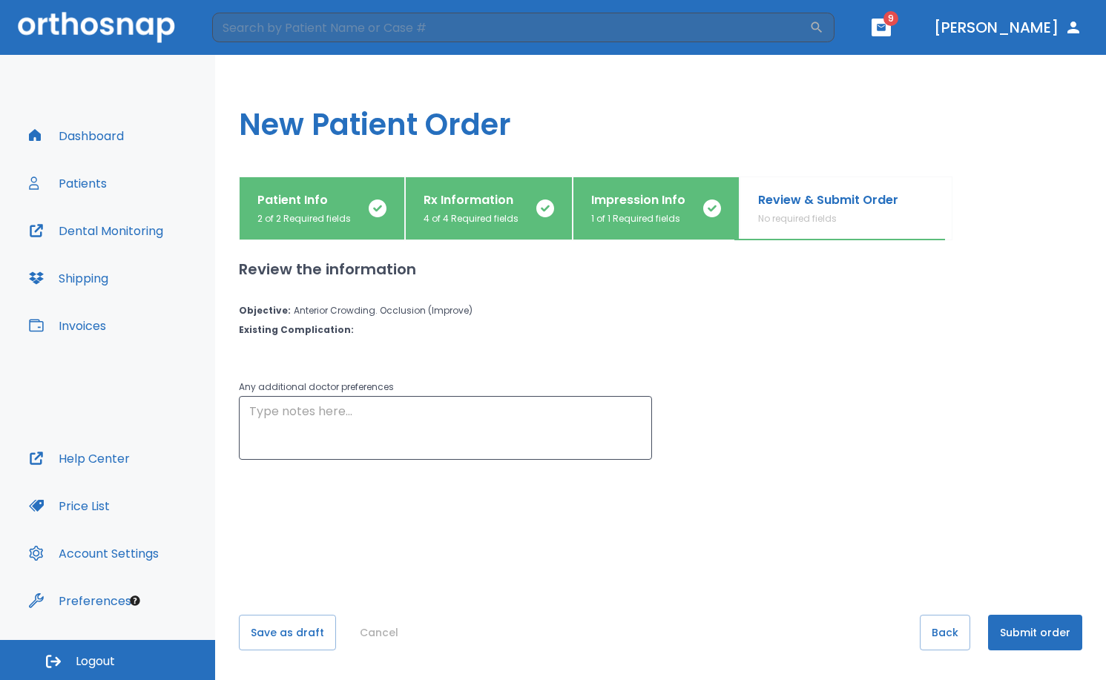
click at [1001, 644] on button "Submit order" at bounding box center [1035, 633] width 94 height 36
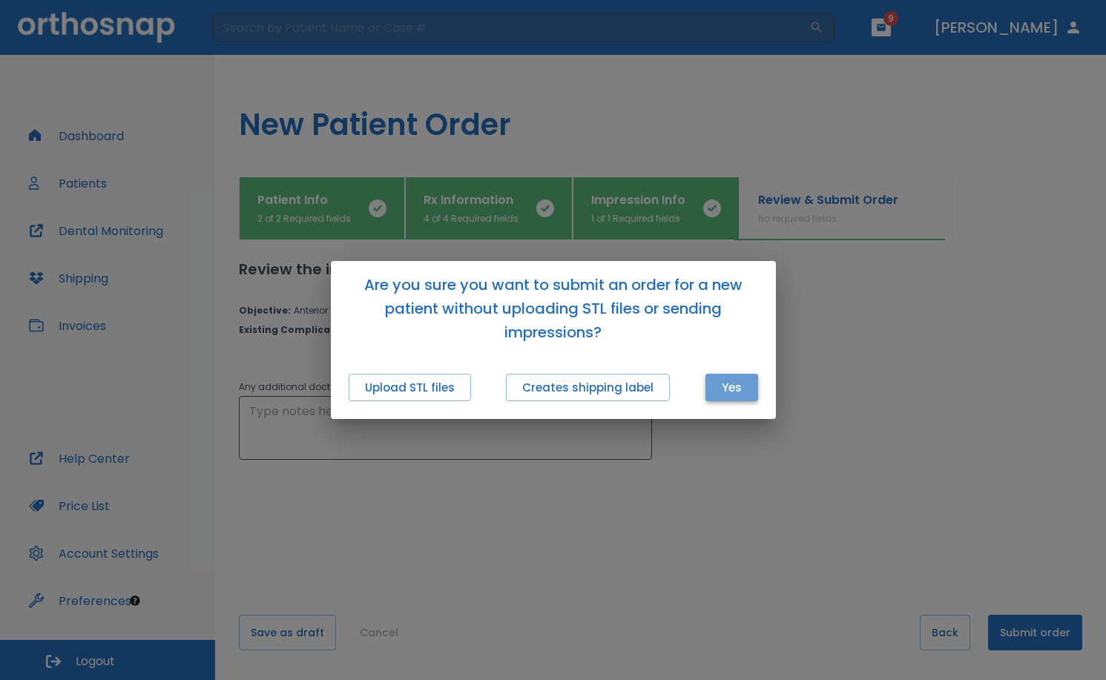
click at [745, 392] on button "Yes" at bounding box center [731, 387] width 53 height 27
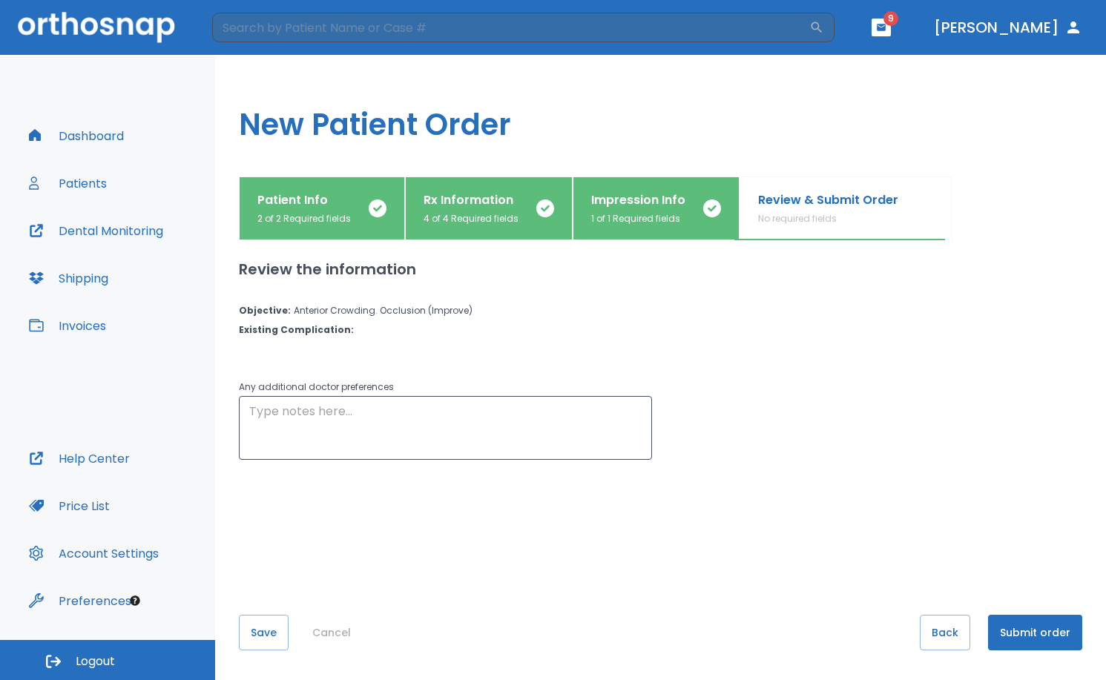
click at [898, 16] on span "9" at bounding box center [890, 18] width 15 height 15
click at [886, 31] on icon "button" at bounding box center [881, 27] width 10 height 10
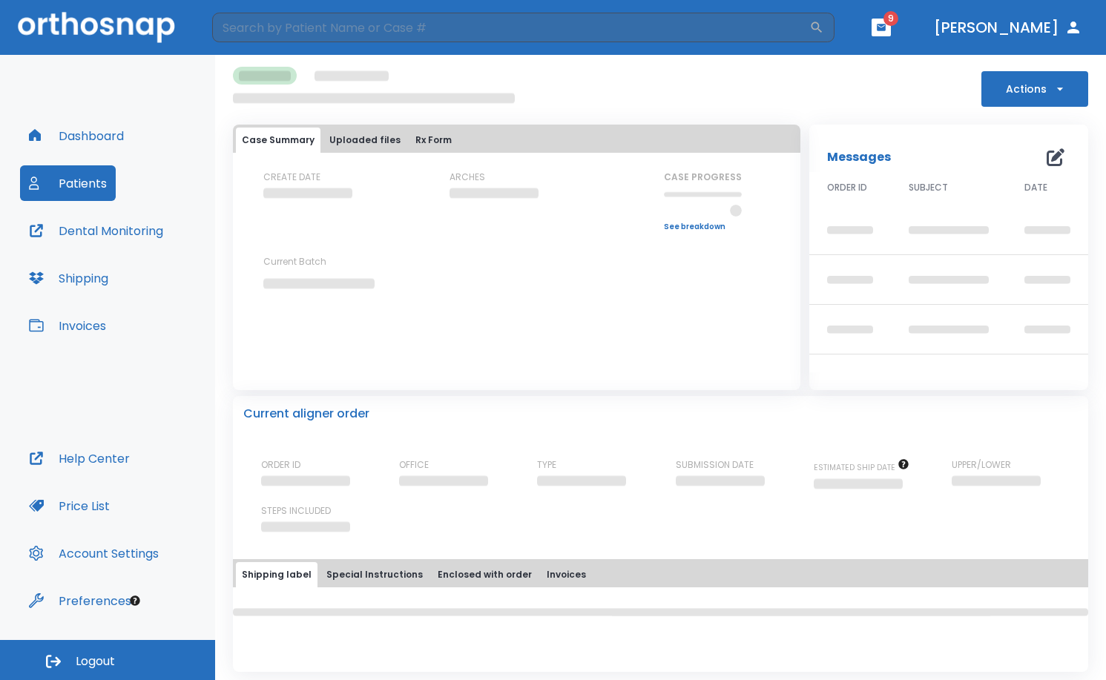
click at [844, 405] on div "Current aligner order" at bounding box center [660, 414] width 834 height 18
click at [93, 125] on button "Dashboard" at bounding box center [76, 136] width 113 height 36
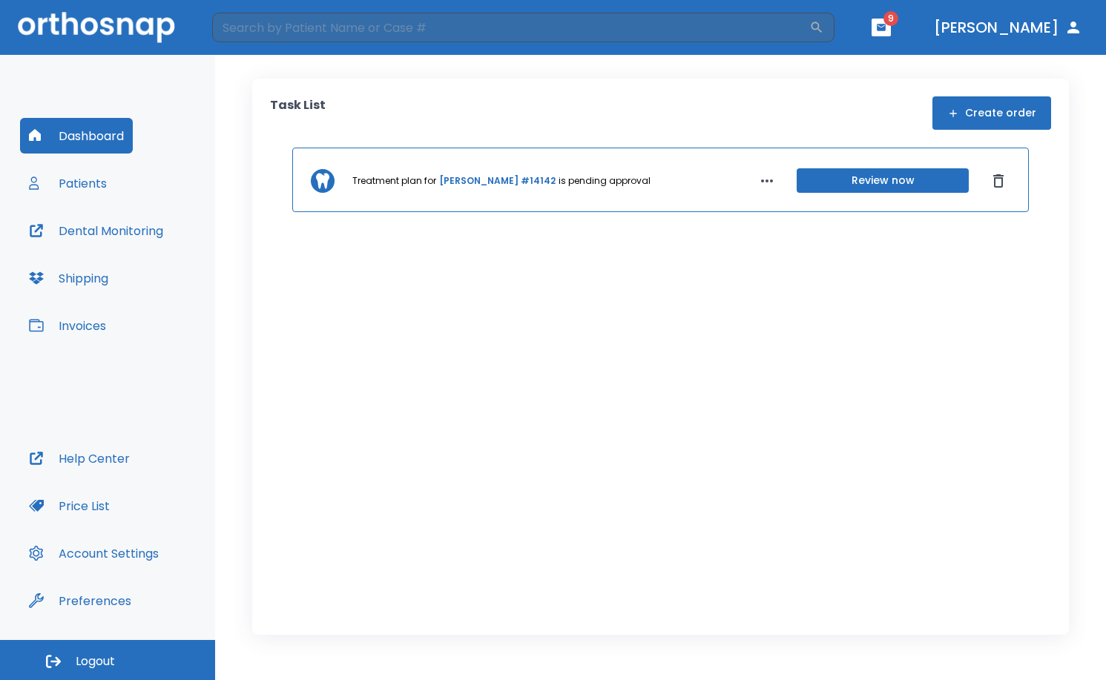
click at [64, 189] on button "Patients" at bounding box center [68, 183] width 96 height 36
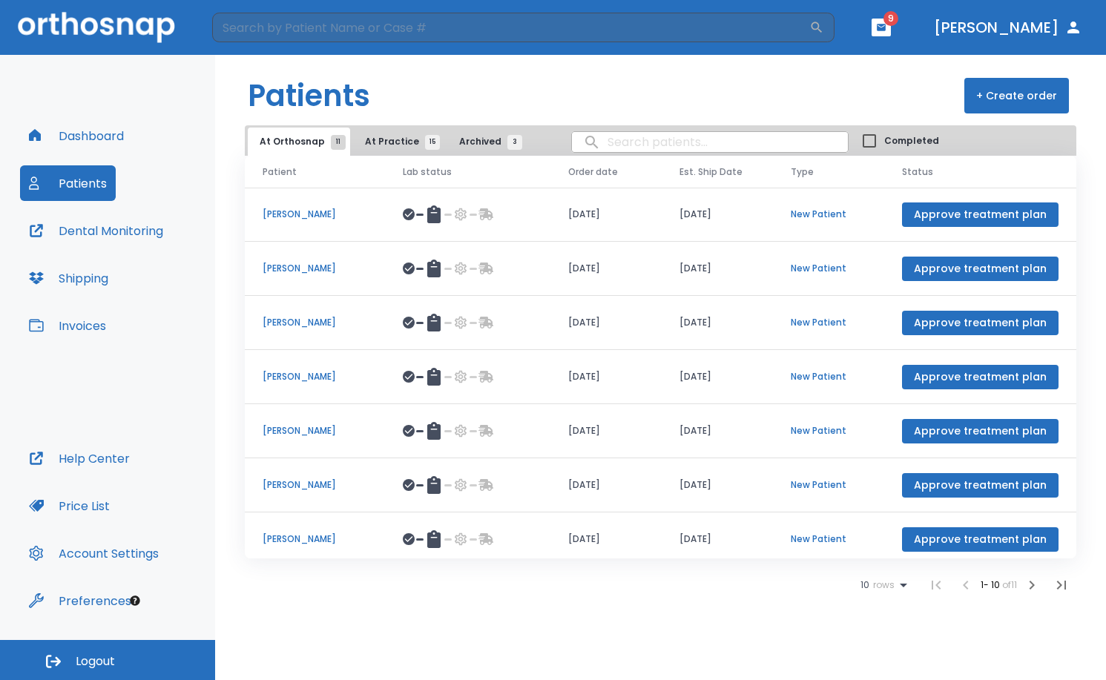
click at [334, 125] on div "At Orthosnap 11 At Practice 15 Archived 3 Completed" at bounding box center [660, 140] width 831 height 30
click at [369, 133] on button "At Practice 15" at bounding box center [398, 142] width 91 height 28
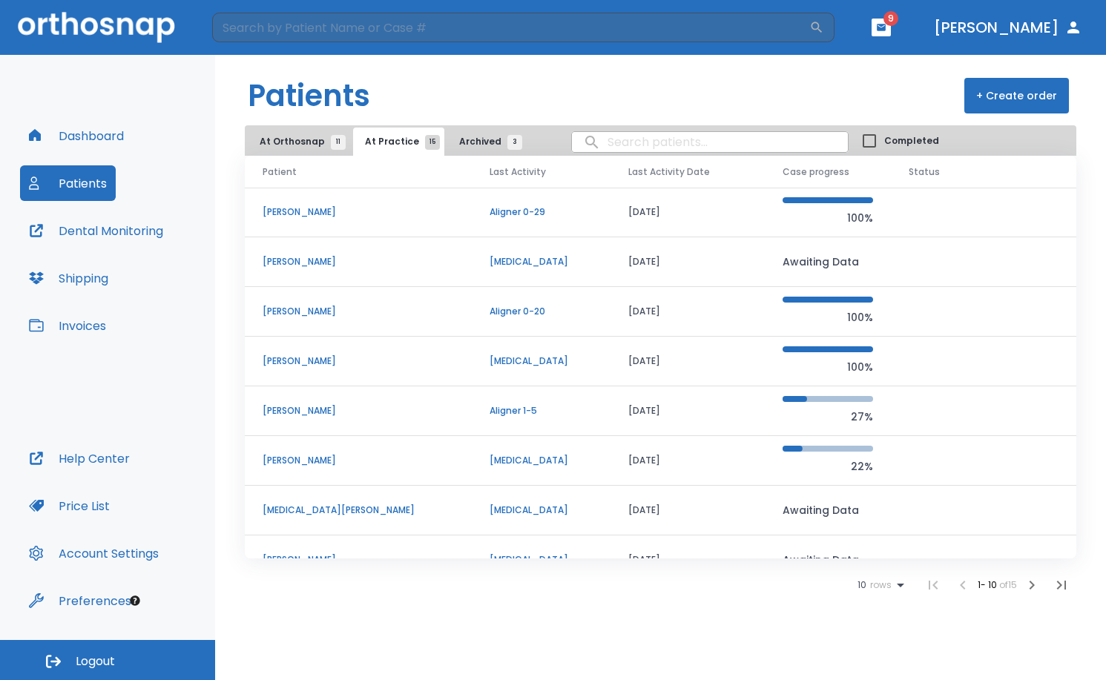
click at [287, 414] on p "[PERSON_NAME]" at bounding box center [358, 410] width 191 height 13
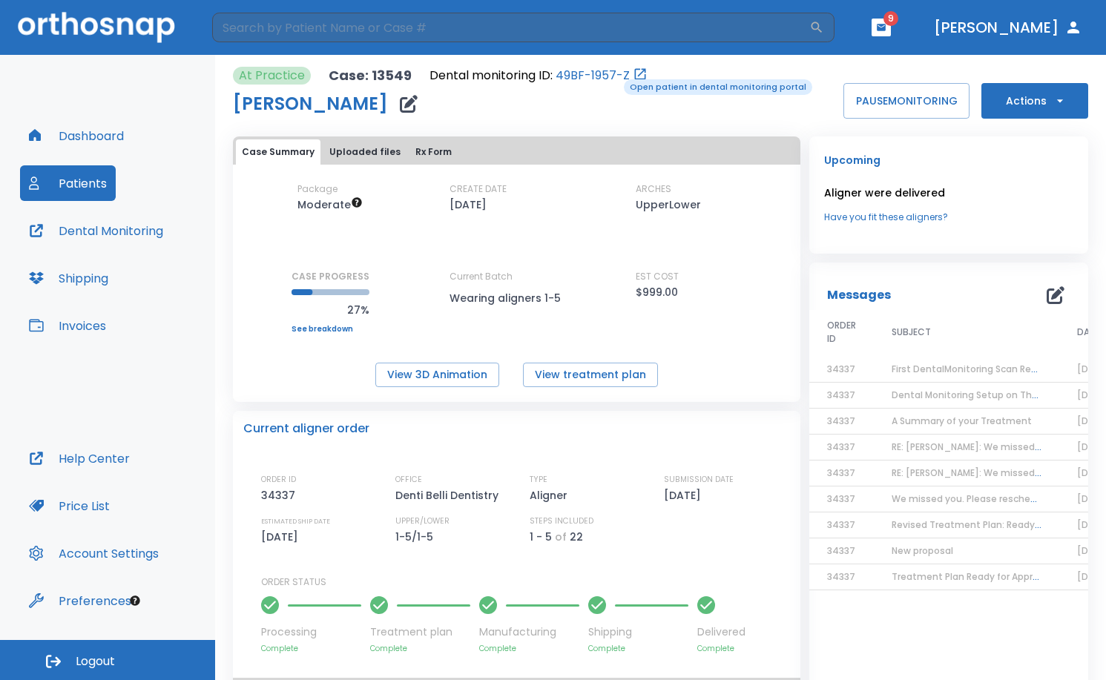
click at [613, 78] on link "49BF-1957-Z" at bounding box center [592, 76] width 74 height 18
click at [90, 323] on button "Invoices" at bounding box center [67, 326] width 95 height 36
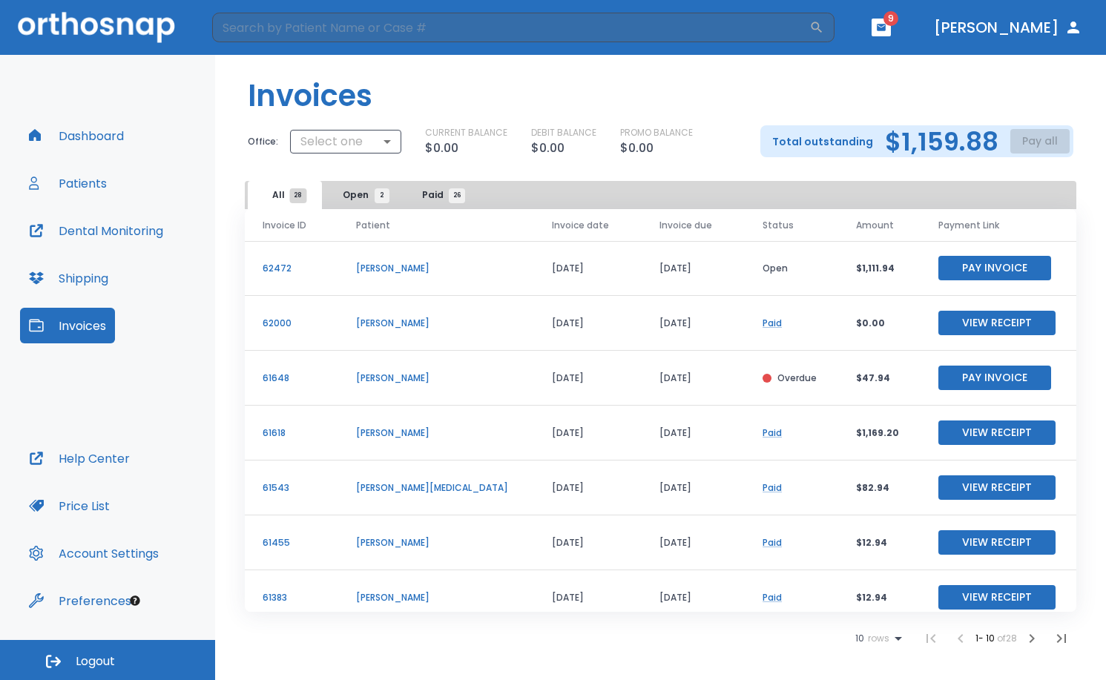
click at [978, 265] on button "Pay Invoice" at bounding box center [994, 268] width 113 height 24
click at [398, 439] on p "[PERSON_NAME]" at bounding box center [436, 432] width 160 height 13
click at [393, 435] on p "[PERSON_NAME]" at bounding box center [436, 432] width 160 height 13
click at [60, 126] on button "Dashboard" at bounding box center [76, 136] width 113 height 36
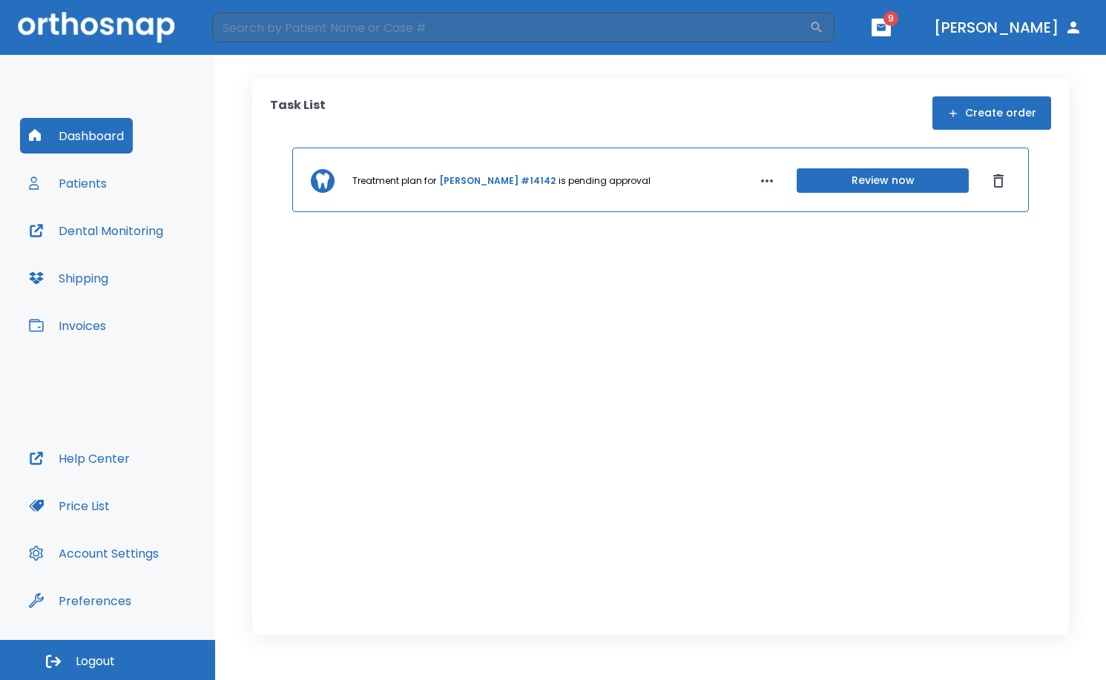
click at [44, 188] on button "Patients" at bounding box center [68, 183] width 96 height 36
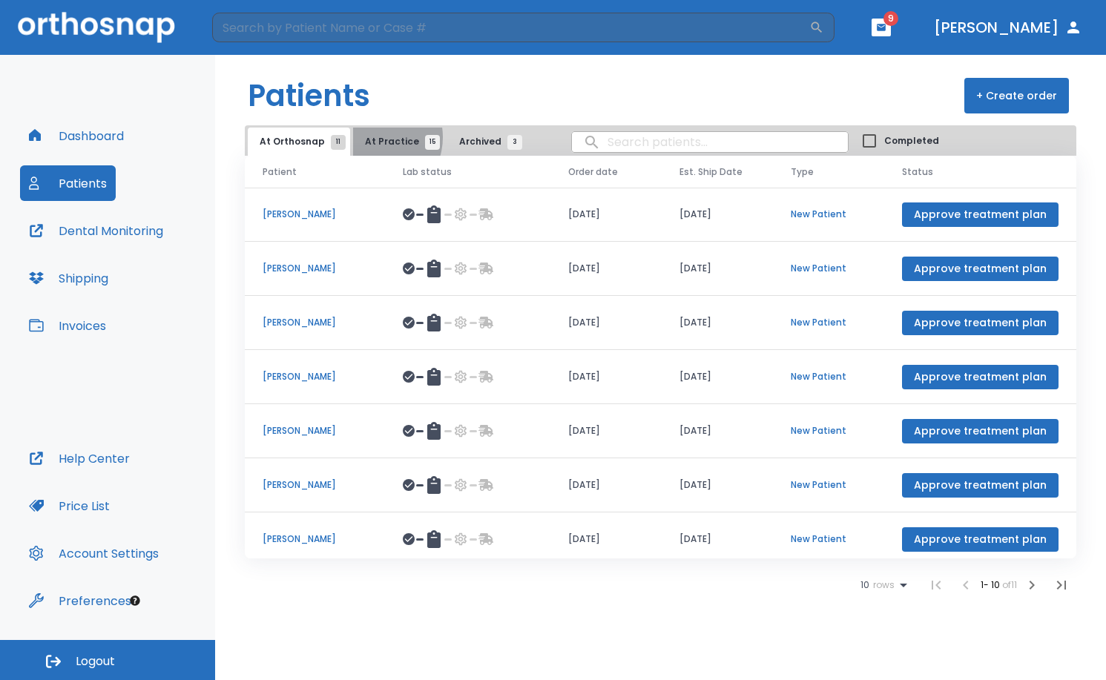
click at [370, 137] on span "At Practice 15" at bounding box center [398, 141] width 67 height 13
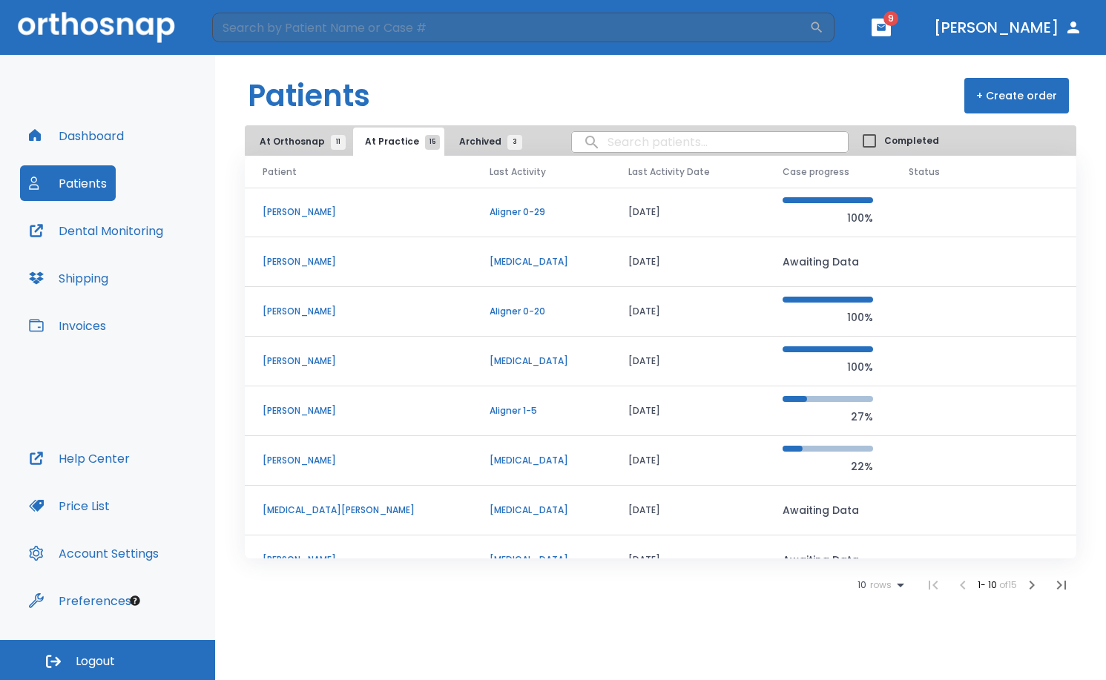
click at [295, 409] on p "[PERSON_NAME]" at bounding box center [358, 410] width 191 height 13
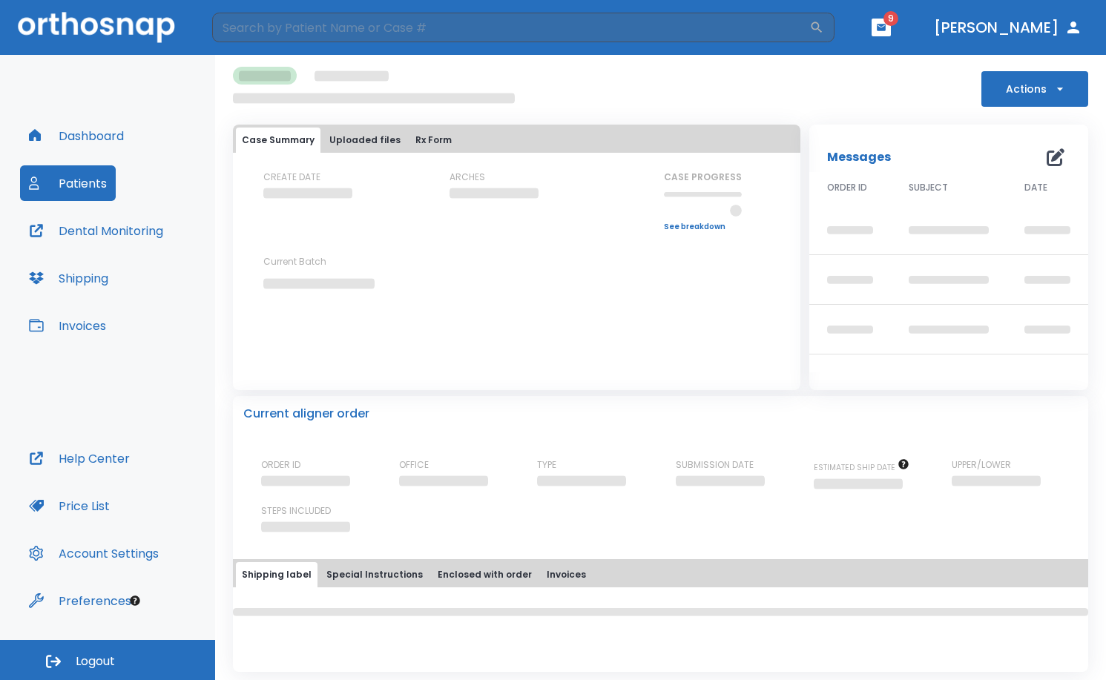
click at [1040, 83] on button "Actions" at bounding box center [1034, 89] width 107 height 36
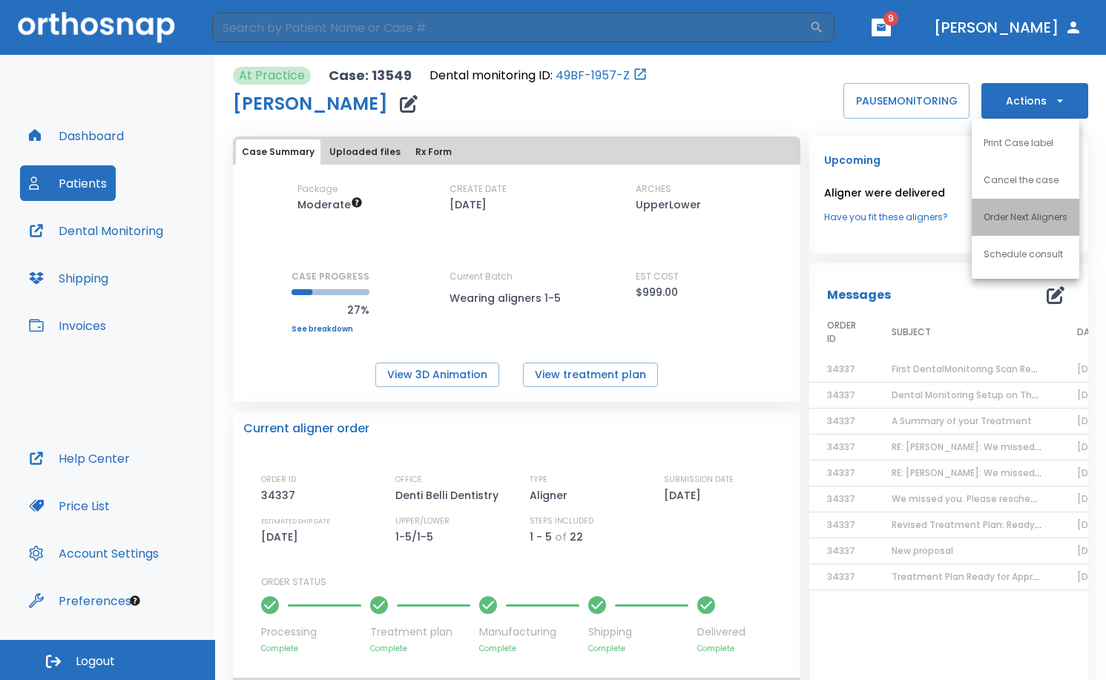
click at [1048, 223] on p "Order Next Aligners" at bounding box center [1025, 217] width 84 height 13
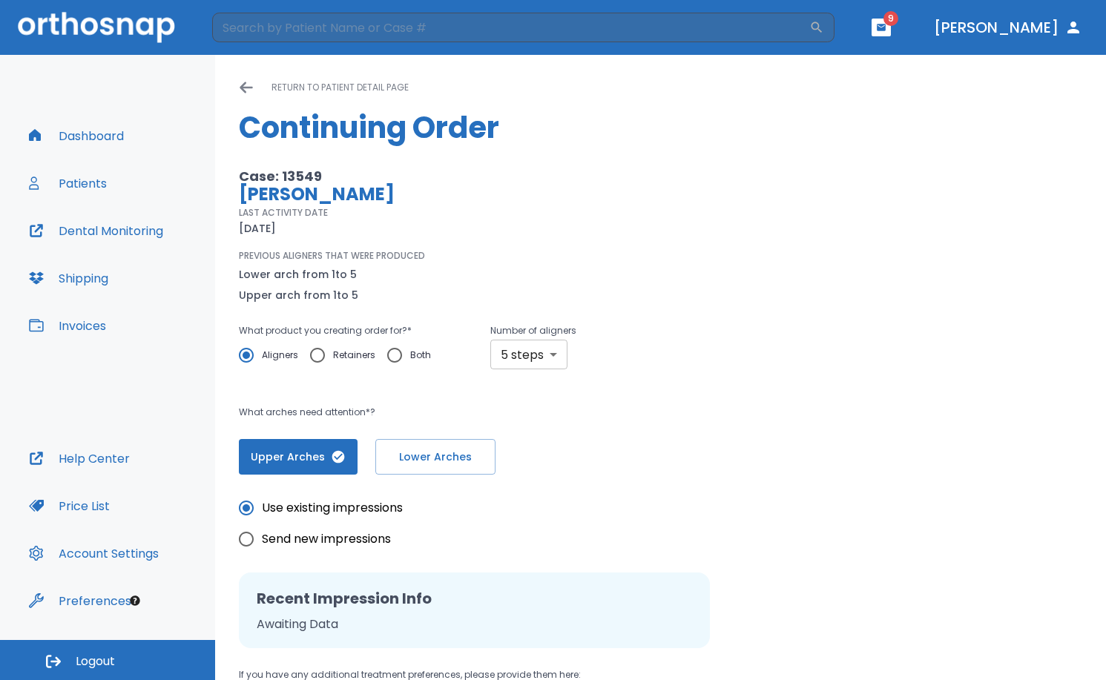
click at [558, 358] on body "​ 9 [PERSON_NAME] Dashboard Patients Dental Monitoring Shipping Invoices Help C…" at bounding box center [553, 340] width 1106 height 680
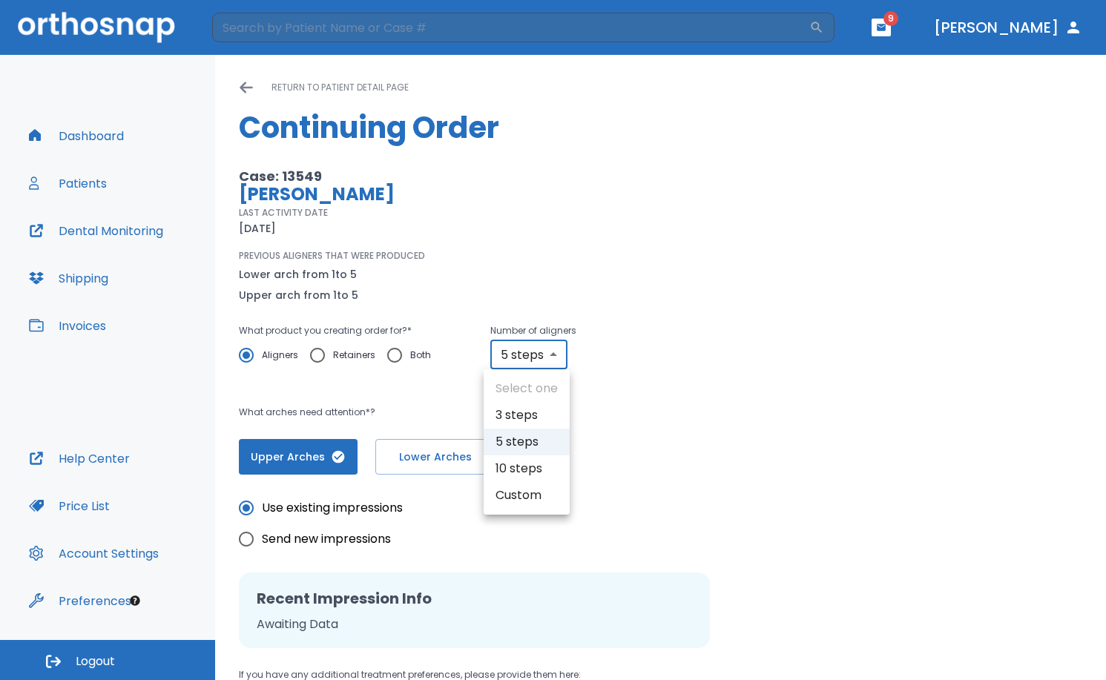
click at [538, 476] on li "10 steps" at bounding box center [527, 468] width 86 height 27
type input "10"
click at [764, 473] on div "Case: 13549 [PERSON_NAME] LAST ACTIVITY DATE [DATE] PREVIOUS ALIGNERS THAT WERE…" at bounding box center [660, 321] width 843 height 307
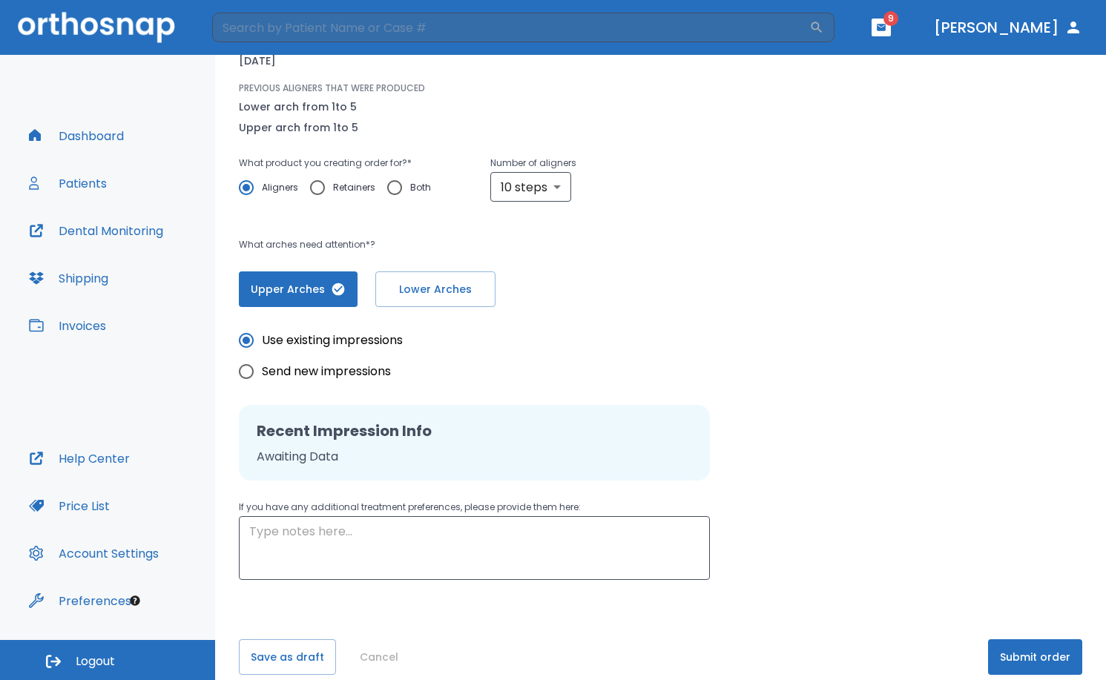
scroll to position [186, 0]
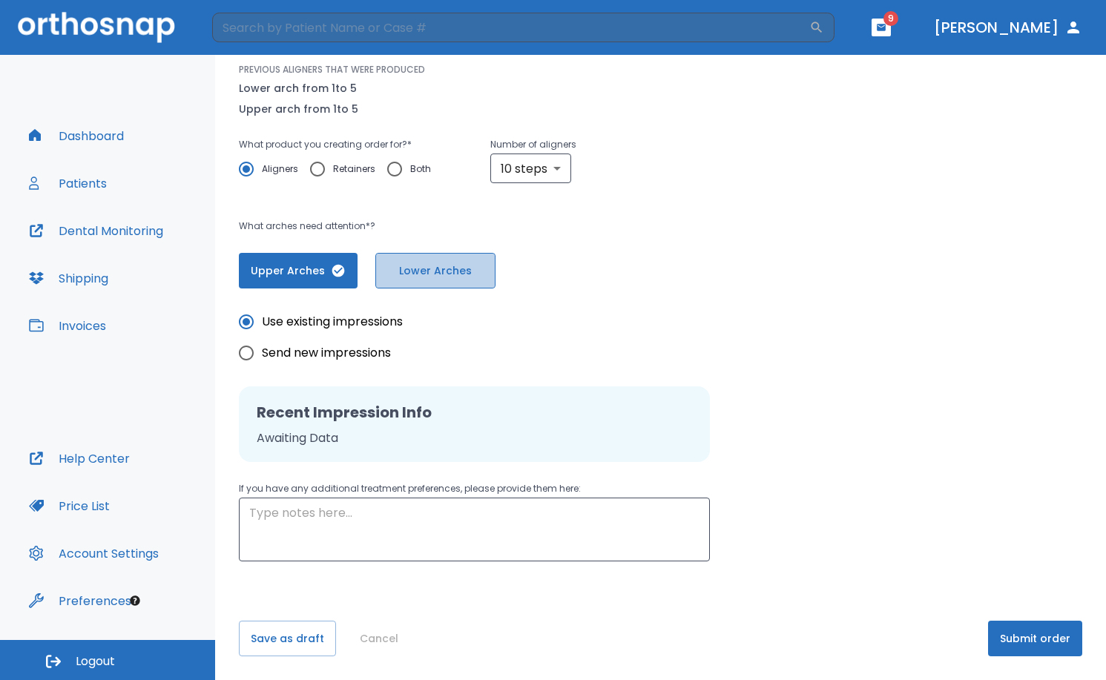
click at [452, 259] on button "Lower Arches" at bounding box center [435, 271] width 120 height 36
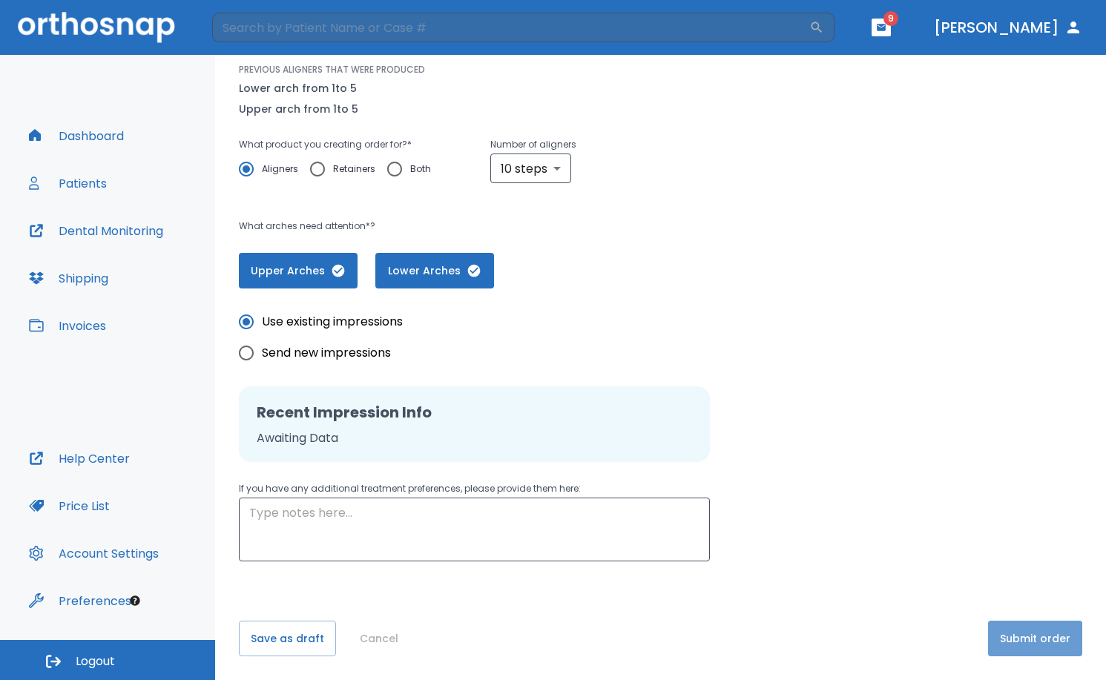
click at [1024, 636] on button "Submit order" at bounding box center [1035, 639] width 94 height 36
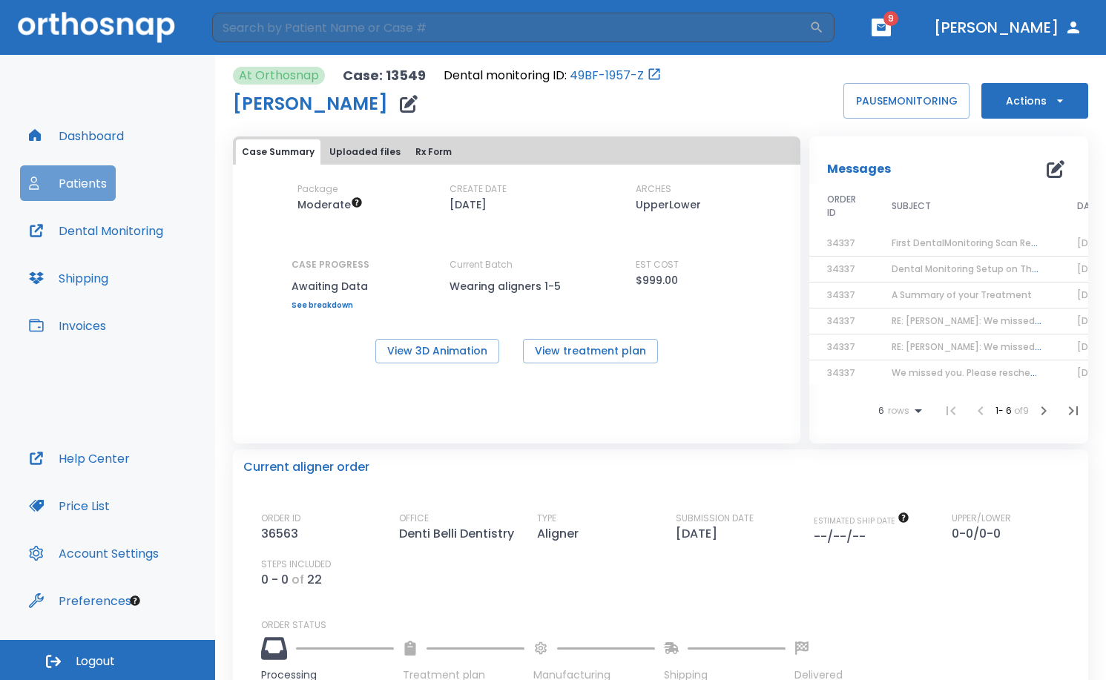
click at [56, 179] on button "Patients" at bounding box center [68, 183] width 96 height 36
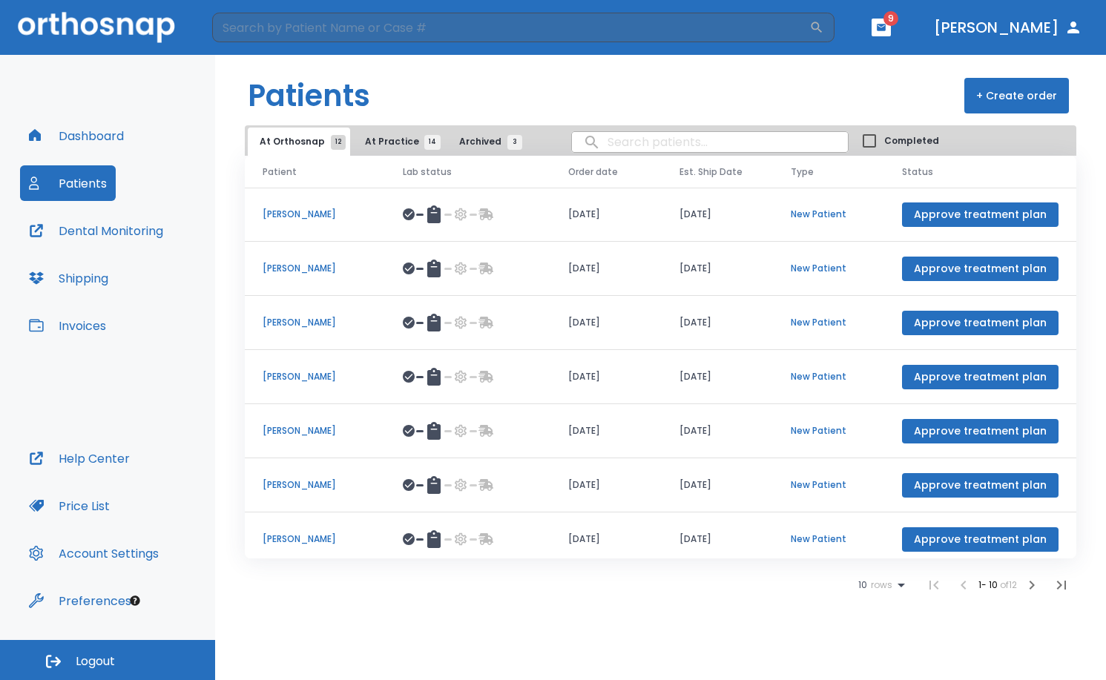
click at [463, 146] on span "Archived 3" at bounding box center [487, 141] width 56 height 13
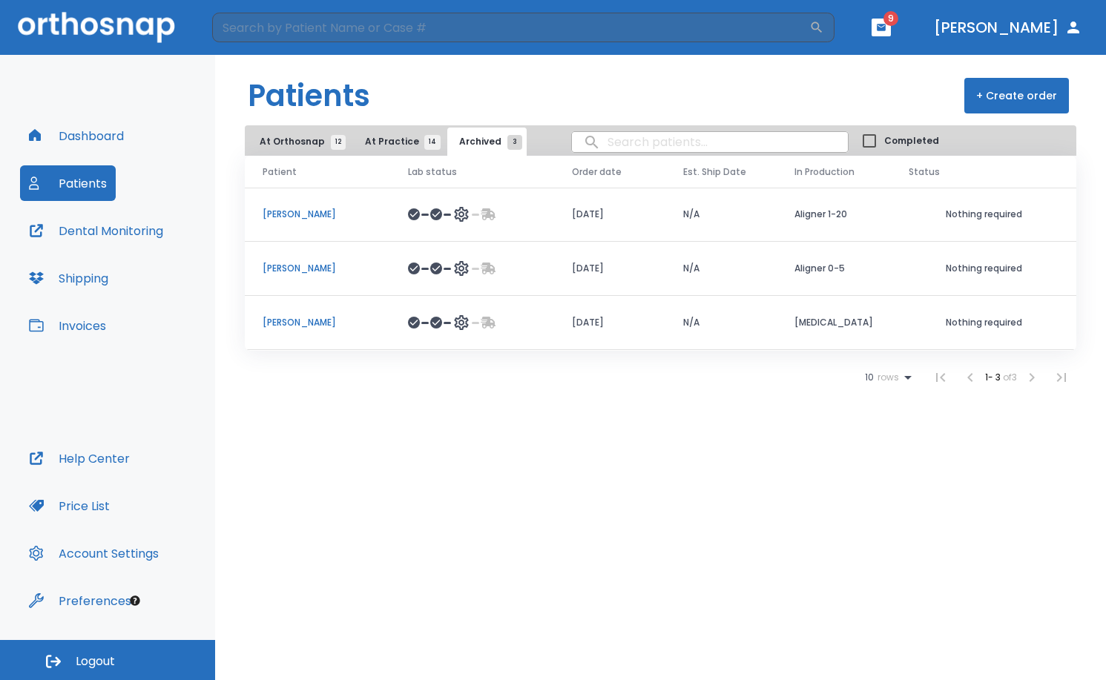
click at [400, 140] on span "At Practice 14" at bounding box center [398, 141] width 67 height 13
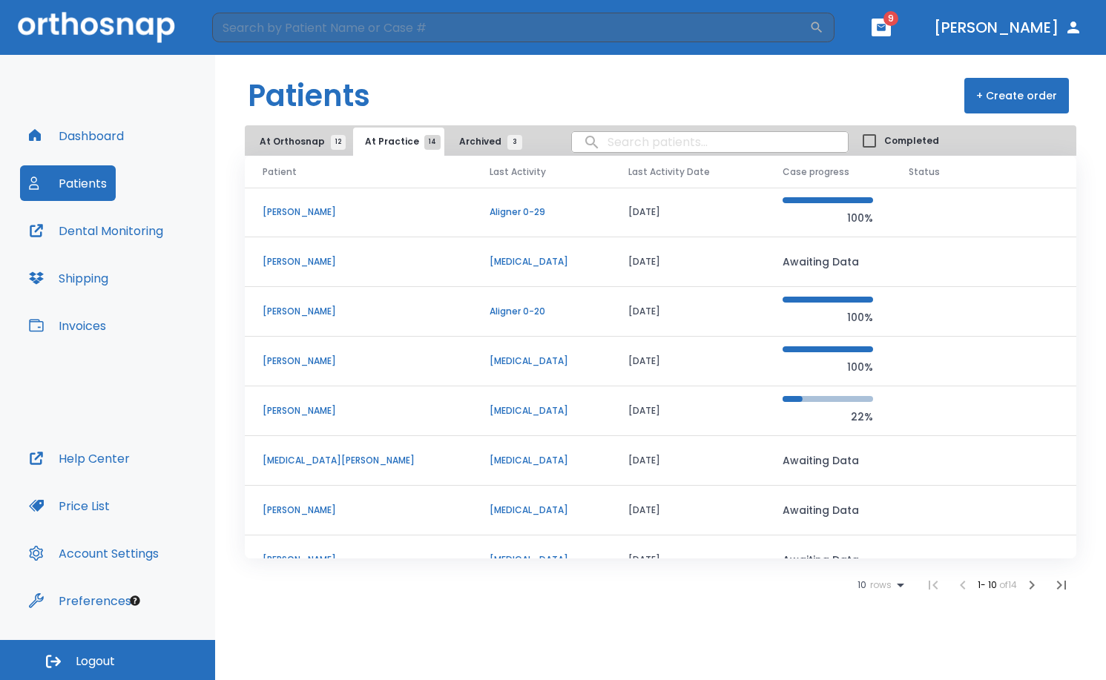
click at [1033, 588] on icon "button" at bounding box center [1032, 585] width 18 height 18
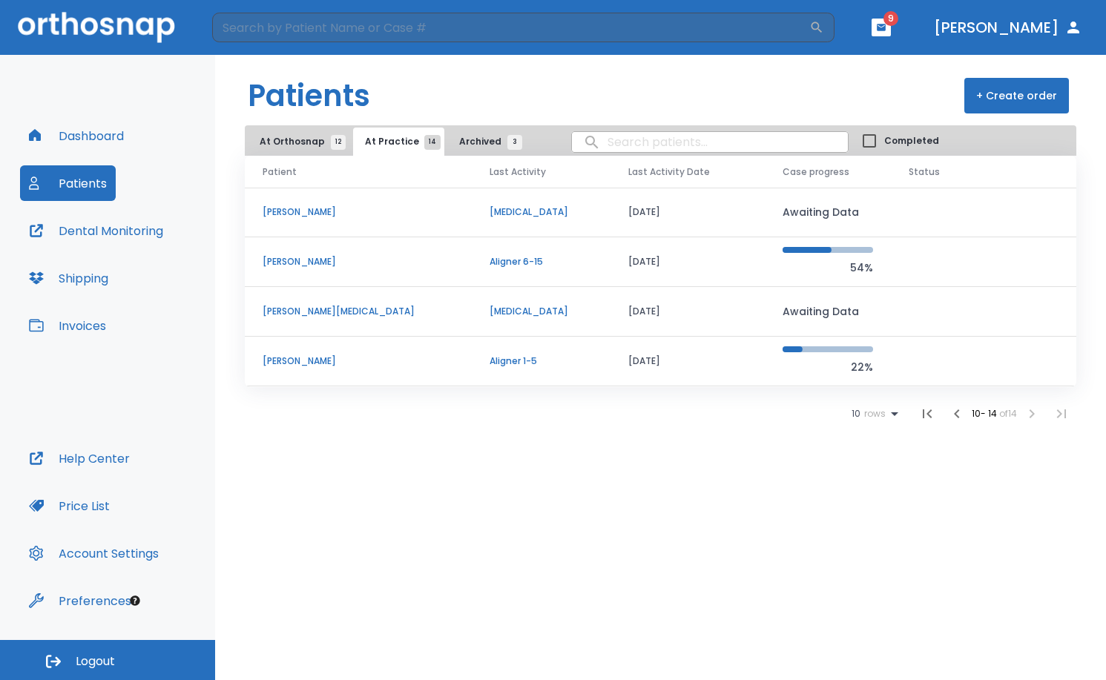
click at [956, 419] on icon "button" at bounding box center [957, 414] width 18 height 18
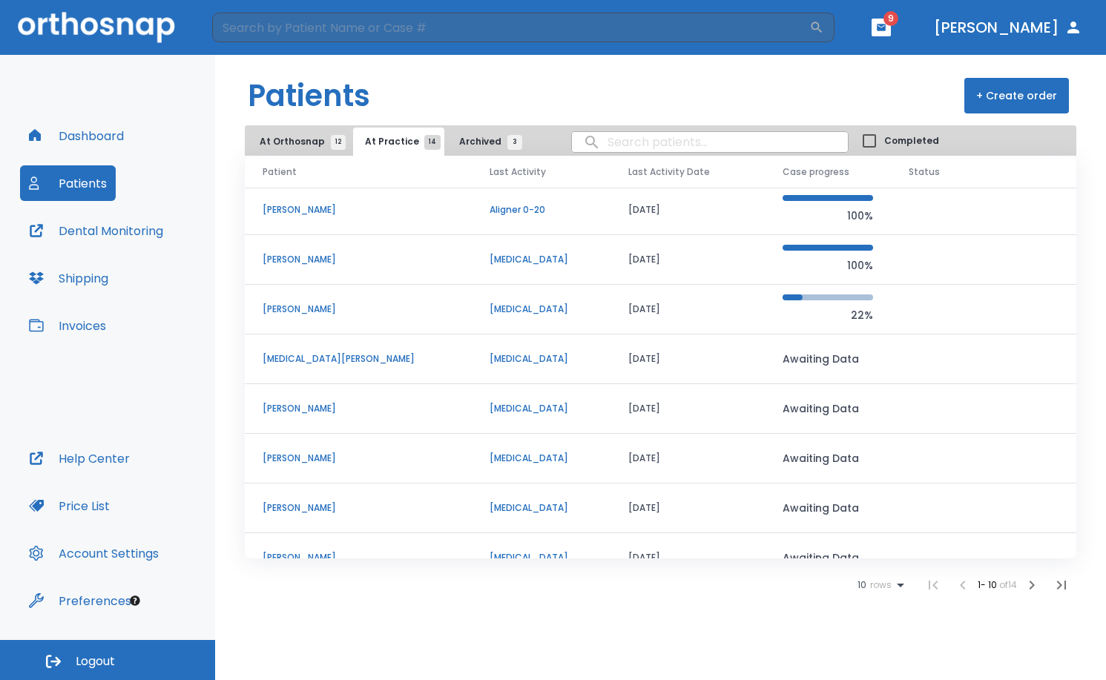
scroll to position [127, 0]
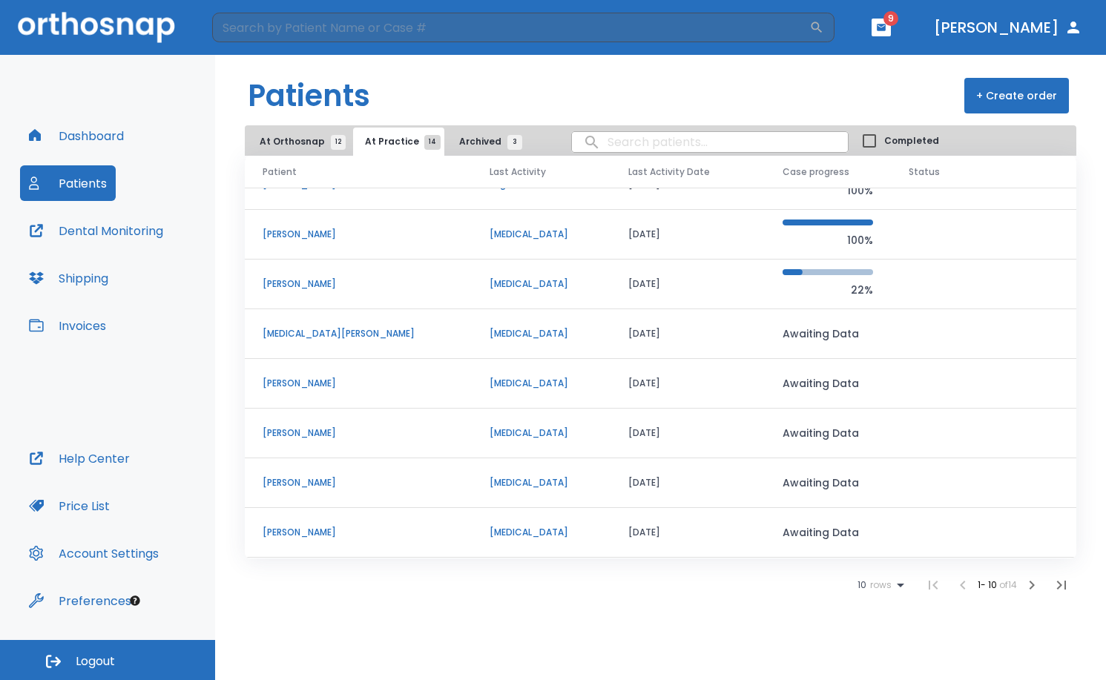
click at [1034, 589] on icon "button" at bounding box center [1032, 585] width 18 height 18
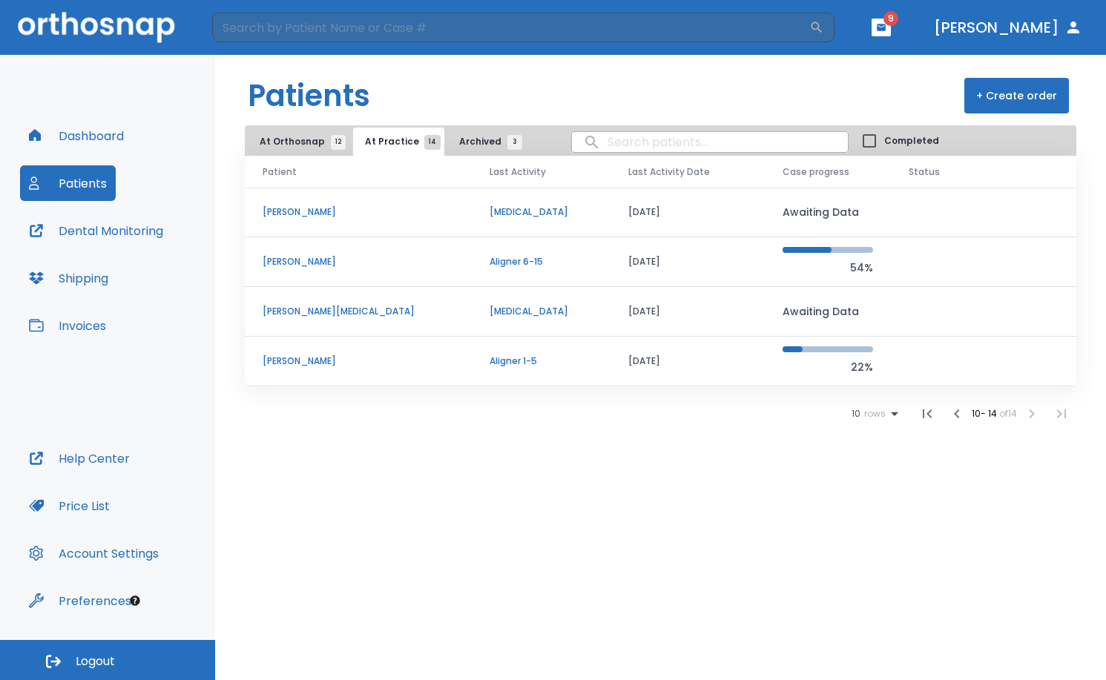
click at [285, 132] on button "At Orthosnap 12" at bounding box center [299, 142] width 102 height 28
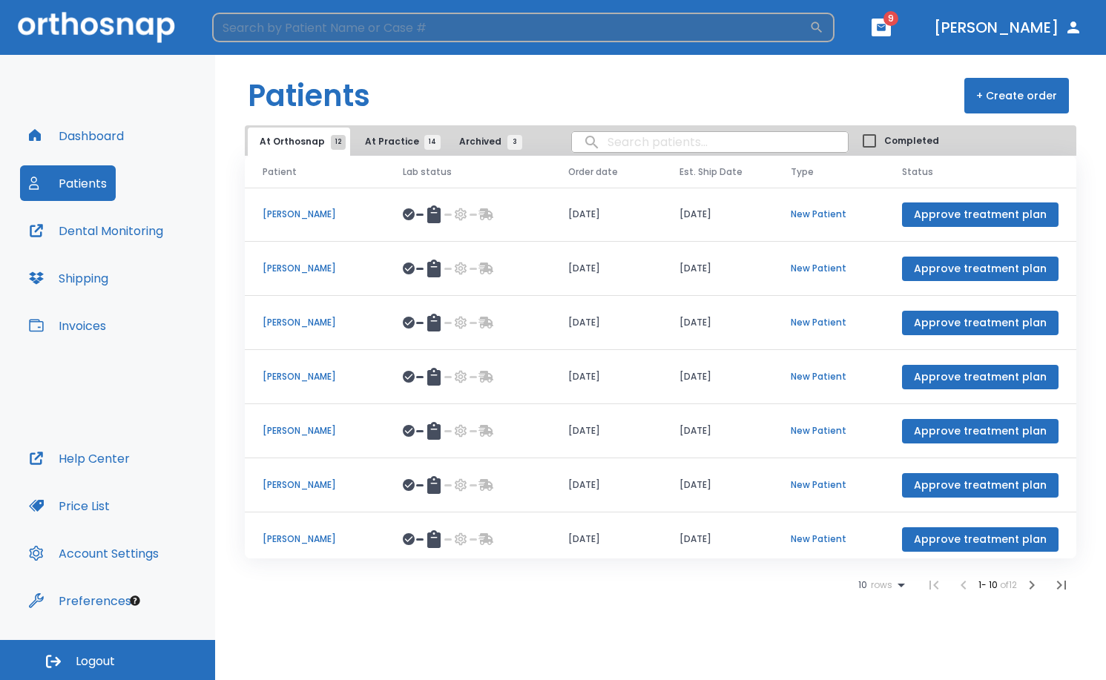
click at [466, 37] on input "search" at bounding box center [510, 28] width 597 height 30
type input "a"
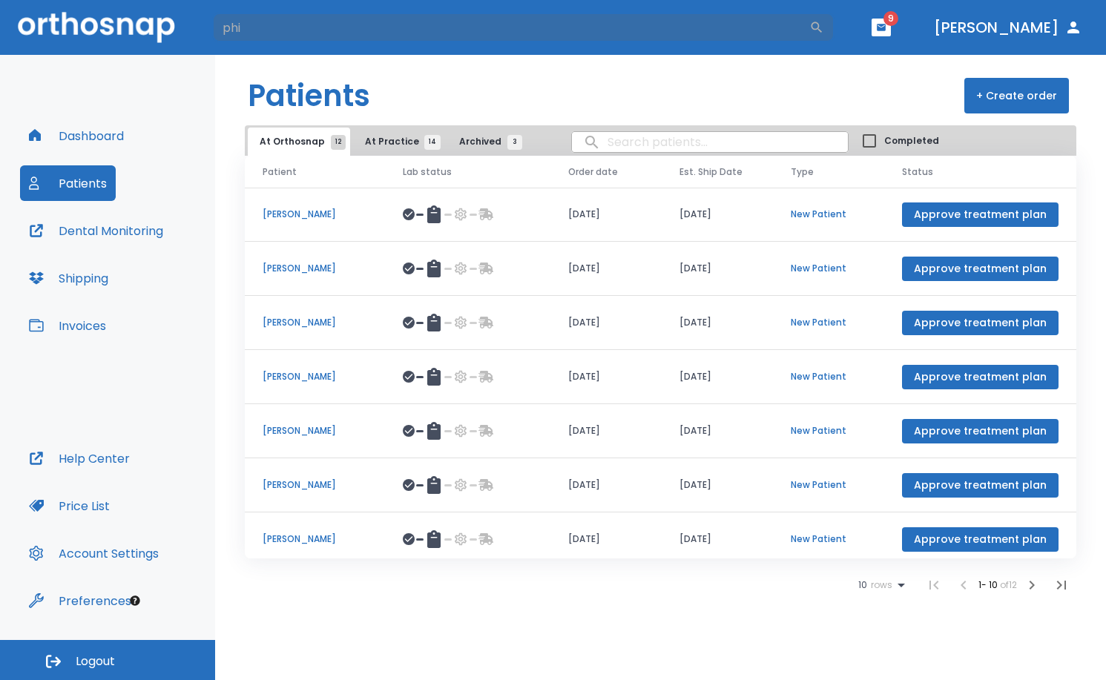
type input "phi"
click at [618, 146] on input "search" at bounding box center [710, 142] width 276 height 29
type input "f"
type input "phip"
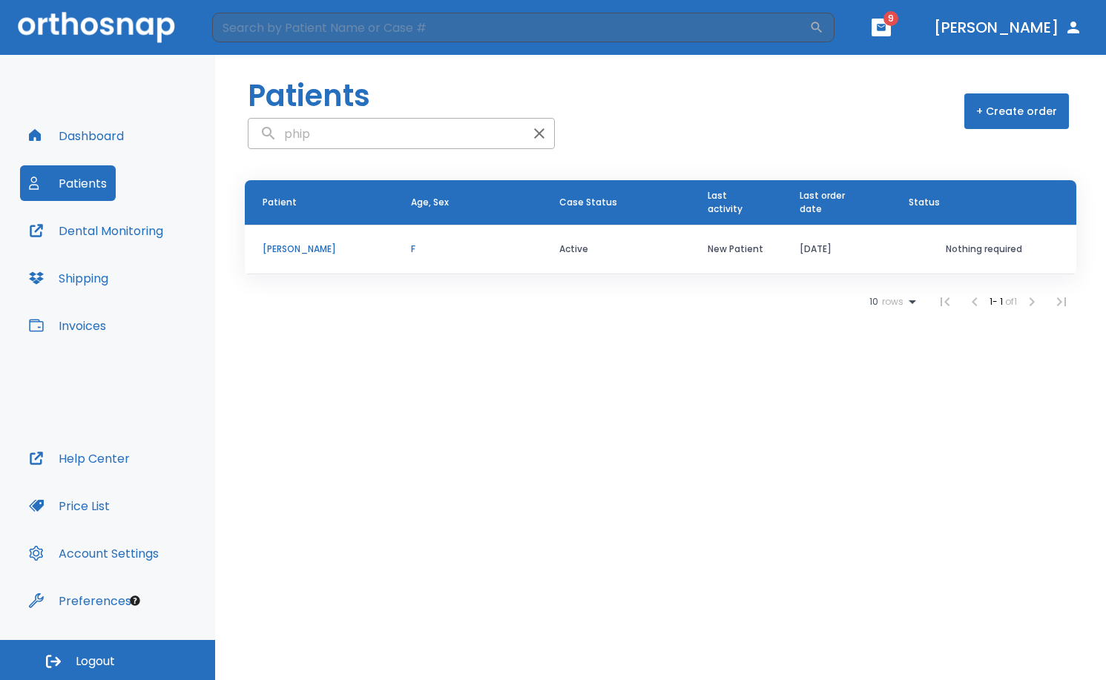
click at [300, 248] on p "[PERSON_NAME]" at bounding box center [319, 248] width 113 height 13
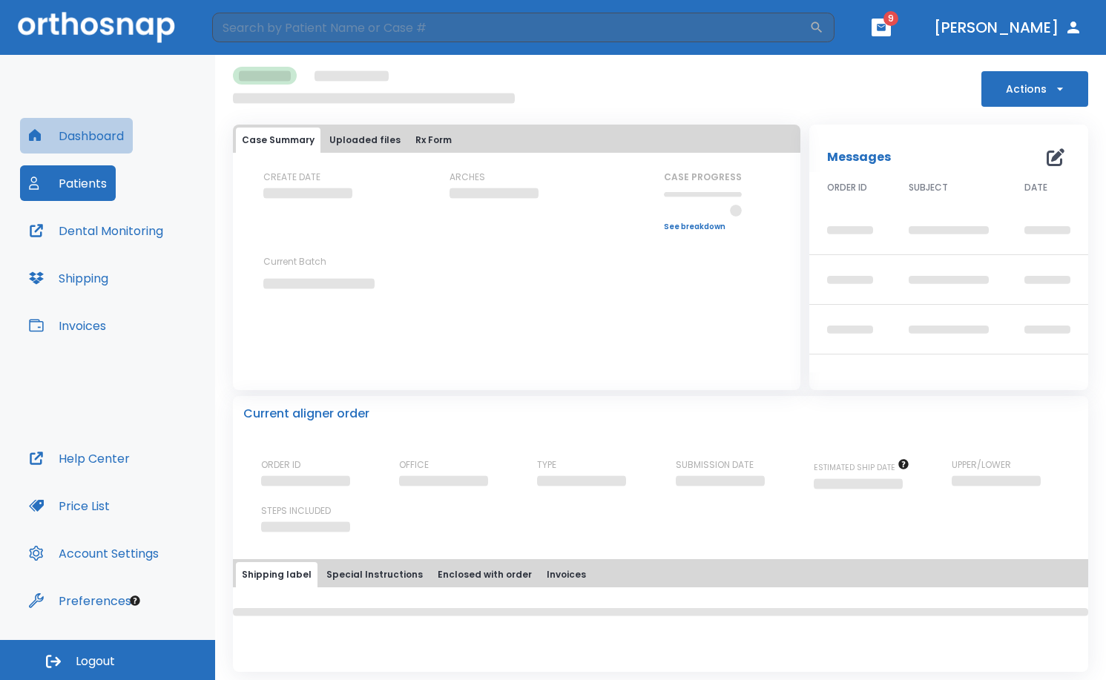
click at [85, 139] on button "Dashboard" at bounding box center [76, 136] width 113 height 36
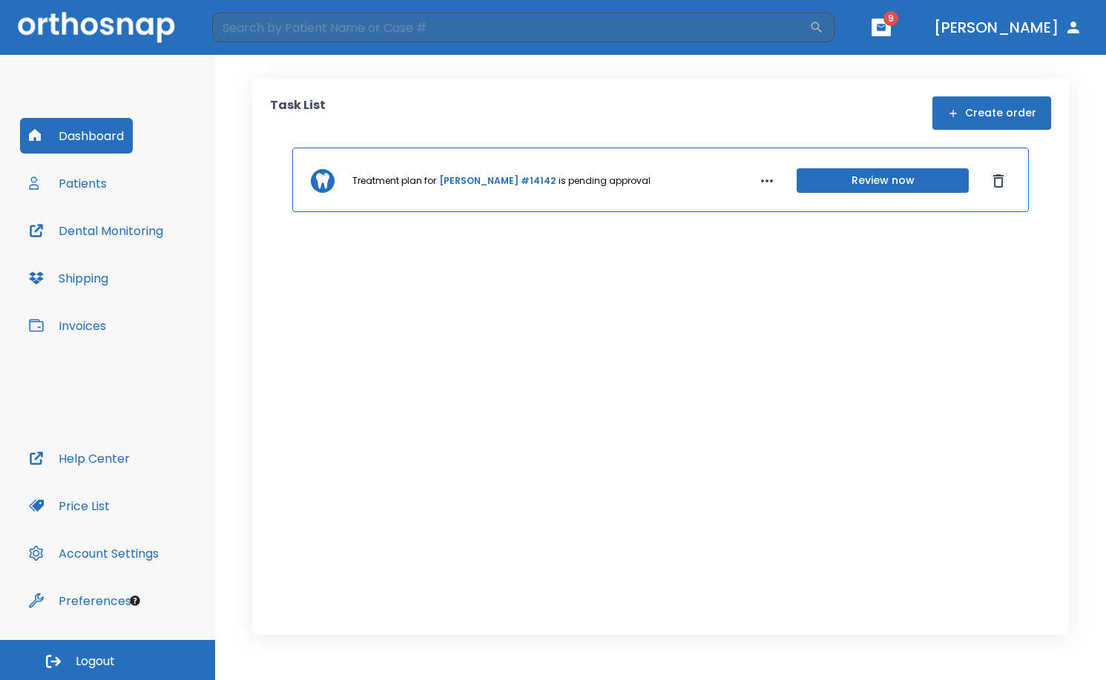
click at [816, 176] on button "Review now" at bounding box center [882, 180] width 172 height 24
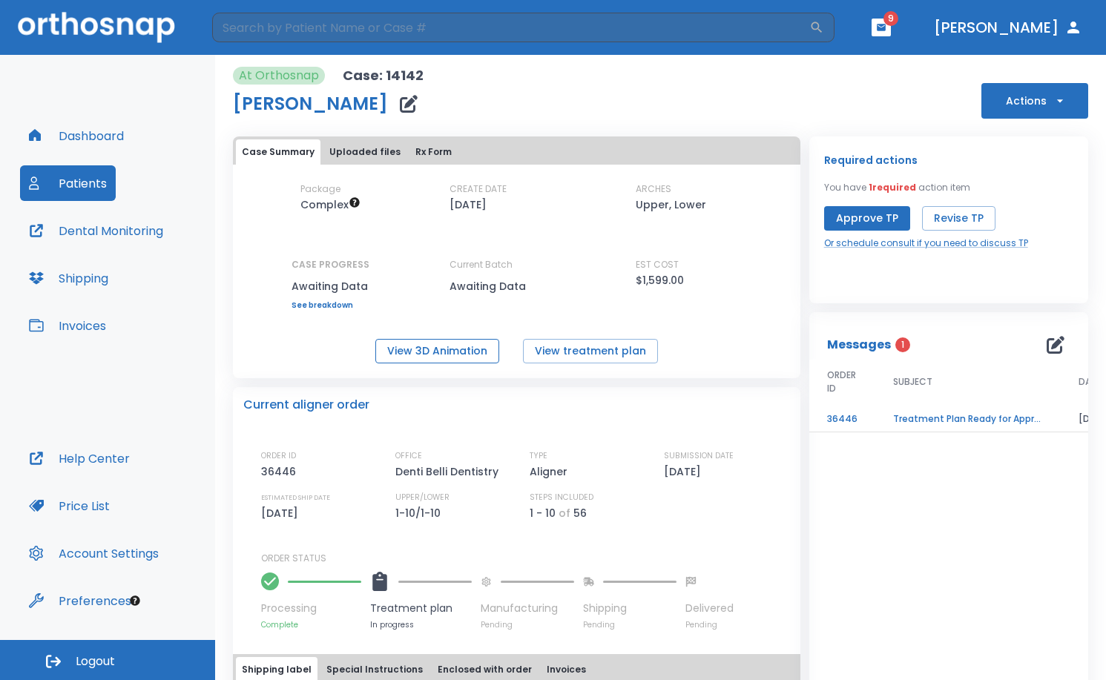
click at [475, 350] on button "View 3D Animation" at bounding box center [437, 351] width 124 height 24
